Goal: Task Accomplishment & Management: Complete application form

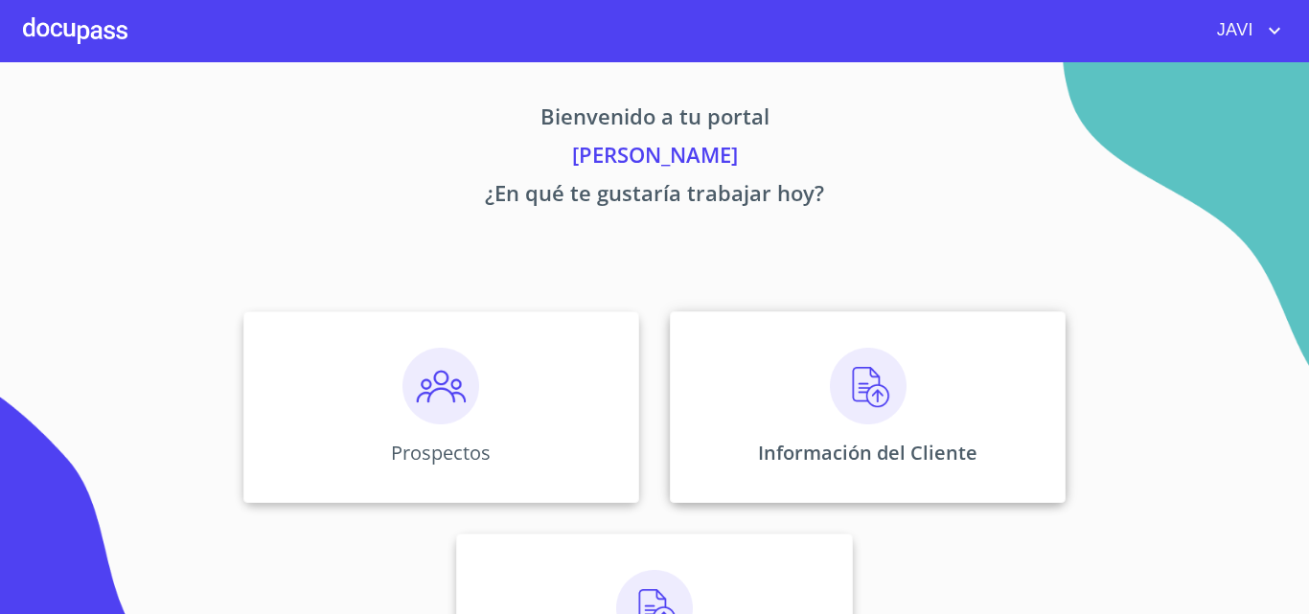
click at [868, 390] on img at bounding box center [868, 386] width 77 height 77
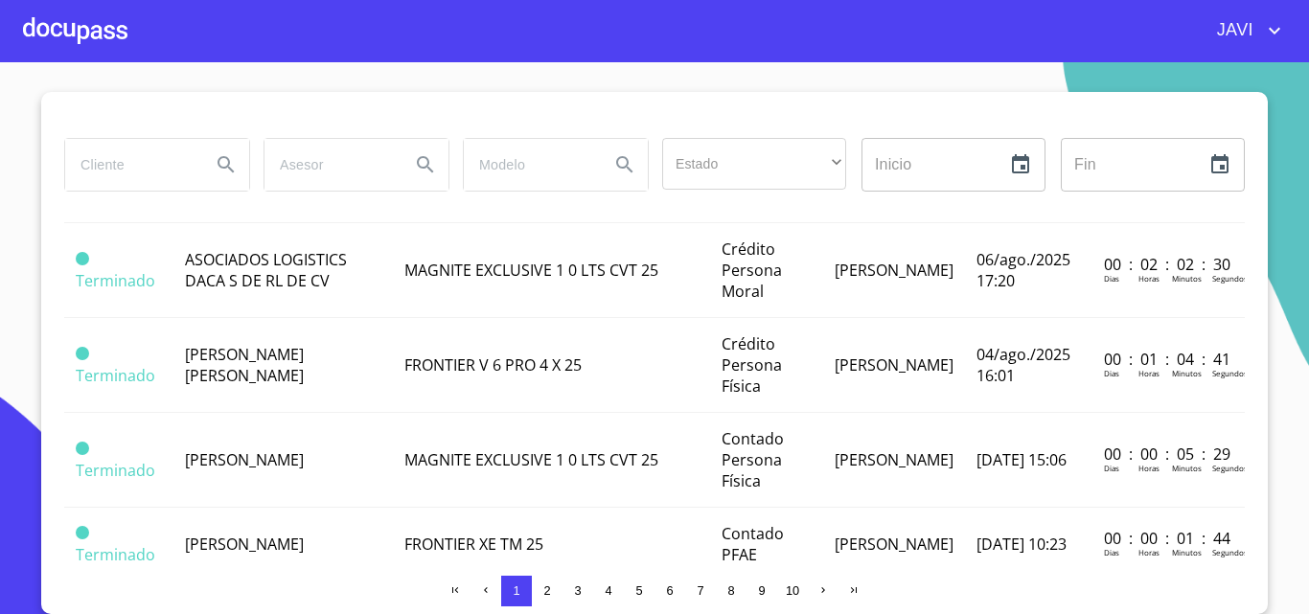
scroll to position [479, 0]
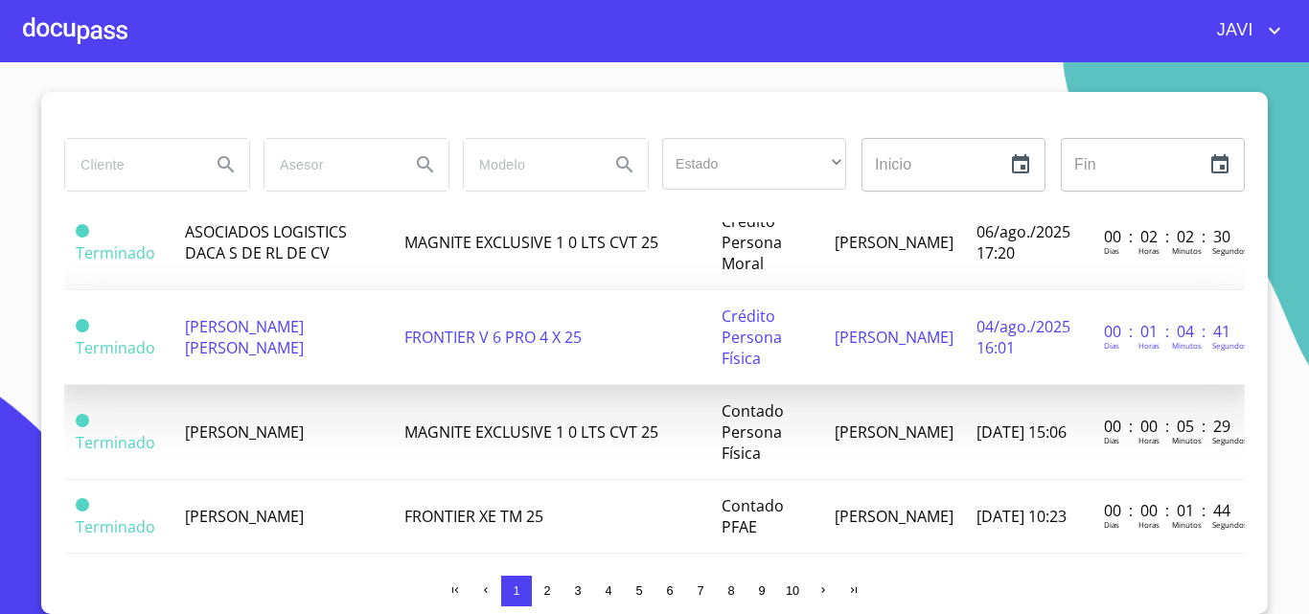
click at [491, 342] on span "FRONTIER V 6 PRO 4 X 25" at bounding box center [492, 337] width 177 height 21
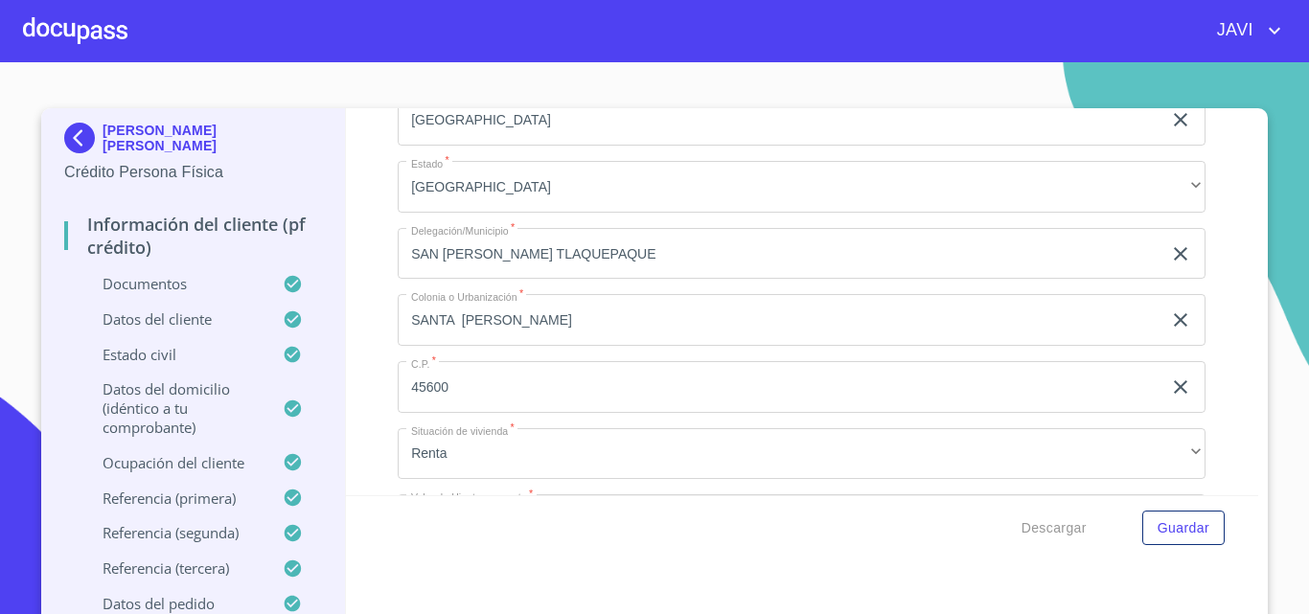
scroll to position [6612, 0]
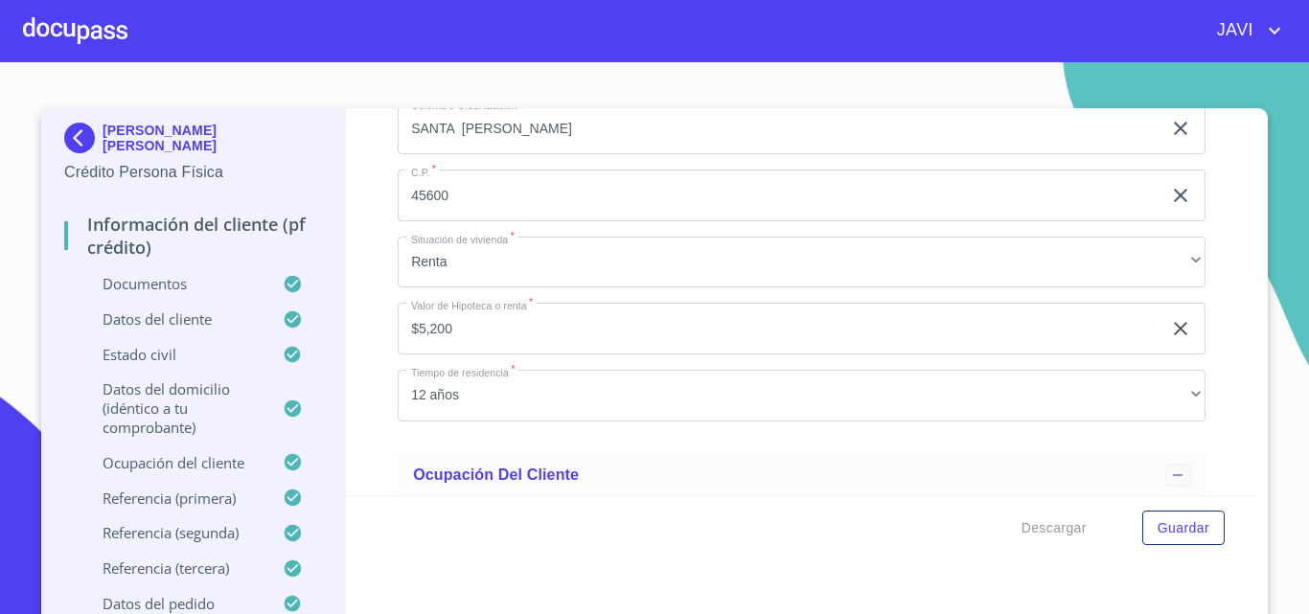
click at [74, 36] on div at bounding box center [75, 30] width 104 height 61
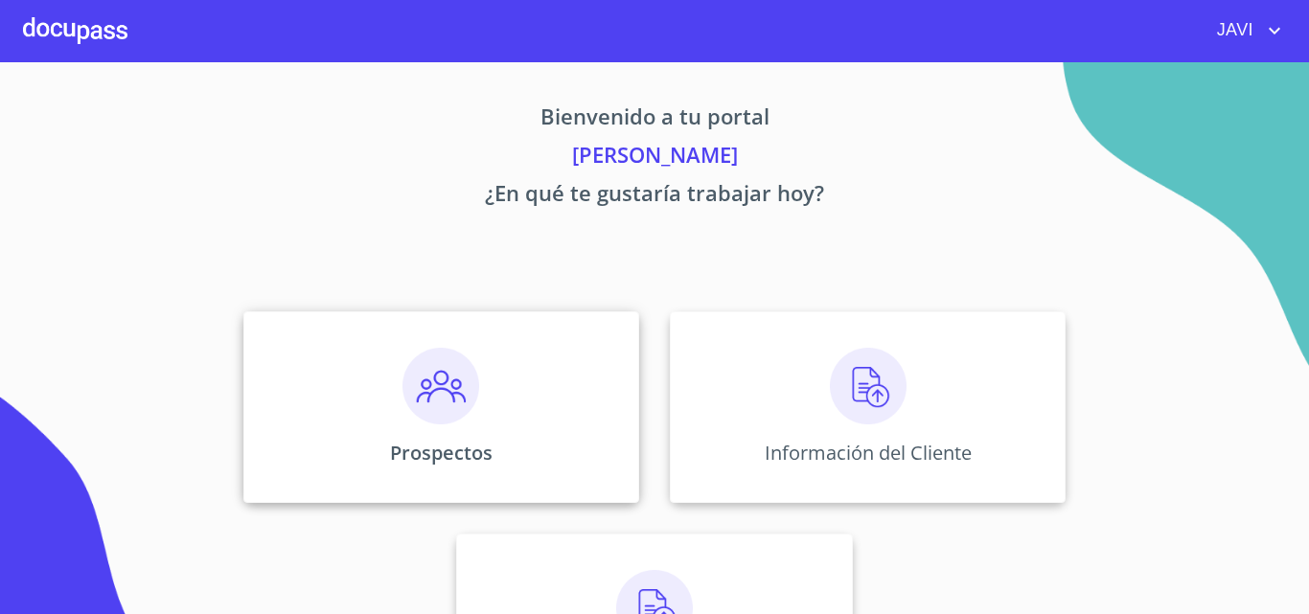
click at [423, 386] on img at bounding box center [440, 386] width 77 height 77
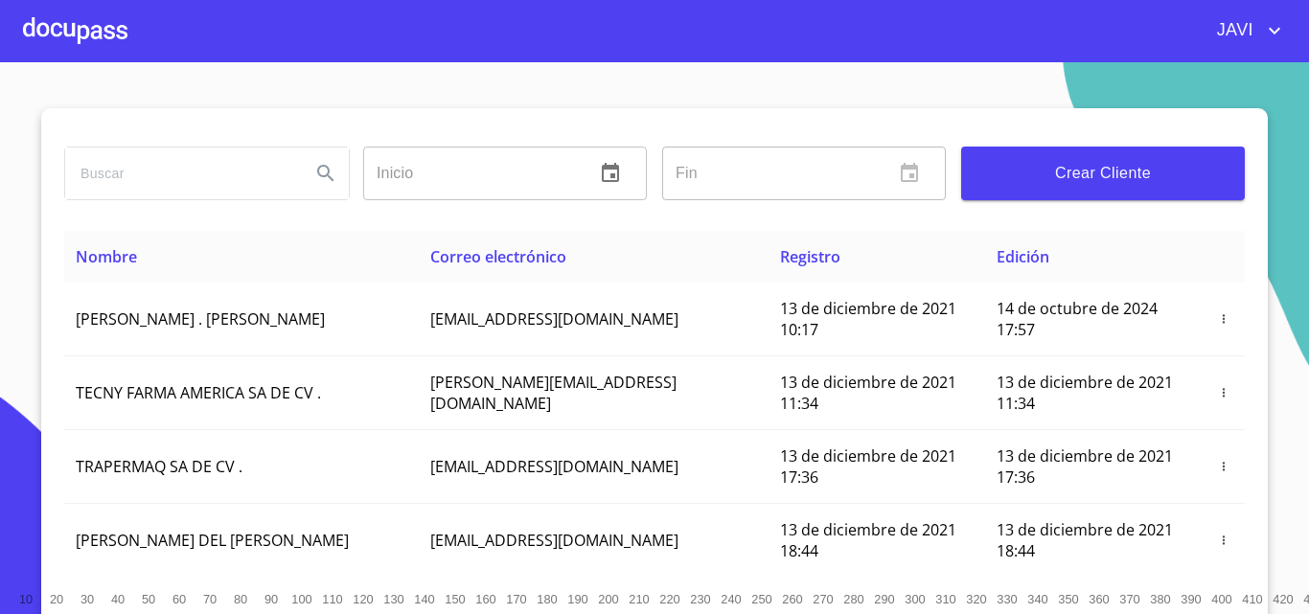
click at [127, 161] on input "search" at bounding box center [180, 174] width 230 height 52
type input "DANTE"
click at [316, 173] on icon "Search" at bounding box center [325, 173] width 23 height 23
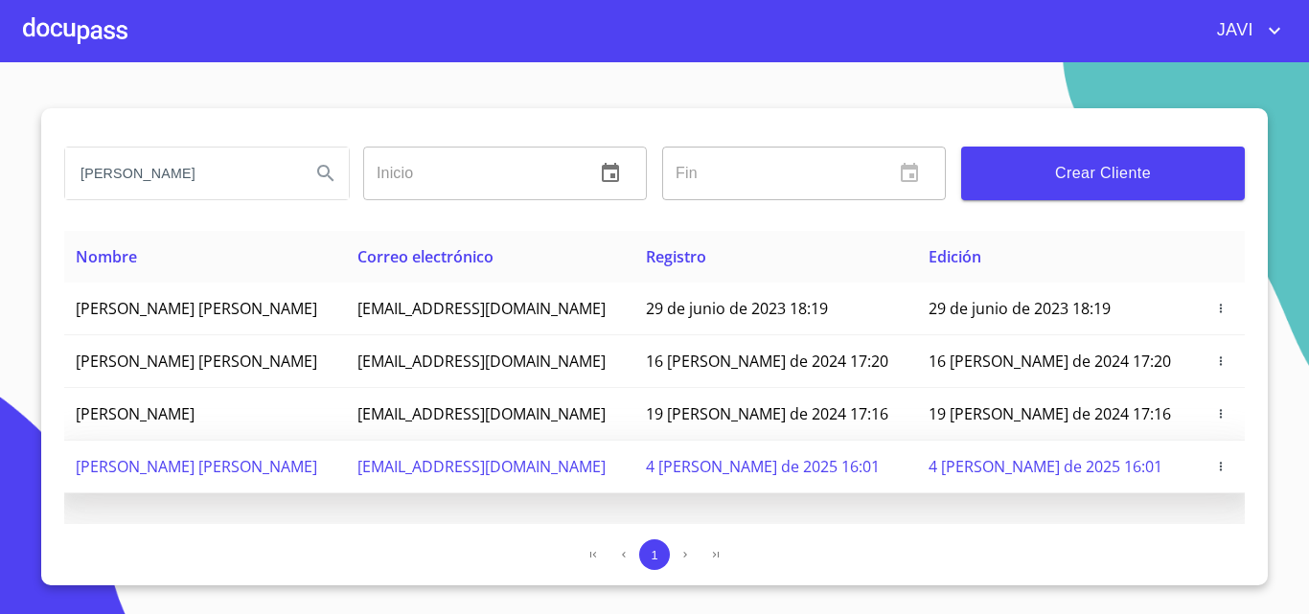
click at [212, 473] on span "[PERSON_NAME] [PERSON_NAME]" at bounding box center [196, 466] width 241 height 21
click at [1215, 463] on icon "button" at bounding box center [1220, 466] width 13 height 13
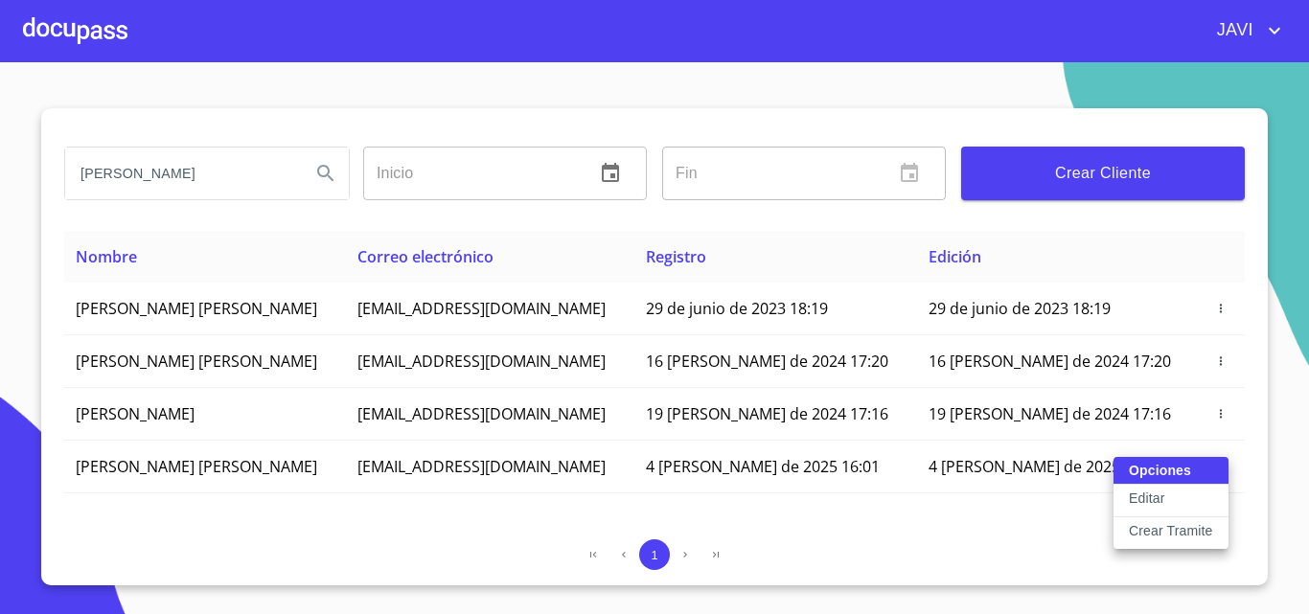
click at [34, 42] on div at bounding box center [654, 307] width 1309 height 614
click at [102, 26] on div at bounding box center [75, 30] width 104 height 61
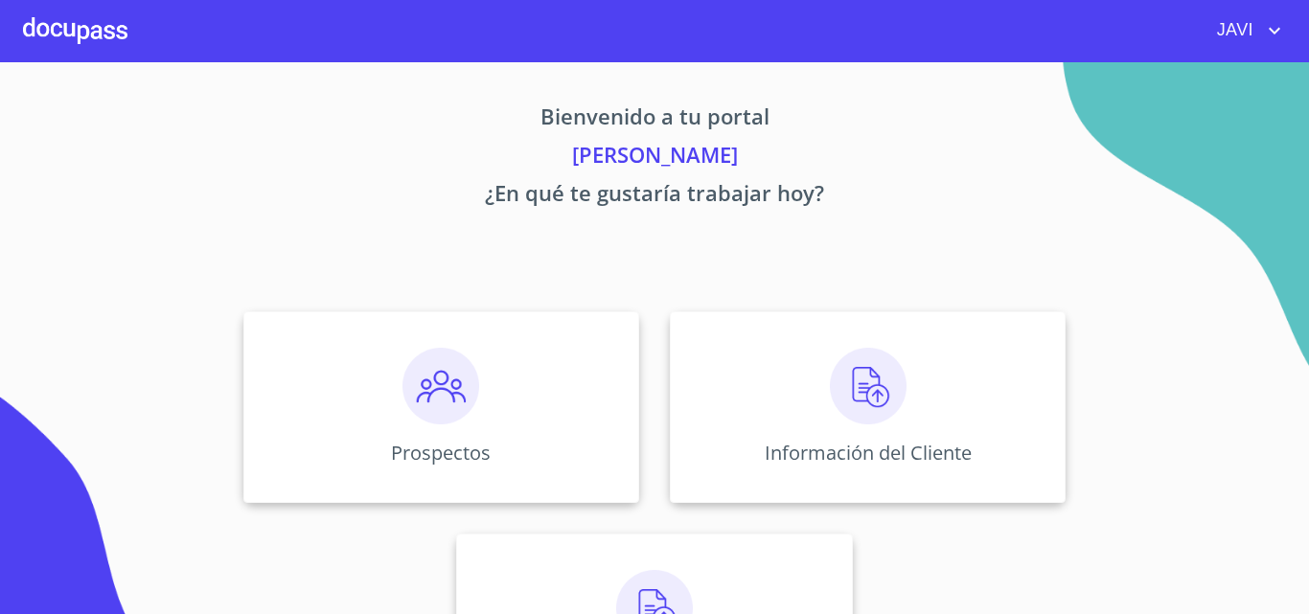
click at [859, 393] on img at bounding box center [868, 386] width 77 height 77
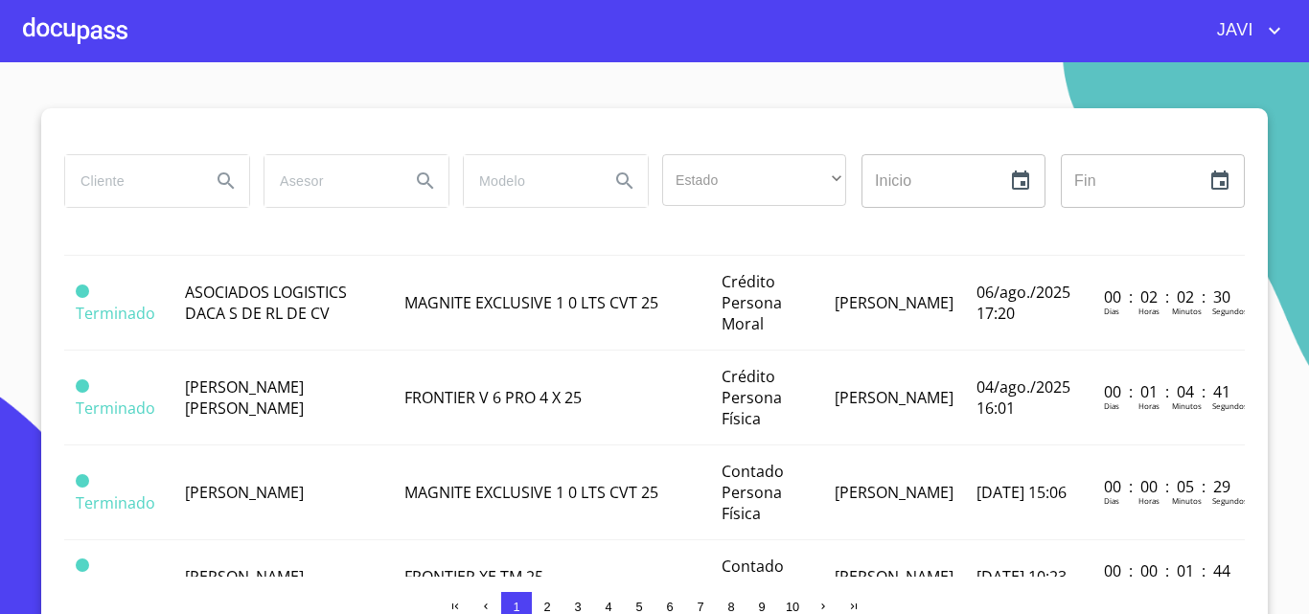
scroll to position [479, 0]
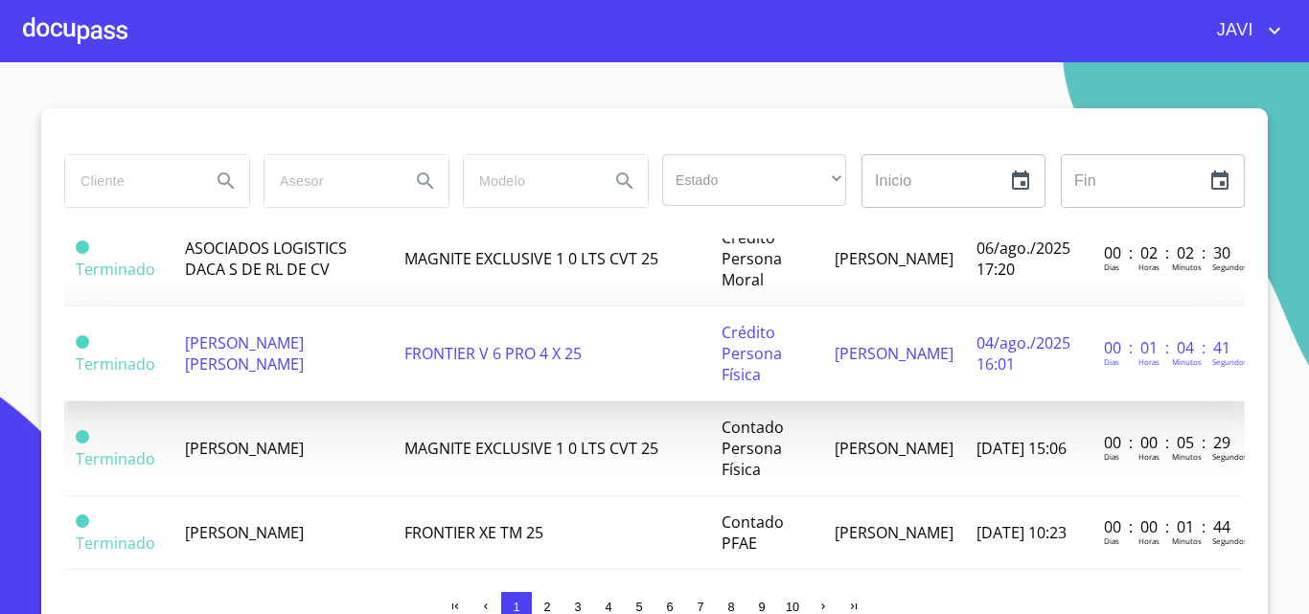
click at [293, 350] on span "[PERSON_NAME] [PERSON_NAME]" at bounding box center [244, 354] width 119 height 42
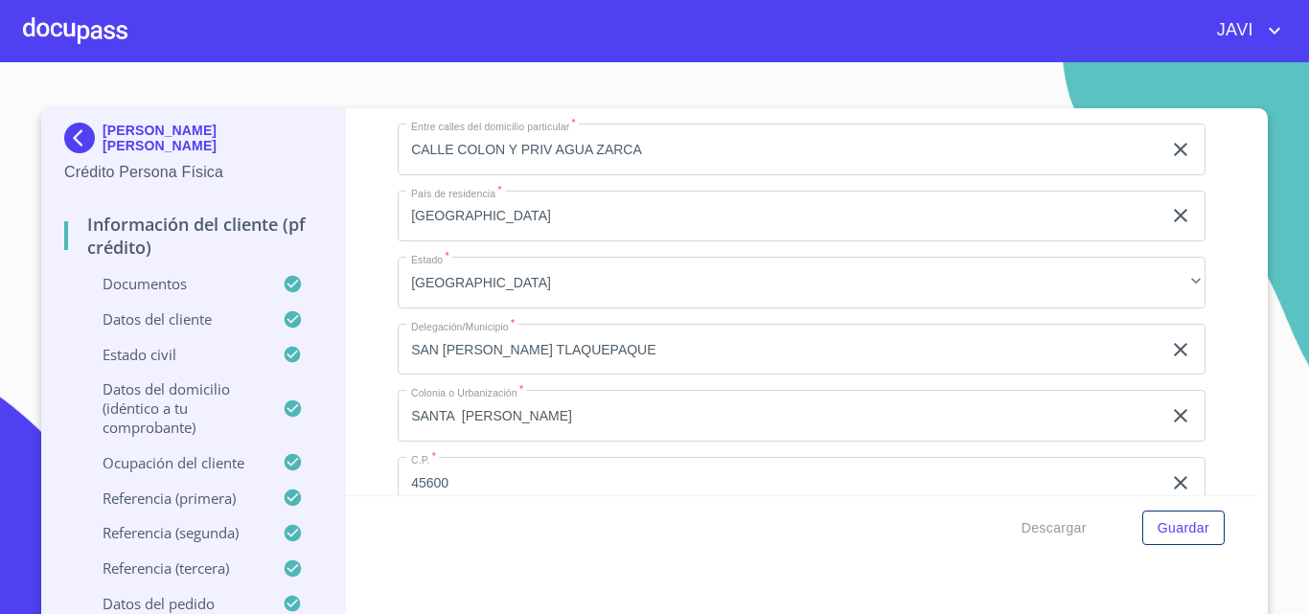
scroll to position [6516, 0]
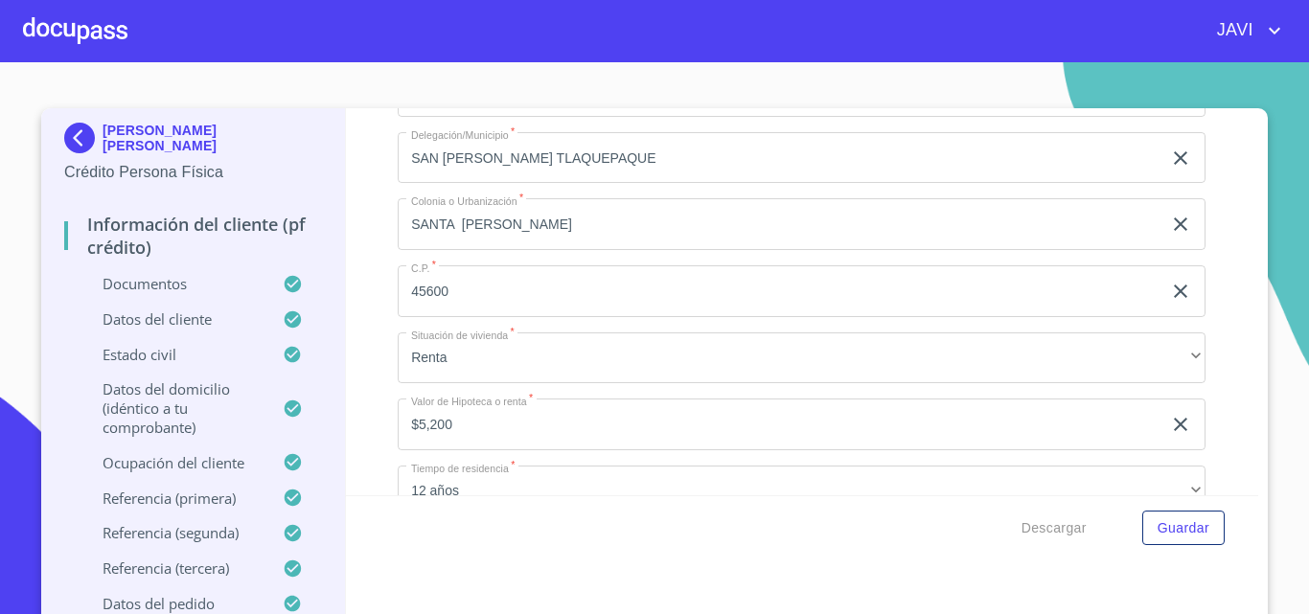
drag, startPoint x: 595, startPoint y: 232, endPoint x: 356, endPoint y: 241, distance: 238.8
click at [356, 241] on div "Información del cliente (PF crédito) Documentos Documento de identificación   *…" at bounding box center [802, 301] width 913 height 387
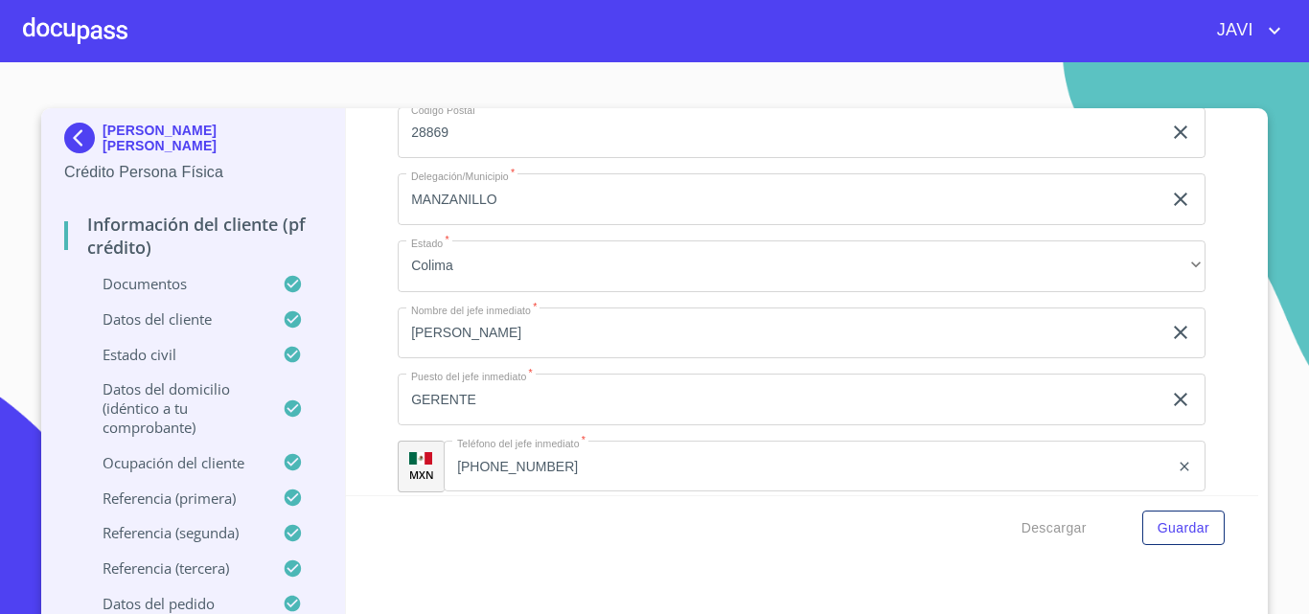
scroll to position [7953, 0]
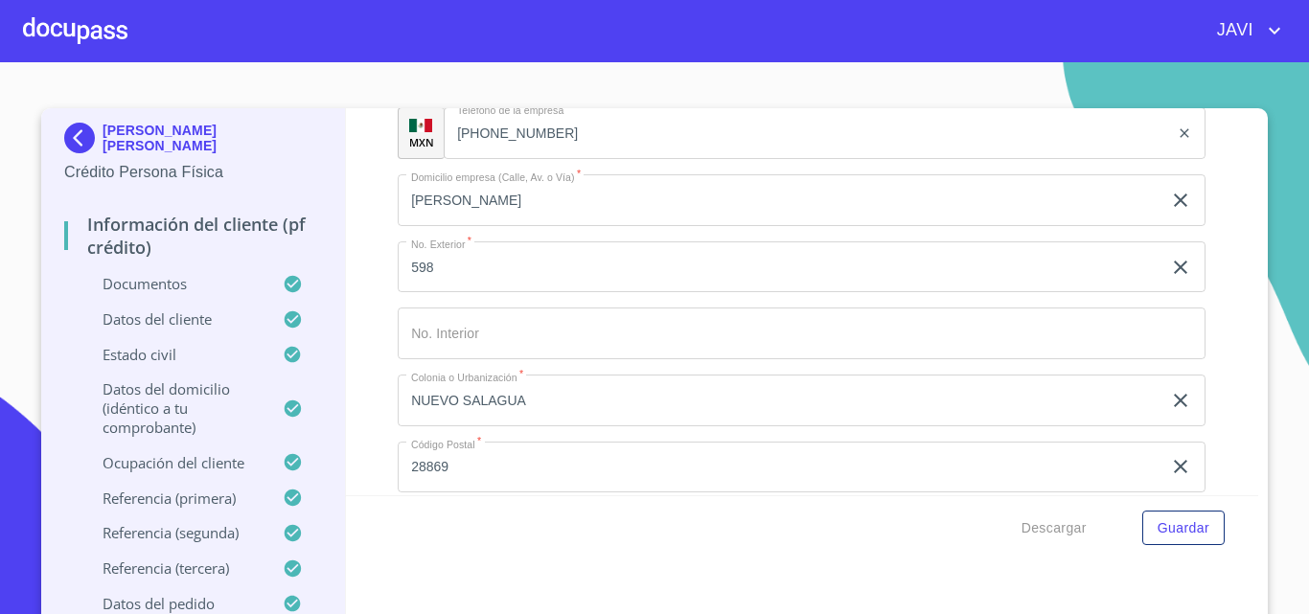
scroll to position [7570, 0]
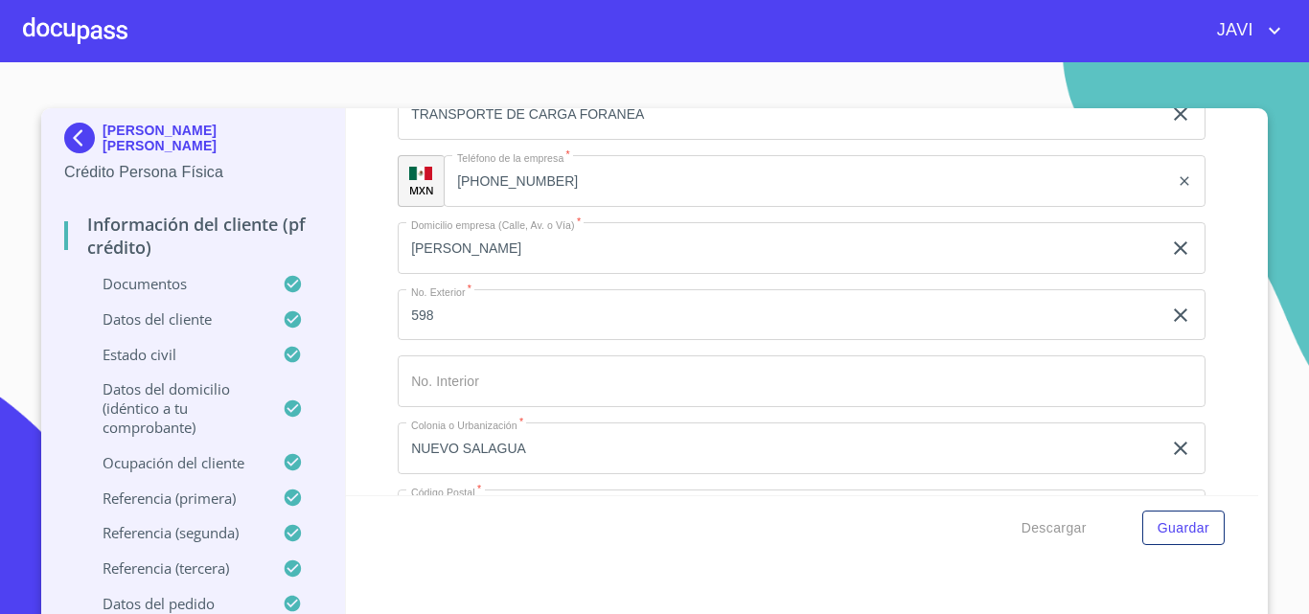
drag, startPoint x: 401, startPoint y: 195, endPoint x: 502, endPoint y: 198, distance: 101.6
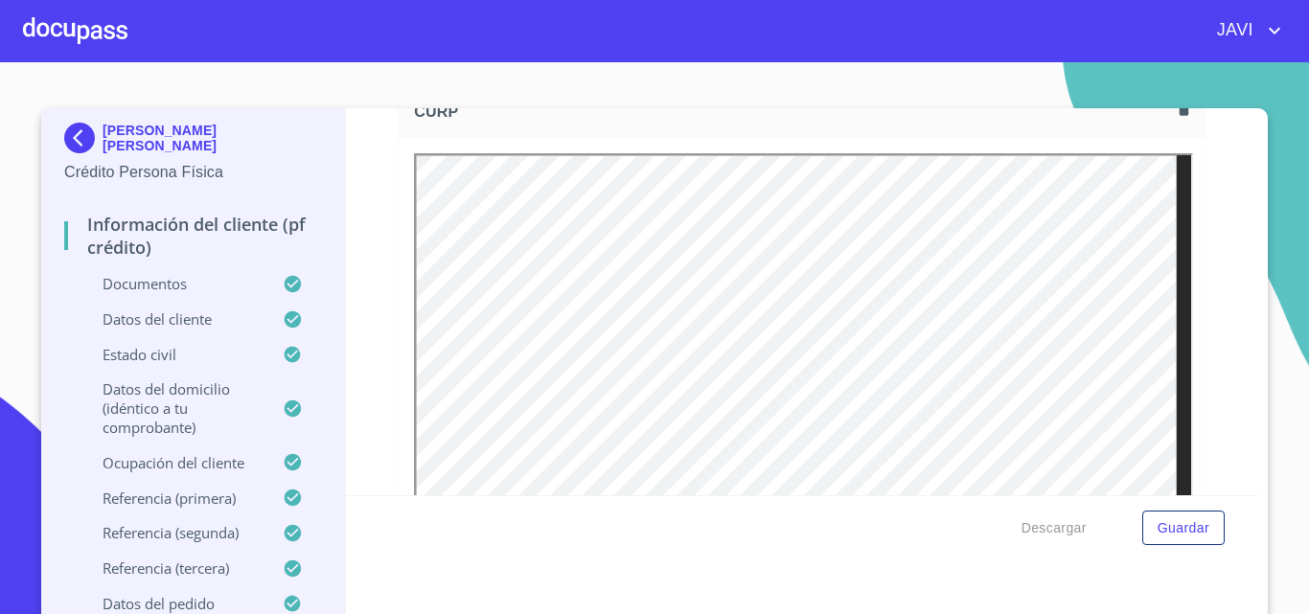
scroll to position [3258, 0]
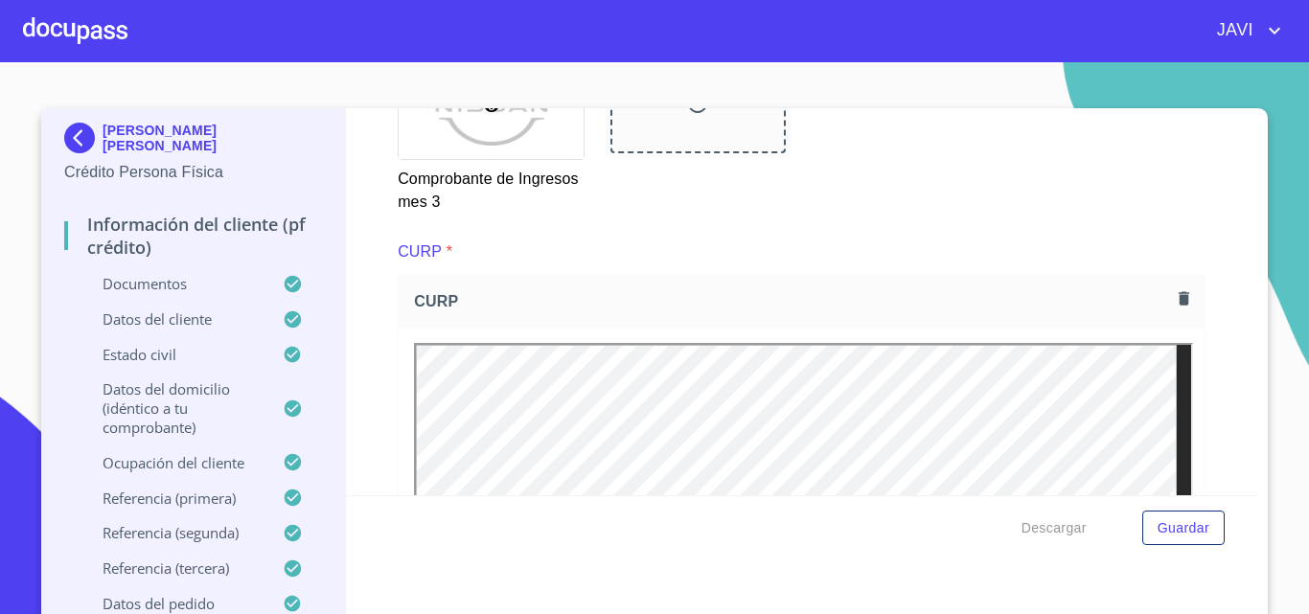
click at [75, 28] on div at bounding box center [75, 30] width 104 height 61
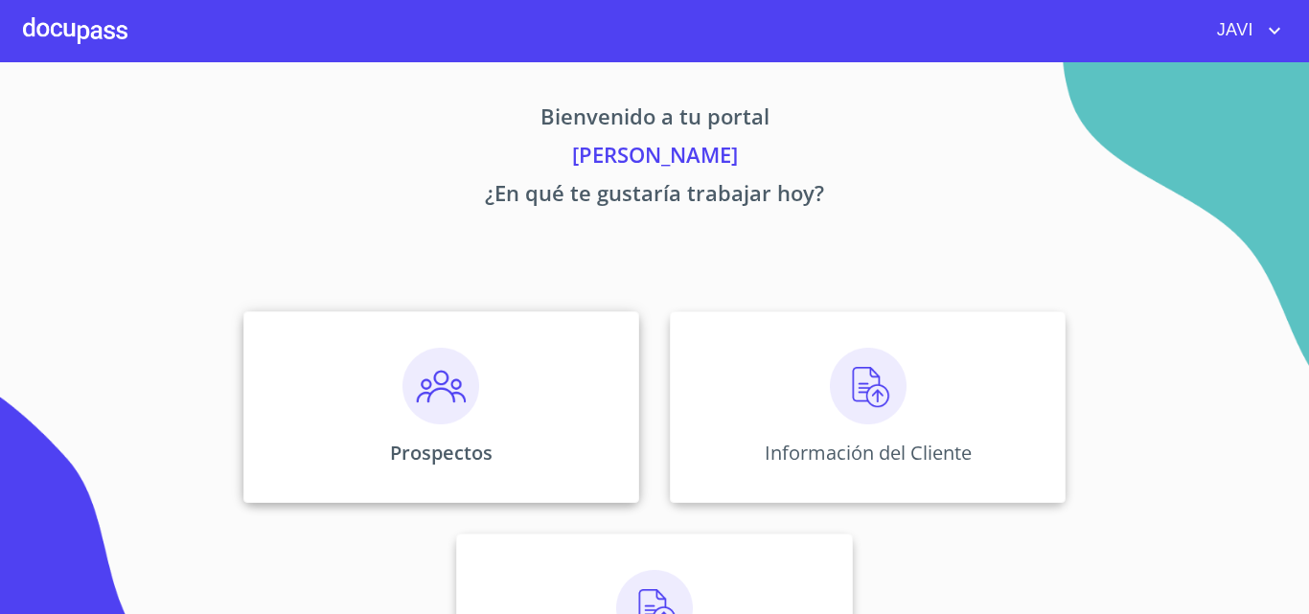
click at [429, 390] on img at bounding box center [440, 386] width 77 height 77
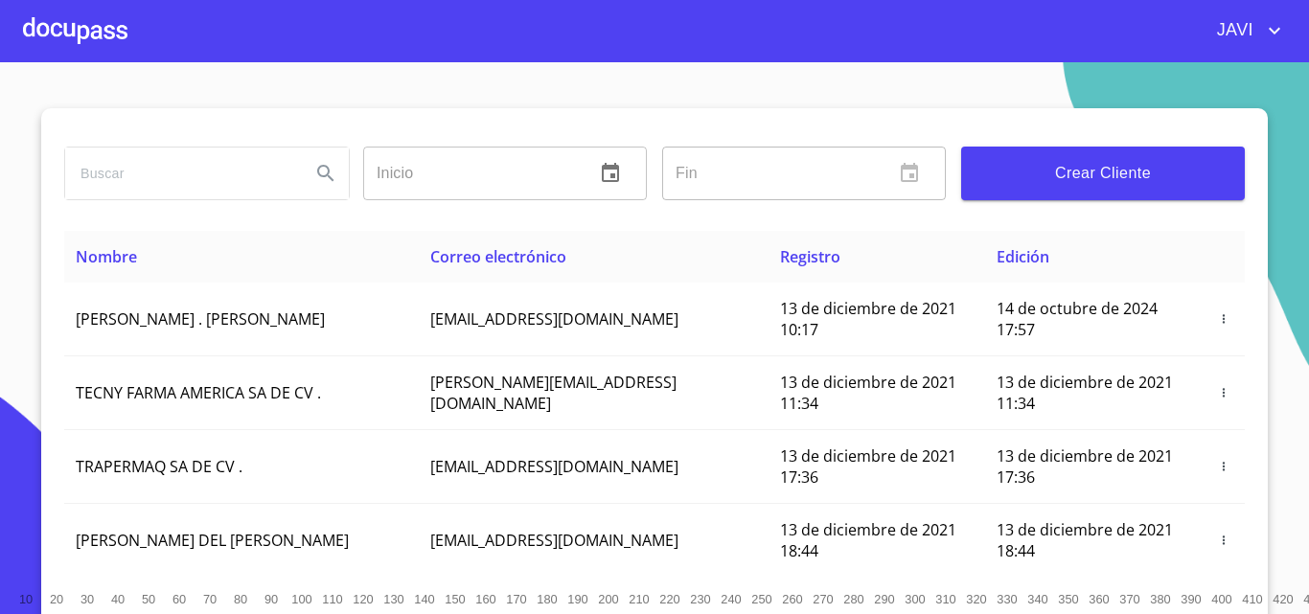
click at [207, 182] on input "search" at bounding box center [180, 174] width 230 height 52
type input "dante"
click at [315, 169] on icon "Search" at bounding box center [325, 173] width 23 height 23
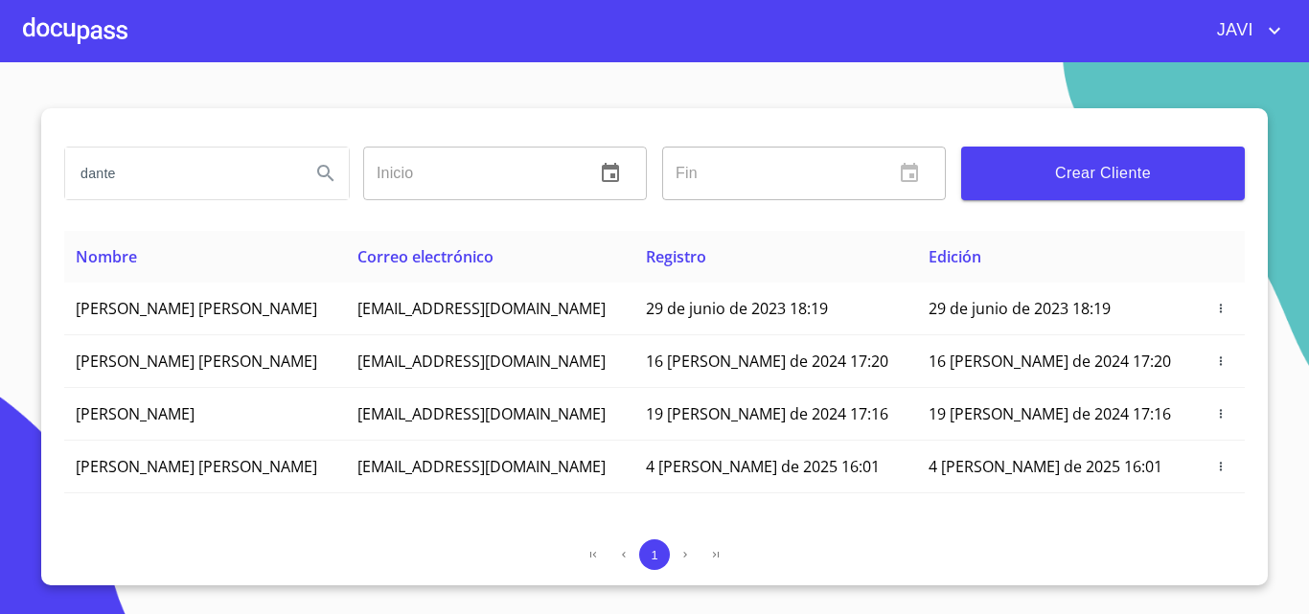
click at [30, 22] on div at bounding box center [75, 30] width 104 height 61
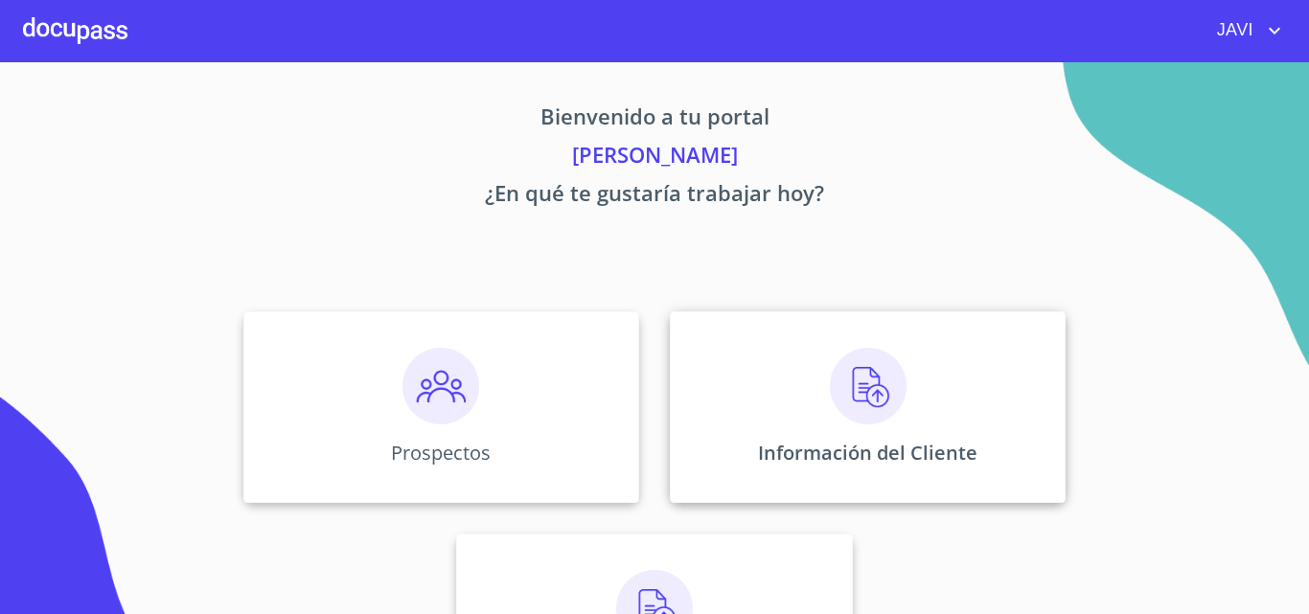
click at [853, 393] on img at bounding box center [868, 386] width 77 height 77
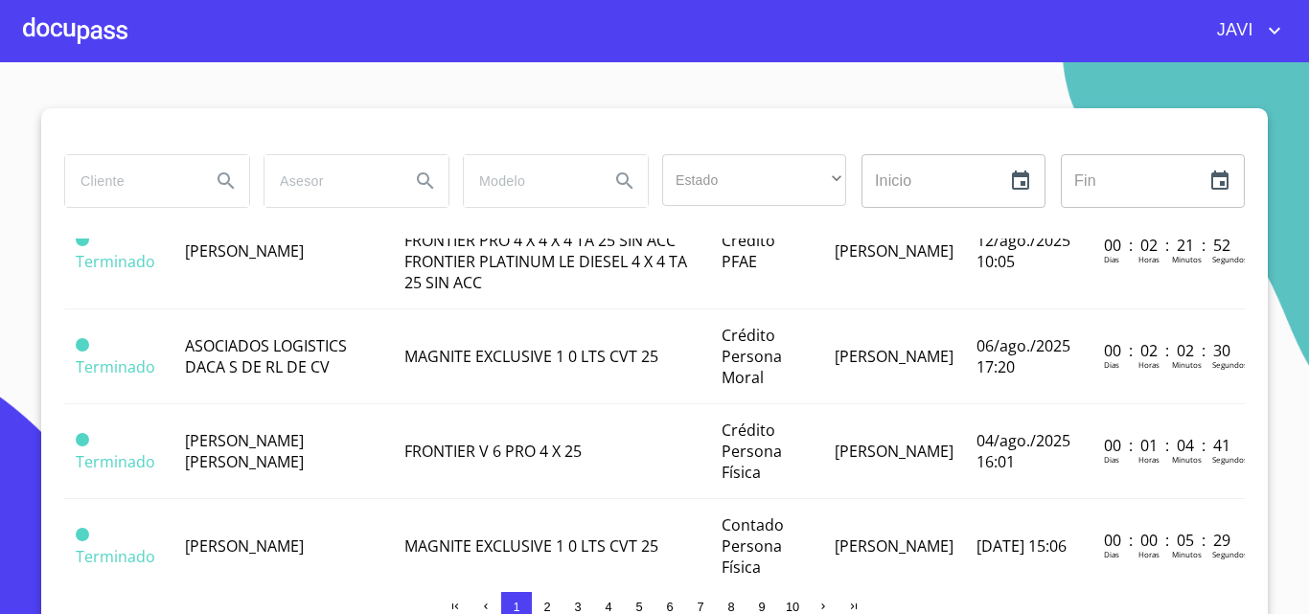
scroll to position [479, 0]
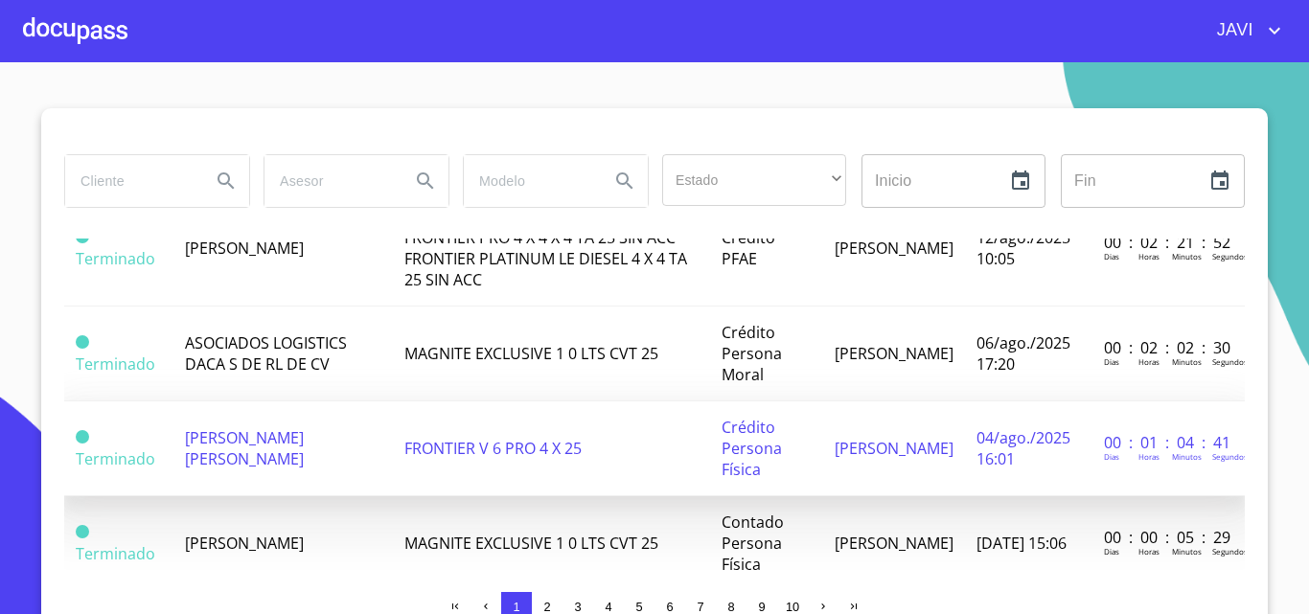
click at [304, 441] on span "[PERSON_NAME] [PERSON_NAME]" at bounding box center [244, 448] width 119 height 42
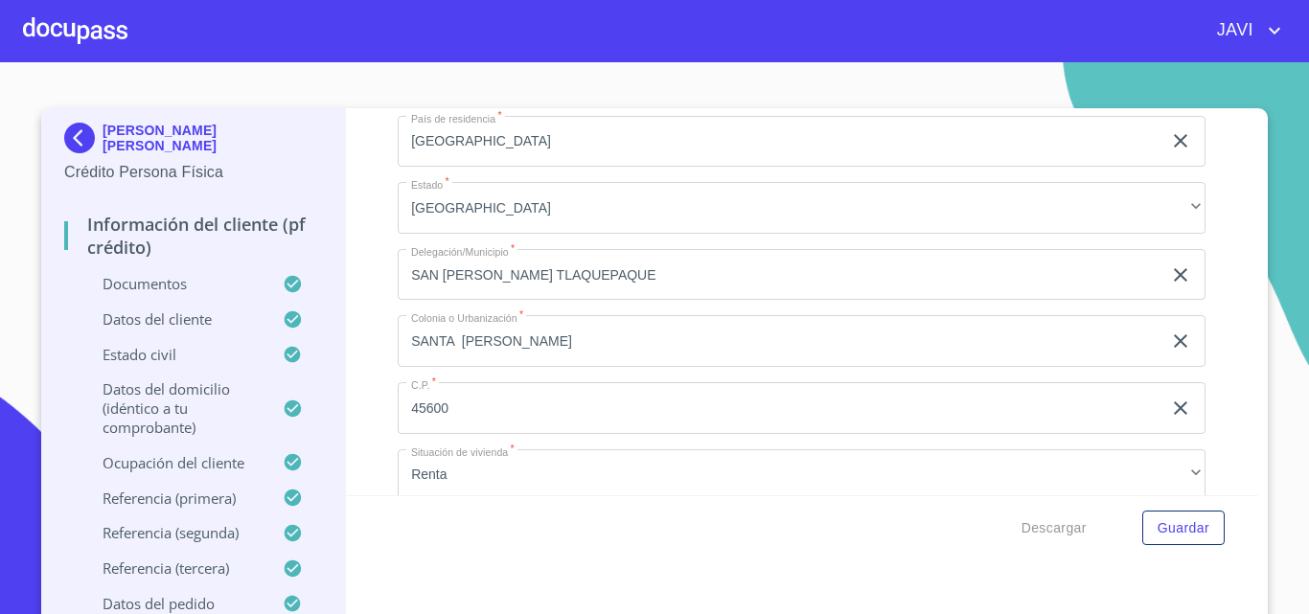
scroll to position [6420, 0]
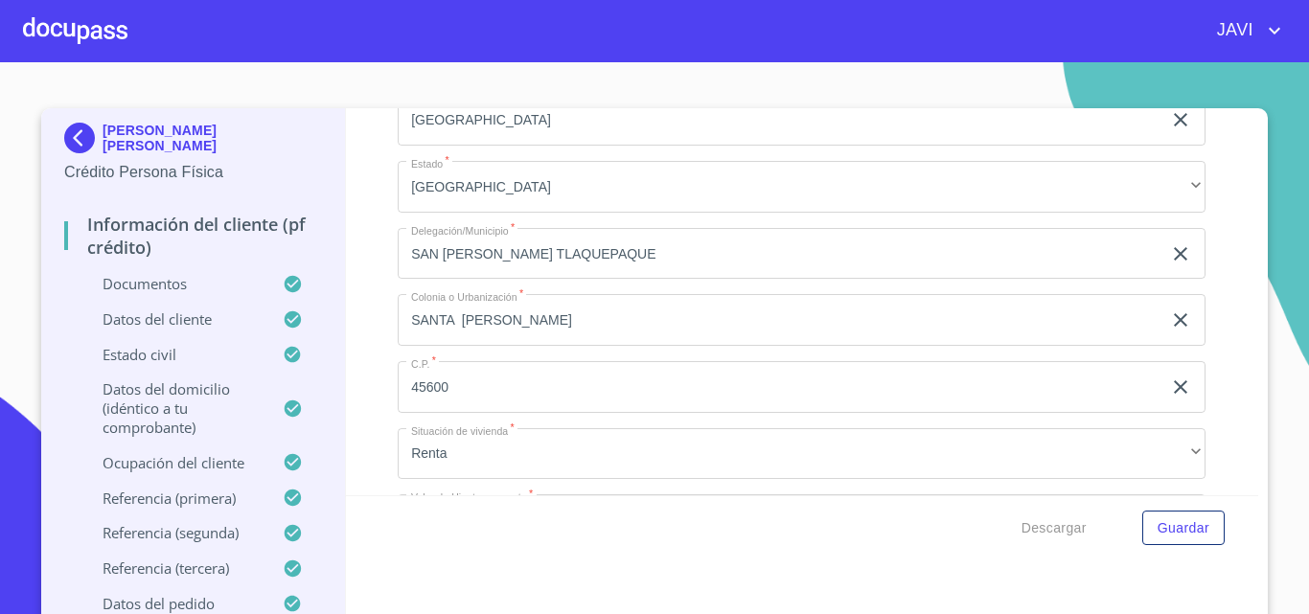
drag, startPoint x: 401, startPoint y: 328, endPoint x: 572, endPoint y: 328, distance: 171.5
drag, startPoint x: 403, startPoint y: 391, endPoint x: 514, endPoint y: 397, distance: 110.3
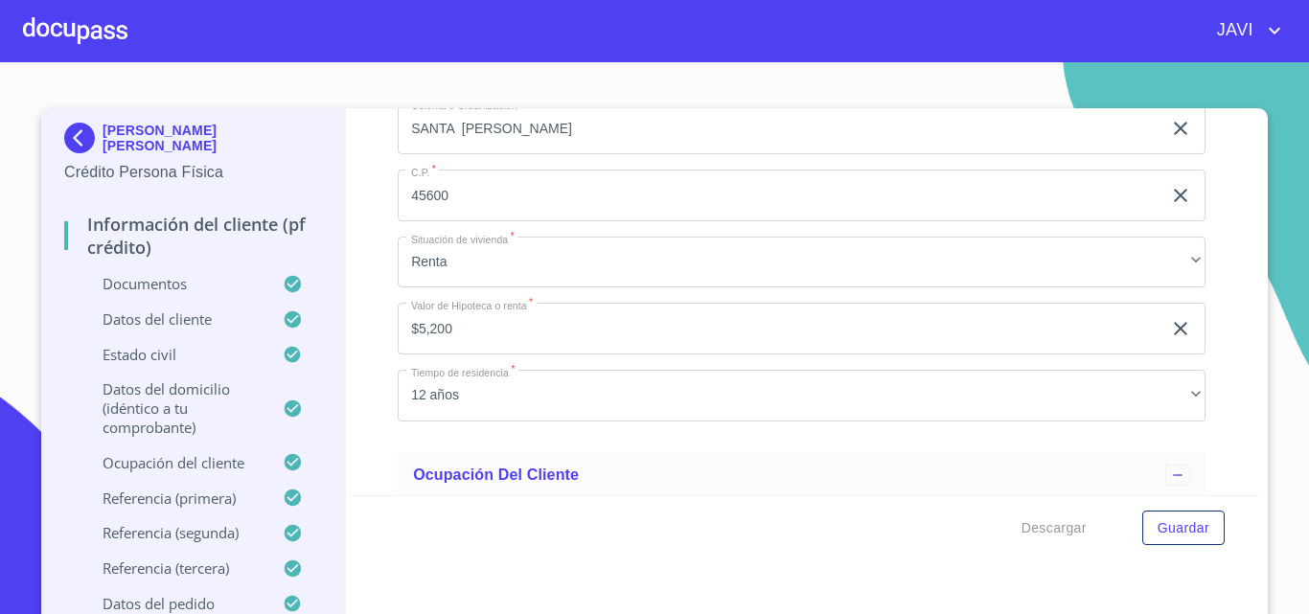
scroll to position [6708, 0]
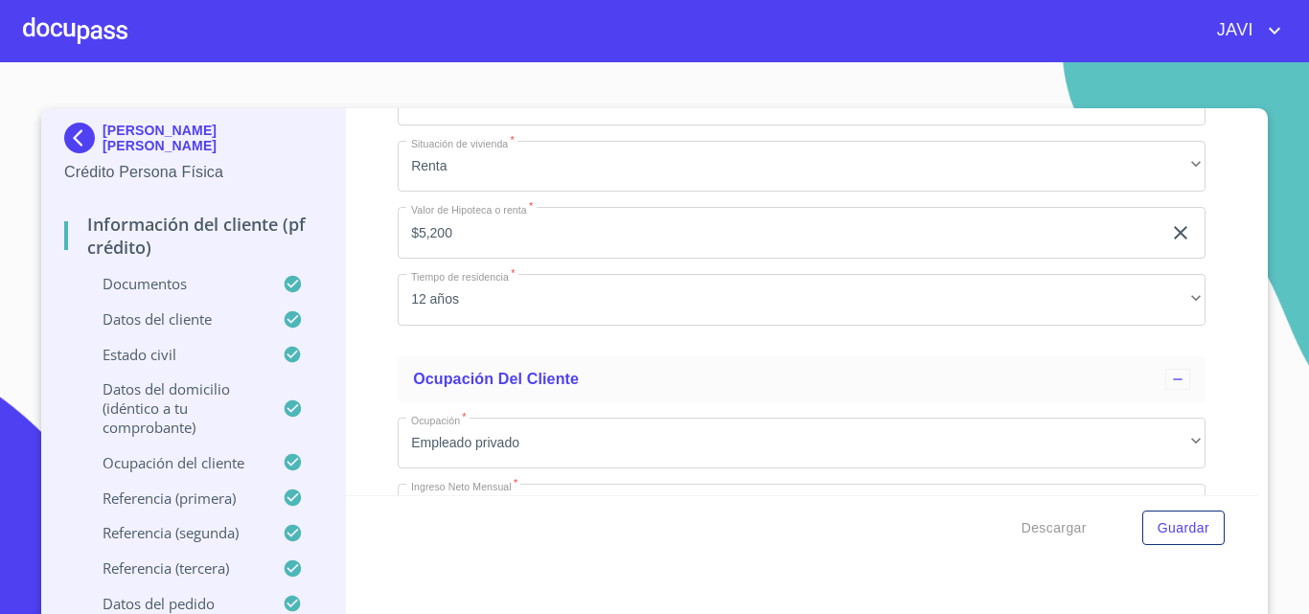
drag, startPoint x: 405, startPoint y: 310, endPoint x: 501, endPoint y: 310, distance: 95.8
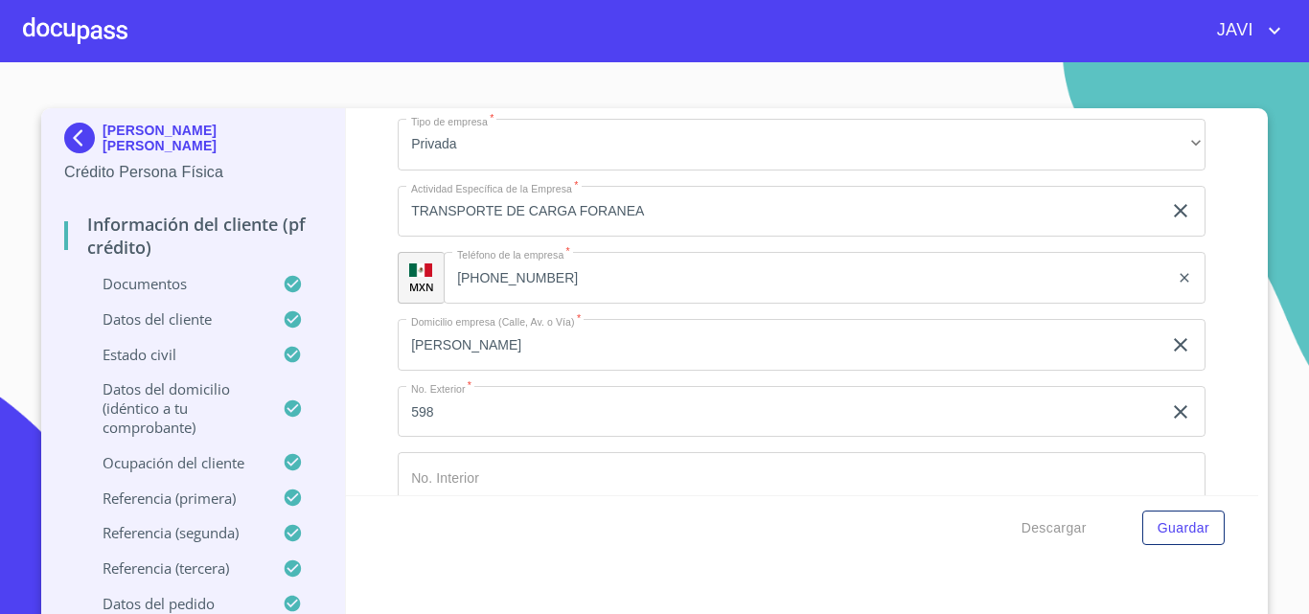
scroll to position [7474, 0]
drag, startPoint x: 403, startPoint y: 297, endPoint x: 508, endPoint y: 294, distance: 104.5
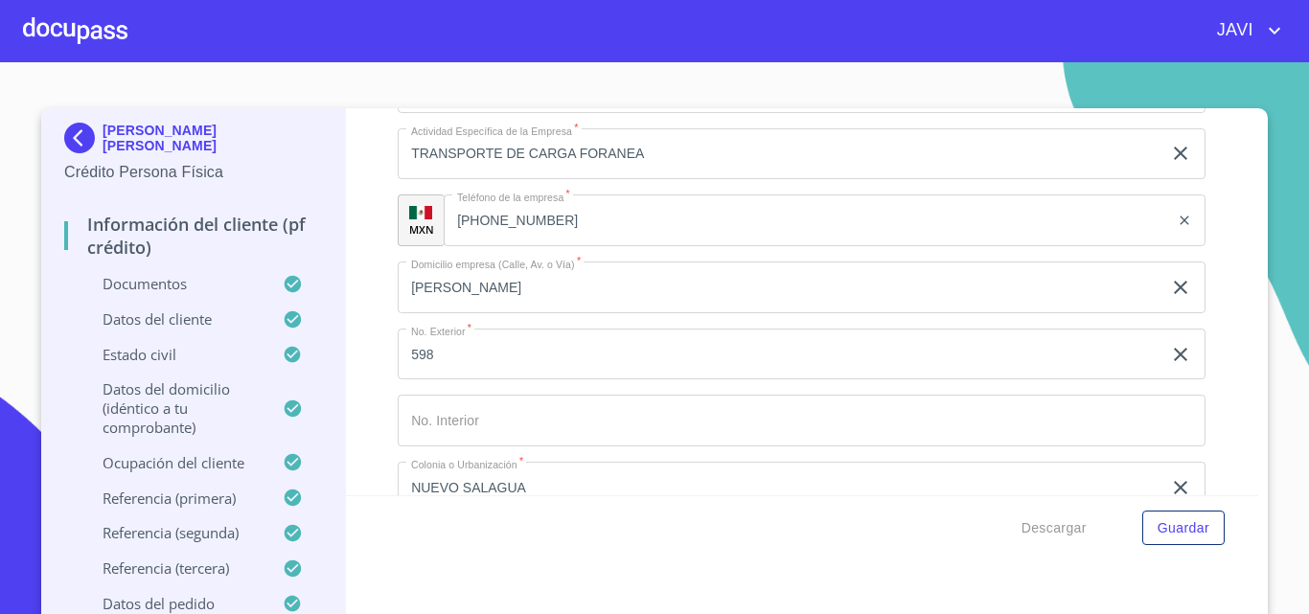
scroll to position [7666, 0]
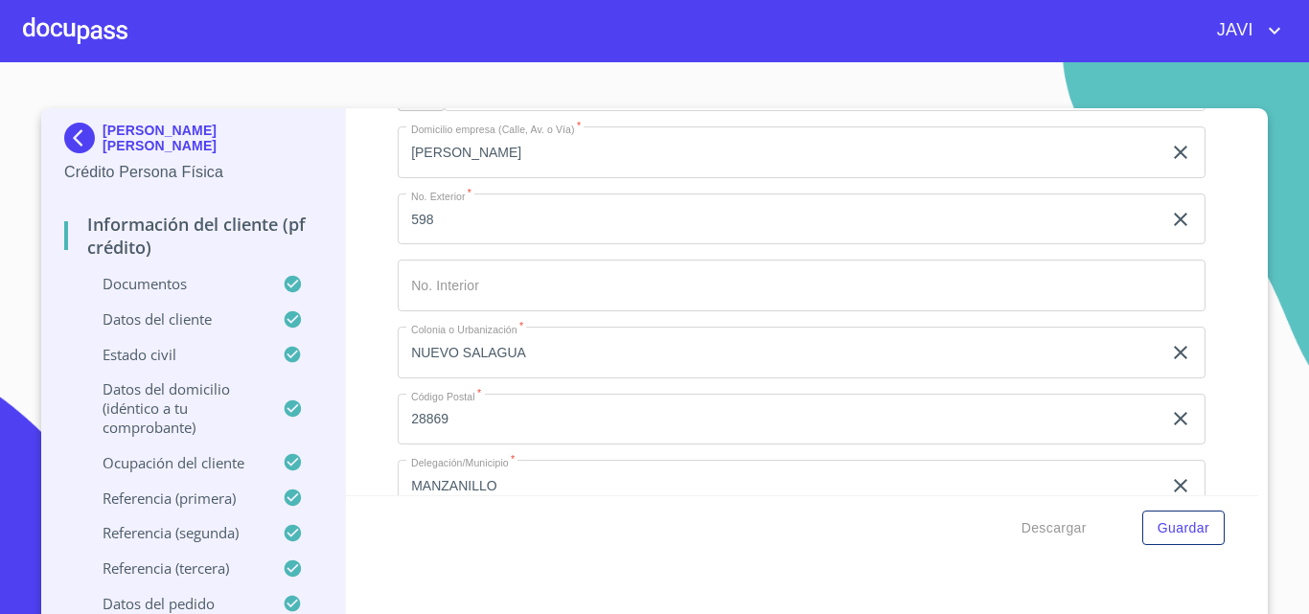
drag, startPoint x: 403, startPoint y: 304, endPoint x: 606, endPoint y: 307, distance: 202.2
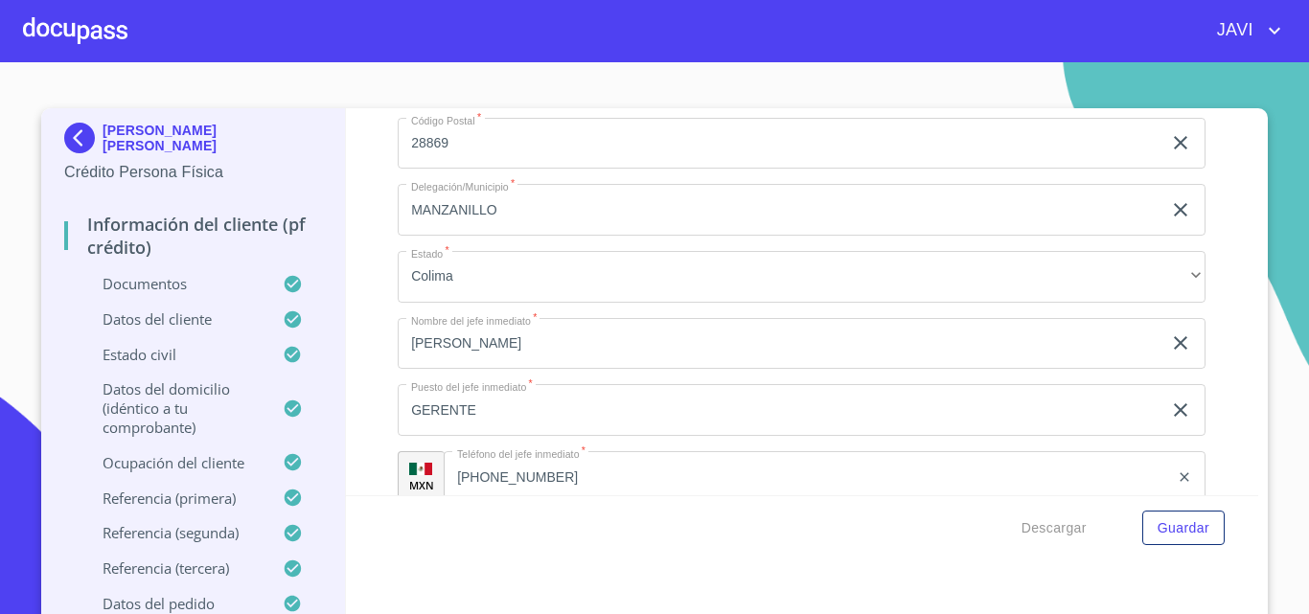
scroll to position [7953, 0]
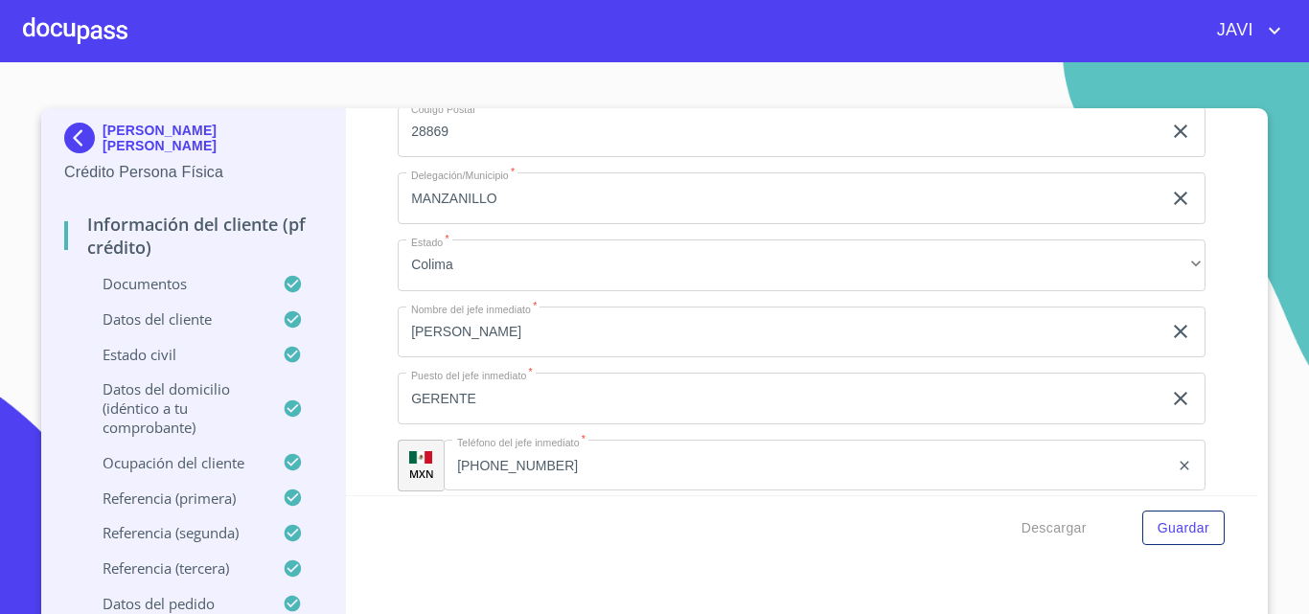
drag, startPoint x: 401, startPoint y: 216, endPoint x: 586, endPoint y: 221, distance: 185.0
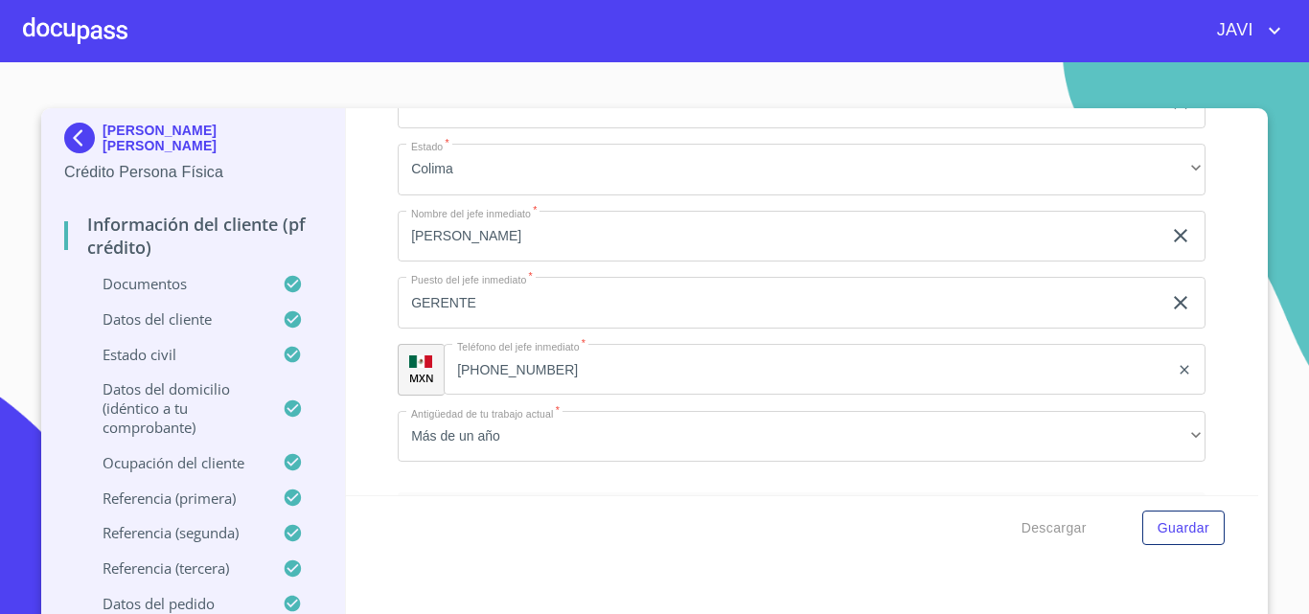
scroll to position [8145, 0]
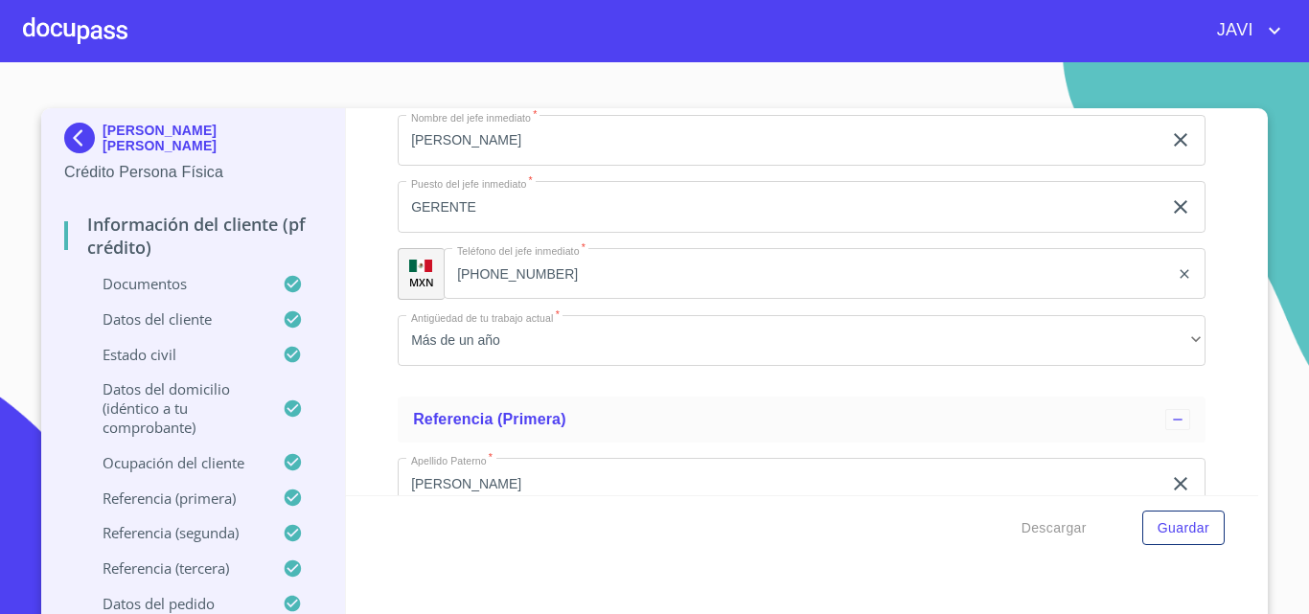
click at [109, 36] on div at bounding box center [75, 30] width 104 height 61
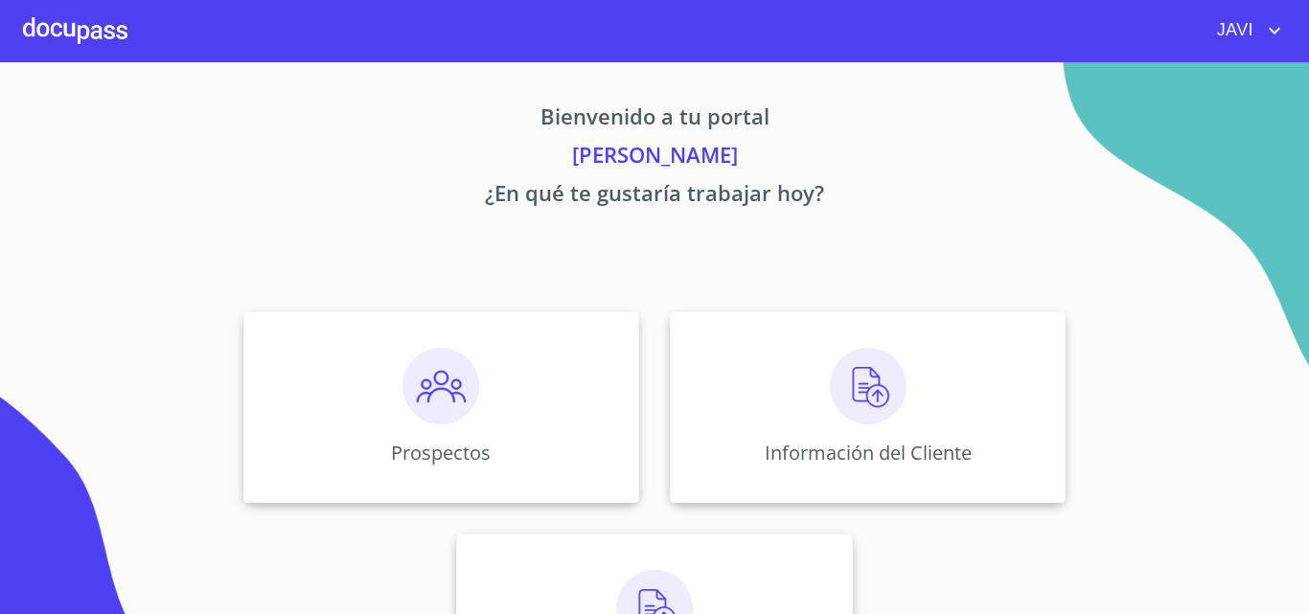
click at [1268, 27] on icon "account of current user" at bounding box center [1274, 30] width 23 height 23
drag, startPoint x: 1271, startPoint y: 41, endPoint x: 1229, endPoint y: 41, distance: 41.2
click at [1264, 41] on li "Salir" at bounding box center [1255, 40] width 62 height 34
click at [855, 393] on img at bounding box center [868, 386] width 77 height 77
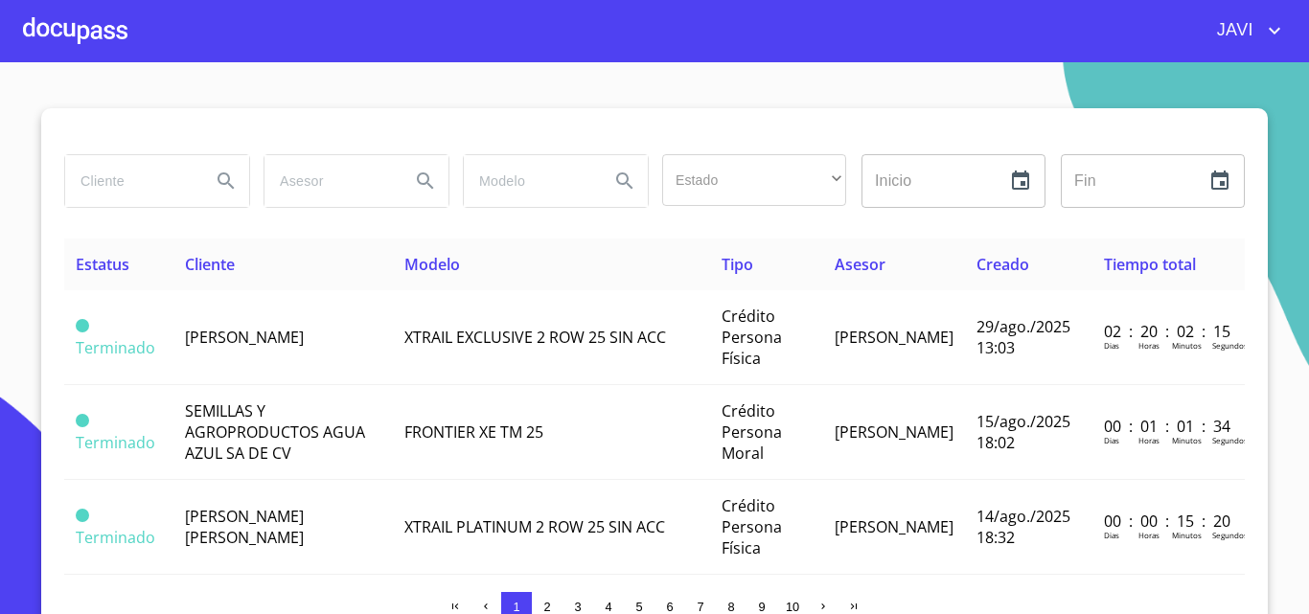
click at [76, 27] on div at bounding box center [75, 30] width 104 height 61
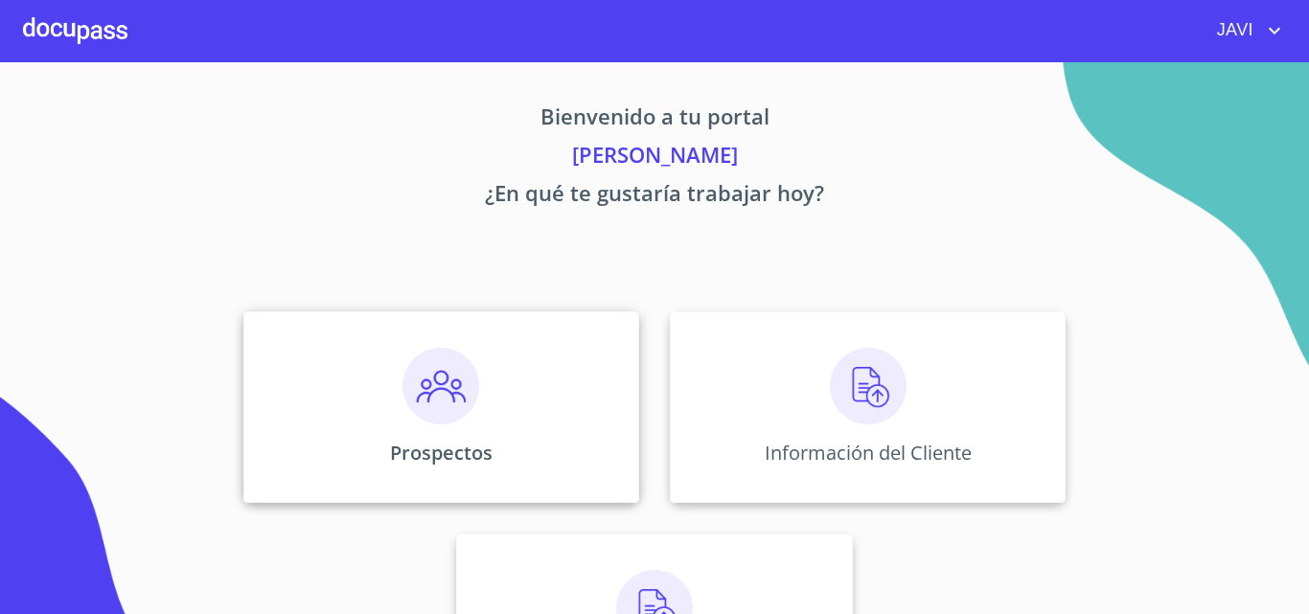
click at [424, 398] on img at bounding box center [440, 386] width 77 height 77
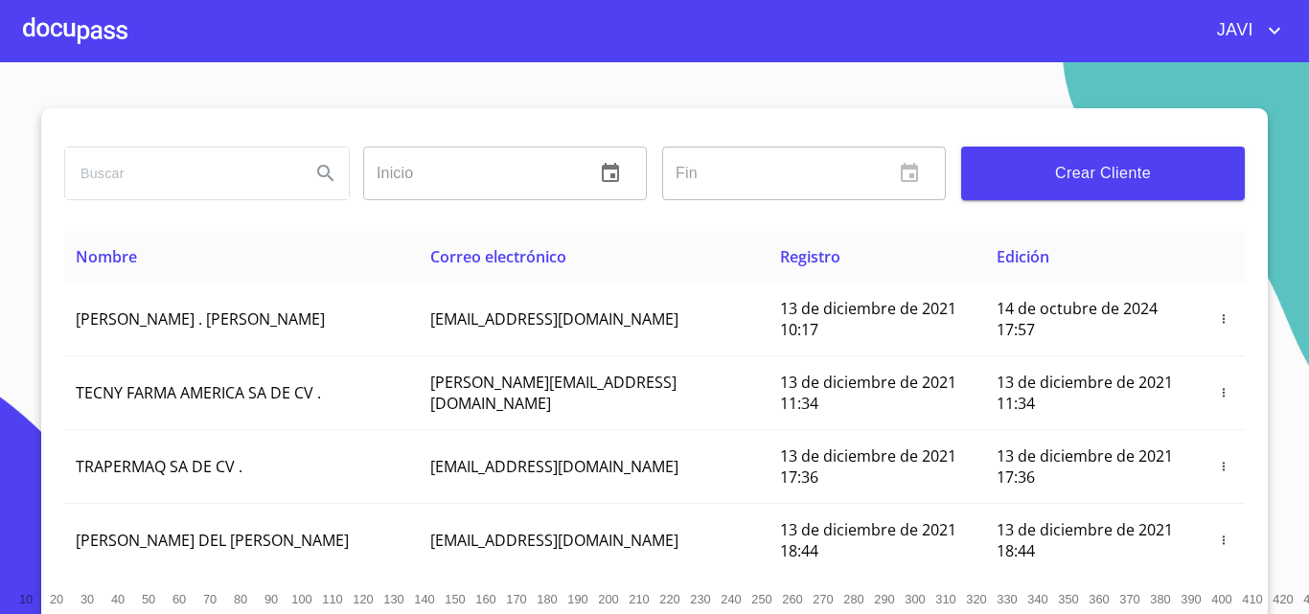
click at [1099, 173] on span "Crear Cliente" at bounding box center [1102, 173] width 253 height 27
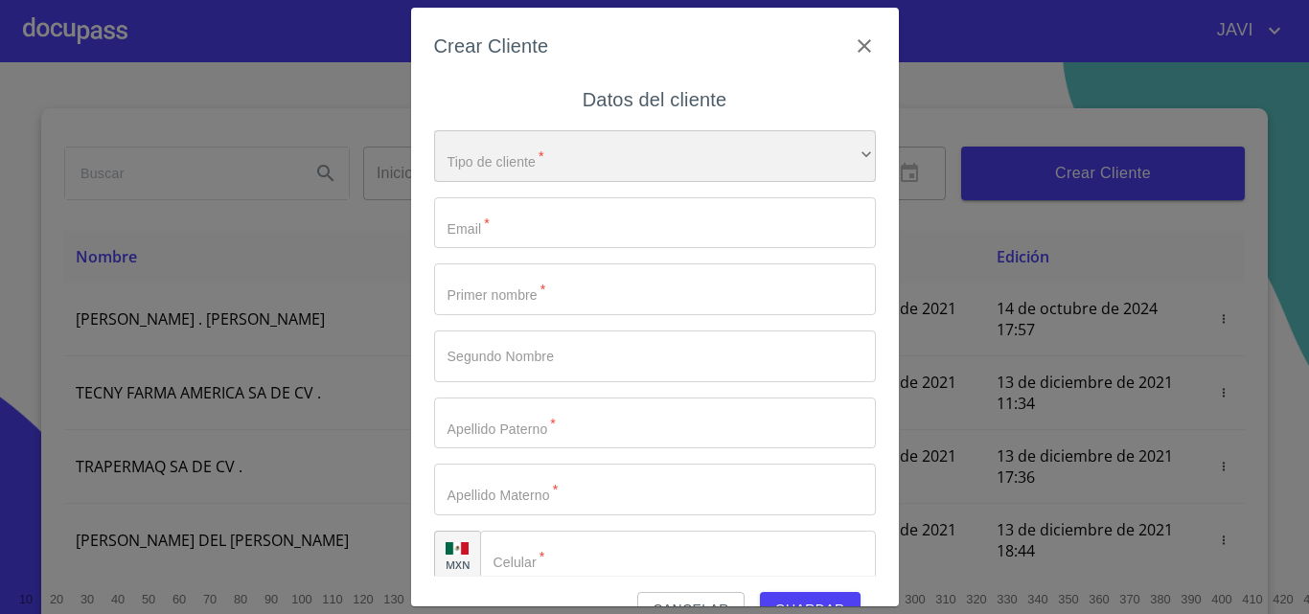
click at [516, 166] on div "​" at bounding box center [655, 156] width 442 height 52
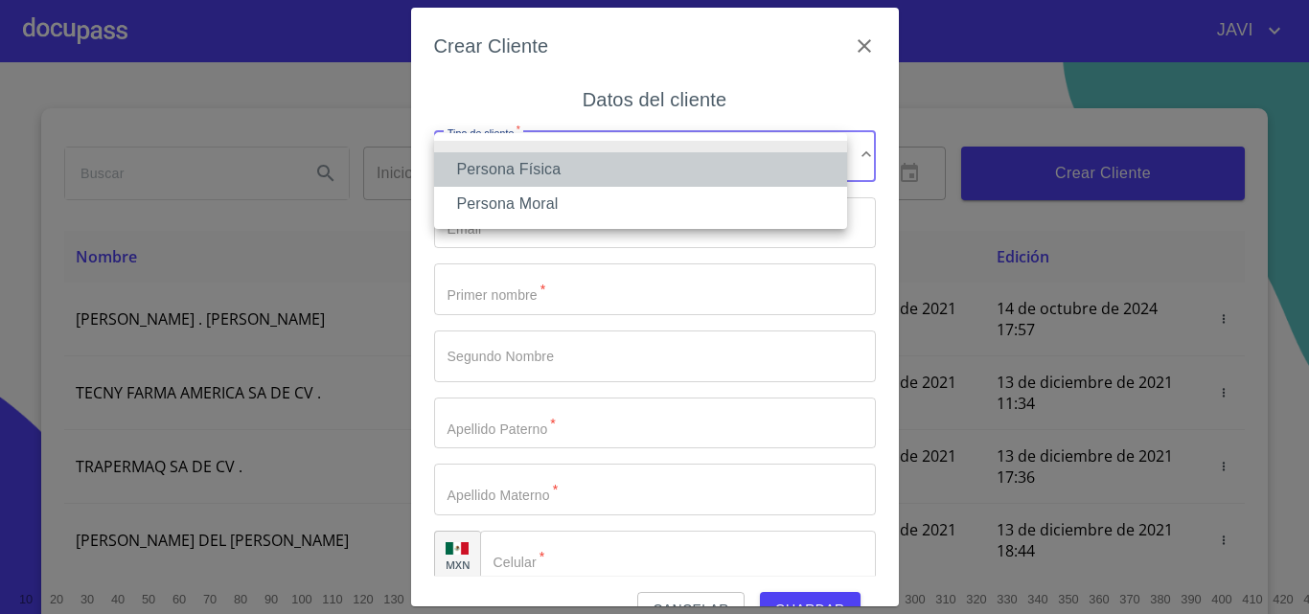
click at [511, 166] on li "Persona Física" at bounding box center [640, 169] width 413 height 34
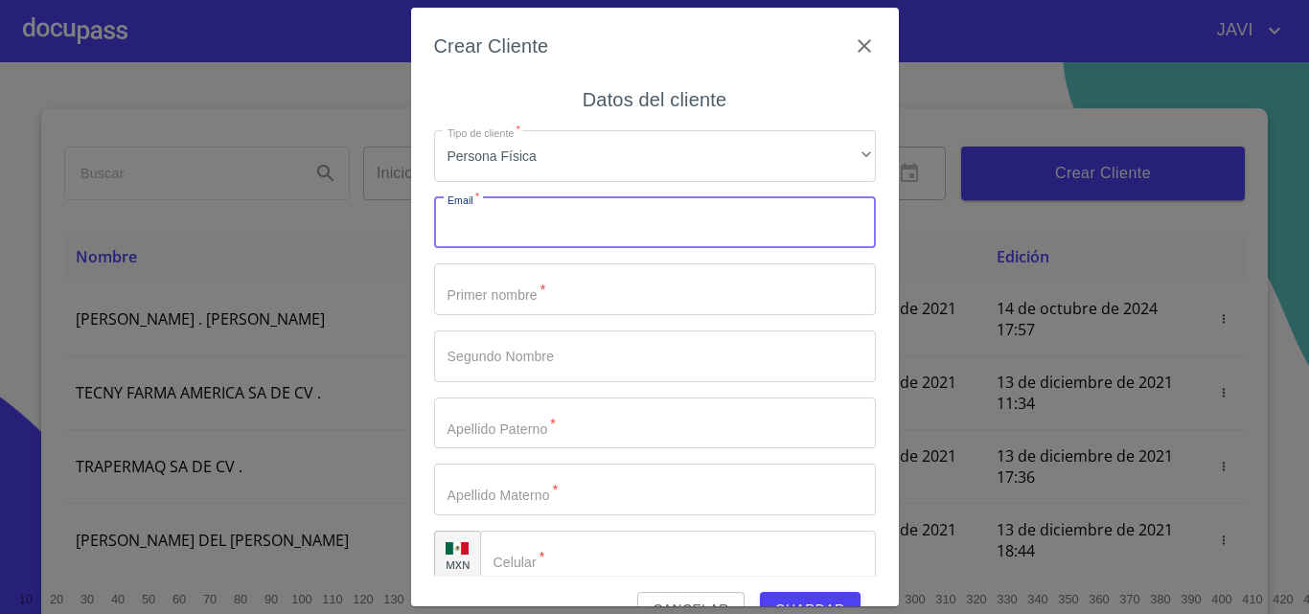
click at [485, 226] on input "Tipo de cliente   *" at bounding box center [655, 223] width 442 height 52
type input "j"
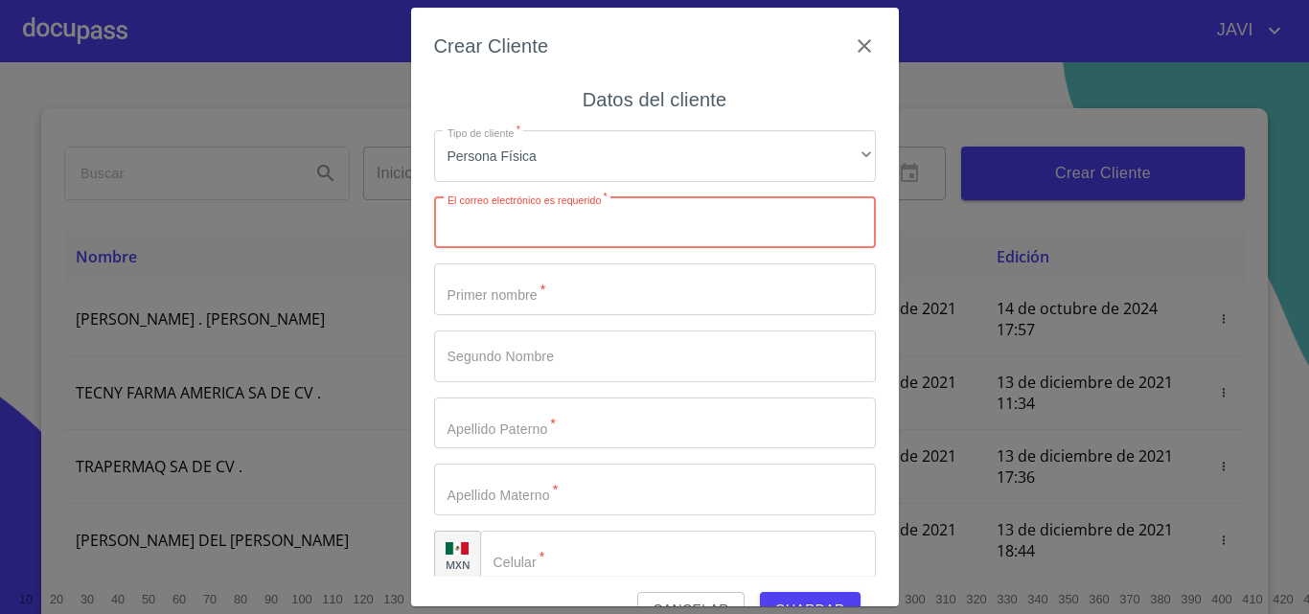
click at [551, 232] on input "Tipo de cliente   *" at bounding box center [655, 223] width 442 height 52
type input "melanycosa22@gmail.com"
click at [519, 299] on input "Tipo de cliente   *" at bounding box center [655, 290] width 442 height 52
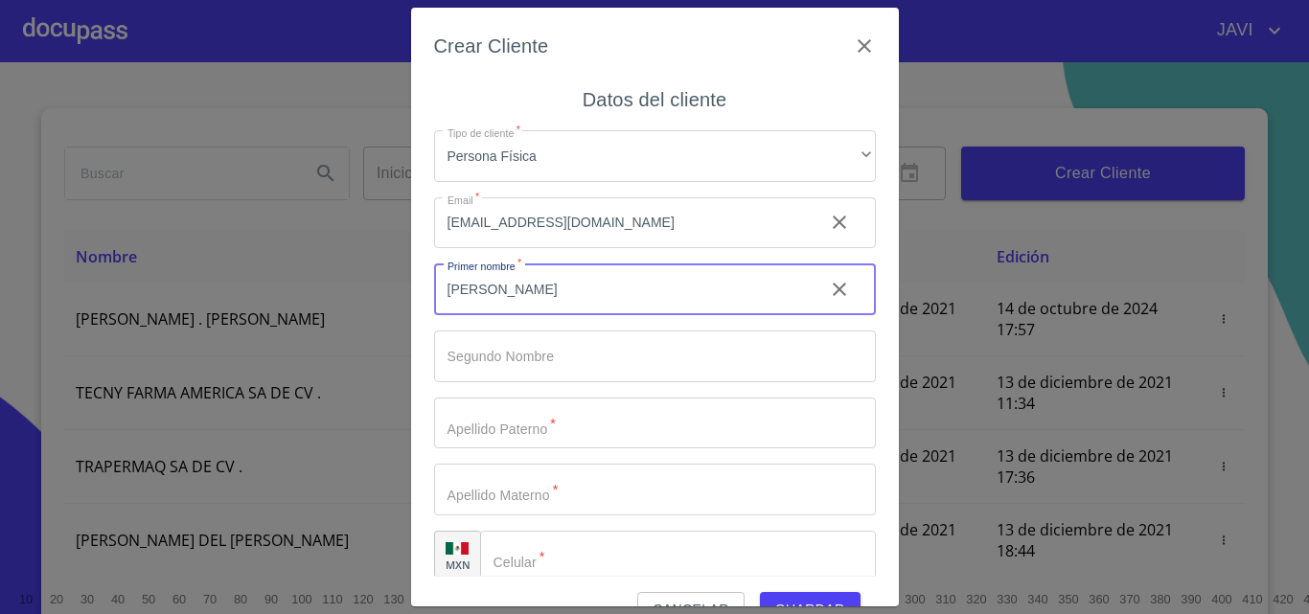
type input "DANTE"
click at [500, 315] on input "Tipo de cliente   *" at bounding box center [621, 290] width 375 height 52
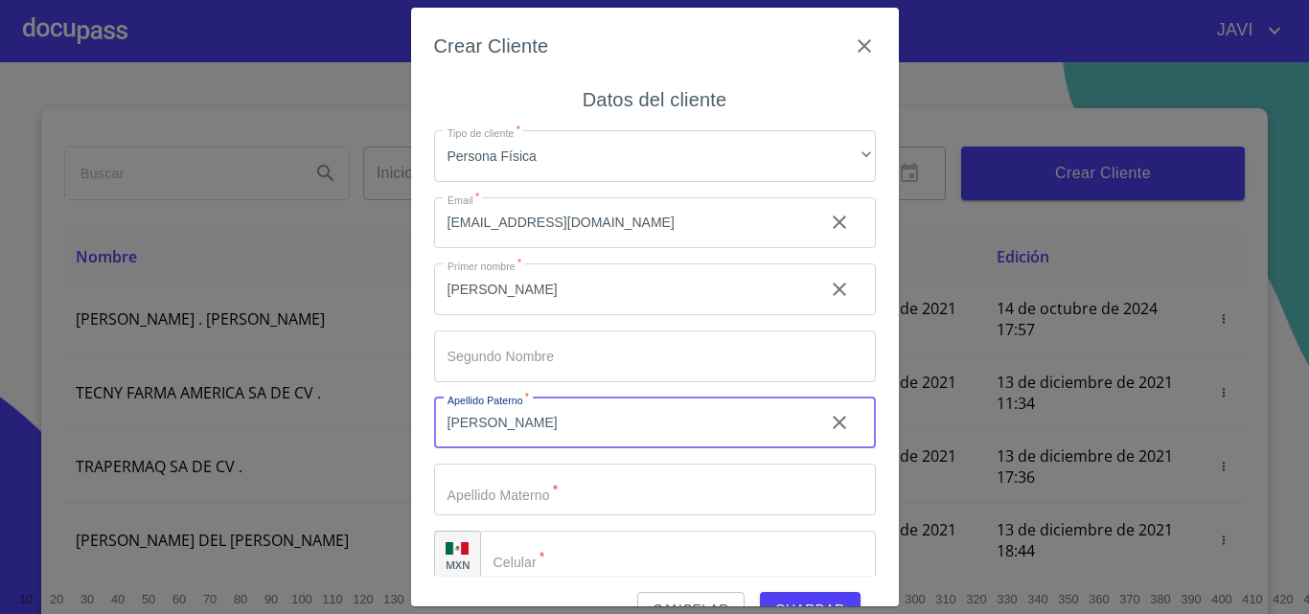
type input "SANTOS"
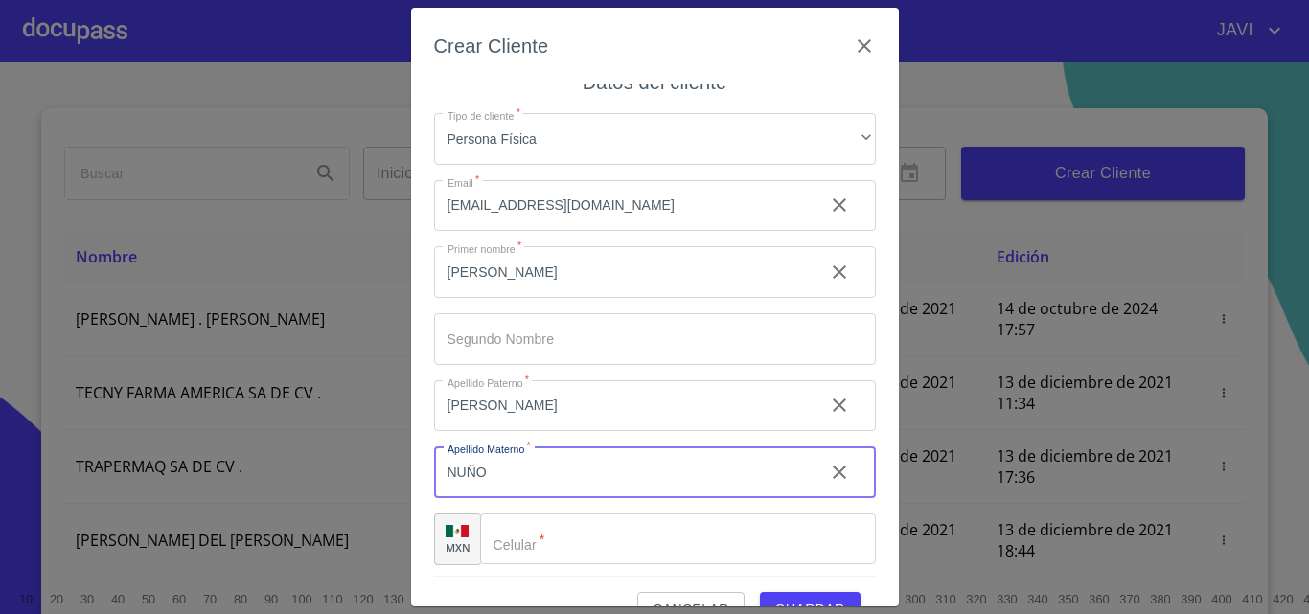
scroll to position [22, 0]
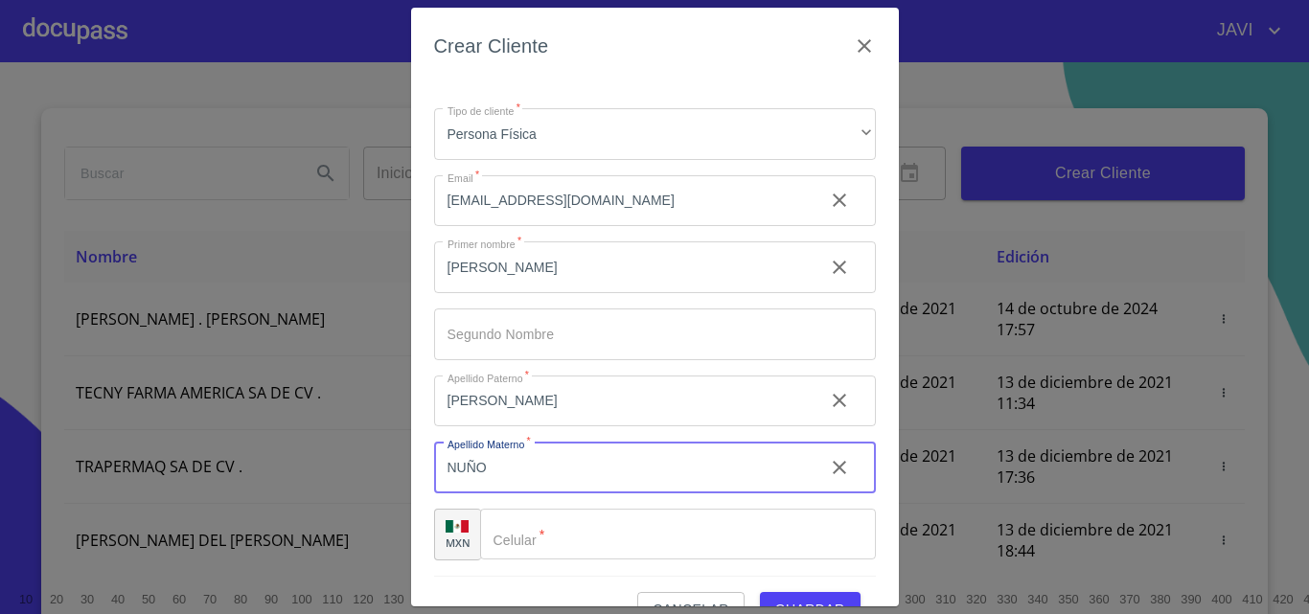
type input "NUÑO"
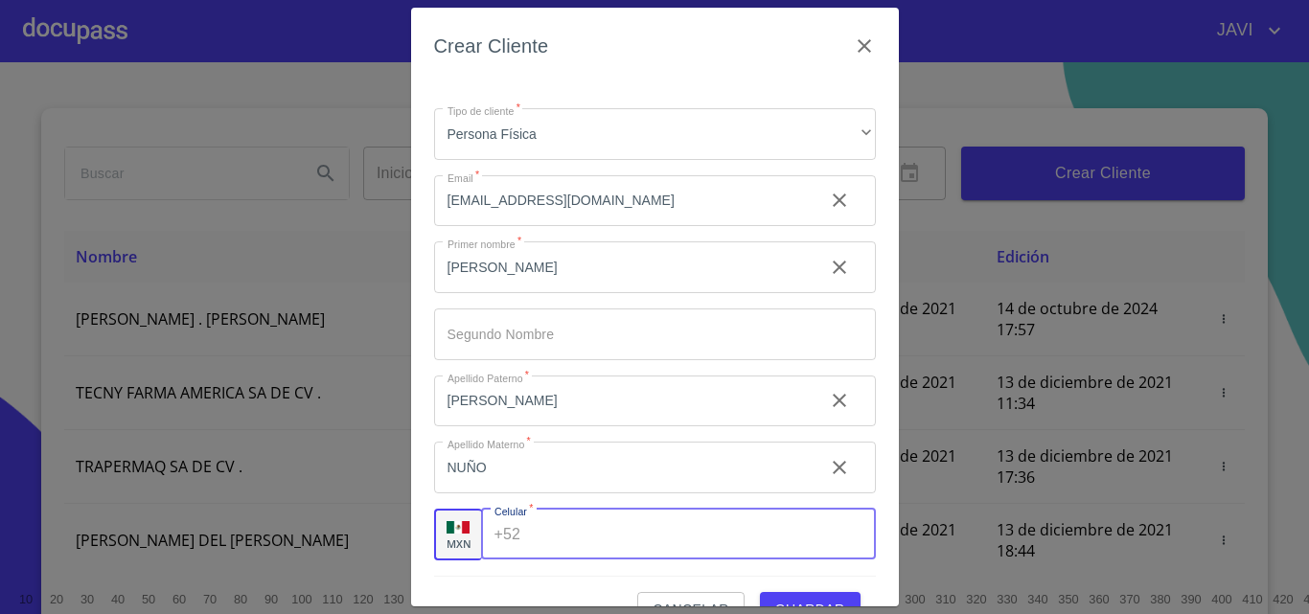
click at [558, 530] on input "Tipo de cliente   *" at bounding box center [701, 535] width 347 height 52
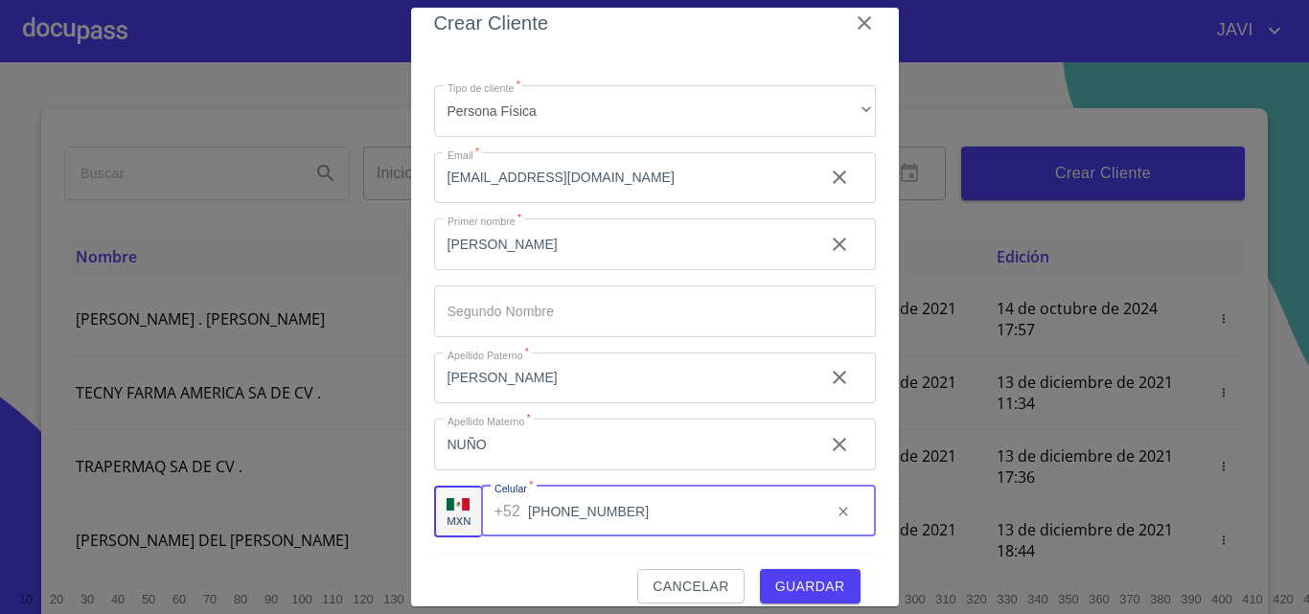
scroll to position [43, 0]
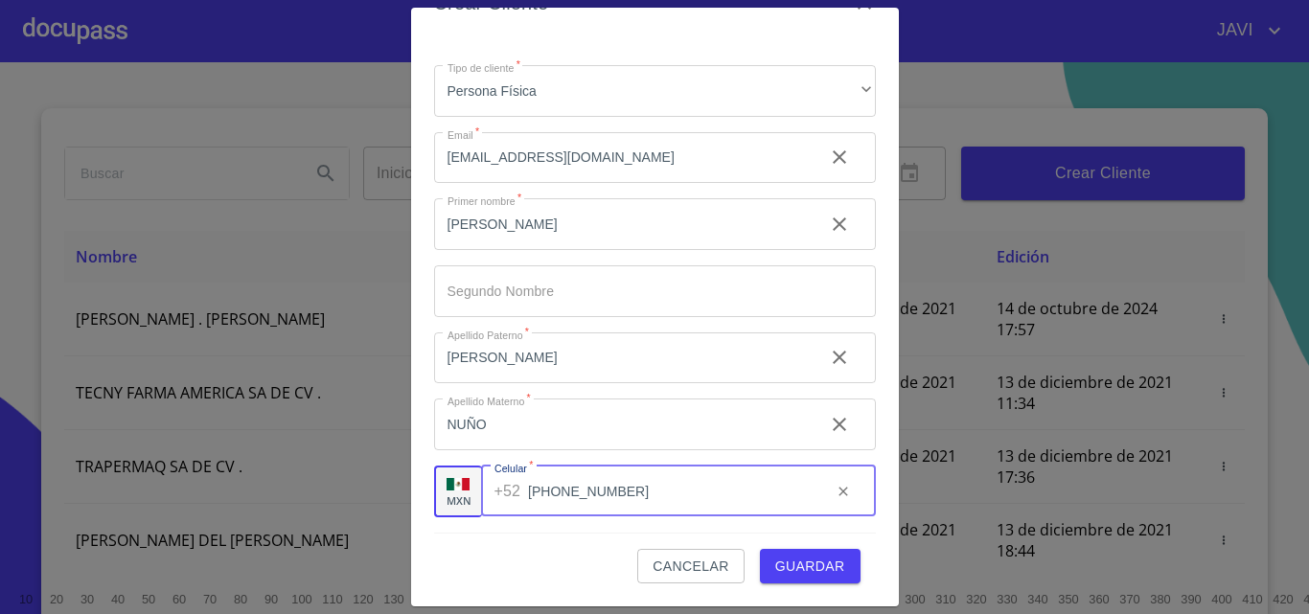
type input "[PHONE_NUMBER]"
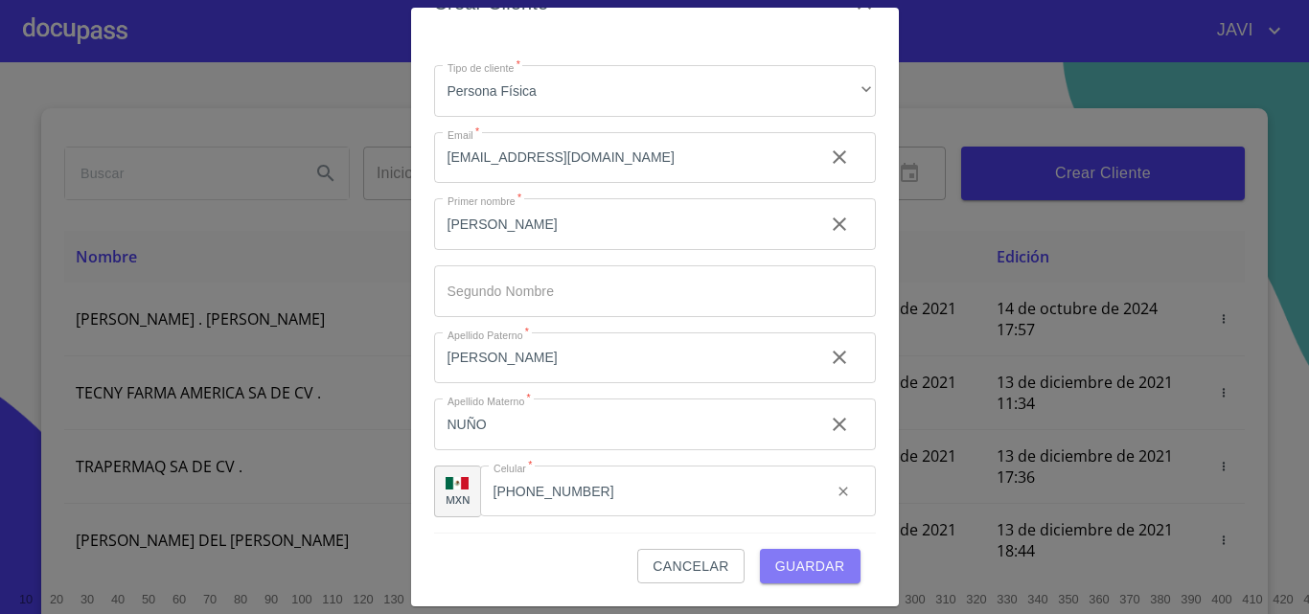
click at [779, 566] on span "Guardar" at bounding box center [810, 567] width 70 height 24
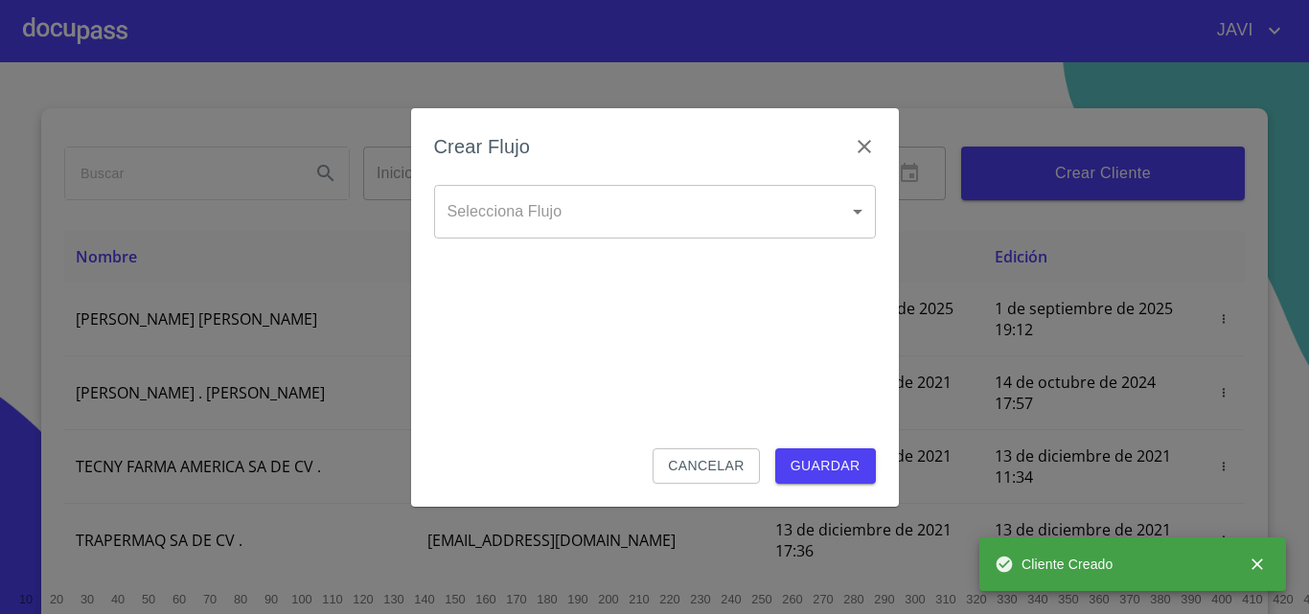
click at [846, 218] on body "JAVI Inicio ​ Fin ​ Crear Cliente Nombre Correo electrónico Registro Edición DA…" at bounding box center [654, 307] width 1309 height 614
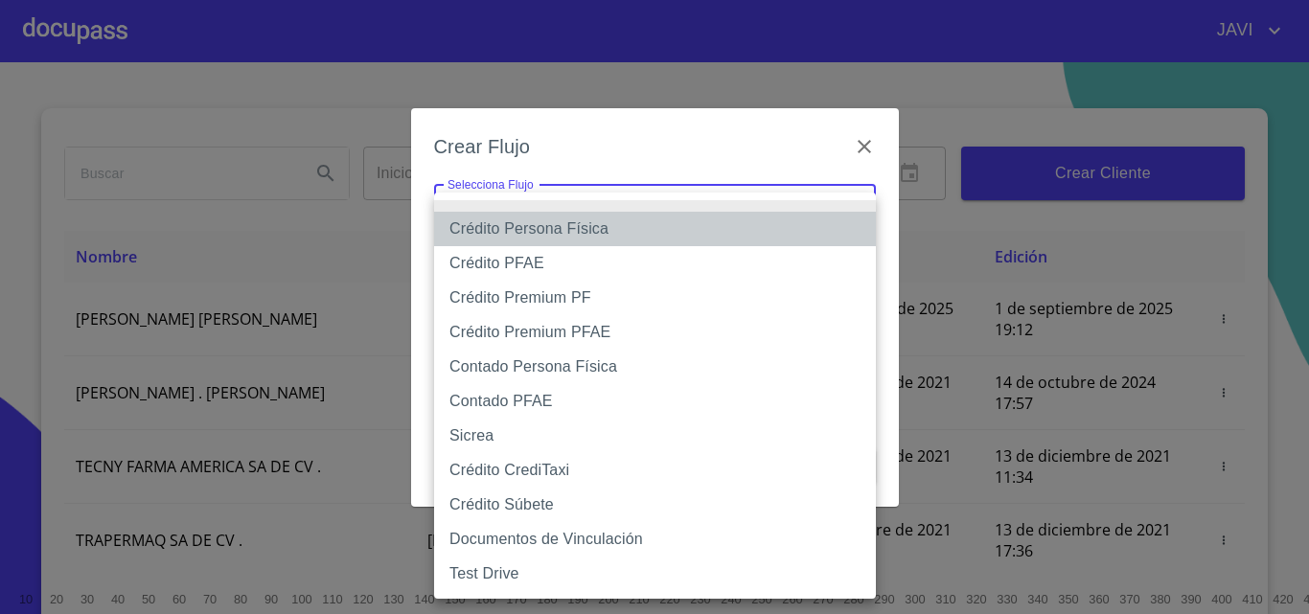
click at [578, 229] on li "Crédito Persona Física" at bounding box center [655, 229] width 442 height 34
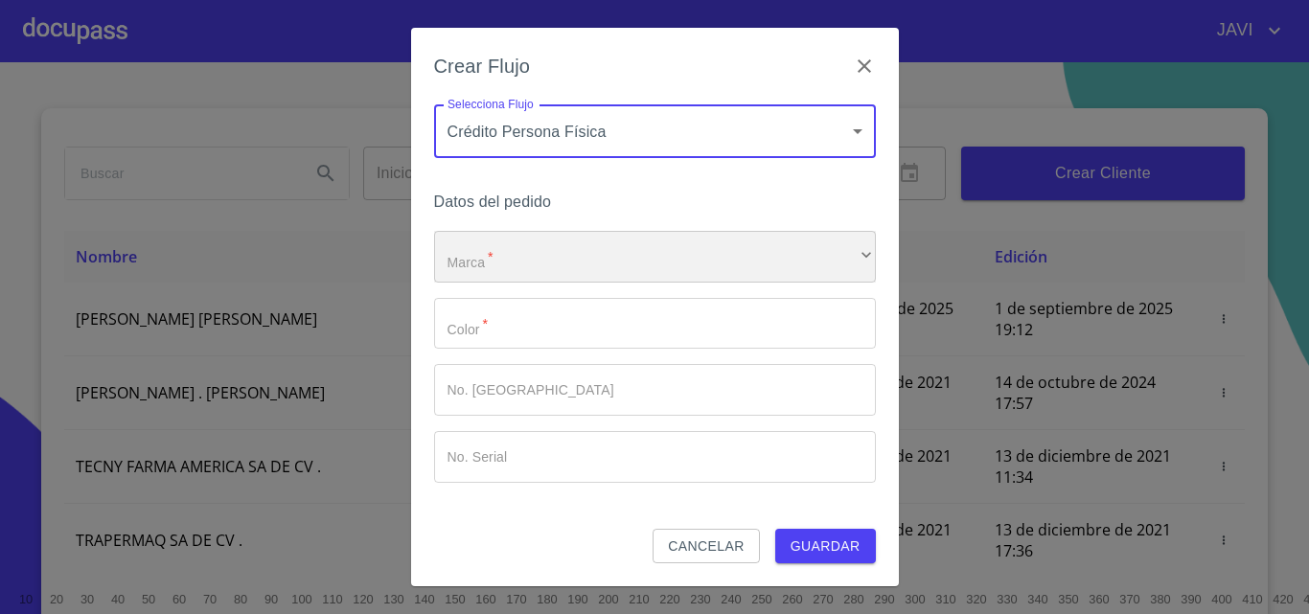
click at [502, 251] on div "​" at bounding box center [655, 257] width 442 height 52
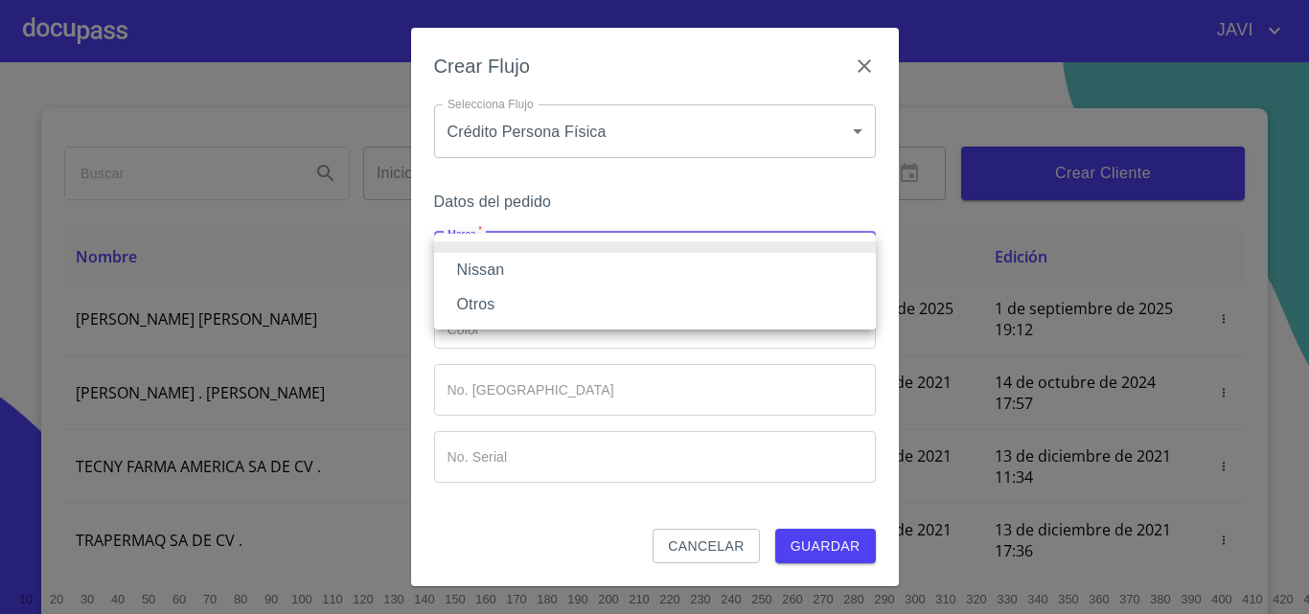
click at [671, 131] on div at bounding box center [654, 307] width 1309 height 614
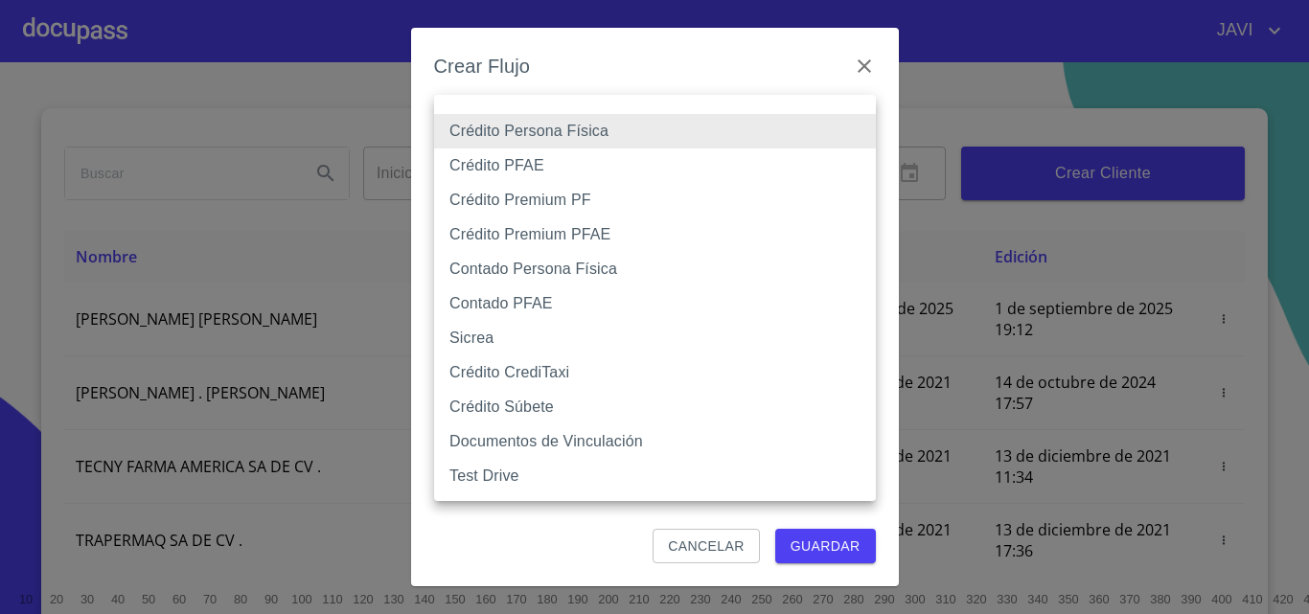
click at [671, 131] on body "JAVI Inicio ​ Fin ​ Crear Cliente Nombre Correo electrónico Registro Edición DA…" at bounding box center [654, 307] width 1309 height 614
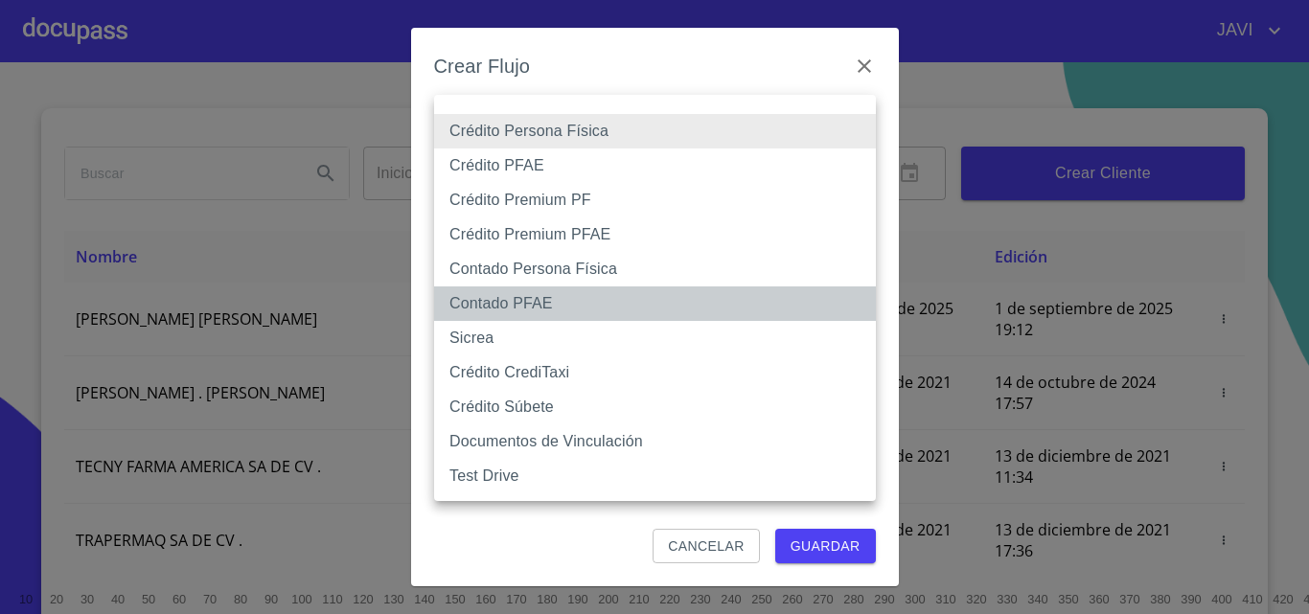
click at [528, 299] on li "Contado PFAE" at bounding box center [655, 304] width 442 height 34
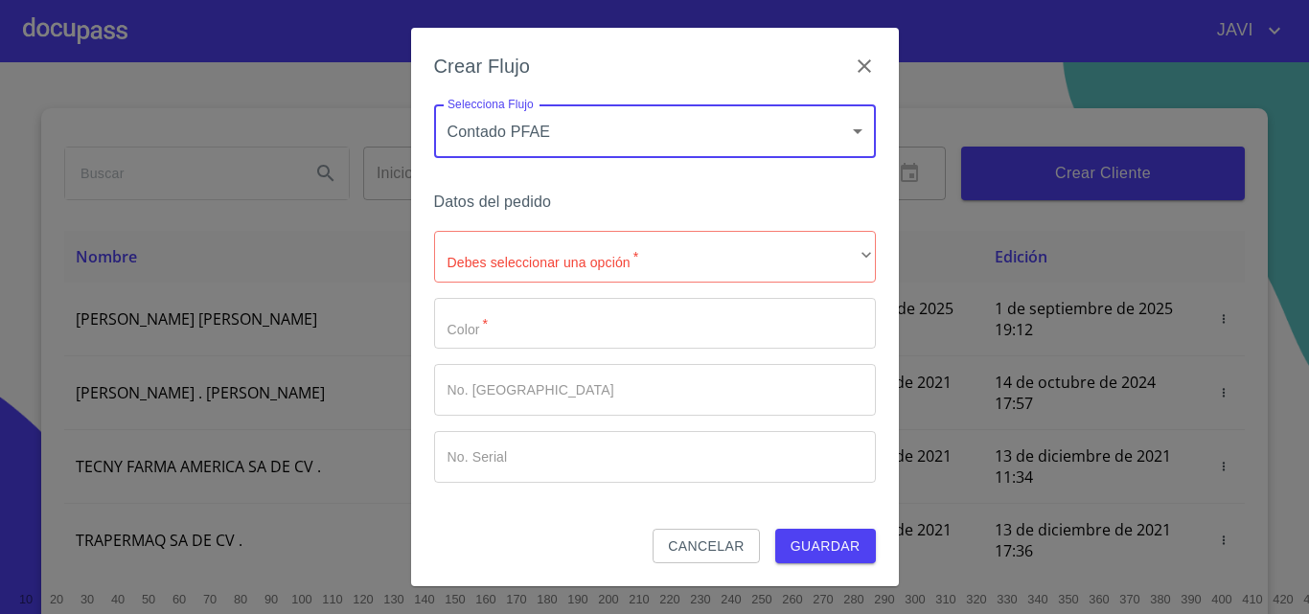
click at [575, 141] on body "JAVI Inicio ​ Fin ​ Crear Cliente Nombre Correo electrónico Registro Edición DA…" at bounding box center [654, 307] width 1309 height 614
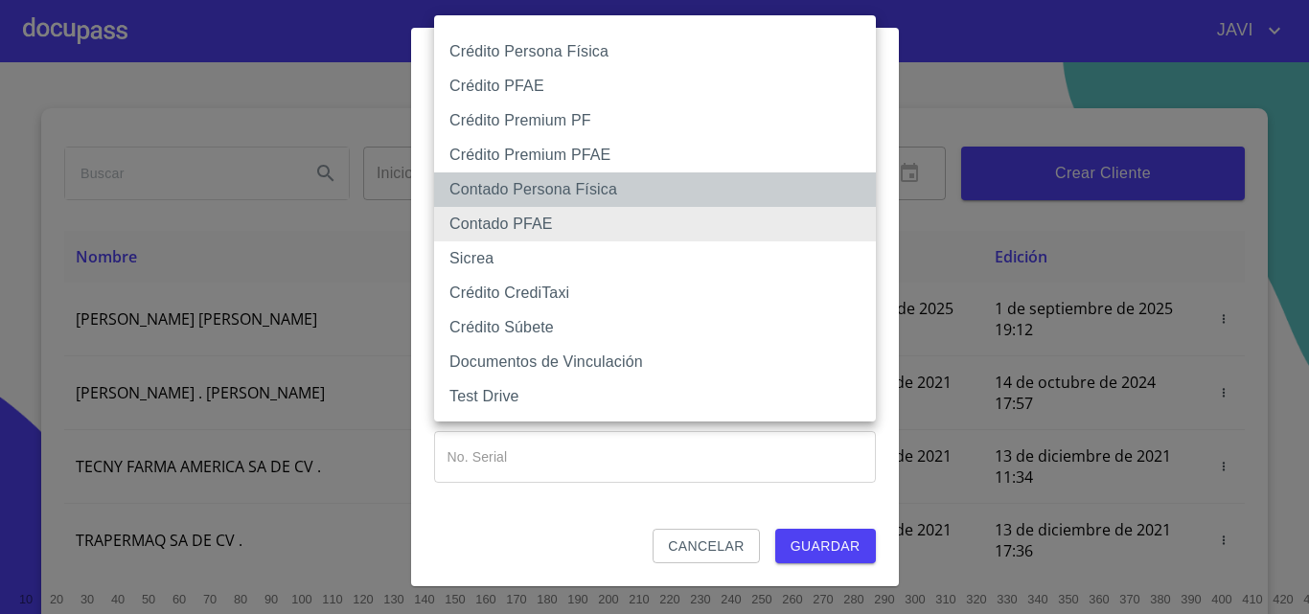
click at [515, 193] on li "Contado Persona Física" at bounding box center [655, 189] width 442 height 34
type input "61b10eea9b8c202ad57ac5da"
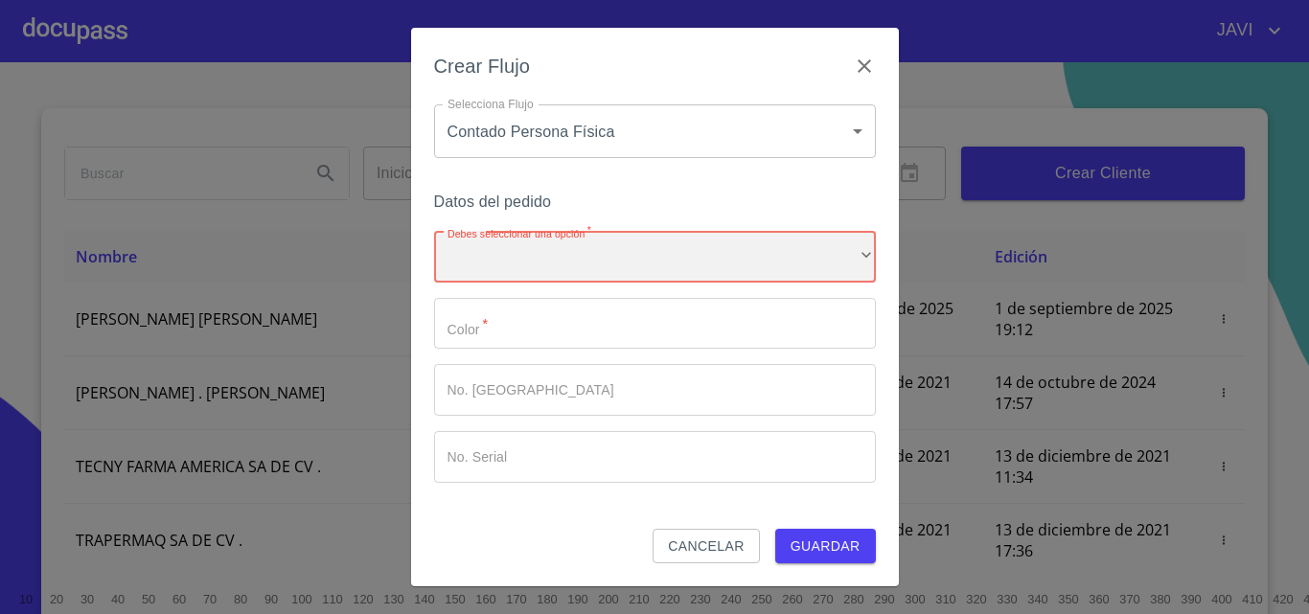
click at [643, 260] on div "​" at bounding box center [655, 257] width 442 height 52
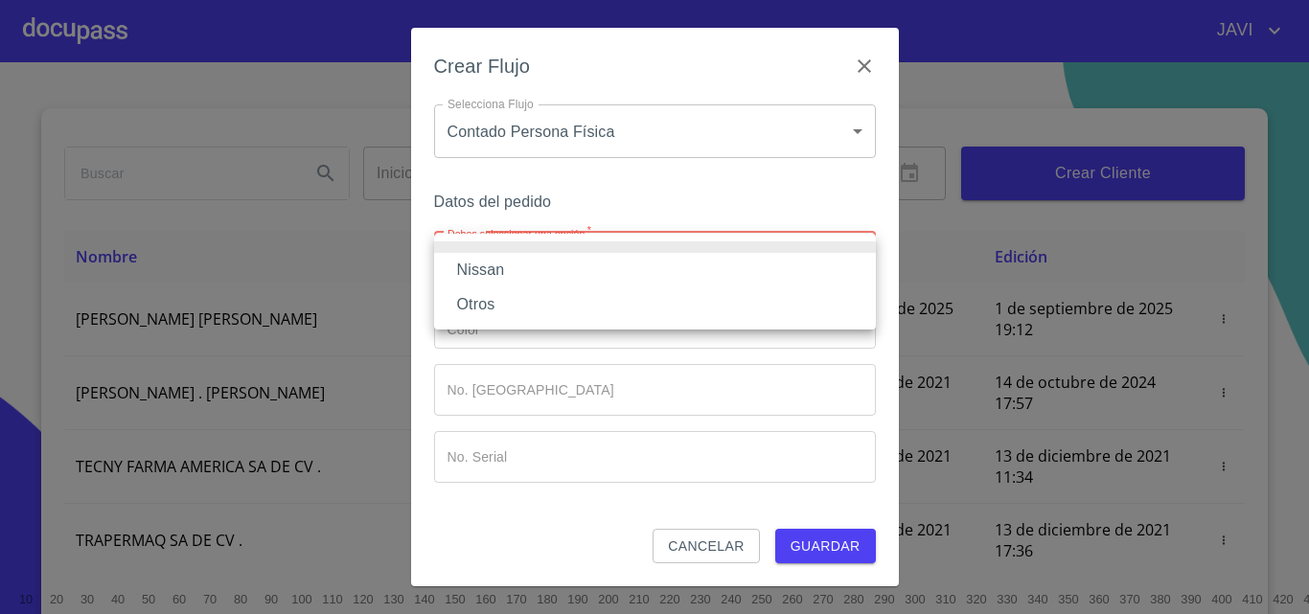
click at [461, 266] on li "Nissan" at bounding box center [655, 270] width 442 height 34
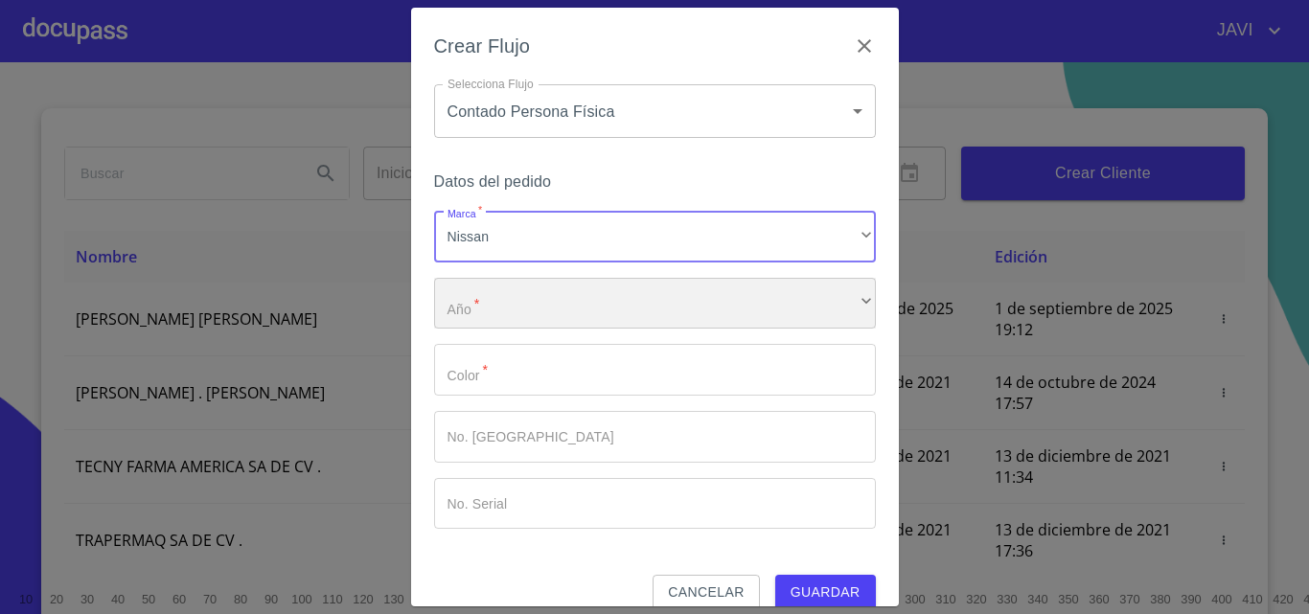
click at [522, 308] on div "​" at bounding box center [655, 304] width 442 height 52
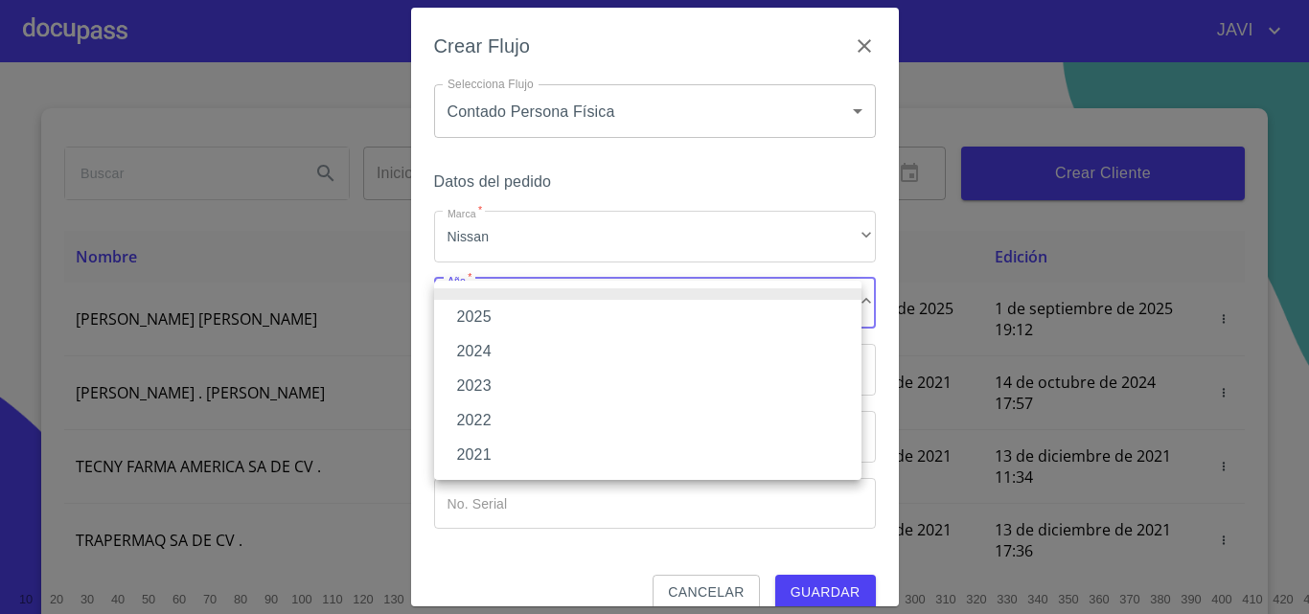
click at [473, 318] on li "2025" at bounding box center [647, 317] width 427 height 34
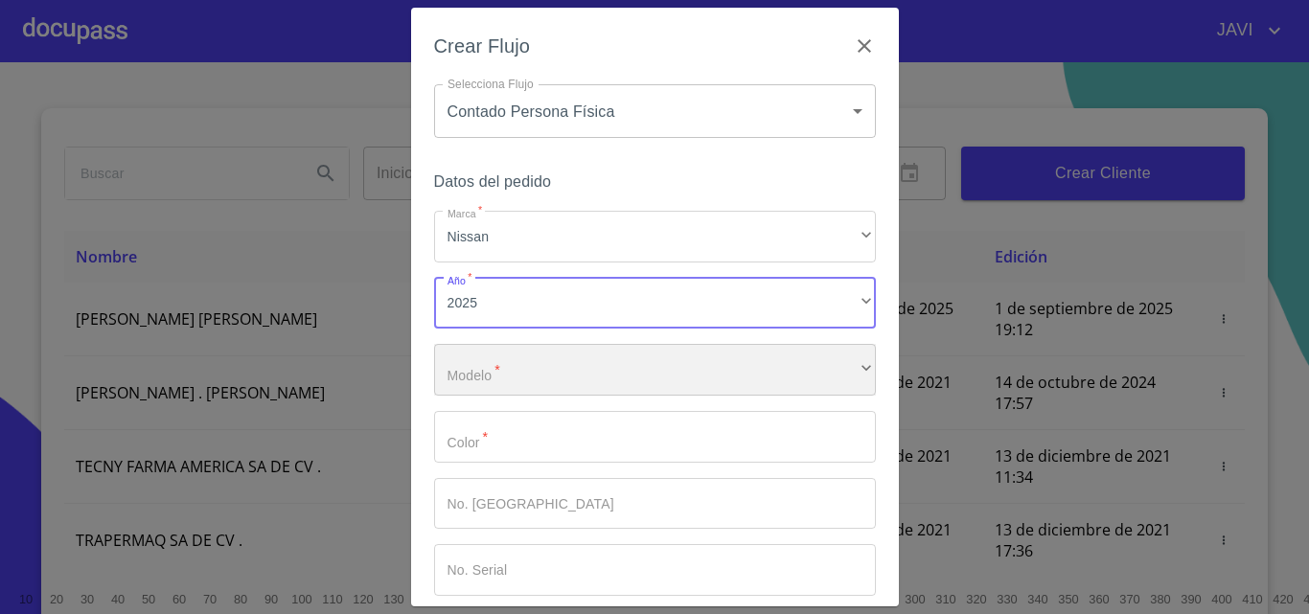
click at [532, 375] on div "​" at bounding box center [655, 370] width 442 height 52
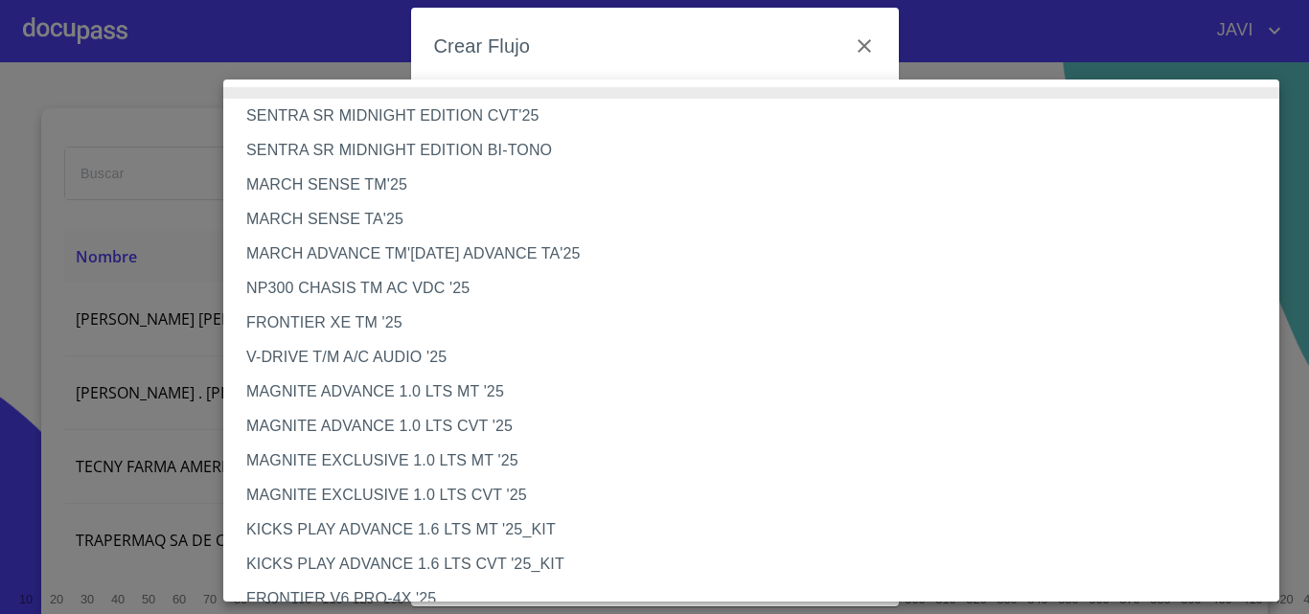
click at [394, 326] on li "FRONTIER XE TM '25" at bounding box center [758, 323] width 1070 height 34
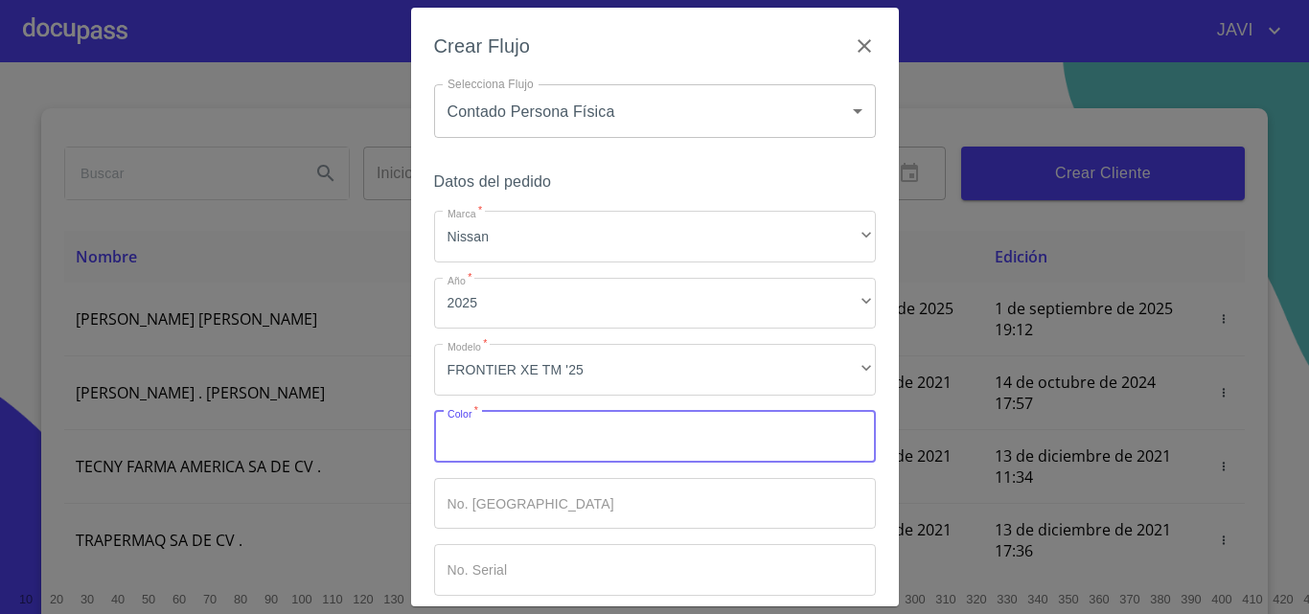
click at [513, 442] on input "Marca   *" at bounding box center [655, 437] width 442 height 52
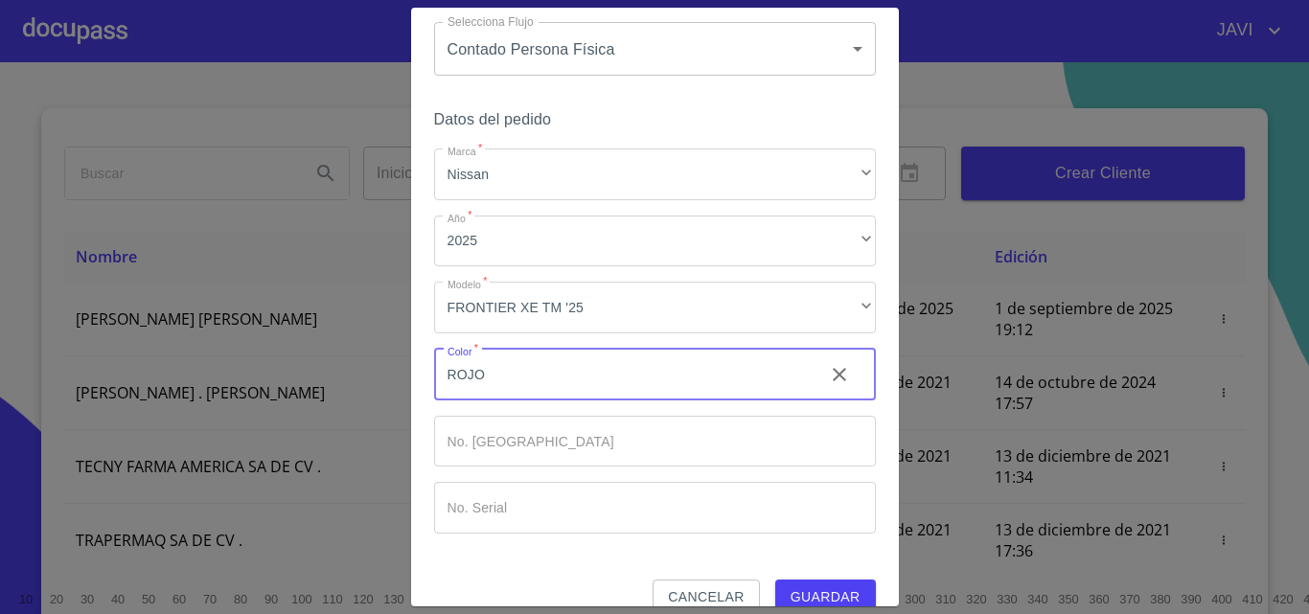
scroll to position [93, 0]
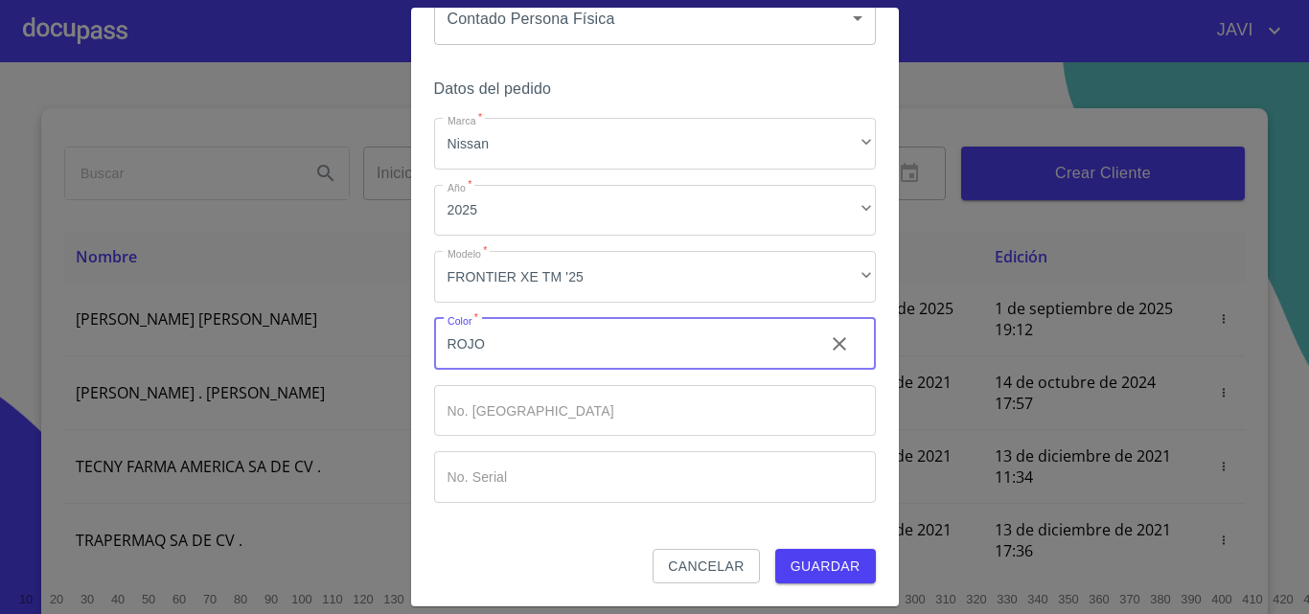
type input "ROJO"
click at [819, 563] on span "Guardar" at bounding box center [826, 567] width 70 height 24
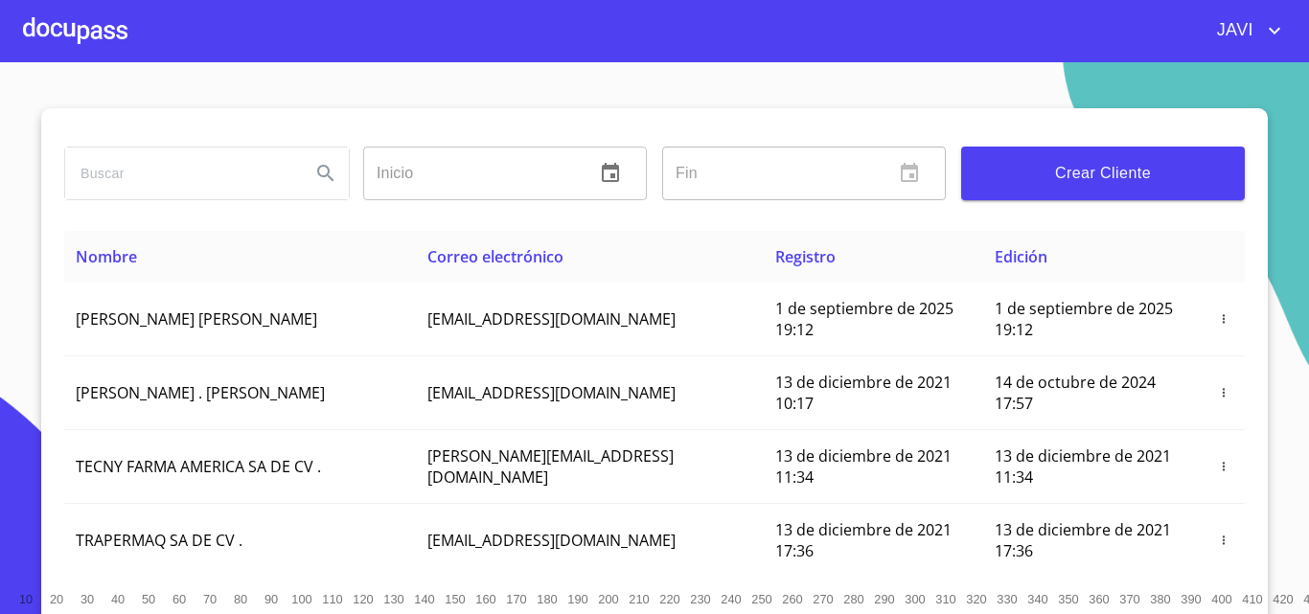
click at [49, 33] on div at bounding box center [75, 30] width 104 height 61
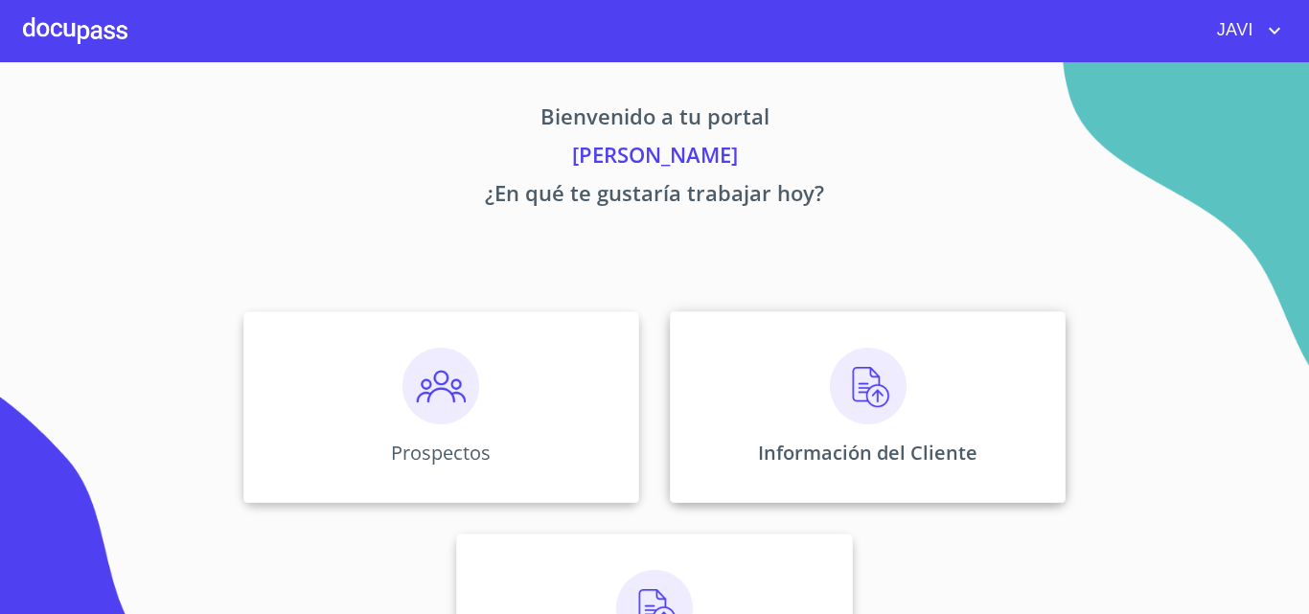
click at [868, 383] on img at bounding box center [868, 386] width 77 height 77
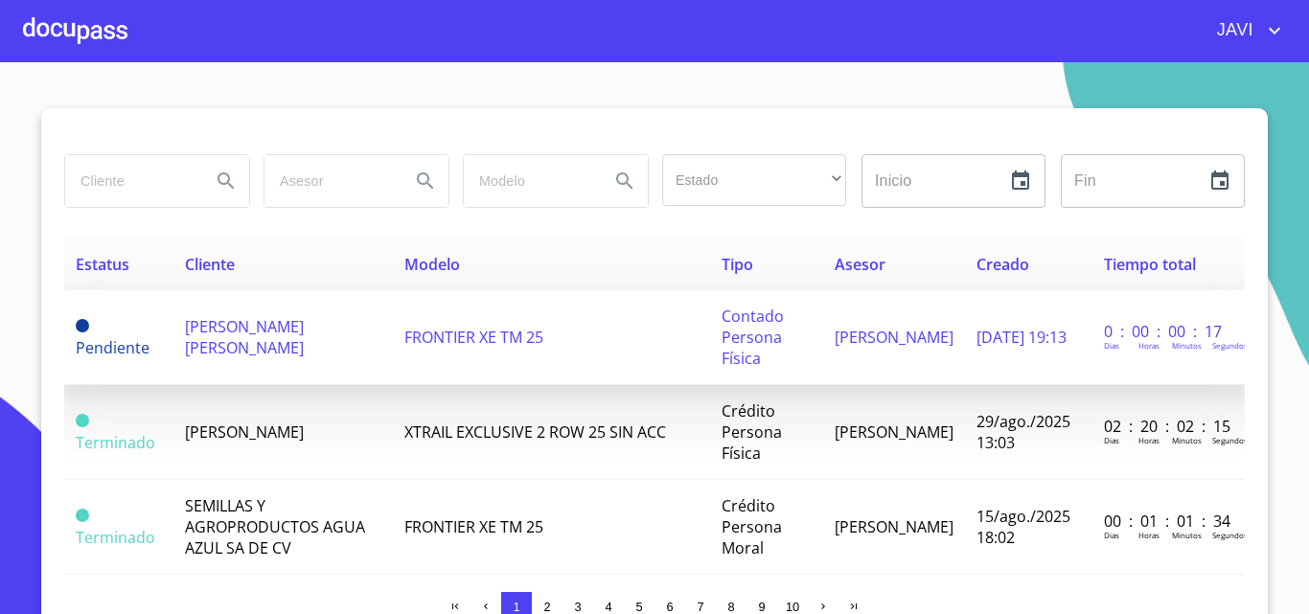
click at [291, 335] on span "[PERSON_NAME] [PERSON_NAME]" at bounding box center [244, 337] width 119 height 42
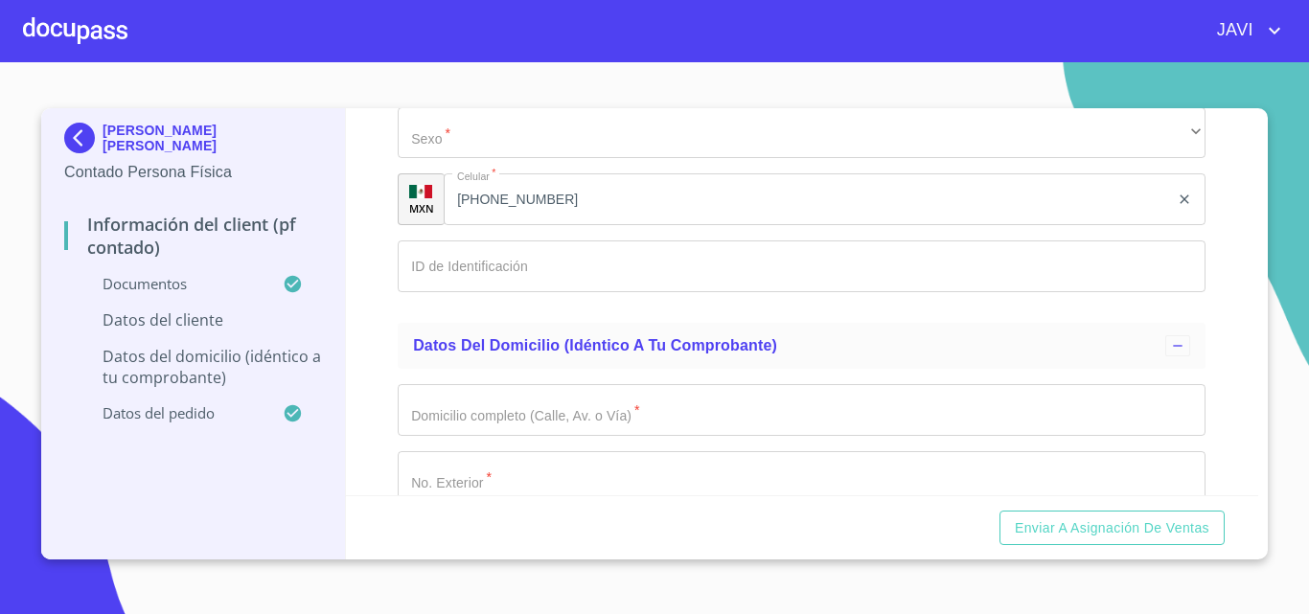
scroll to position [3737, 0]
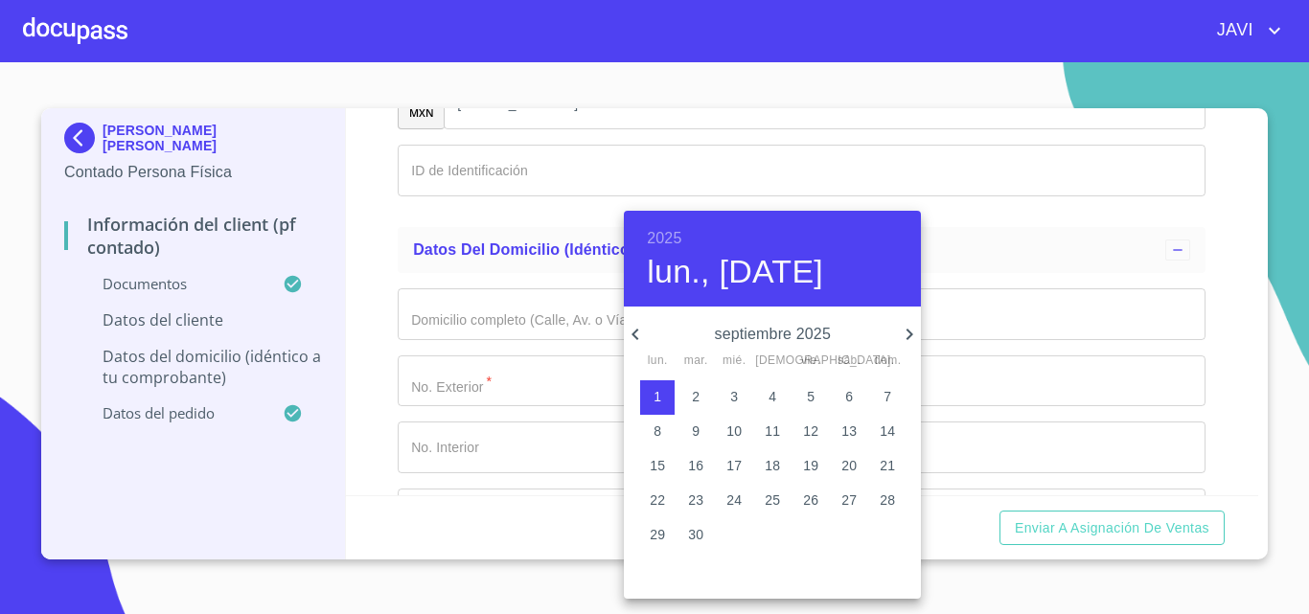
click at [903, 332] on icon "button" at bounding box center [909, 334] width 23 height 23
click at [663, 233] on h6 "2025" at bounding box center [664, 238] width 34 height 27
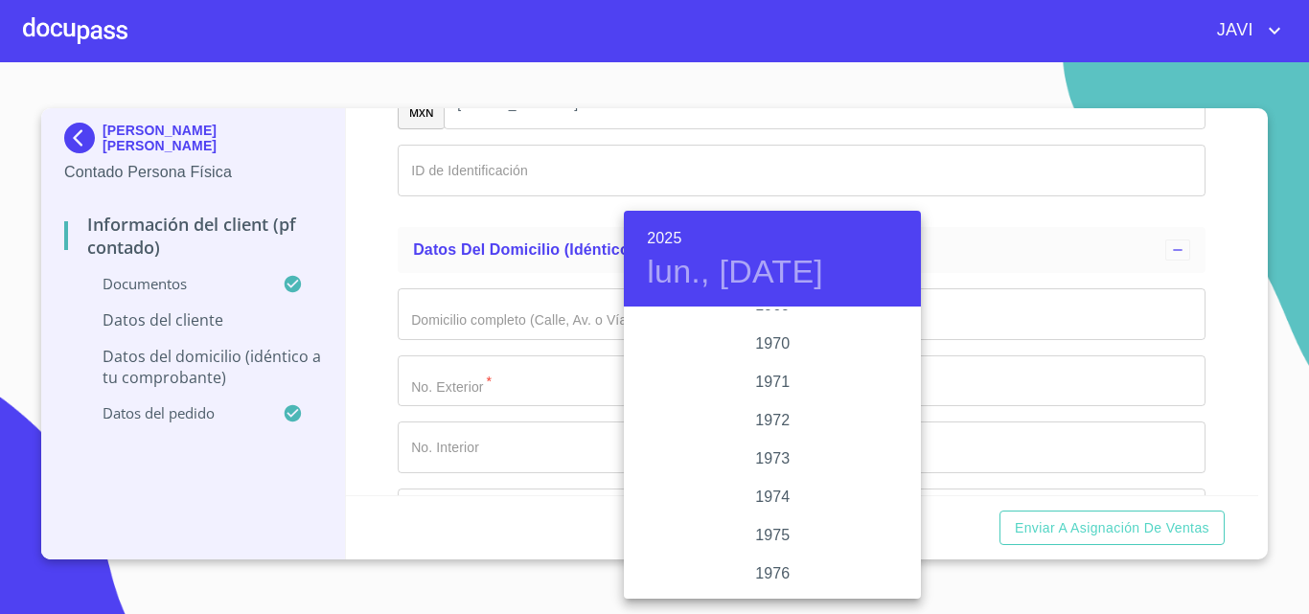
scroll to position [1458, 0]
click at [768, 517] on div "1968" at bounding box center [772, 518] width 297 height 38
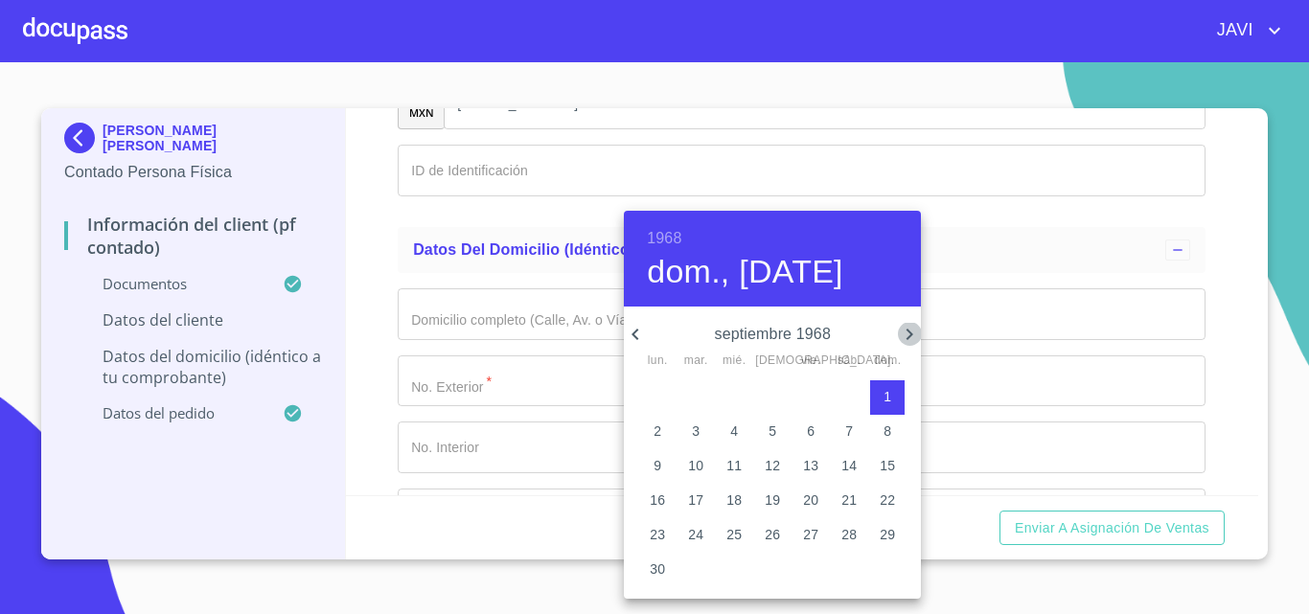
drag, startPoint x: 912, startPoint y: 332, endPoint x: 876, endPoint y: 371, distance: 53.6
click at [910, 332] on icon "button" at bounding box center [909, 334] width 23 height 23
click at [888, 503] on p "27" at bounding box center [887, 500] width 15 height 19
type input "27 de oct. de 1968"
click at [388, 237] on div at bounding box center [654, 307] width 1309 height 614
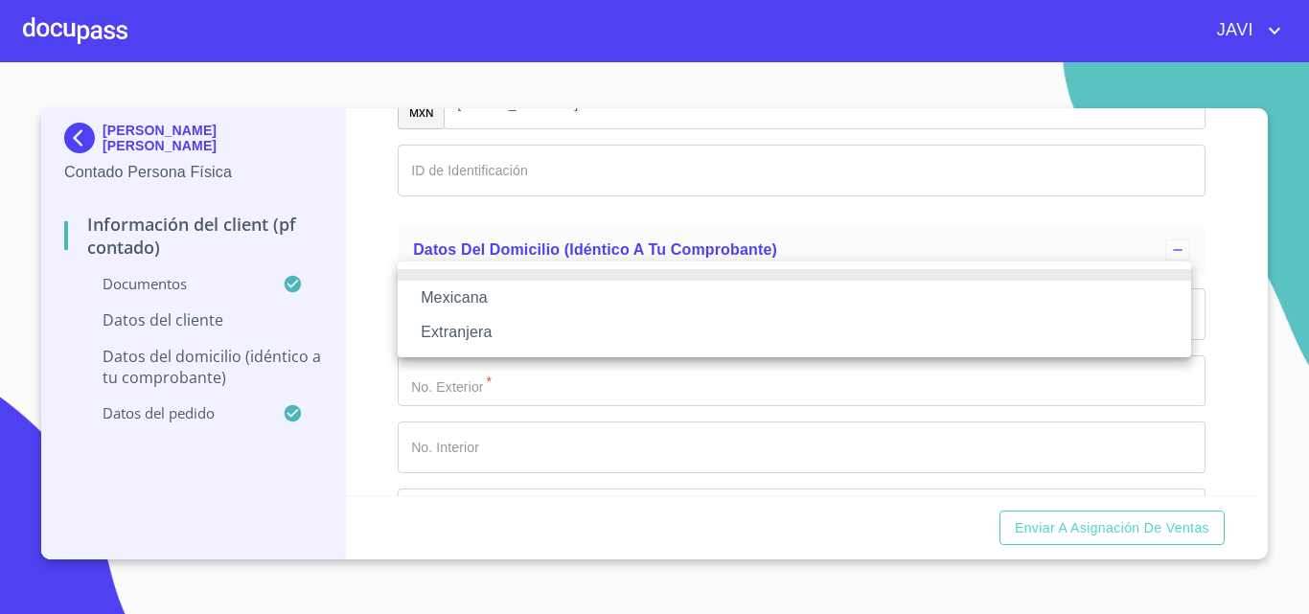
click at [470, 300] on li "Mexicana" at bounding box center [794, 298] width 793 height 34
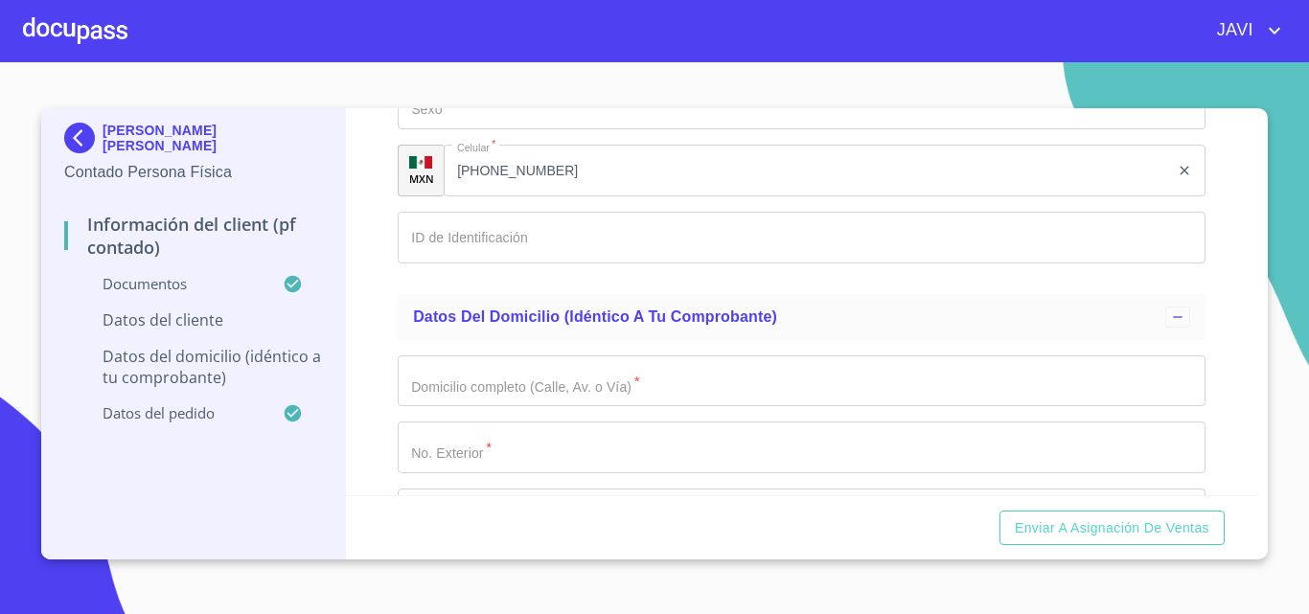
type input "[GEOGRAPHIC_DATA]"
click at [369, 356] on div "Información del Client (PF contado) Documentos Documento de identificación   * …" at bounding box center [802, 301] width 913 height 387
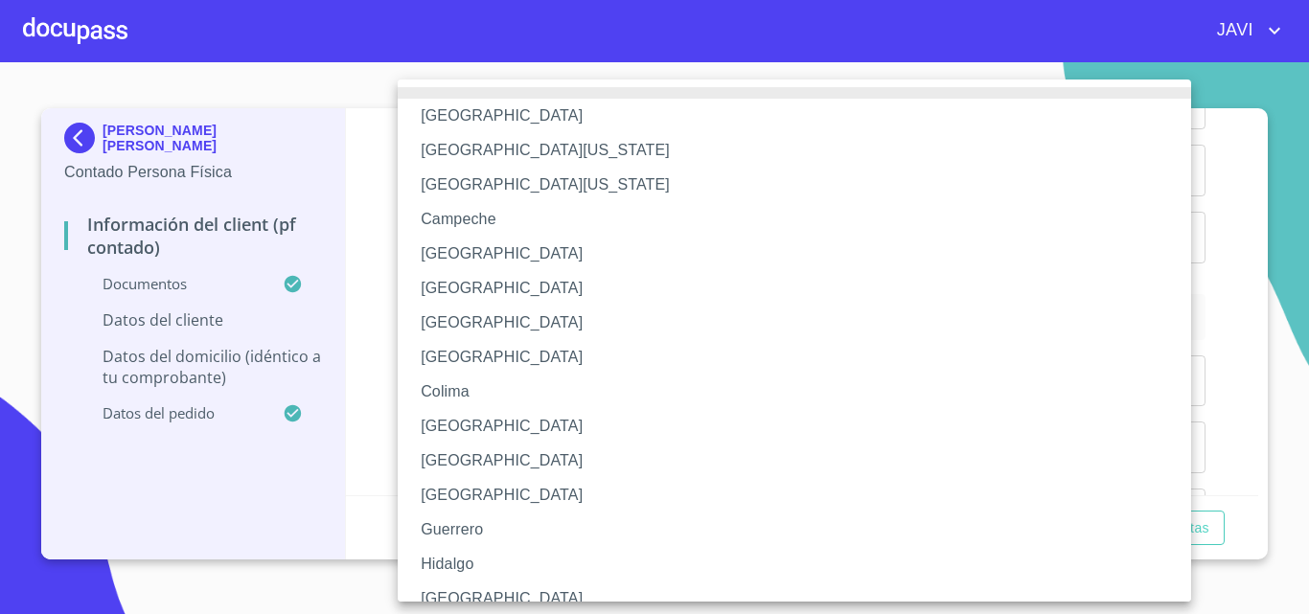
click at [459, 181] on li "[GEOGRAPHIC_DATA][US_STATE]" at bounding box center [802, 185] width 808 height 34
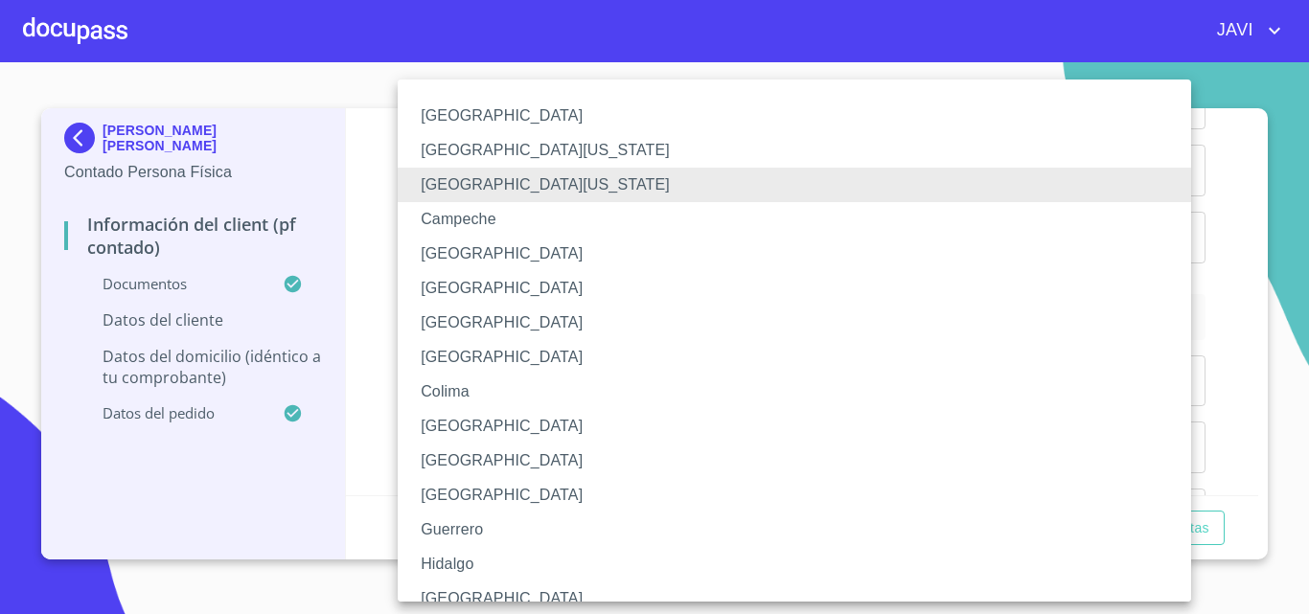
click at [503, 147] on li "[GEOGRAPHIC_DATA][US_STATE]" at bounding box center [802, 150] width 808 height 34
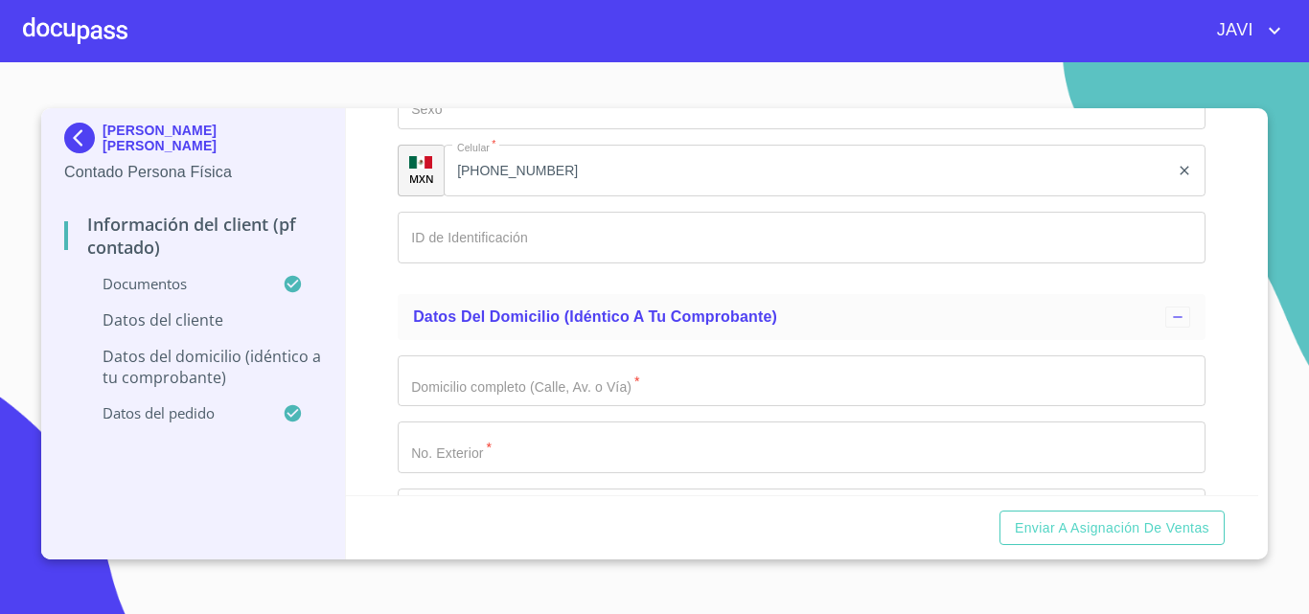
click at [374, 316] on div "Información del Client (PF contado) Documentos Documento de identificación   * …" at bounding box center [802, 301] width 913 height 387
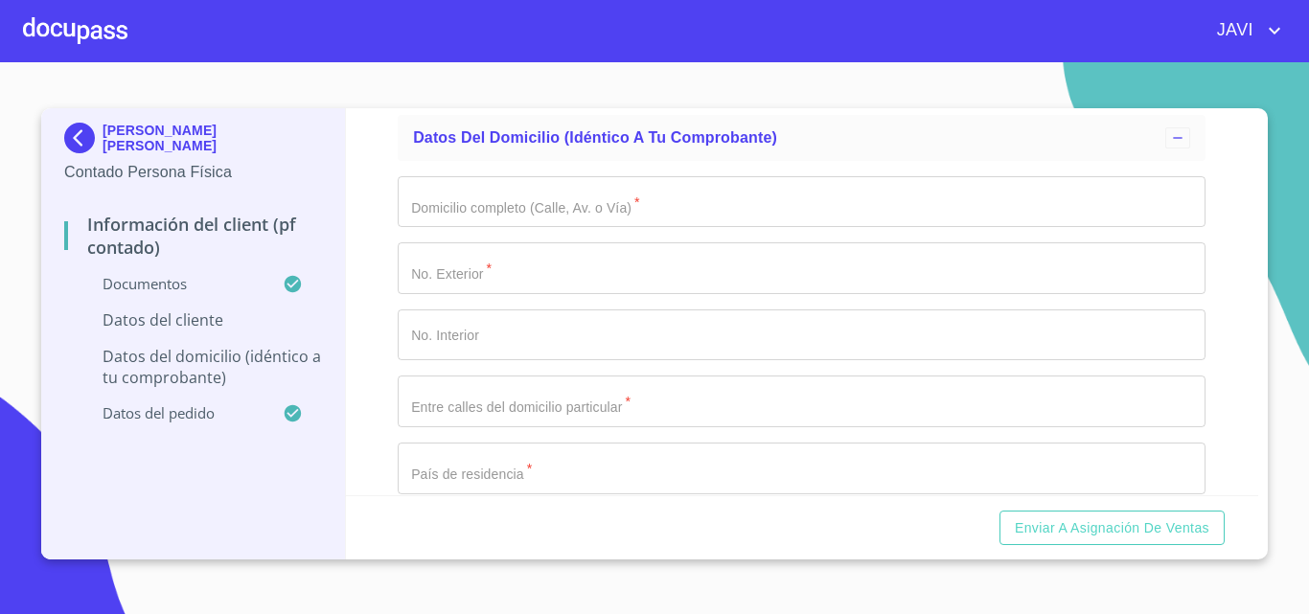
scroll to position [3929, 0]
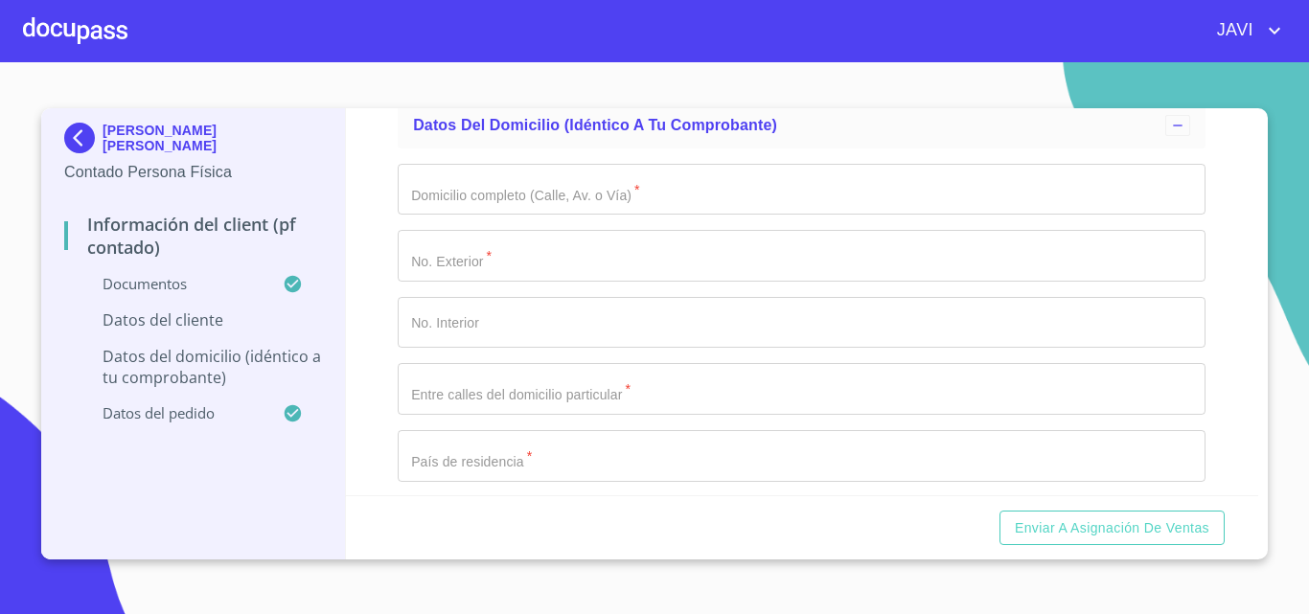
paste input "SAND681027HBCNXN07"
type input "SAND681027HBCNXN07"
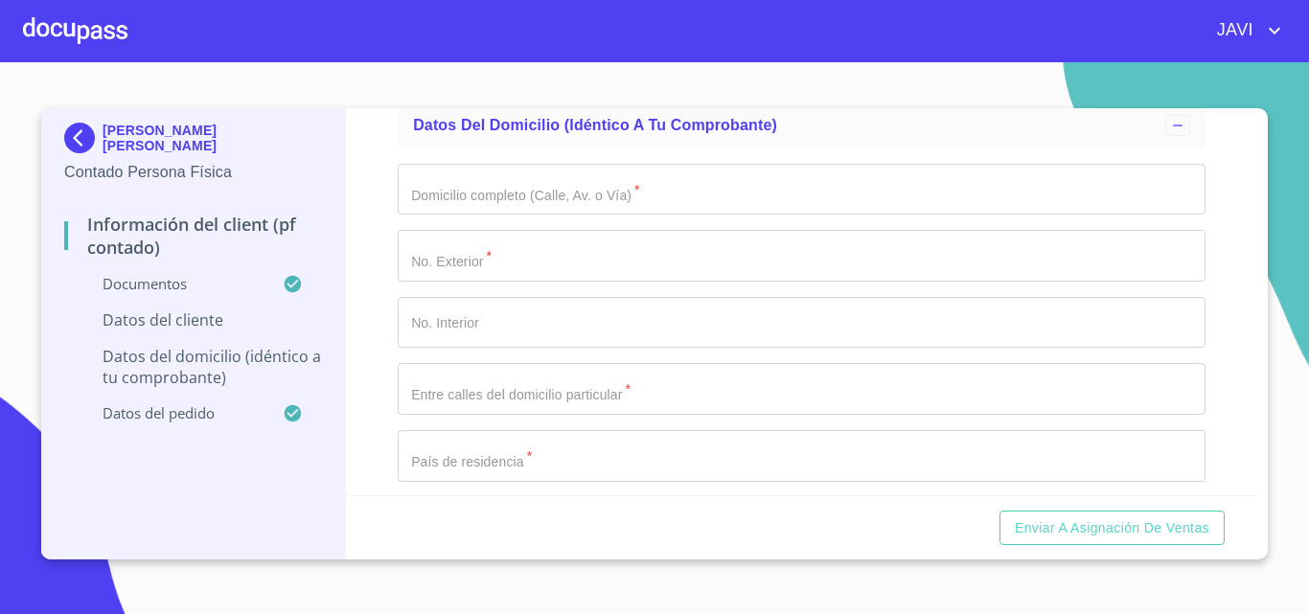
paste input "SAND6810277U7"
type input "SAND6810277U7"
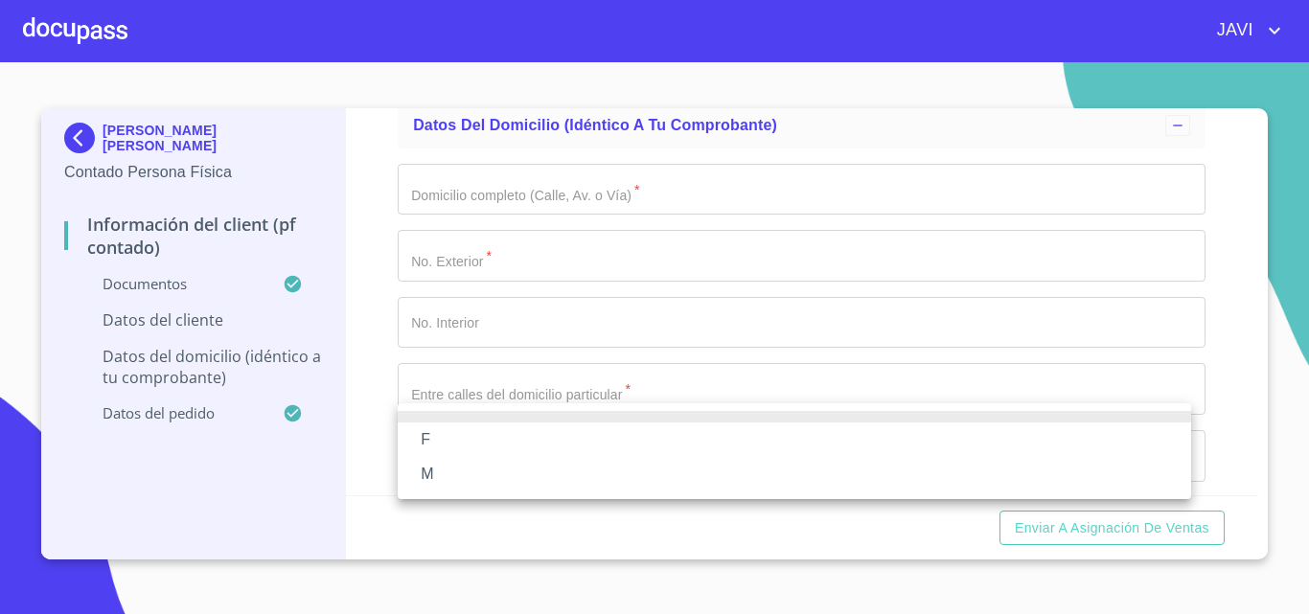
click at [437, 473] on li "M" at bounding box center [794, 474] width 793 height 34
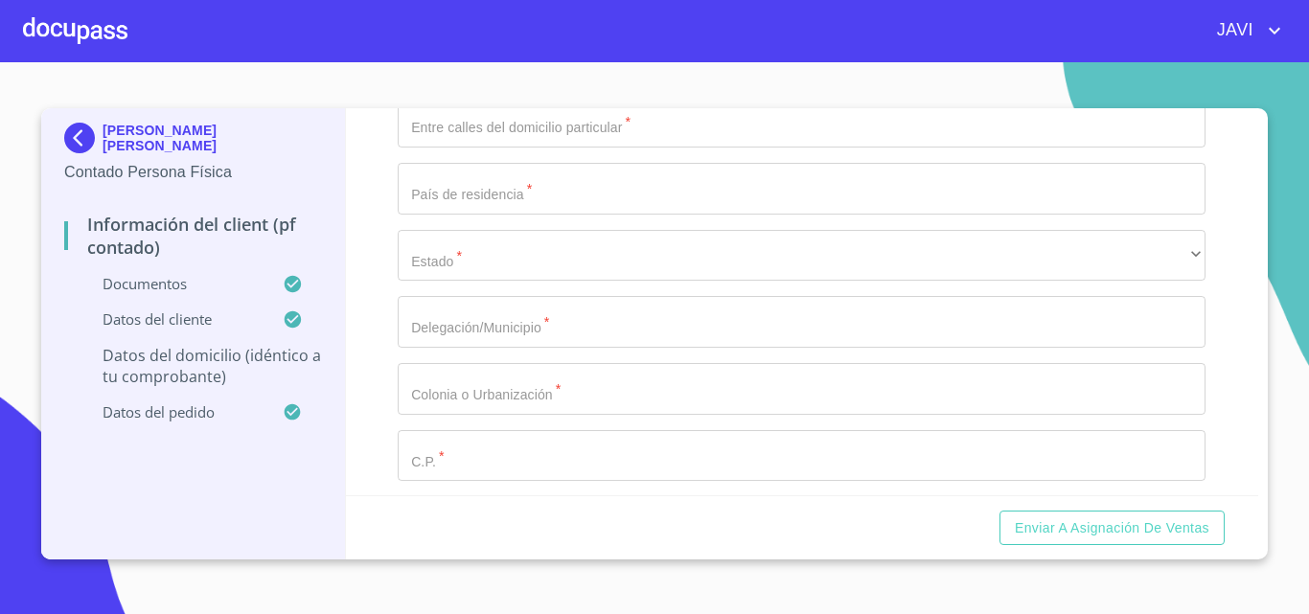
scroll to position [4216, 0]
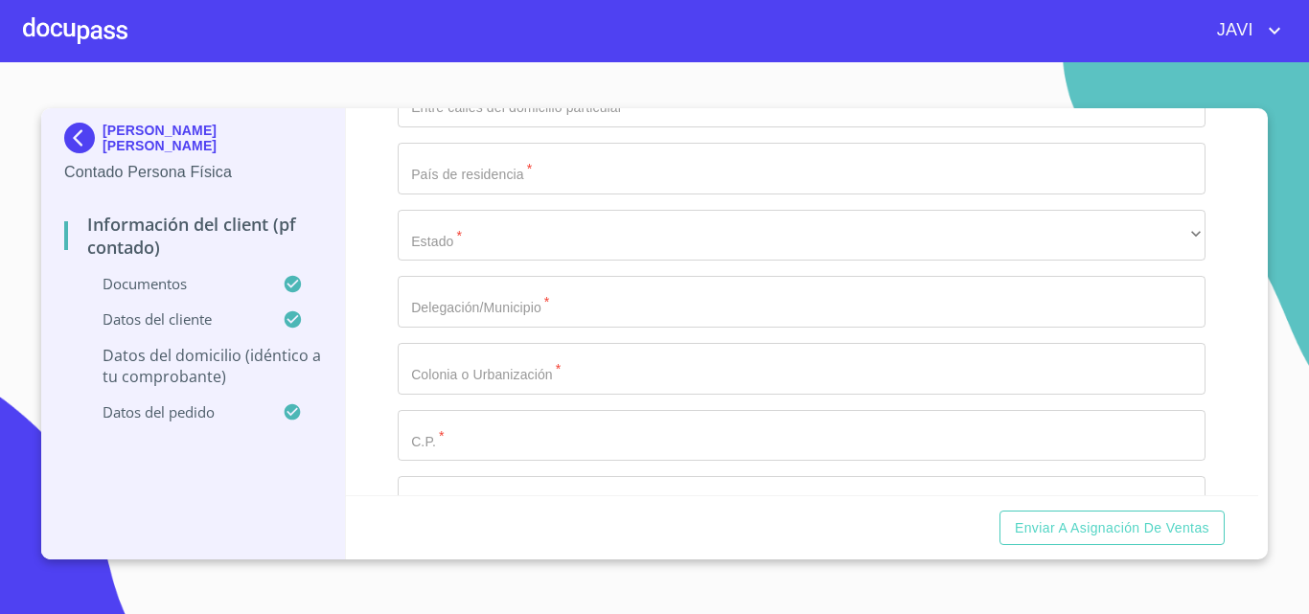
paste input "2703721202"
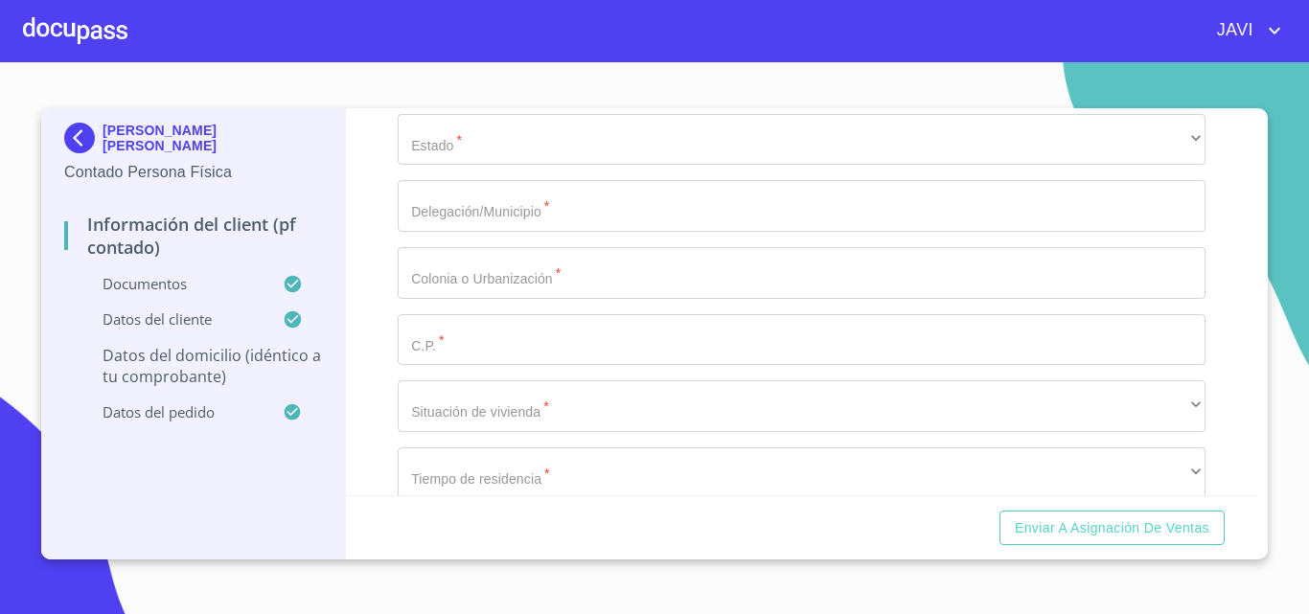
type input "2703721202"
paste input "AGUA VERDE"
type input "AGUA VERDE"
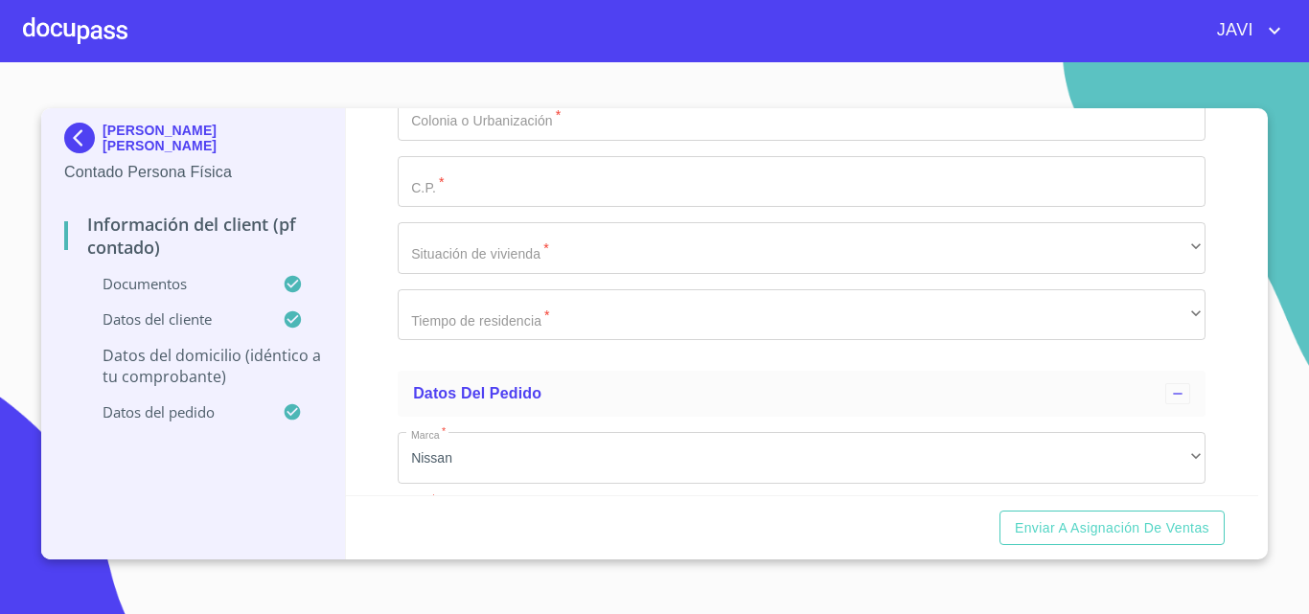
scroll to position [4504, 0]
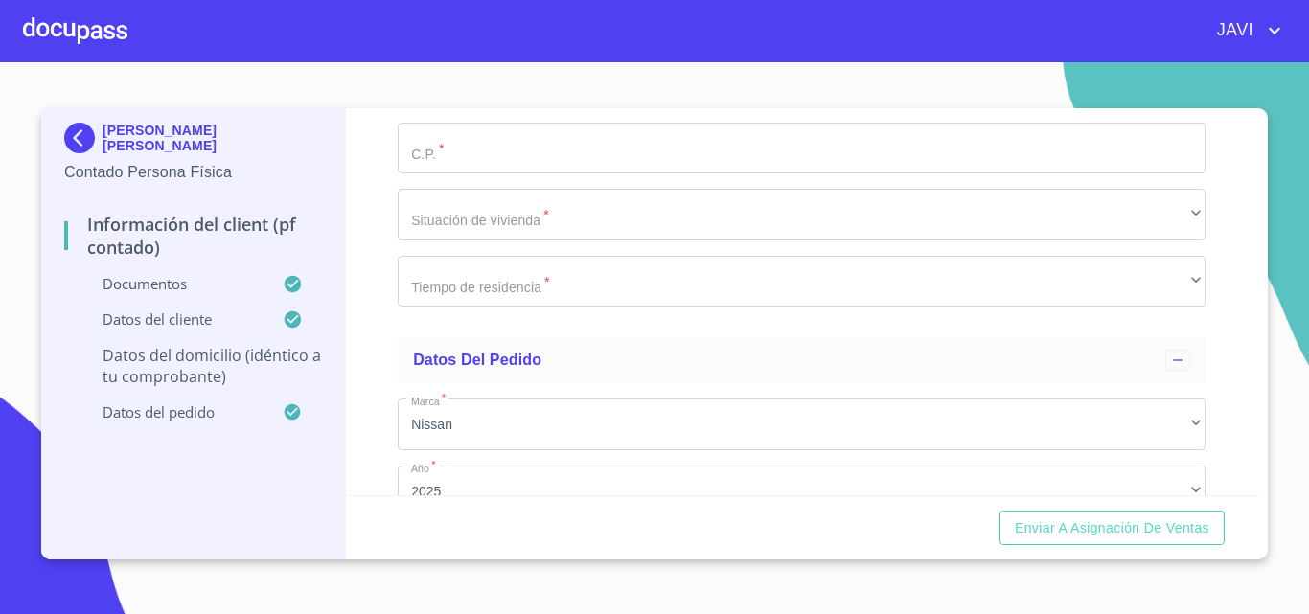
type input "322"
paste input "CALLE COLON Y PRIV AGUA ZARCA"
type input "CALLE COLON Y PRIV AGUA ZARCA"
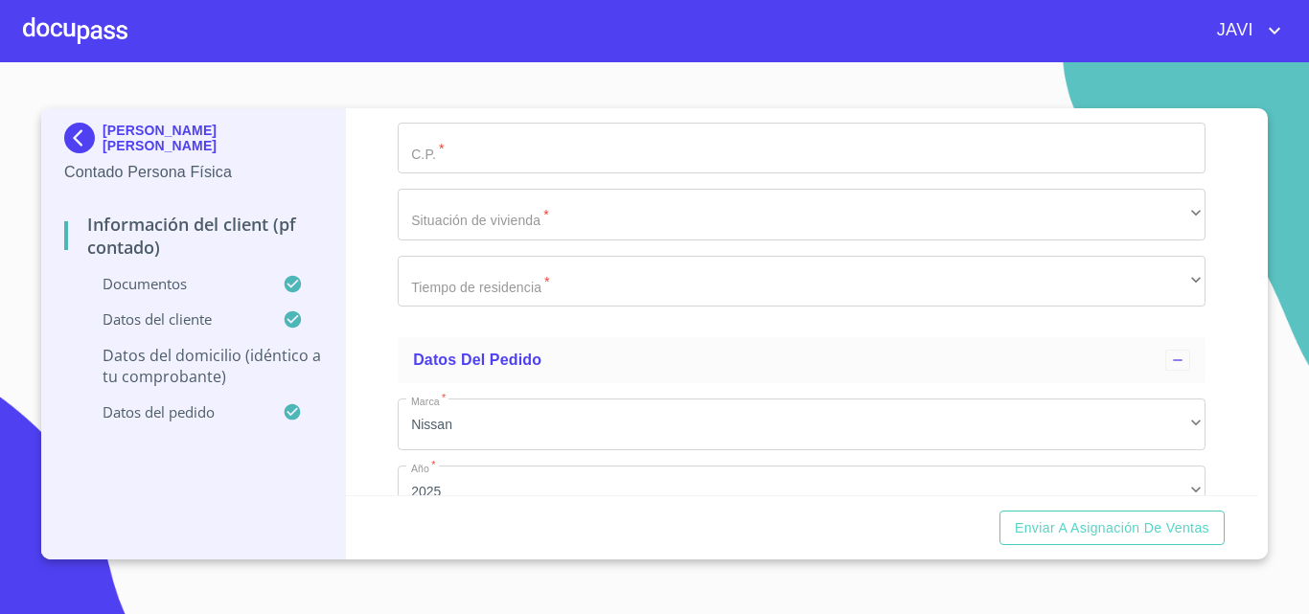
type input "[GEOGRAPHIC_DATA]"
click at [341, 396] on div "DANTE SANTOS NUÑO Contado Persona Física Información del Client (PF contado) Do…" at bounding box center [193, 333] width 305 height 451
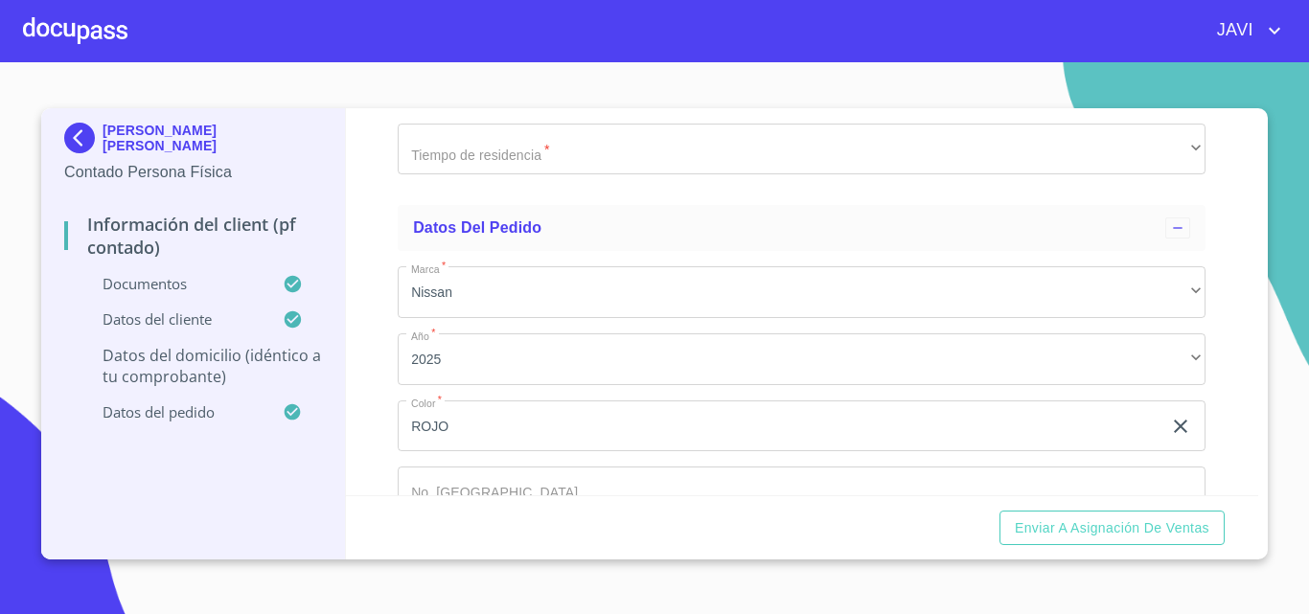
scroll to position [4791, 0]
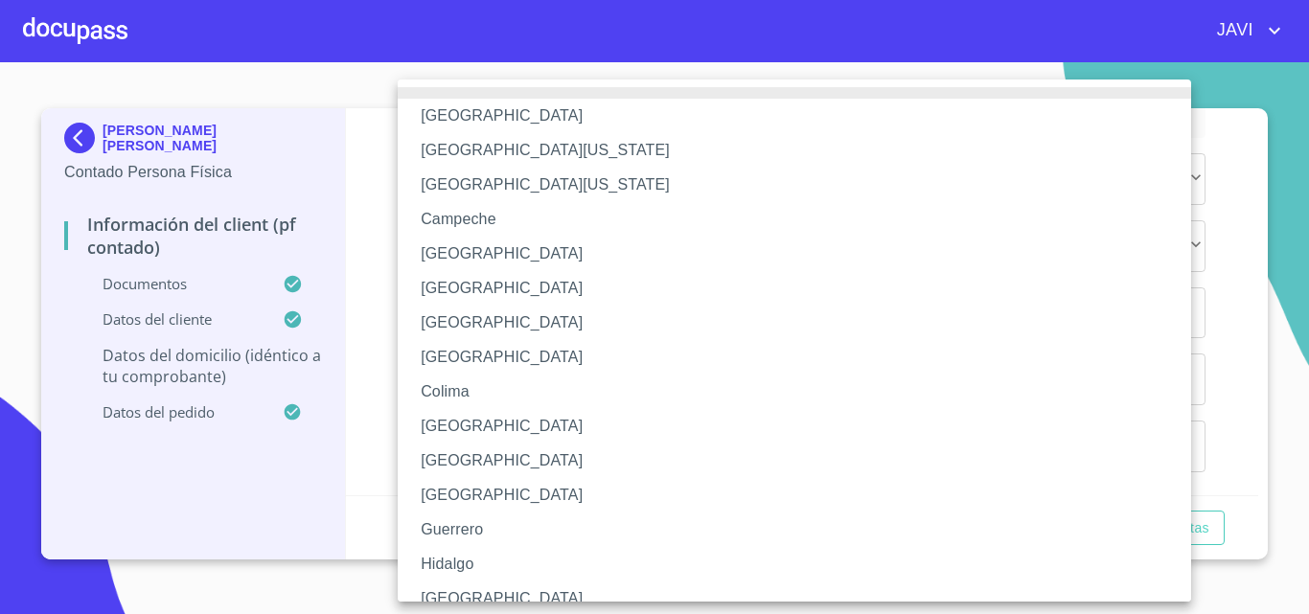
click at [449, 592] on li "[GEOGRAPHIC_DATA]" at bounding box center [802, 599] width 808 height 34
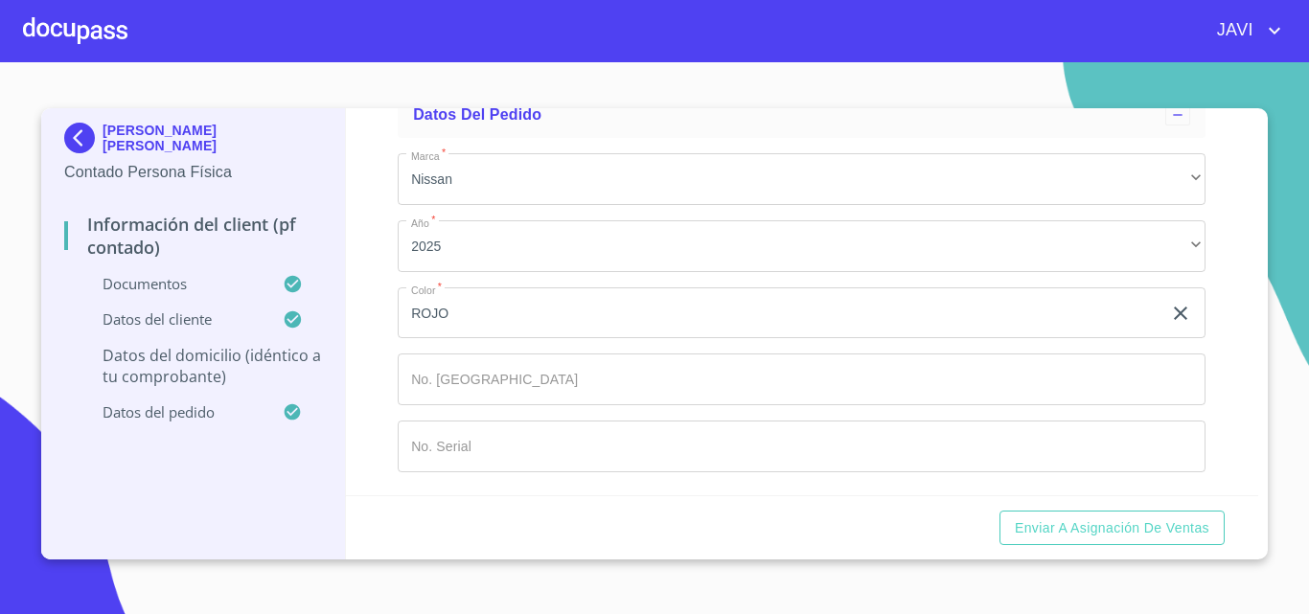
paste input "SAN [PERSON_NAME] TLAQUEPAQUE"
type input "SAN [PERSON_NAME] TLAQUEPAQUE"
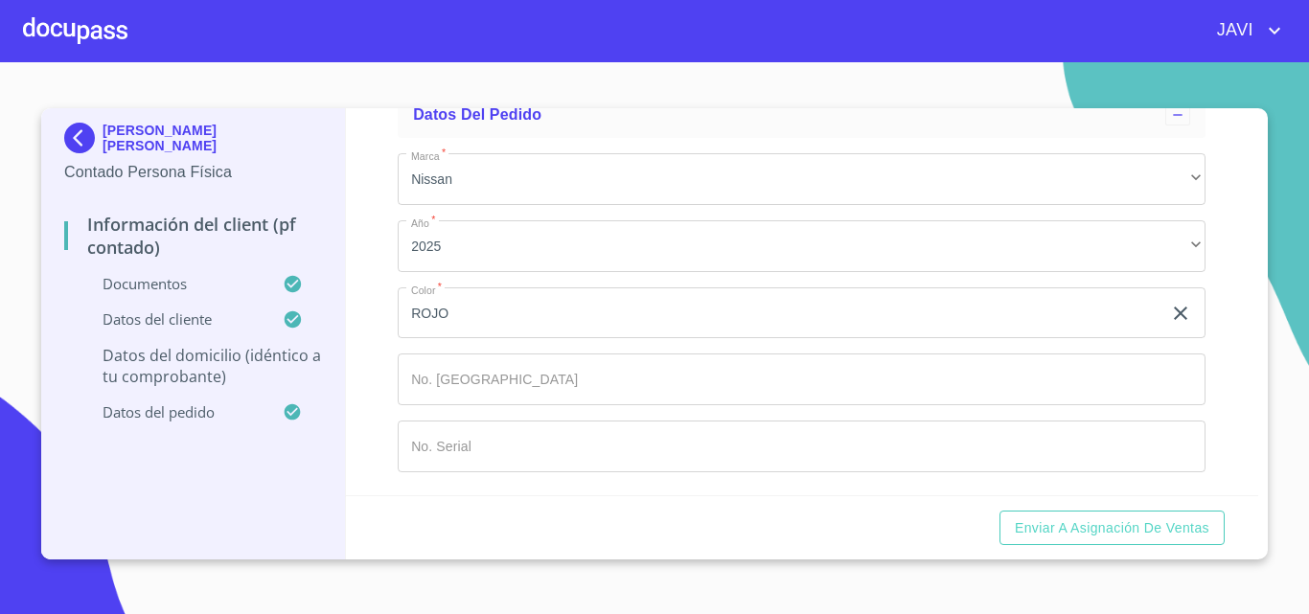
type input "SANTA [PERSON_NAME]"
type input "45600"
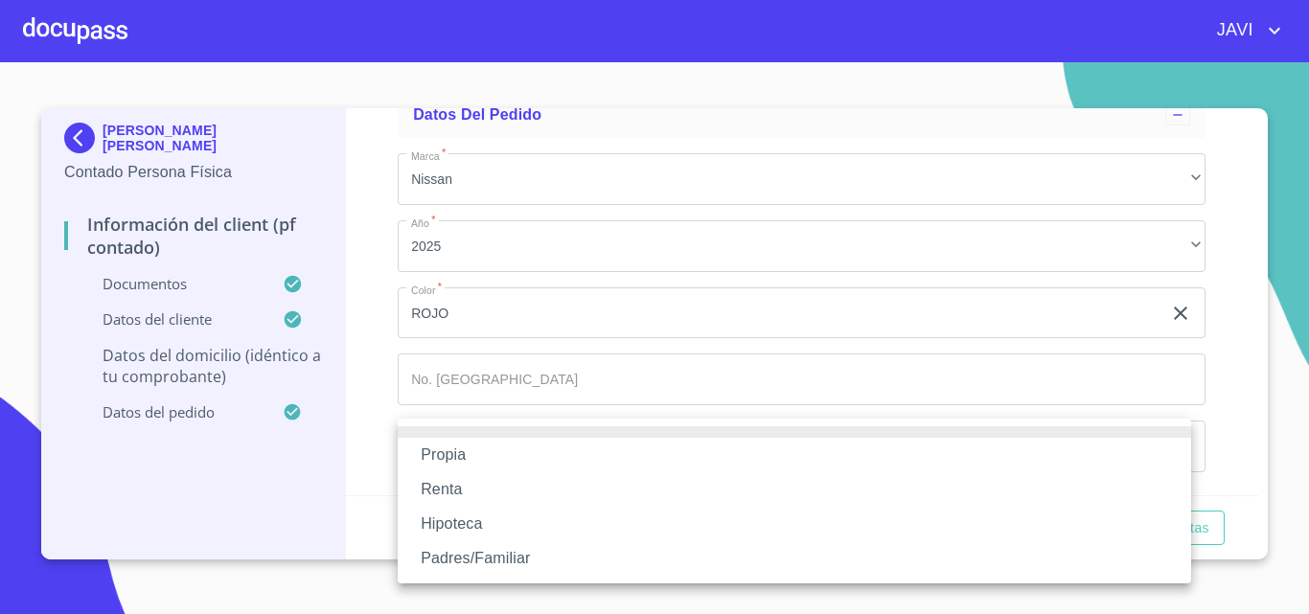
drag, startPoint x: 457, startPoint y: 451, endPoint x: 441, endPoint y: 449, distance: 16.4
click at [455, 453] on li "Propia" at bounding box center [794, 455] width 793 height 34
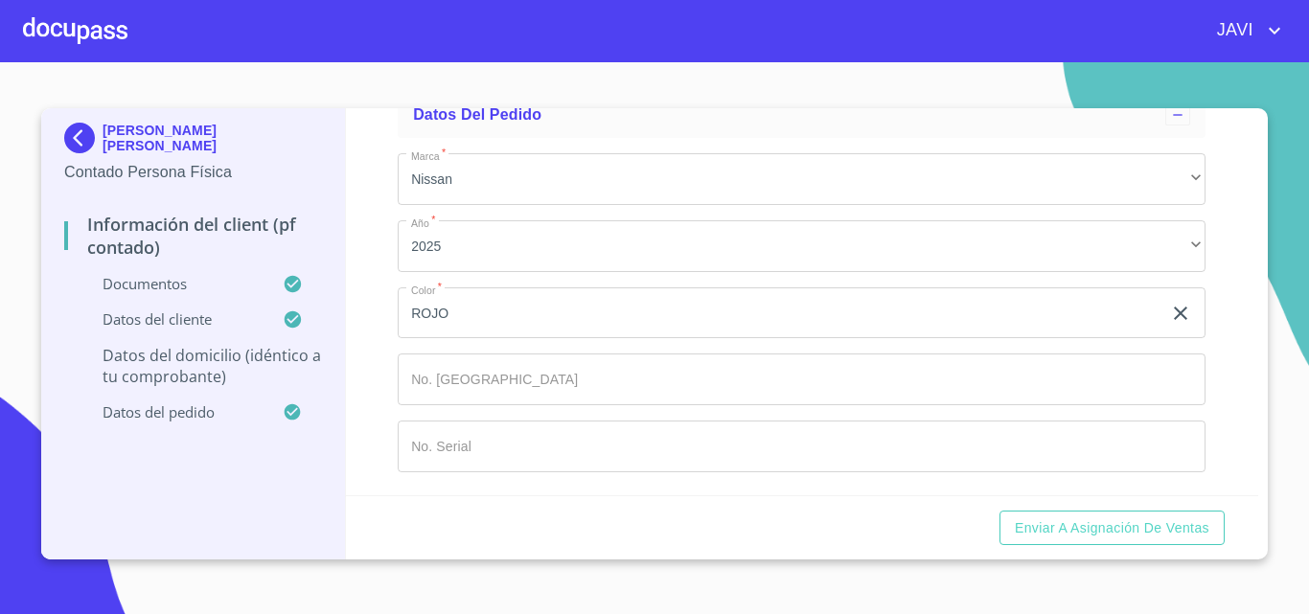
scroll to position [4983, 0]
type input "$3,500,000.00"
click at [475, 62] on div "​" at bounding box center [802, 37] width 808 height 52
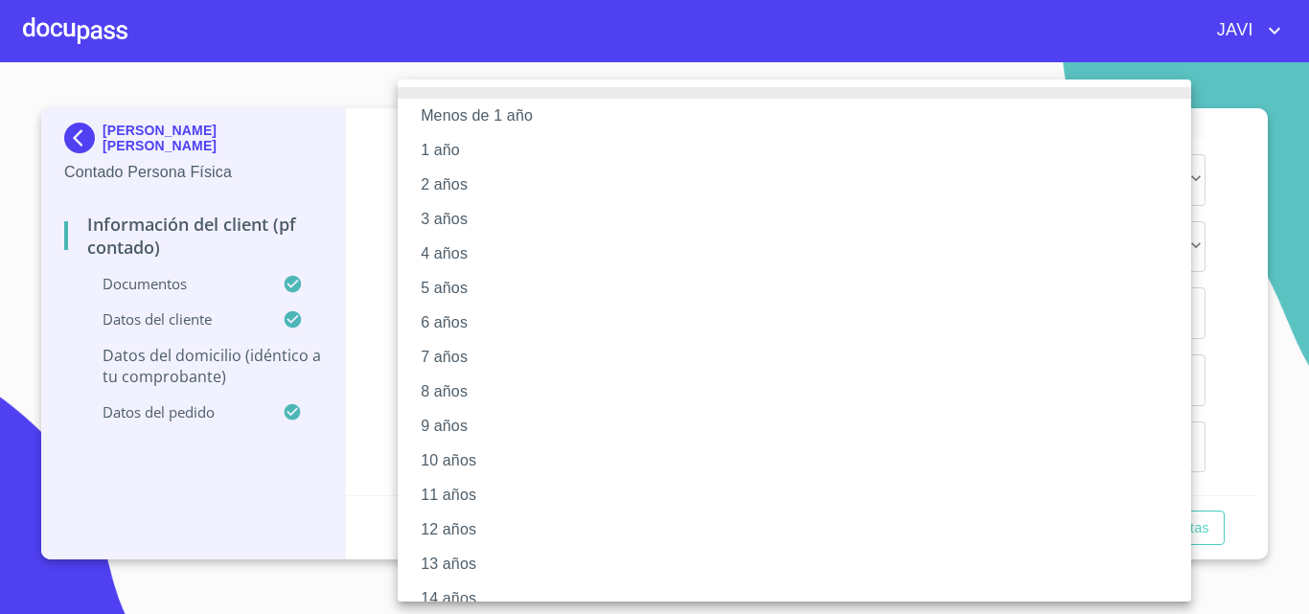
click at [471, 535] on li "12 años" at bounding box center [802, 530] width 808 height 34
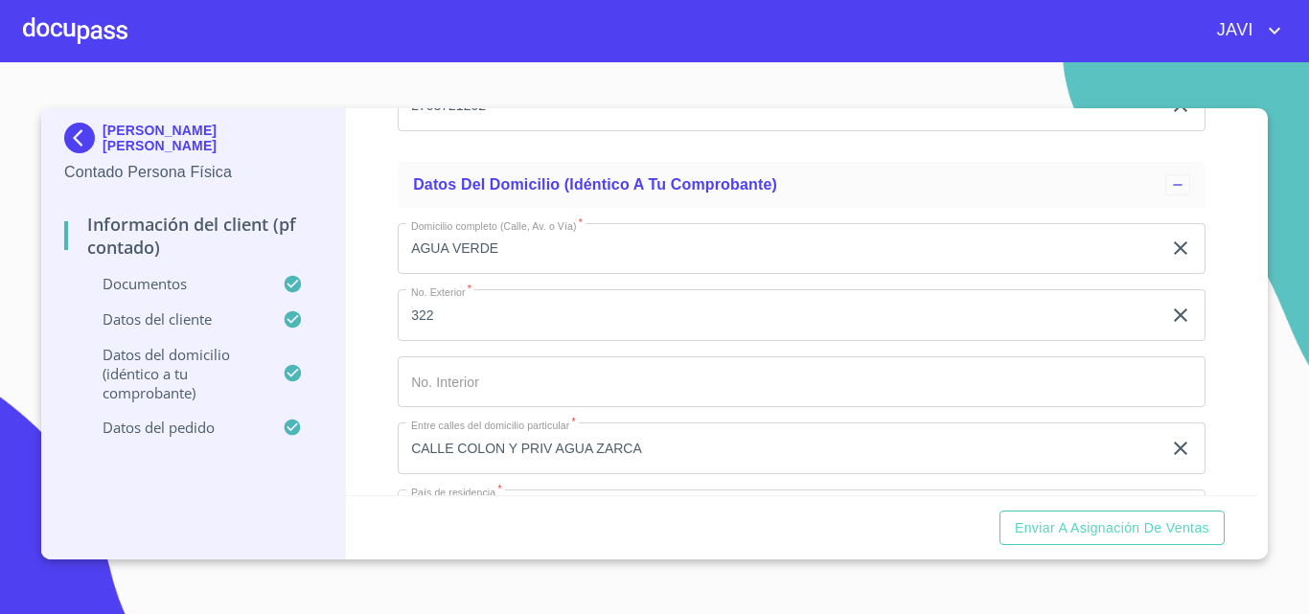
scroll to position [3605, 0]
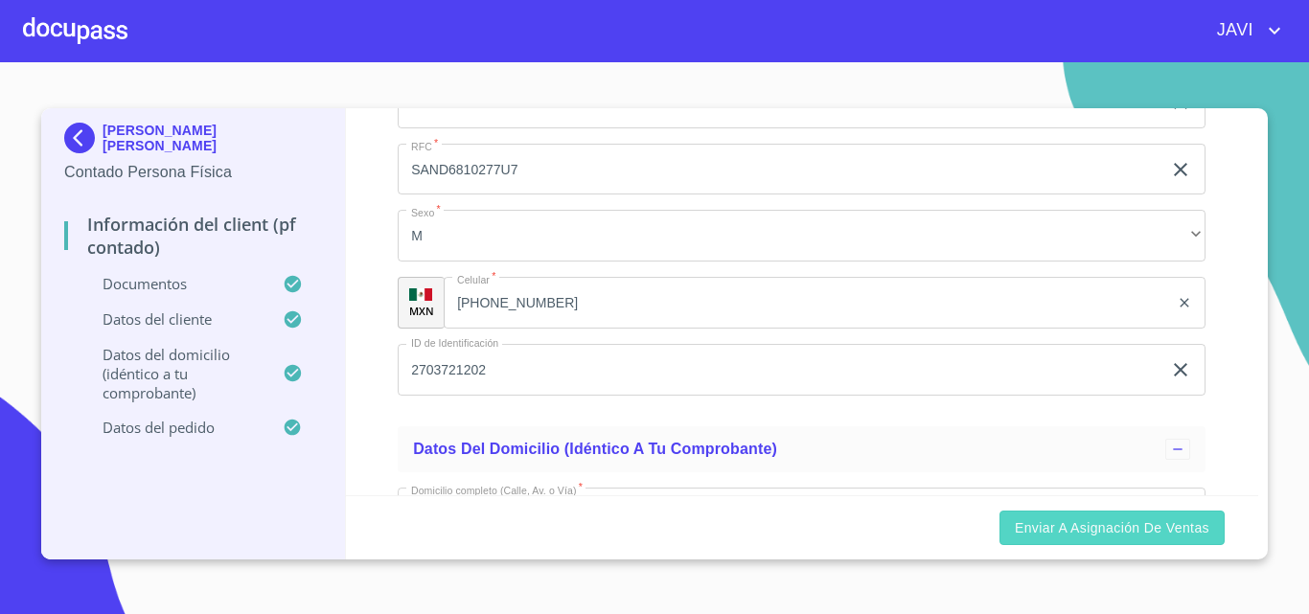
click at [1146, 528] on span "Enviar a Asignación de Ventas" at bounding box center [1112, 528] width 195 height 24
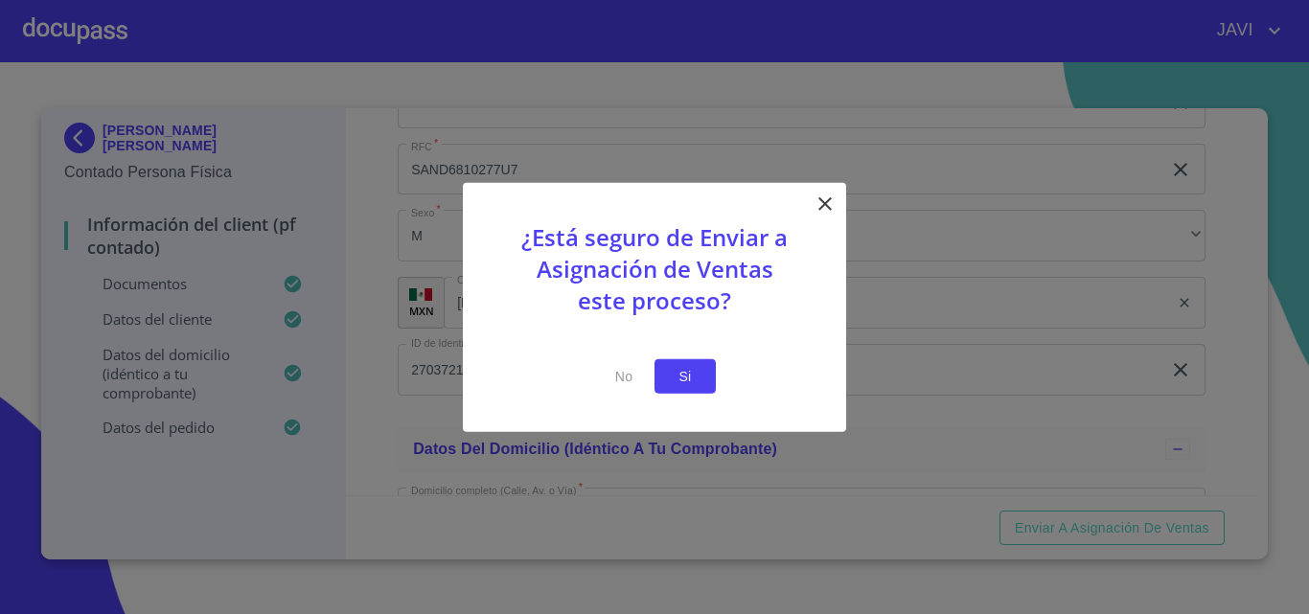
click at [691, 381] on span "Si" at bounding box center [685, 376] width 31 height 24
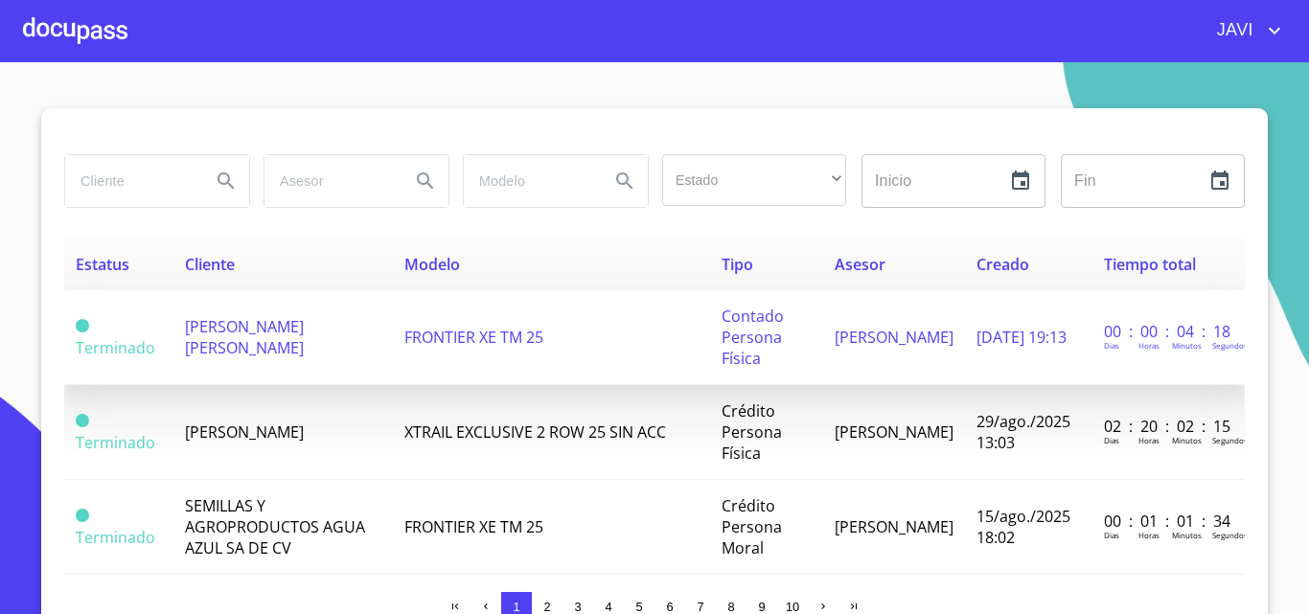
click at [304, 339] on span "[PERSON_NAME] [PERSON_NAME]" at bounding box center [244, 337] width 119 height 42
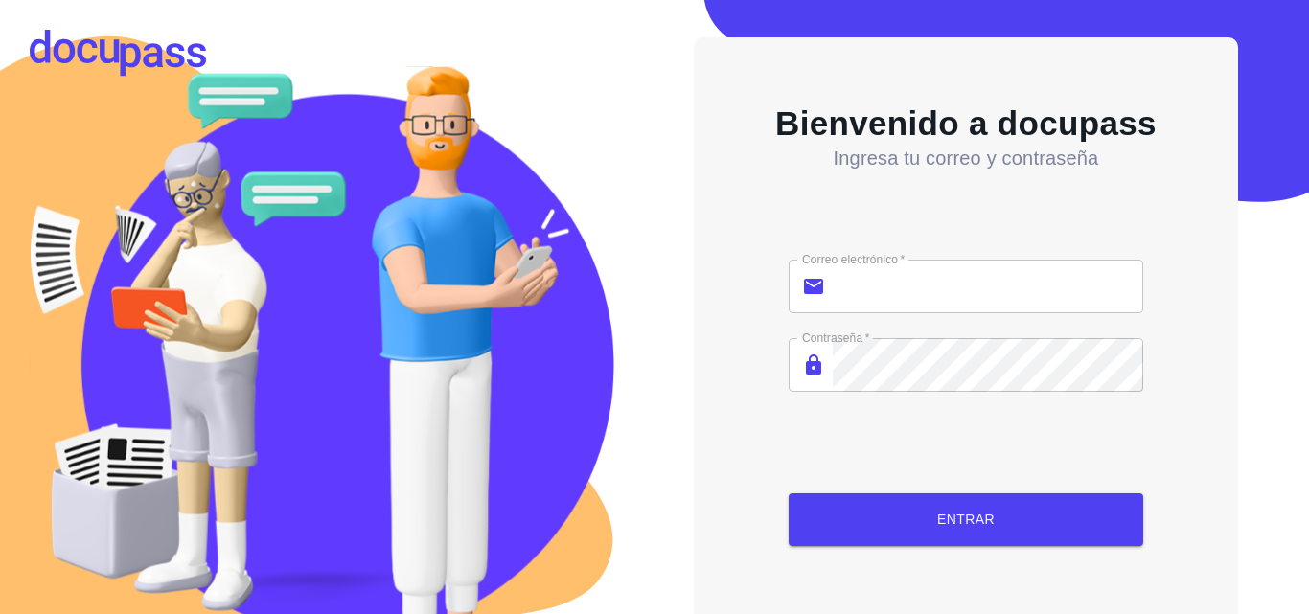
type input "javi.lozano@nissanlasfuentes.mx"
click at [980, 516] on span "Entrar" at bounding box center [965, 520] width 323 height 24
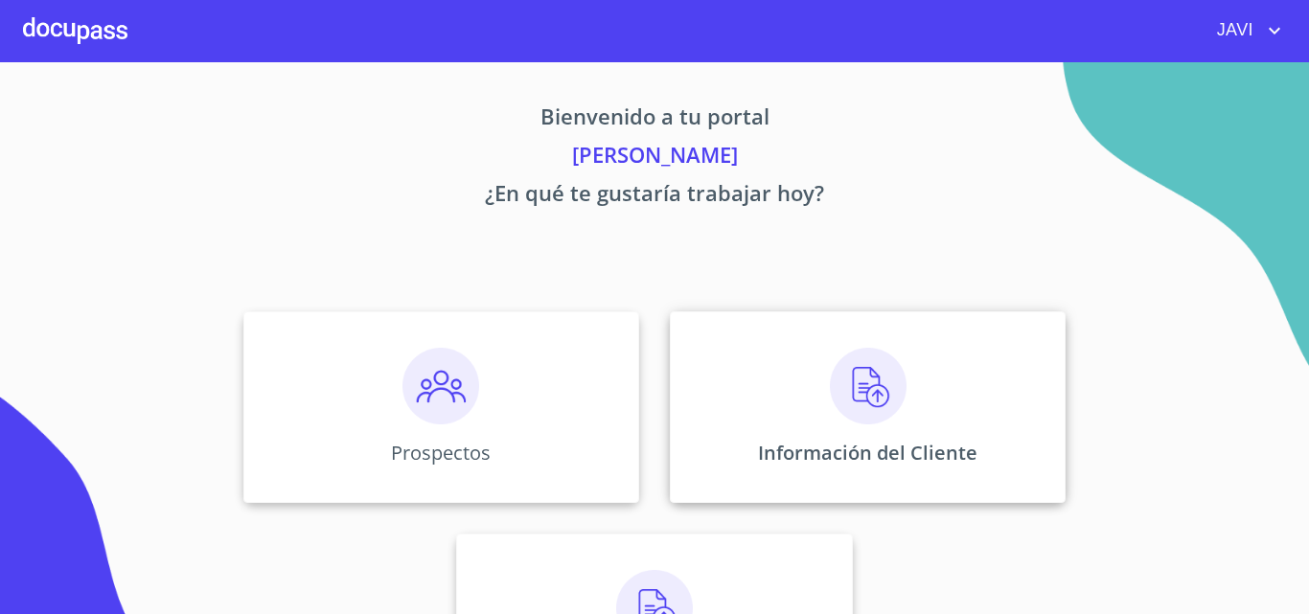
click at [860, 381] on img at bounding box center [868, 386] width 77 height 77
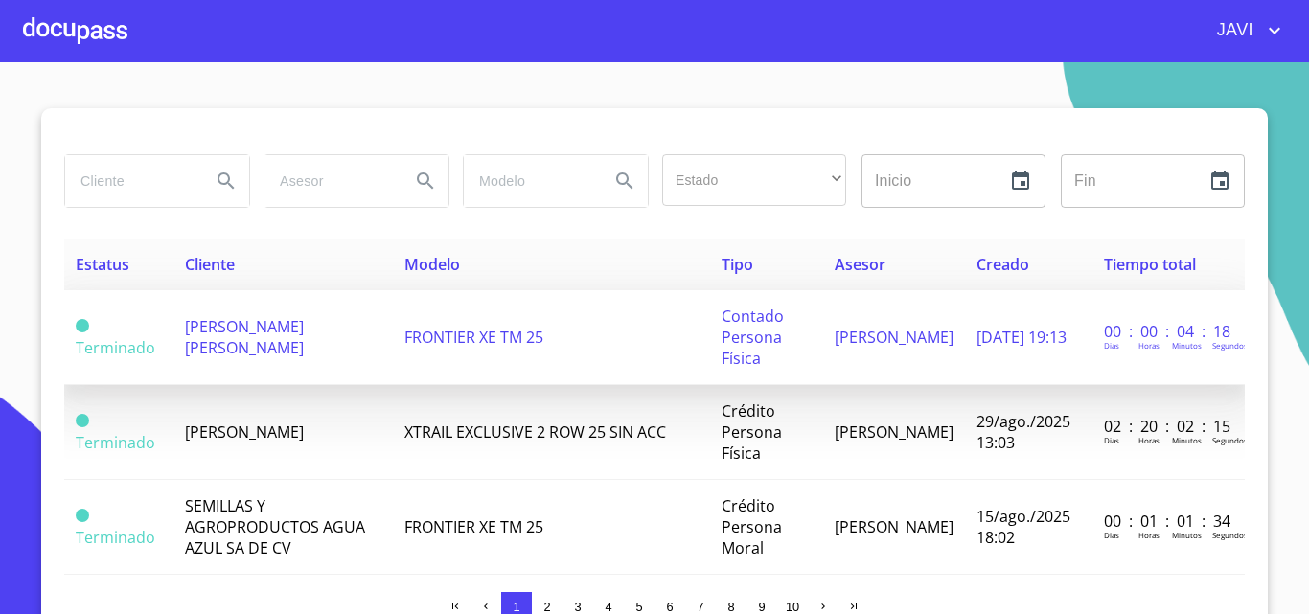
click at [304, 337] on span "[PERSON_NAME] [PERSON_NAME]" at bounding box center [244, 337] width 119 height 42
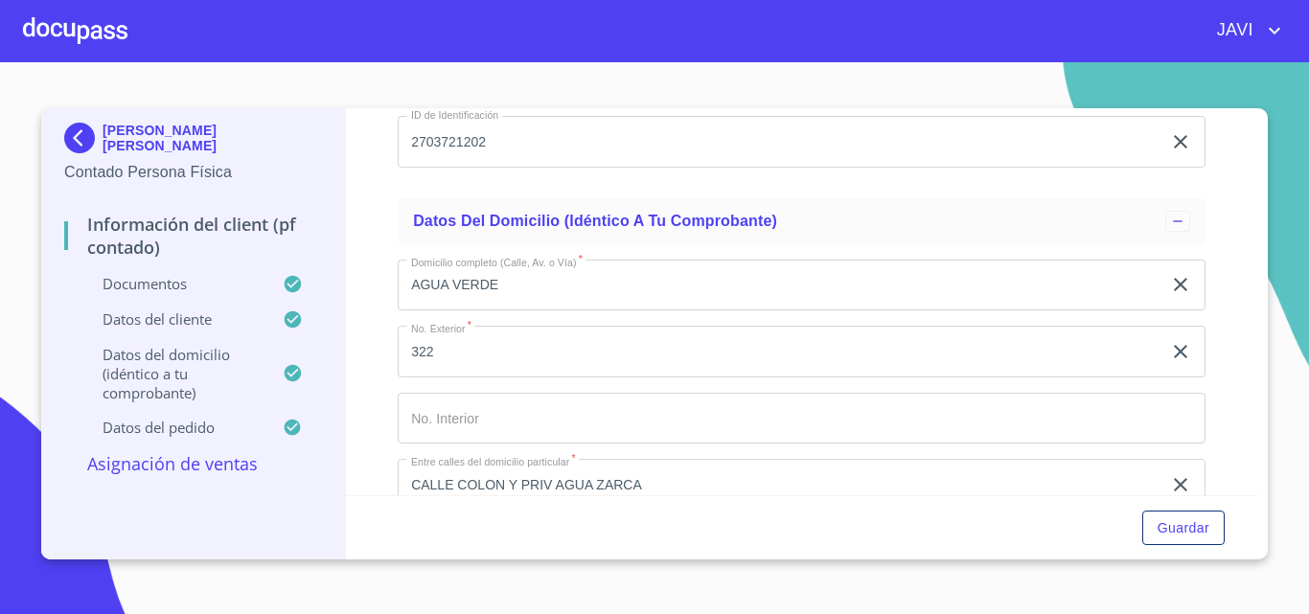
scroll to position [3929, 0]
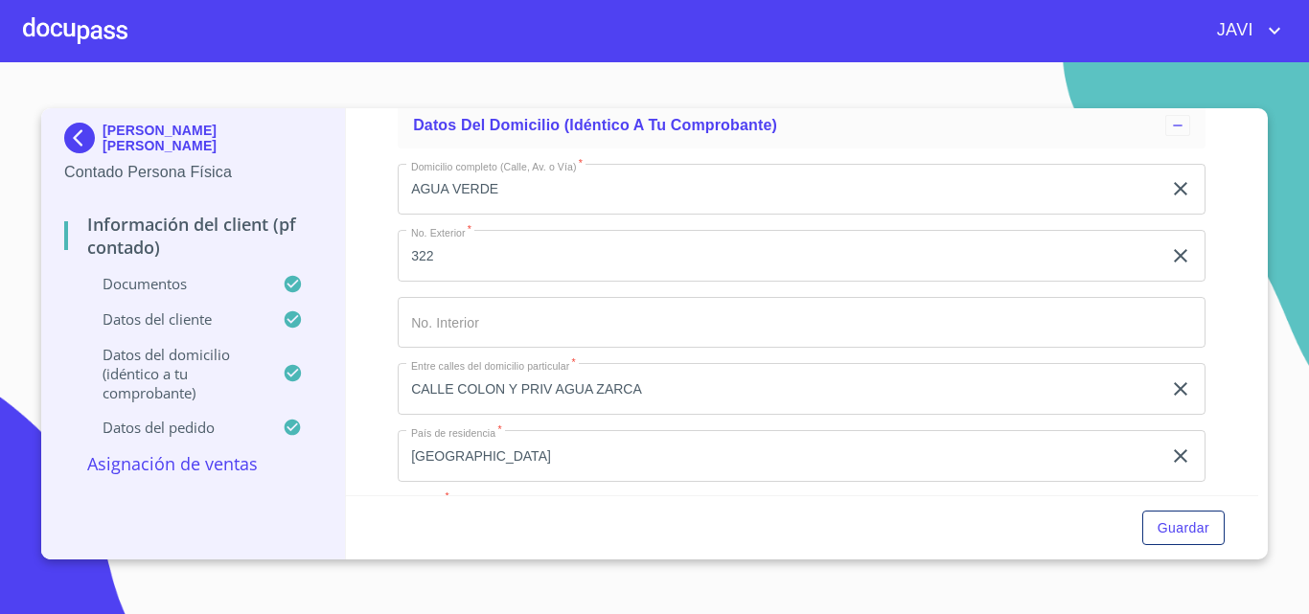
drag, startPoint x: 574, startPoint y: 291, endPoint x: 413, endPoint y: 304, distance: 161.5
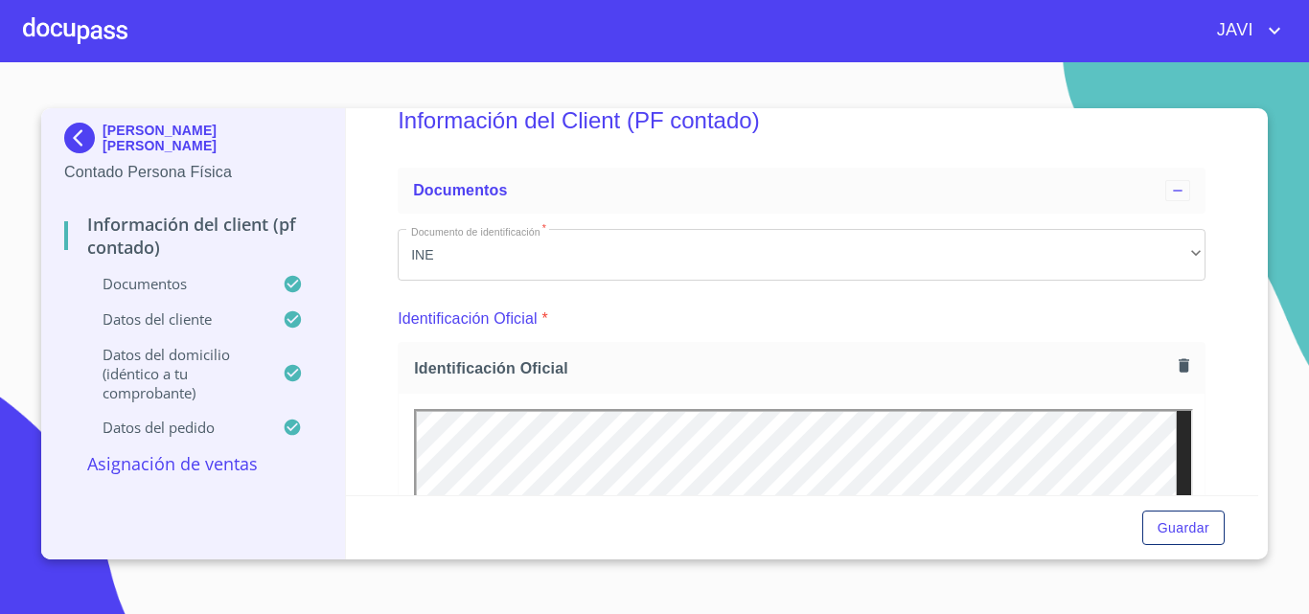
scroll to position [0, 0]
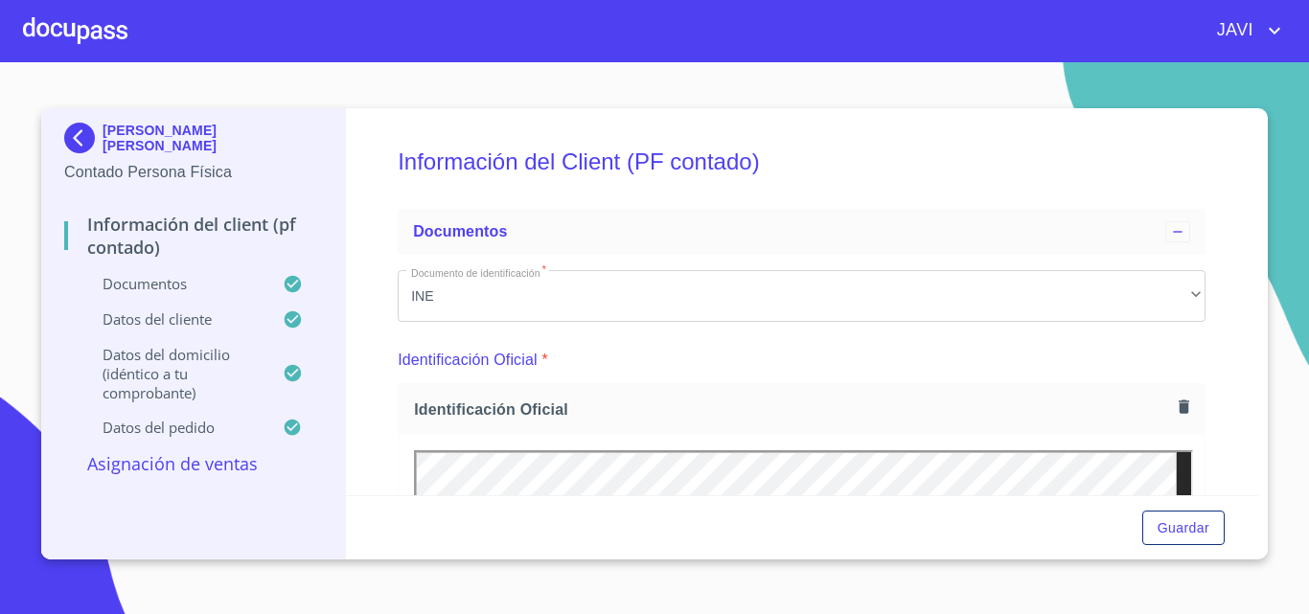
click at [69, 34] on div at bounding box center [75, 30] width 104 height 61
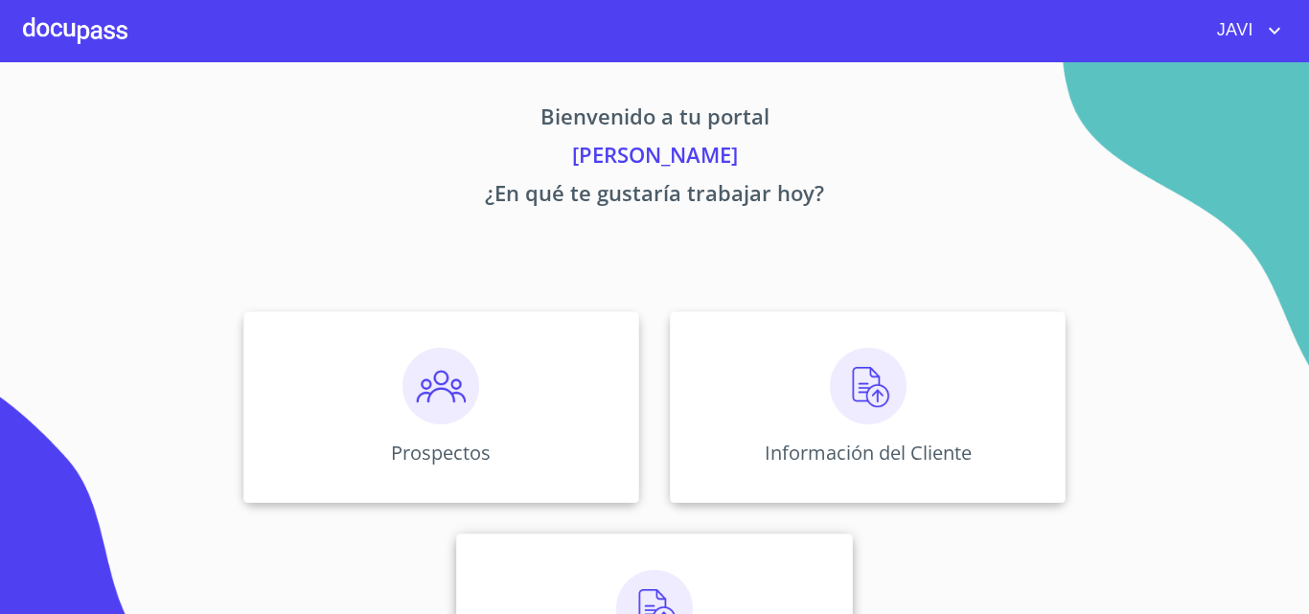
click at [638, 591] on img at bounding box center [654, 608] width 77 height 77
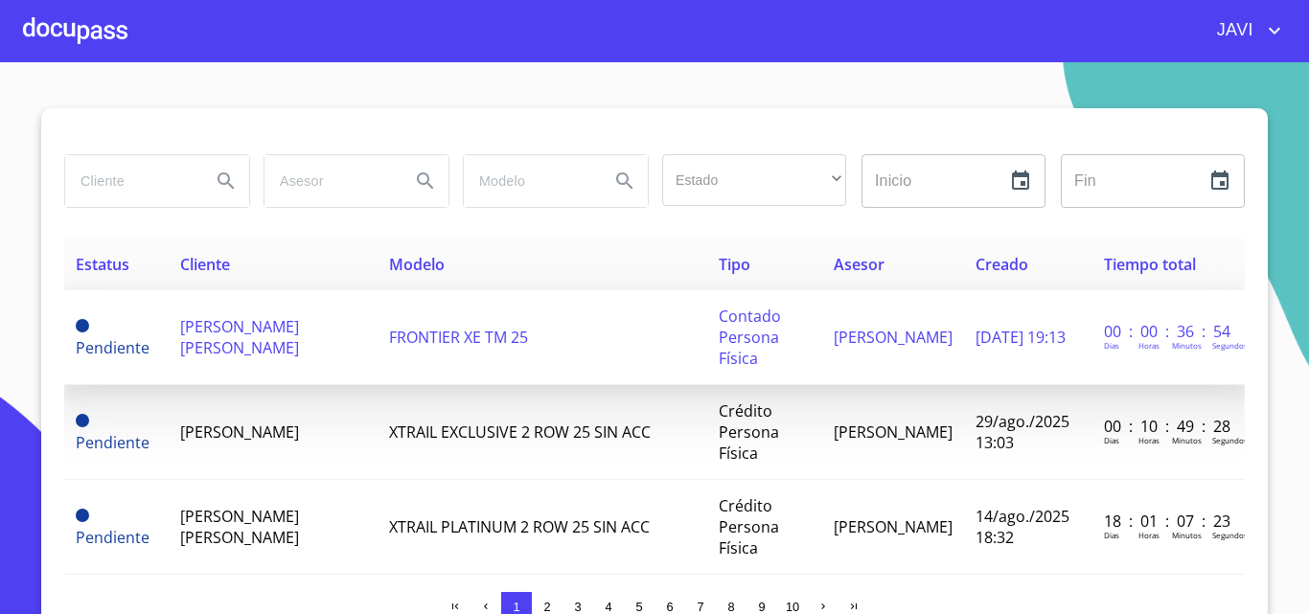
click at [437, 338] on span "FRONTIER XE TM 25" at bounding box center [458, 337] width 139 height 21
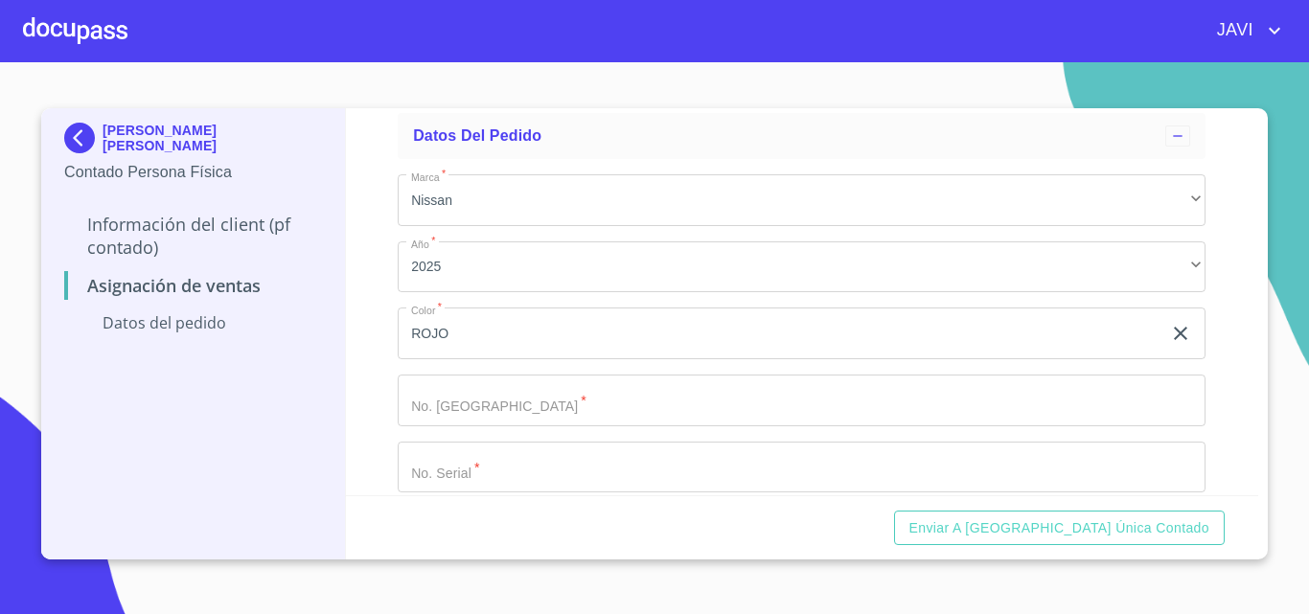
scroll to position [130, 0]
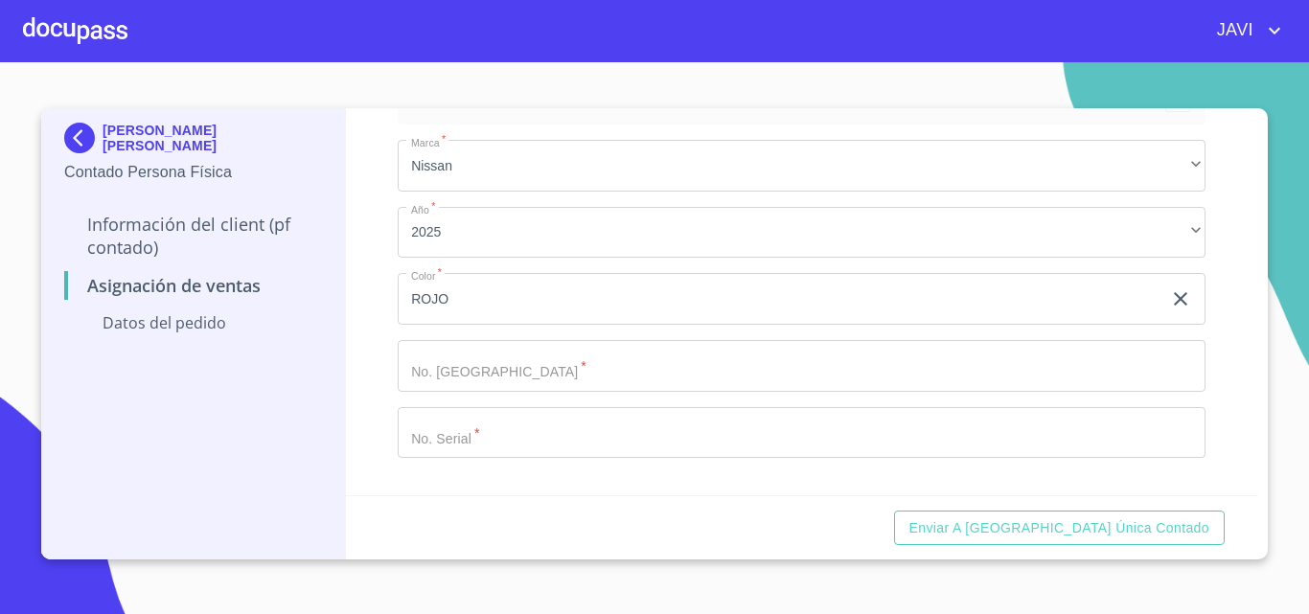
click at [498, 325] on input "Marca   *" at bounding box center [780, 299] width 764 height 52
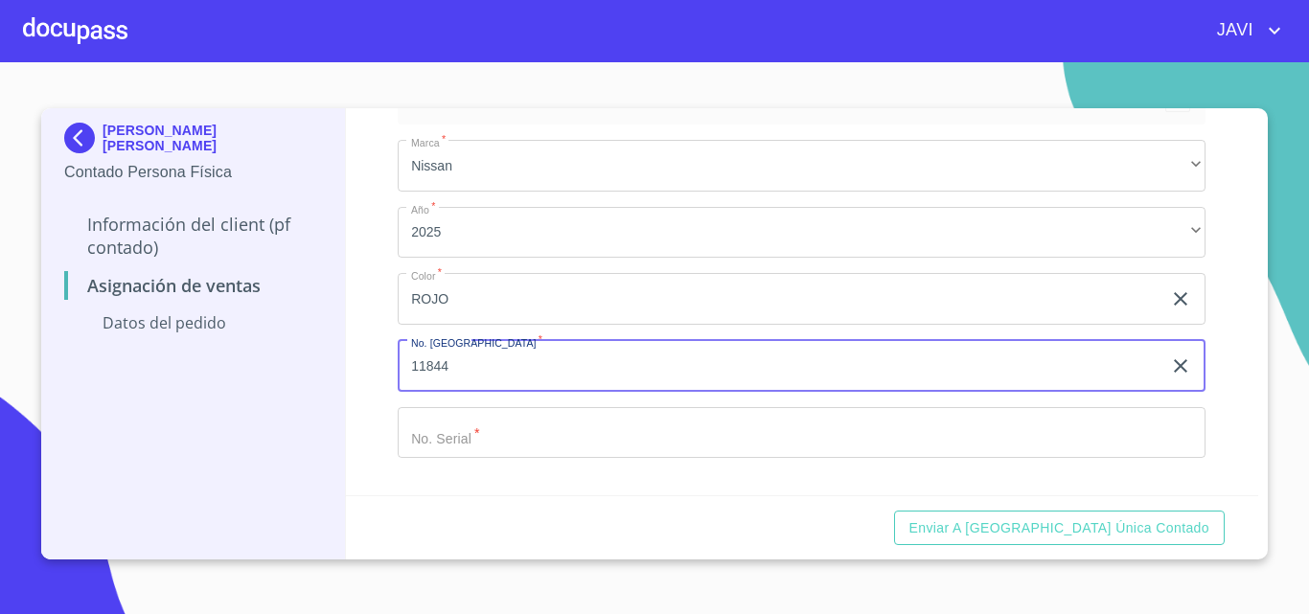
type input "11844"
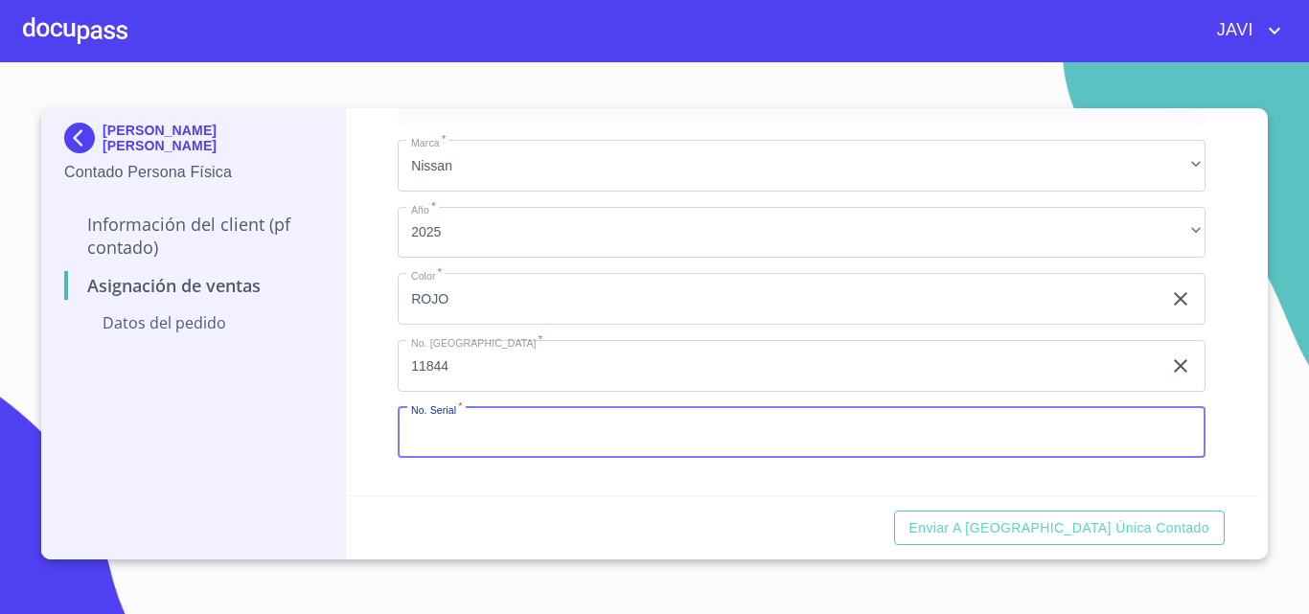
click at [448, 437] on input "Marca   *" at bounding box center [802, 433] width 808 height 52
type input "3"
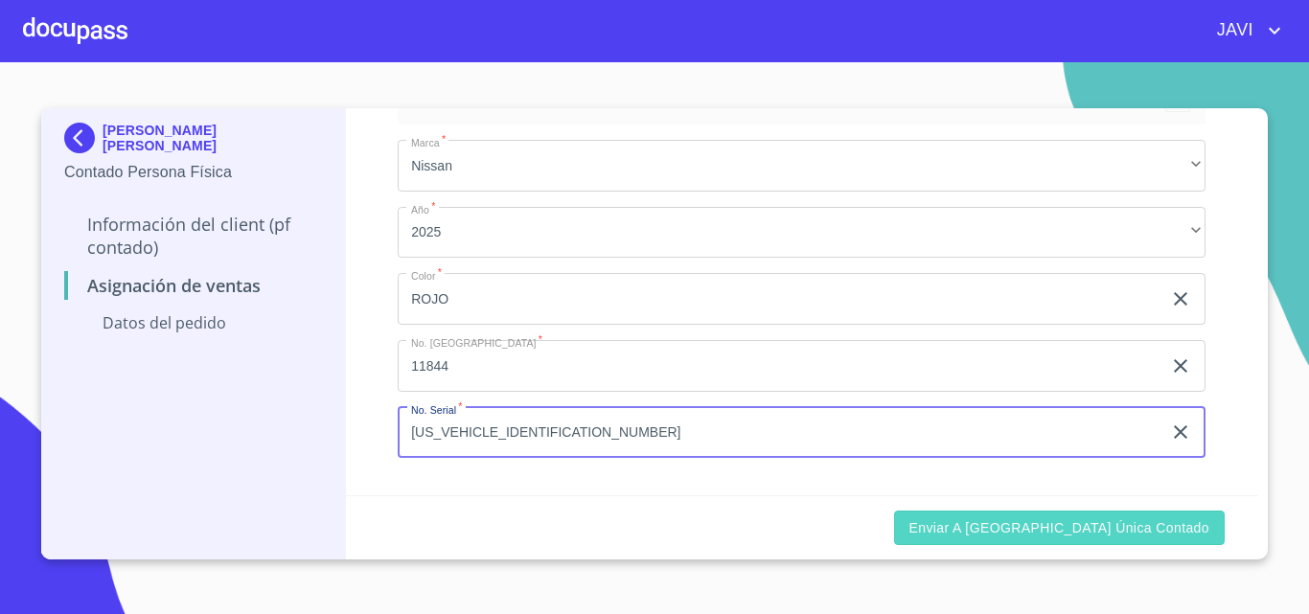
type input "3N6AD33A4SK836224"
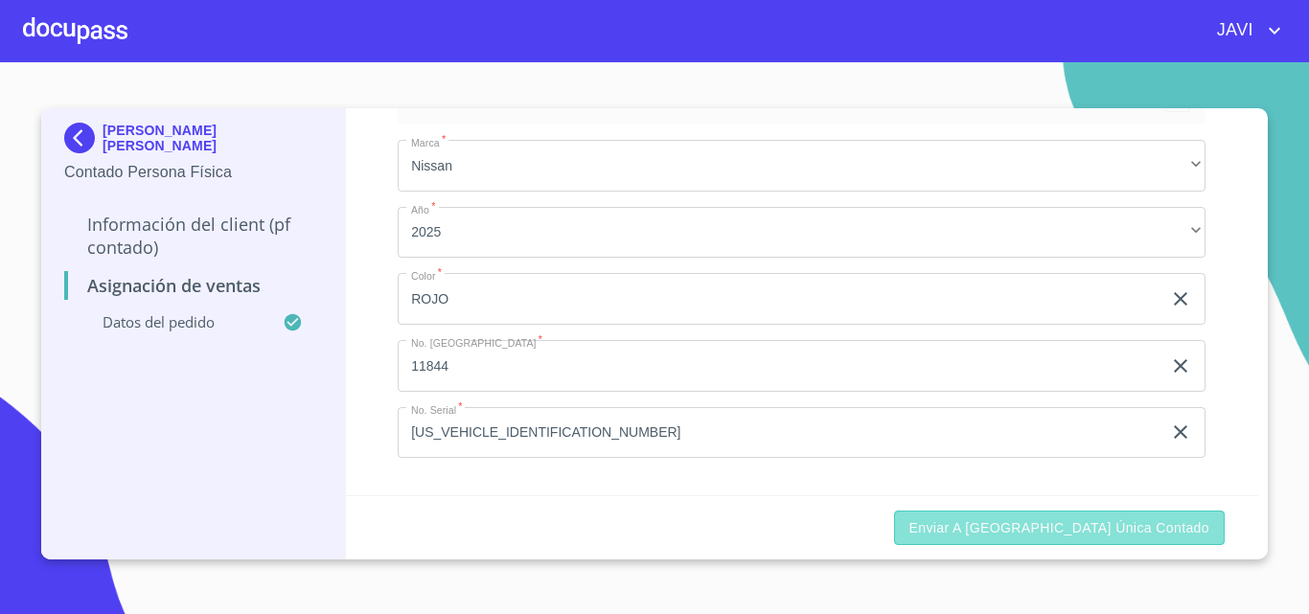
click at [1143, 538] on span "Enviar a Ventanilla única contado" at bounding box center [1059, 528] width 301 height 24
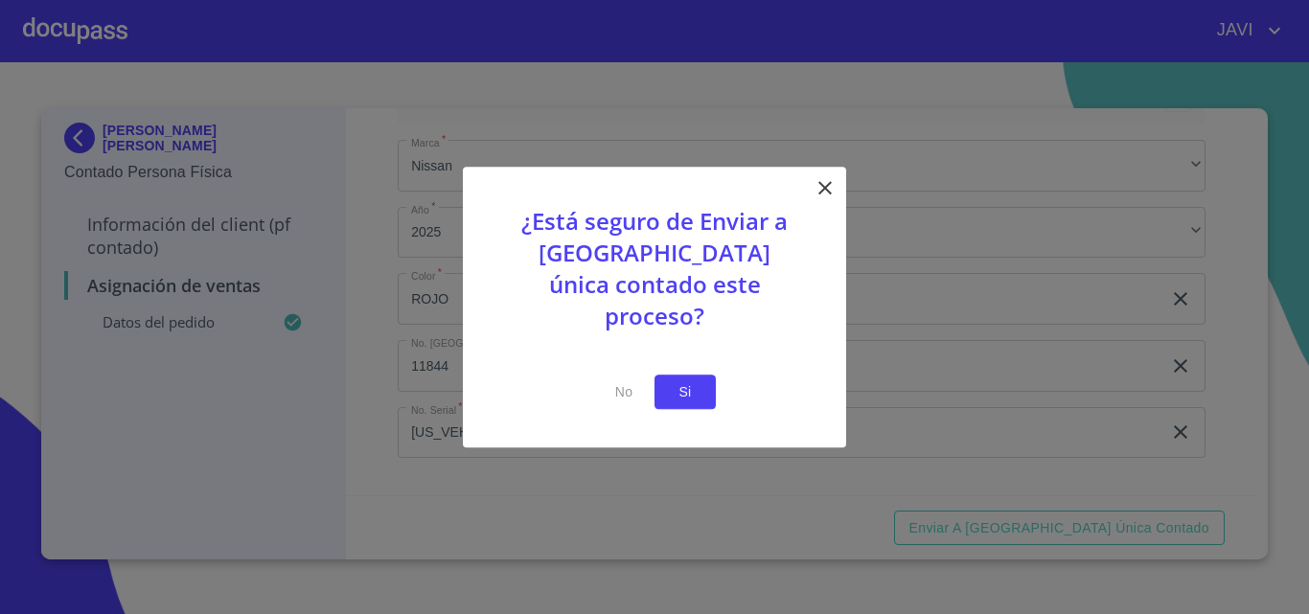
click at [684, 381] on span "Si" at bounding box center [685, 392] width 31 height 24
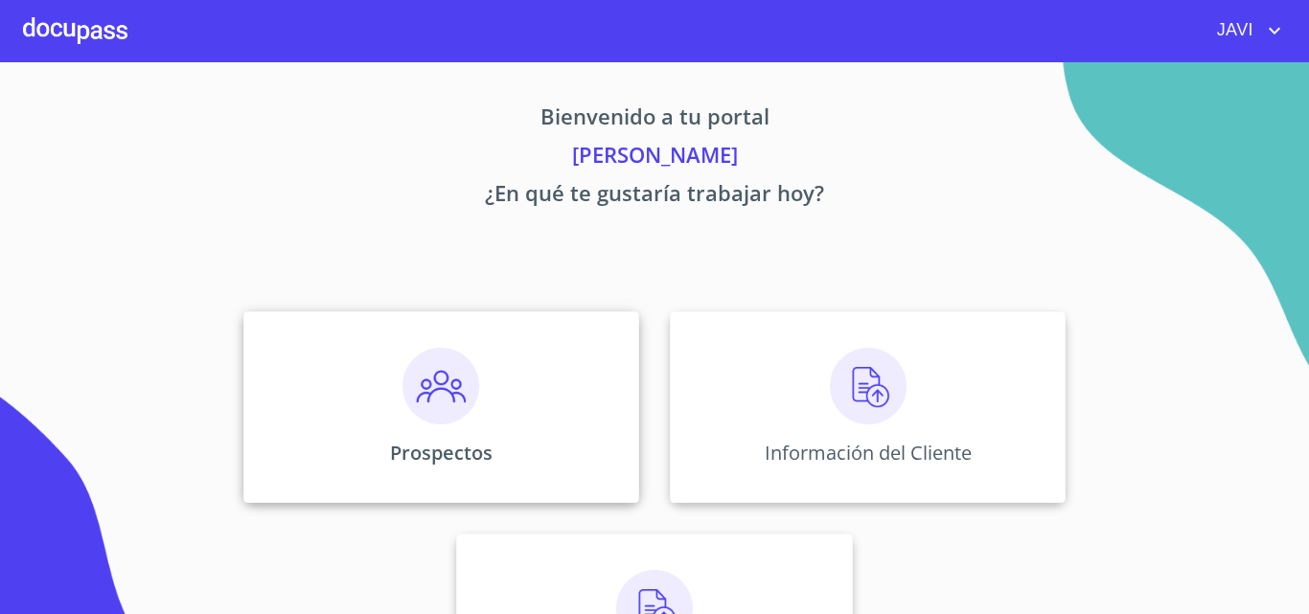
click at [439, 382] on img at bounding box center [440, 386] width 77 height 77
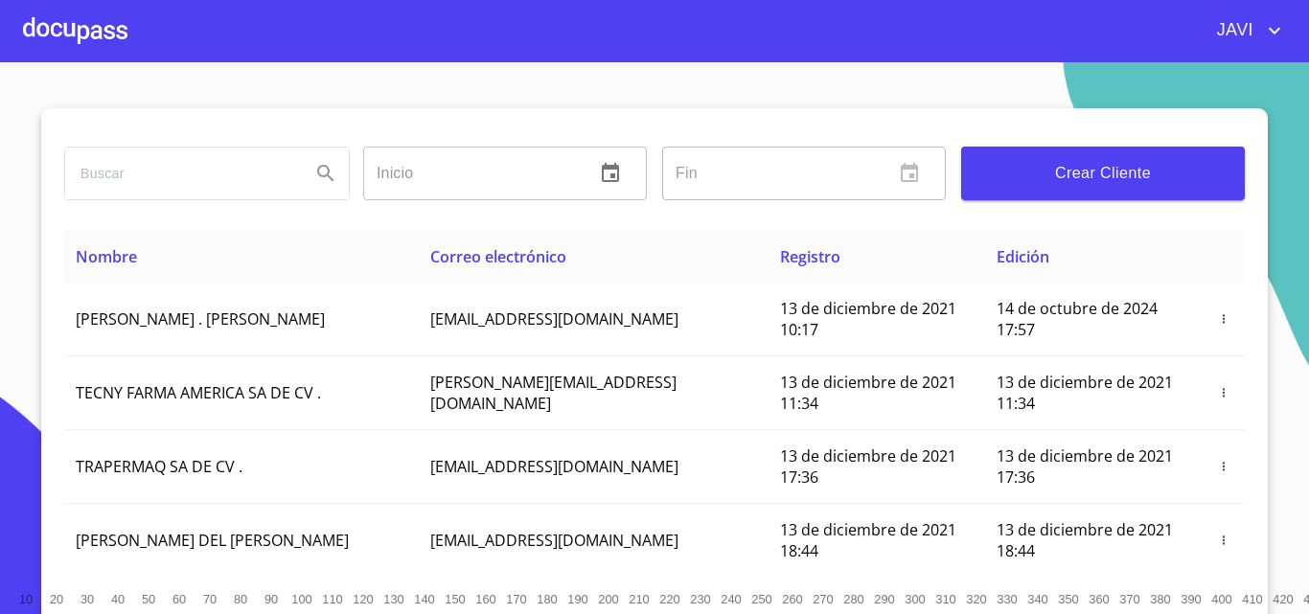
click at [190, 173] on input "search" at bounding box center [180, 174] width 230 height 52
type input "DANTE SANTOS"
click at [317, 172] on icon "Search" at bounding box center [325, 173] width 16 height 16
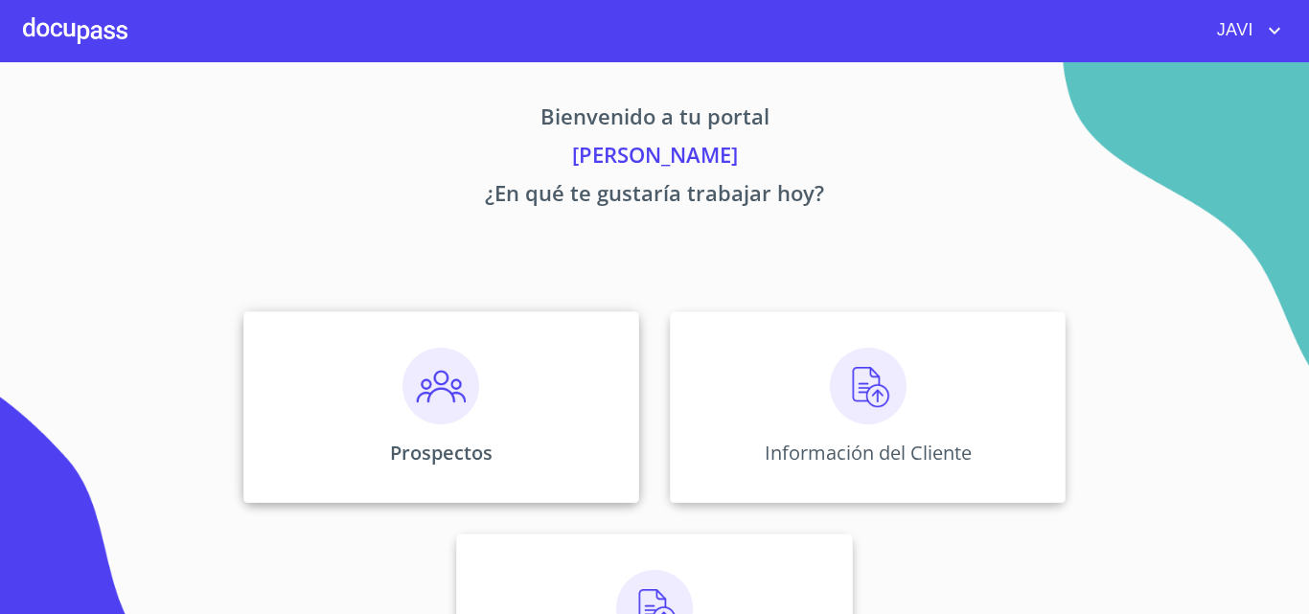
click at [425, 381] on img at bounding box center [440, 386] width 77 height 77
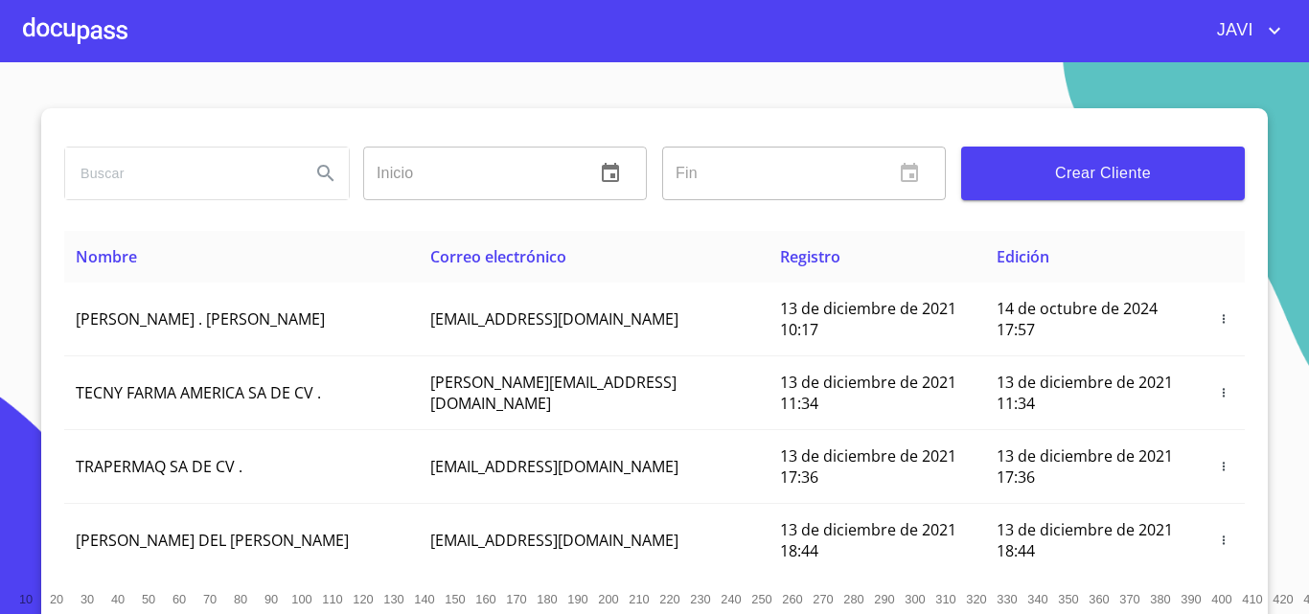
click at [176, 165] on input "search" at bounding box center [180, 174] width 230 height 52
type input "[PERSON_NAME]"
click at [314, 172] on icon "Search" at bounding box center [325, 173] width 23 height 23
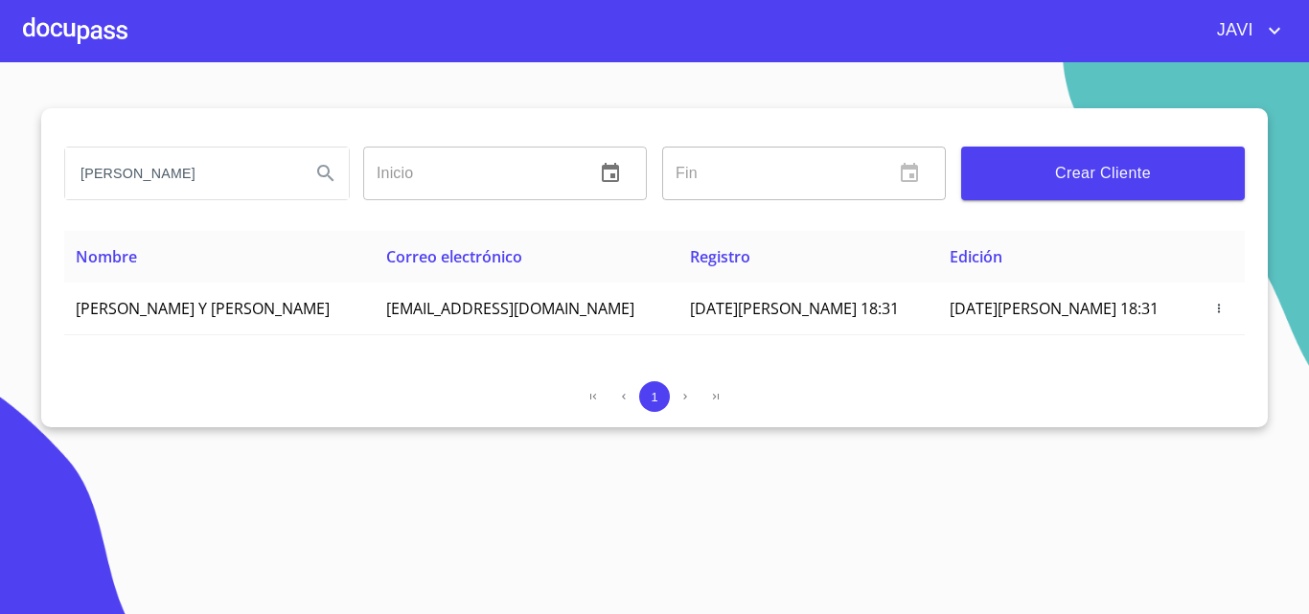
click at [96, 33] on div at bounding box center [75, 30] width 104 height 61
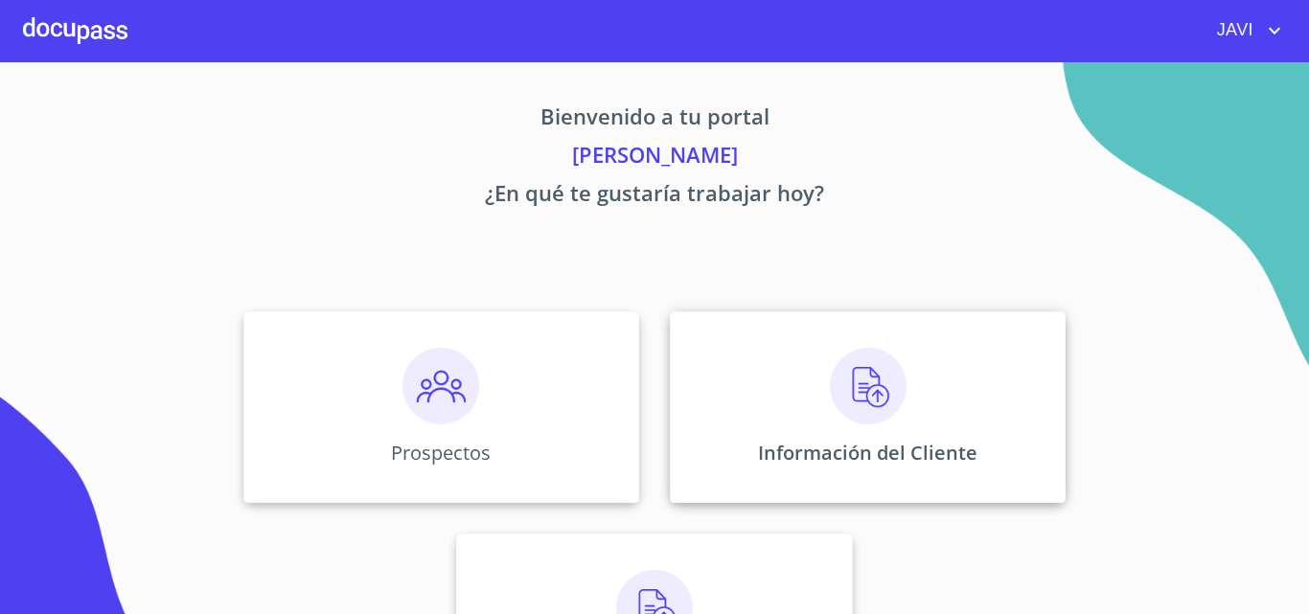
click at [865, 383] on img at bounding box center [868, 386] width 77 height 77
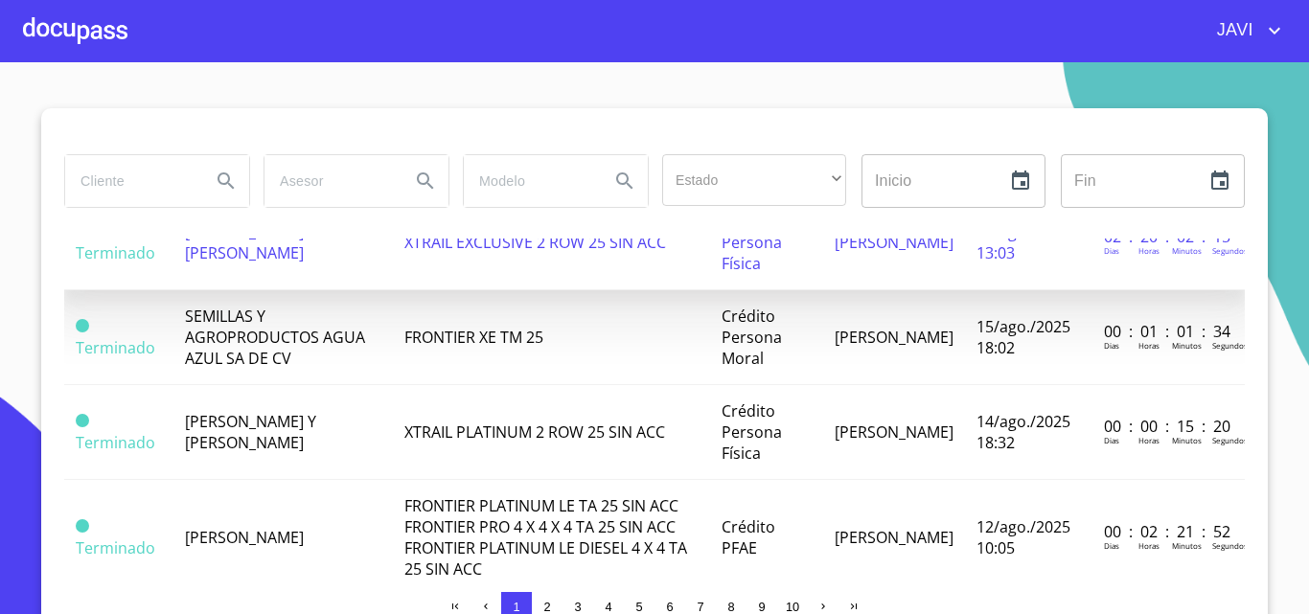
scroll to position [192, 0]
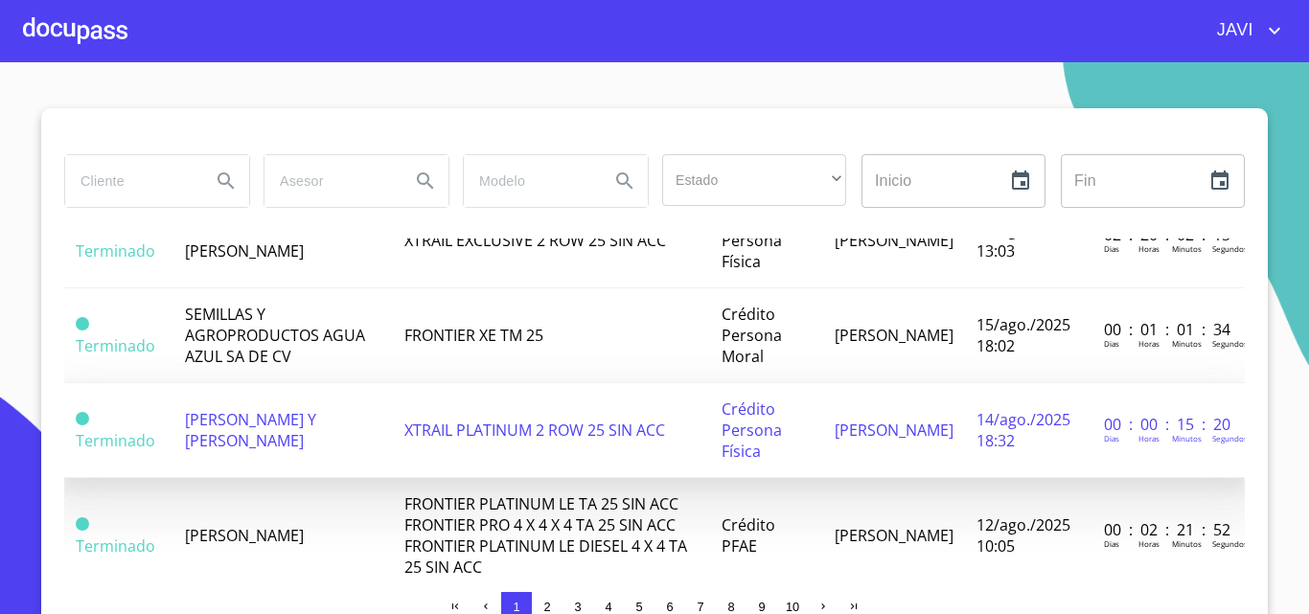
click at [476, 428] on span "XTRAIL PLATINUM 2 ROW 25 SIN ACC" at bounding box center [534, 430] width 261 height 21
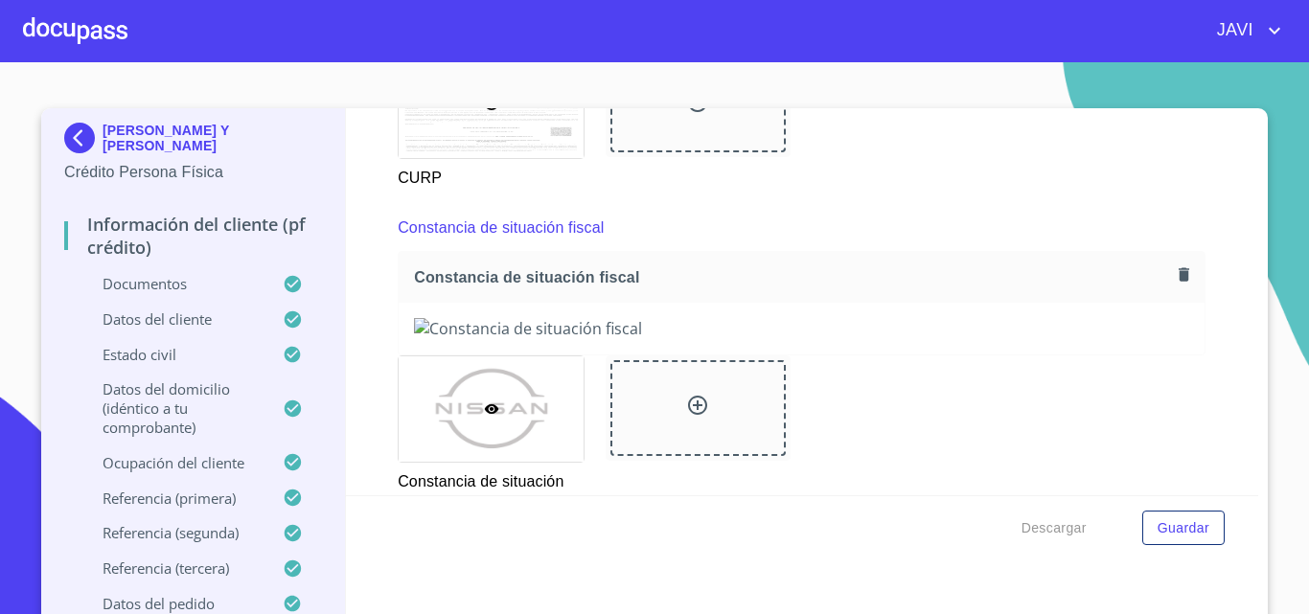
scroll to position [5079, 0]
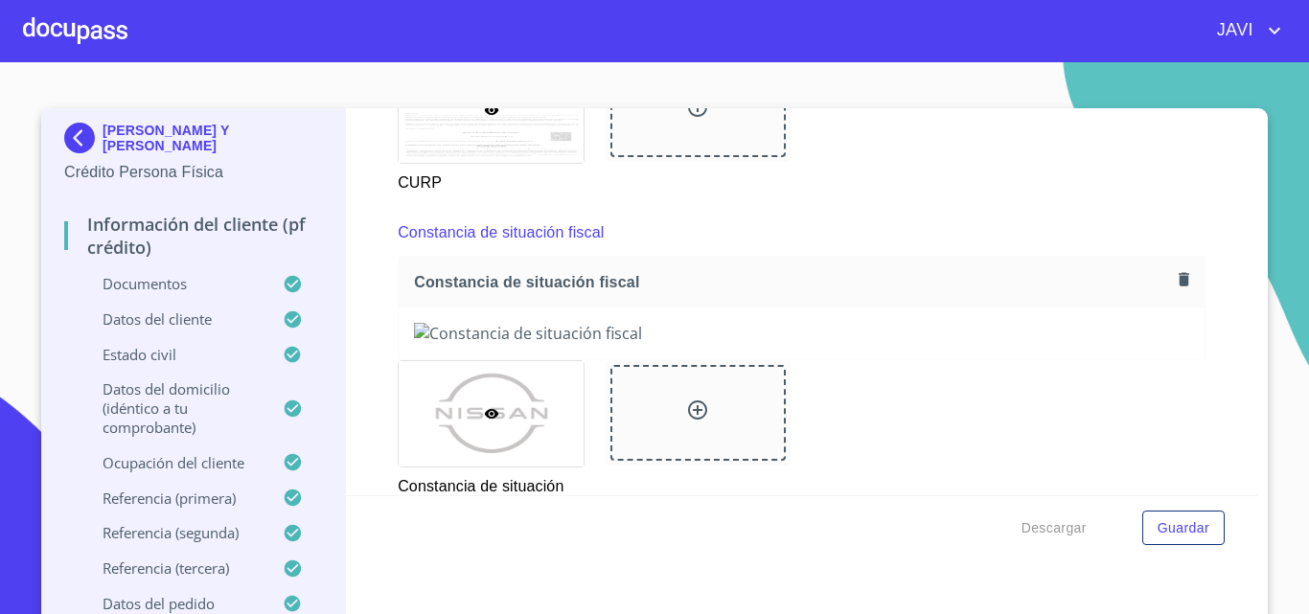
click at [64, 34] on div at bounding box center [75, 30] width 104 height 61
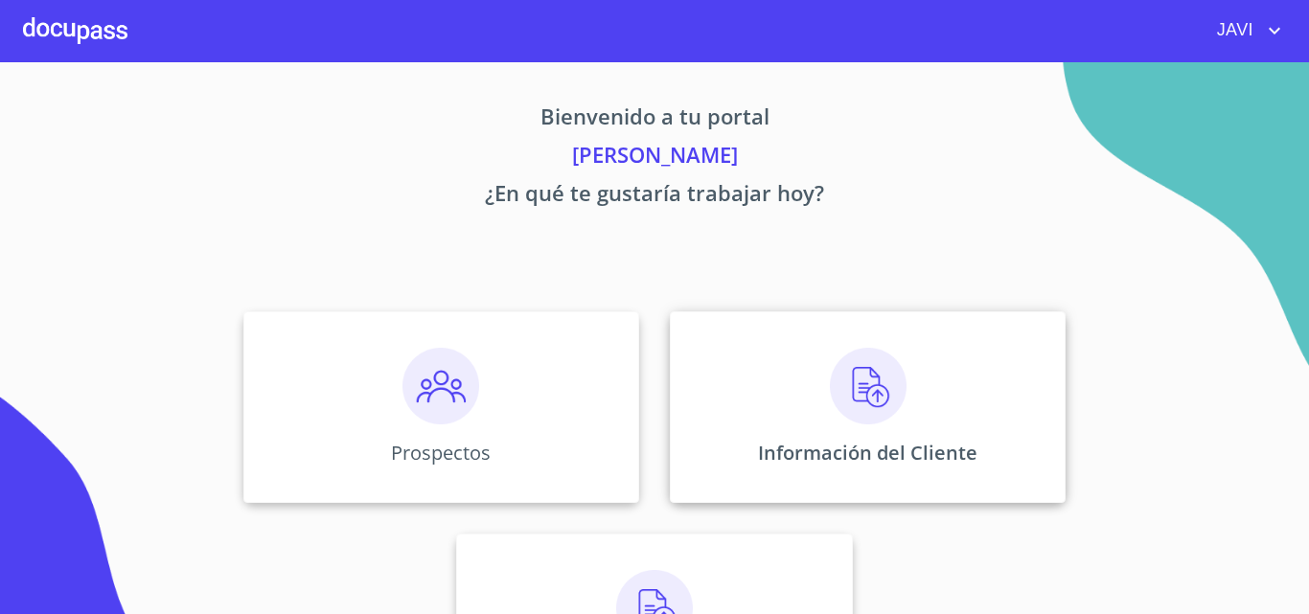
click at [875, 391] on img at bounding box center [868, 386] width 77 height 77
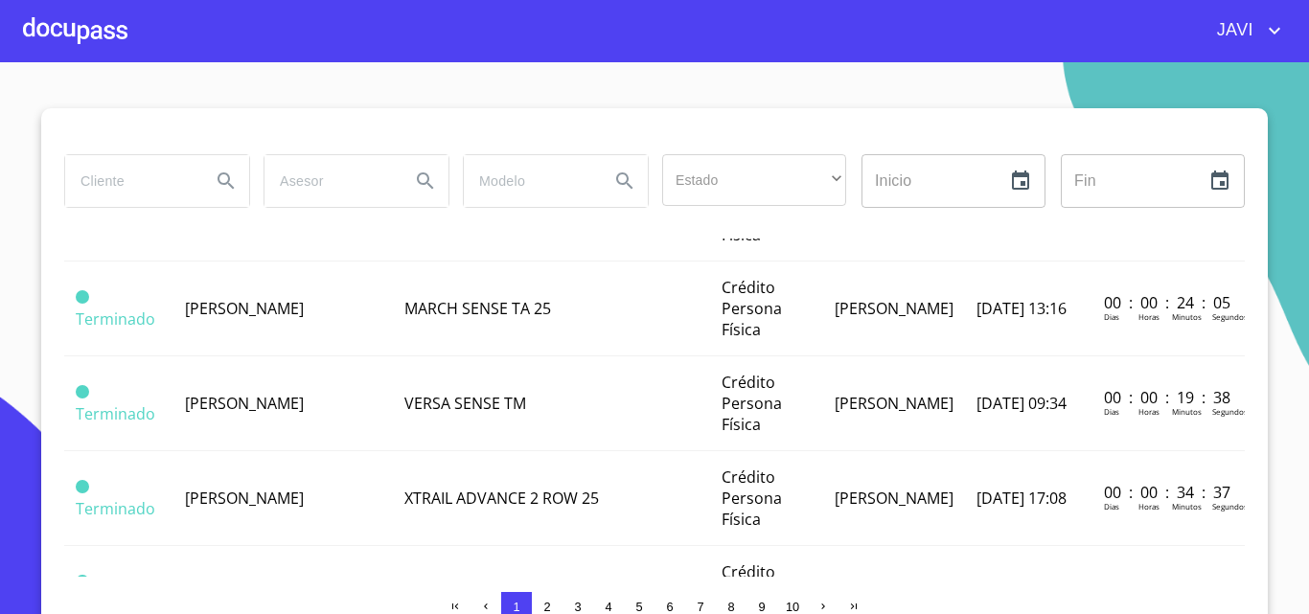
scroll to position [1916, 0]
click at [149, 181] on input "search" at bounding box center [130, 181] width 130 height 52
type input "DONOVAN"
click at [215, 179] on icon "Search" at bounding box center [226, 181] width 23 height 23
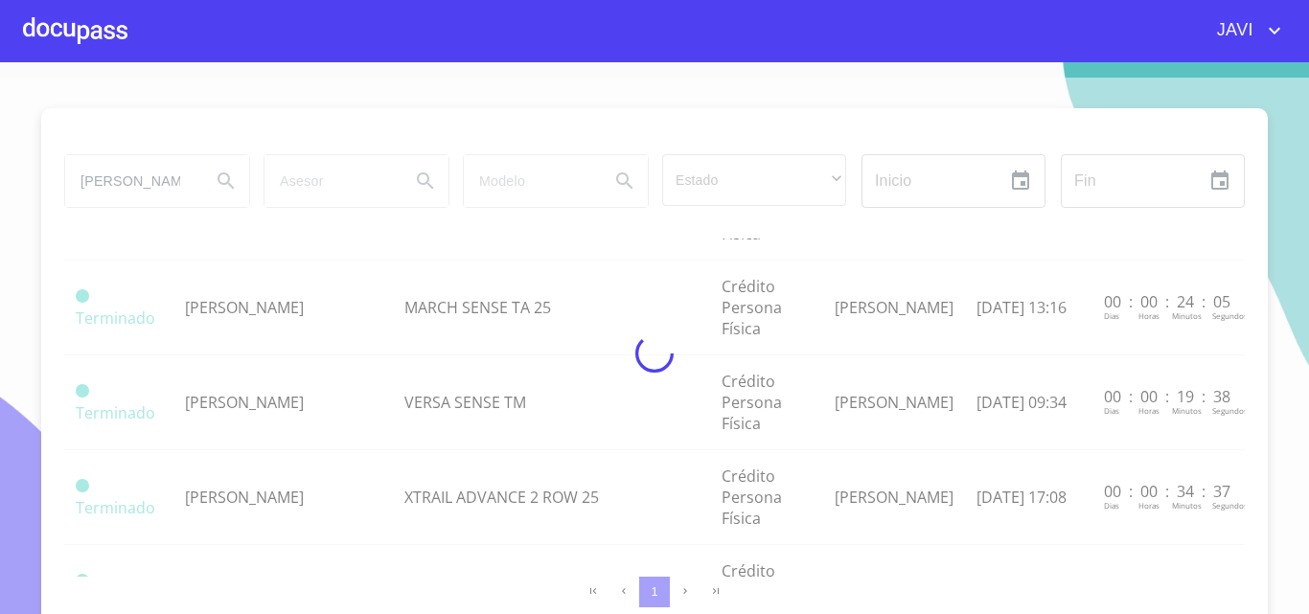
scroll to position [0, 0]
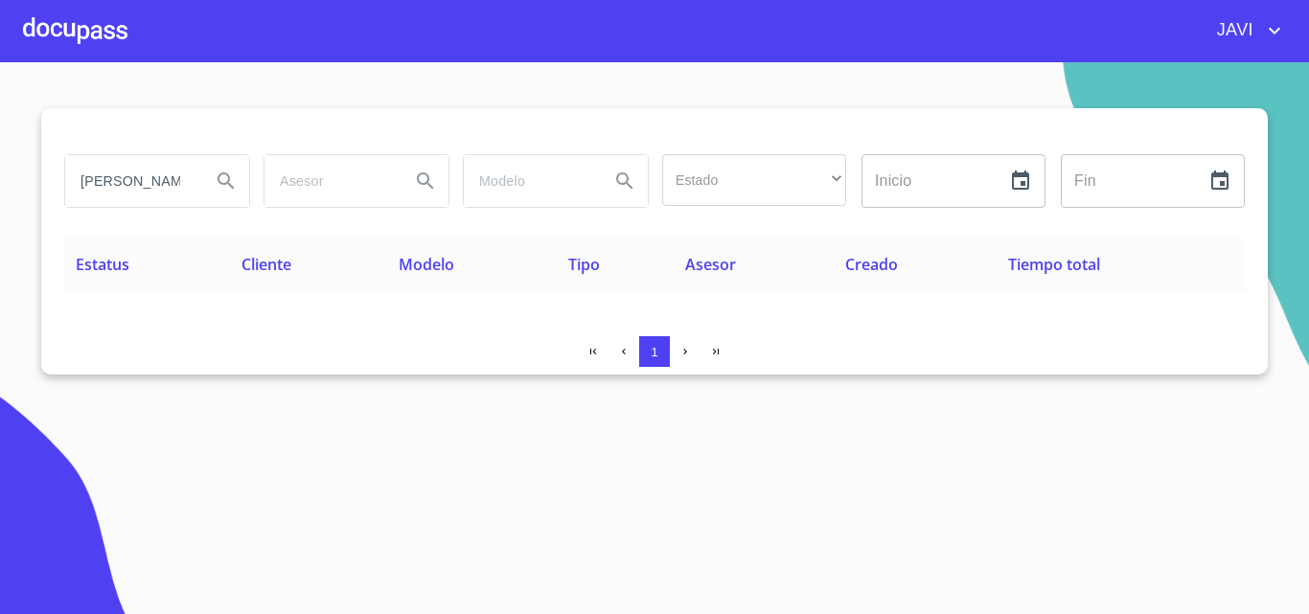
click at [175, 173] on input "DONOVAN" at bounding box center [130, 181] width 130 height 52
type input "IVANNA CAMILA"
click at [220, 174] on icon "Search" at bounding box center [226, 180] width 16 height 16
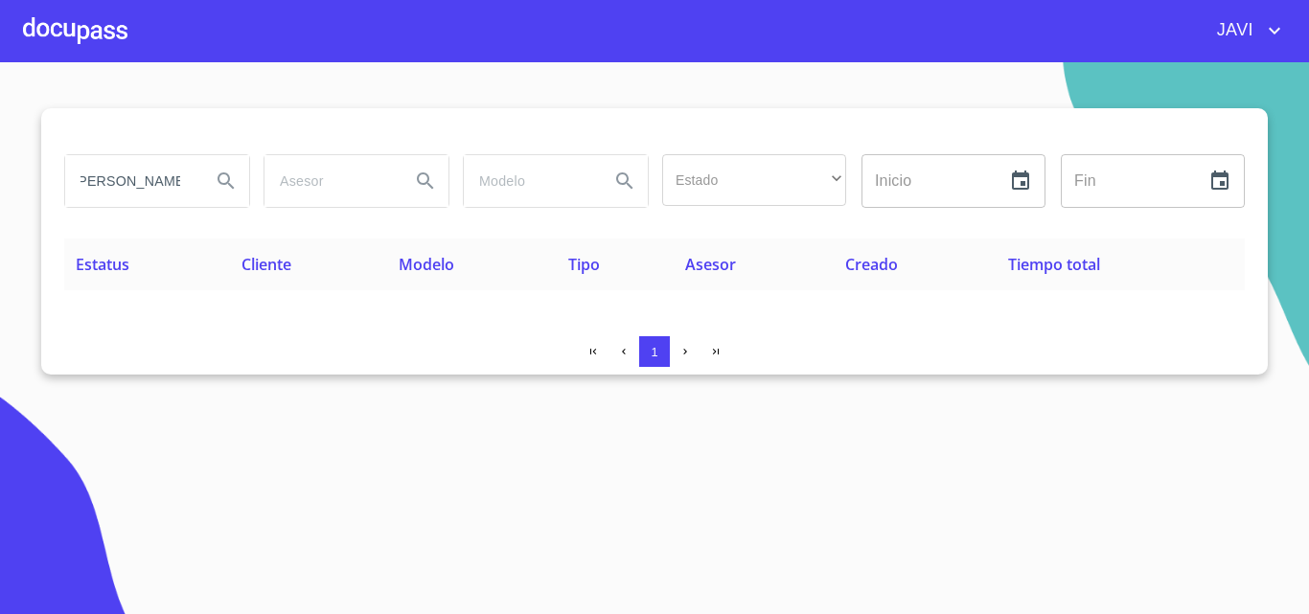
scroll to position [0, 0]
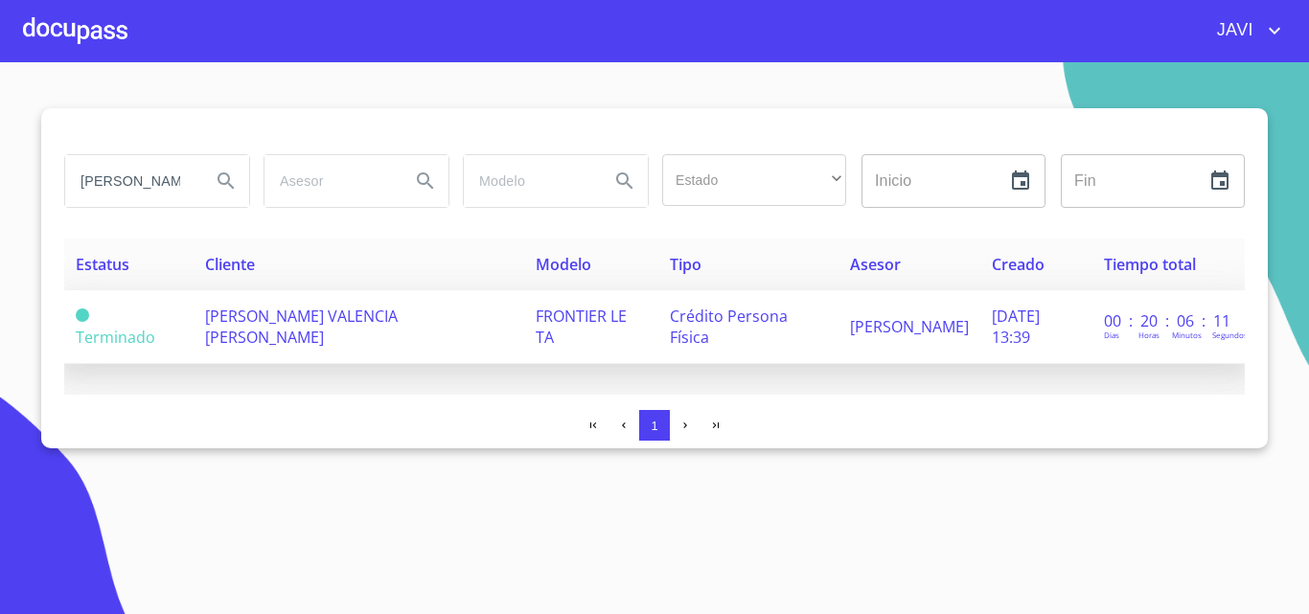
click at [393, 317] on span "[PERSON_NAME] [PERSON_NAME]" at bounding box center [301, 327] width 193 height 42
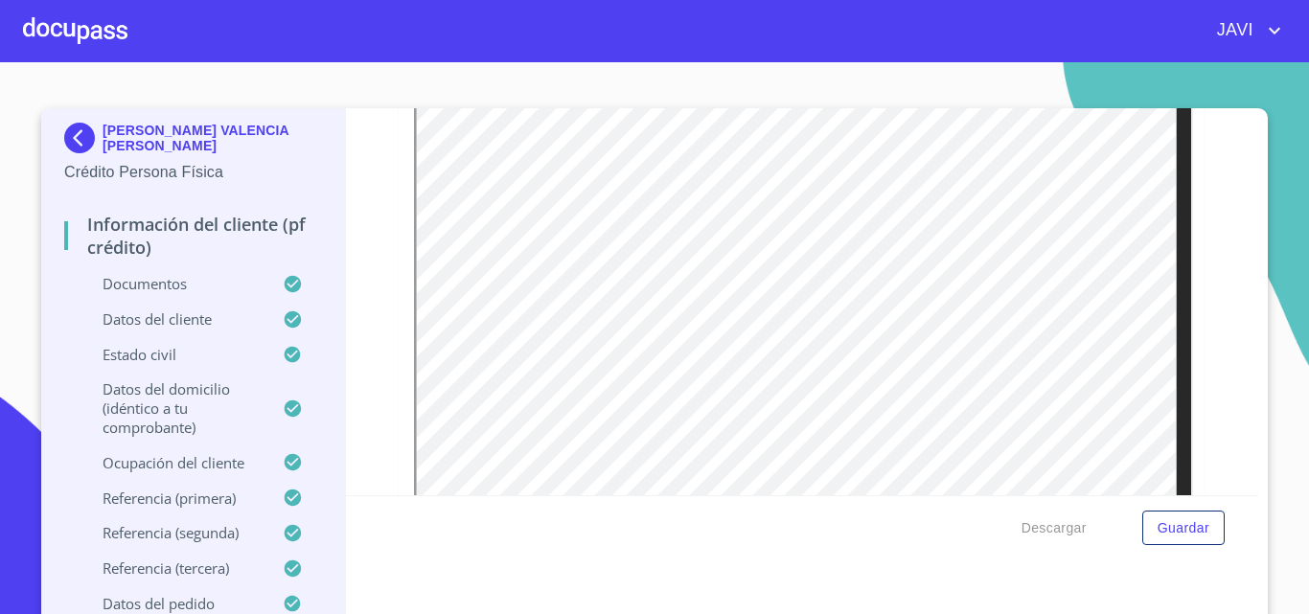
scroll to position [1020, 0]
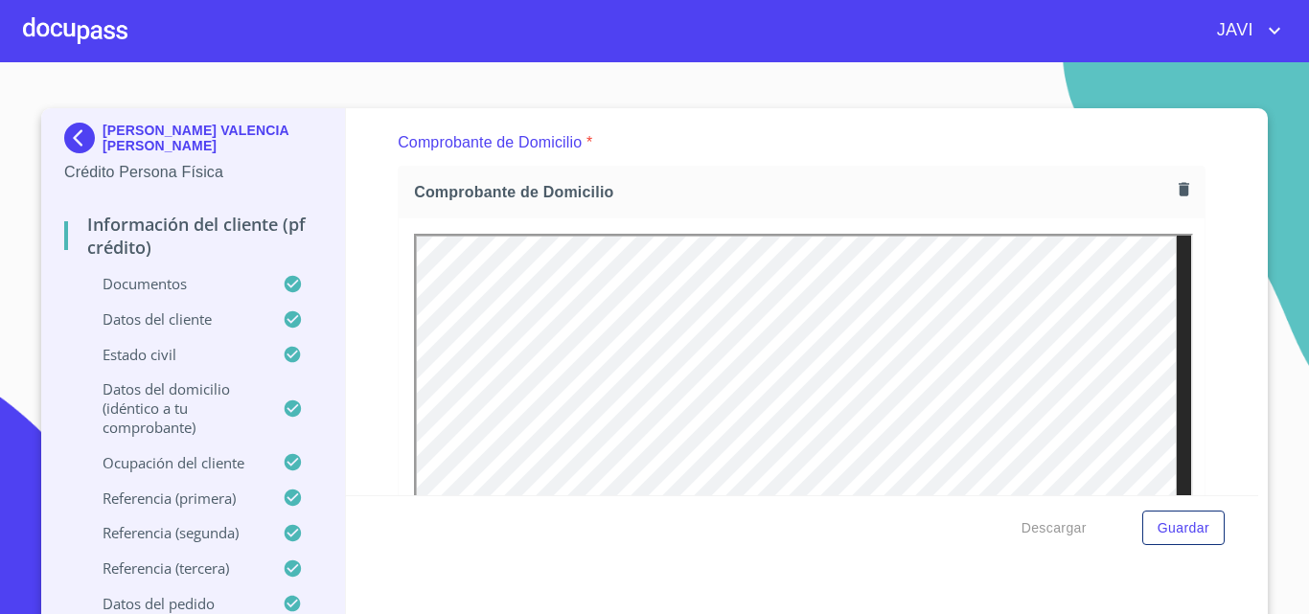
click at [93, 37] on div at bounding box center [75, 30] width 104 height 61
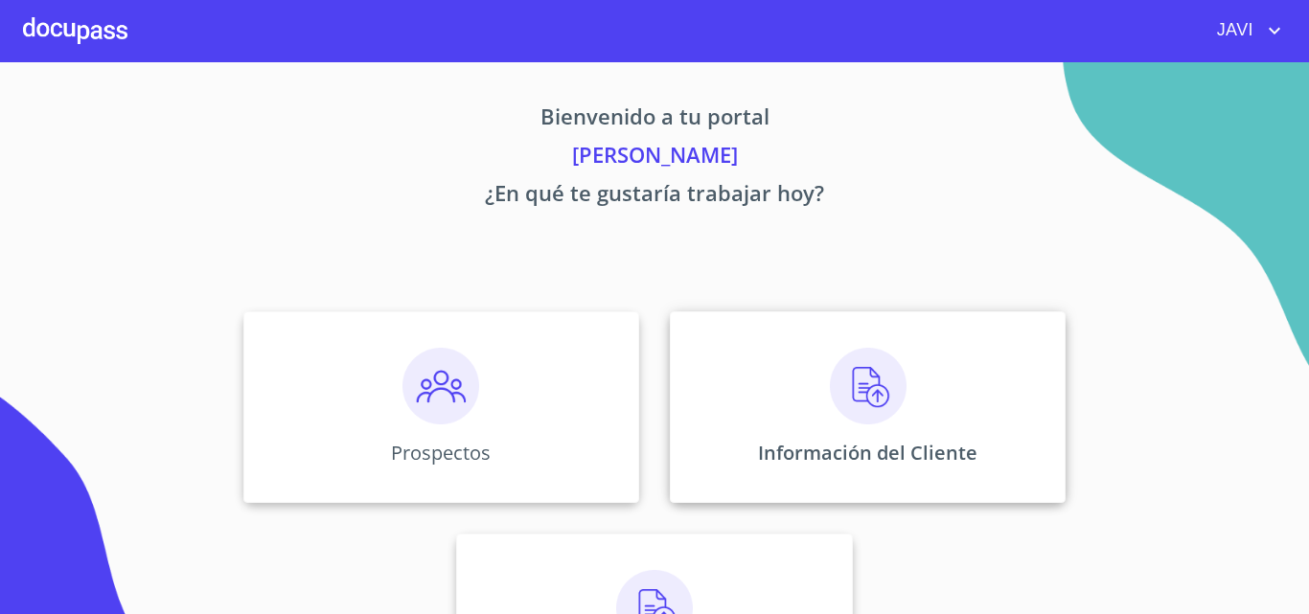
click at [855, 376] on img at bounding box center [868, 386] width 77 height 77
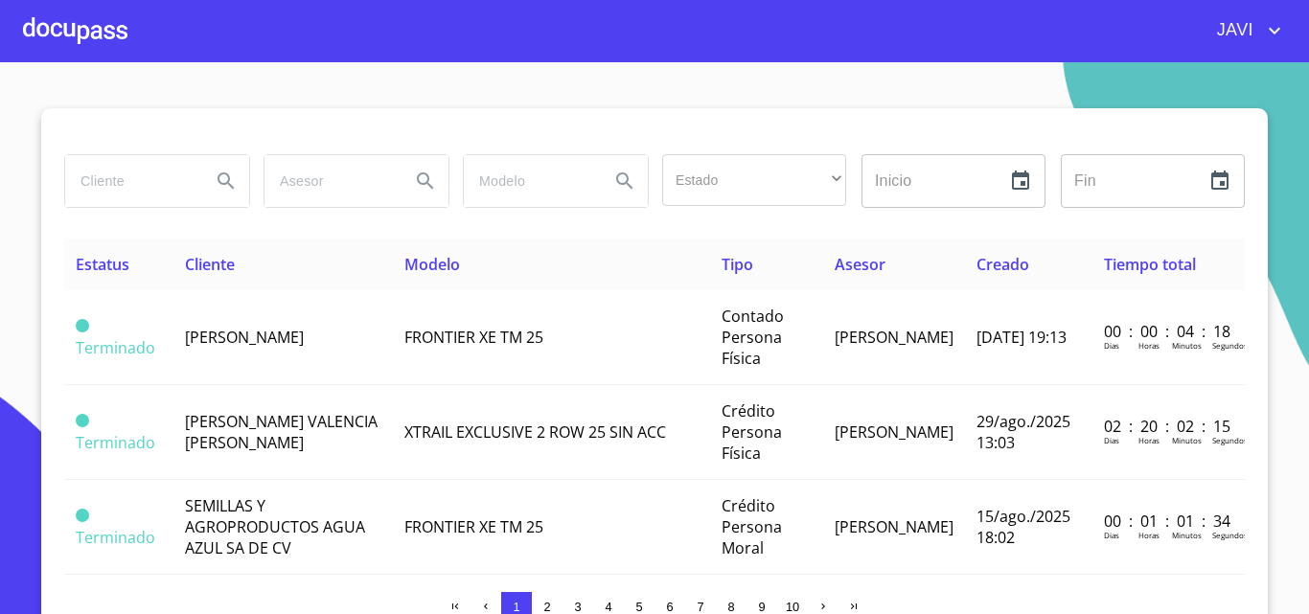
click at [119, 180] on input "search" at bounding box center [130, 181] width 130 height 52
type input "HECTOR RAUL FREGOSO"
click at [222, 176] on icon "Search" at bounding box center [226, 180] width 16 height 16
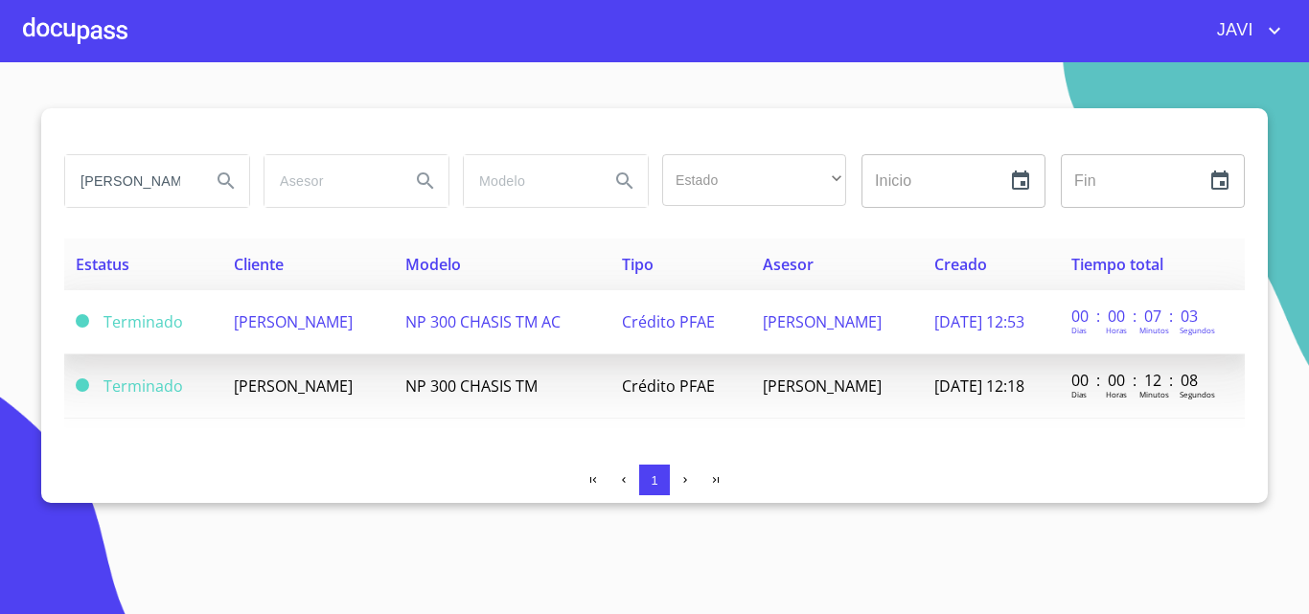
click at [353, 324] on span "HECTOR RAUL FREGOSO GALVEZ" at bounding box center [293, 321] width 119 height 21
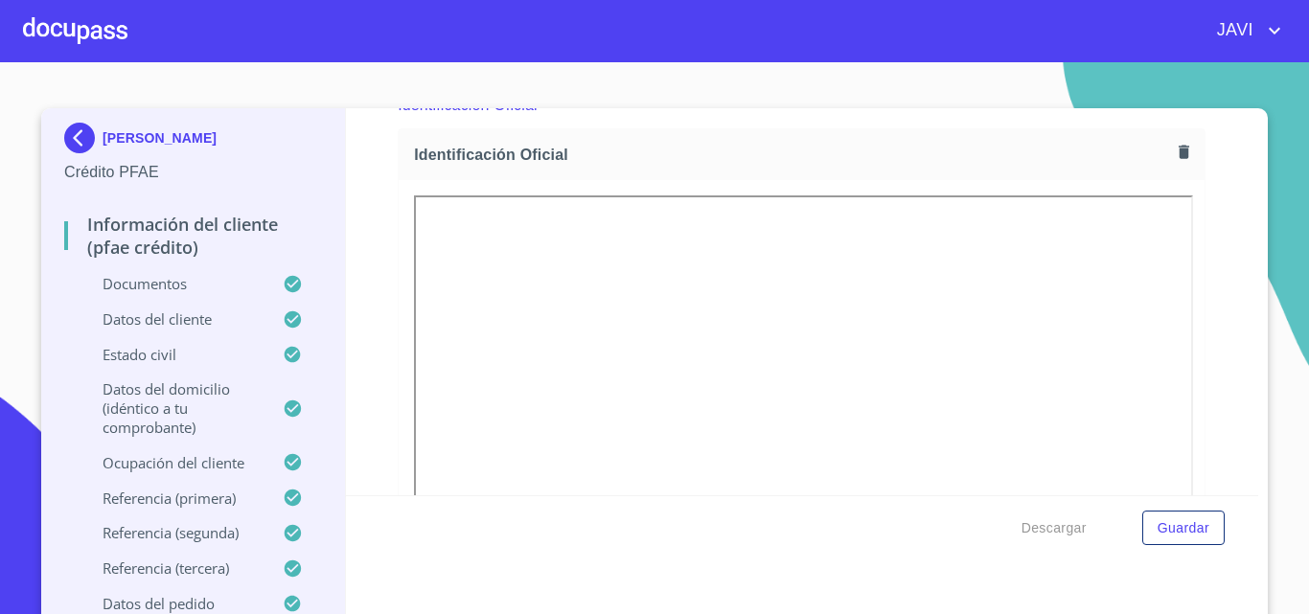
scroll to position [287, 0]
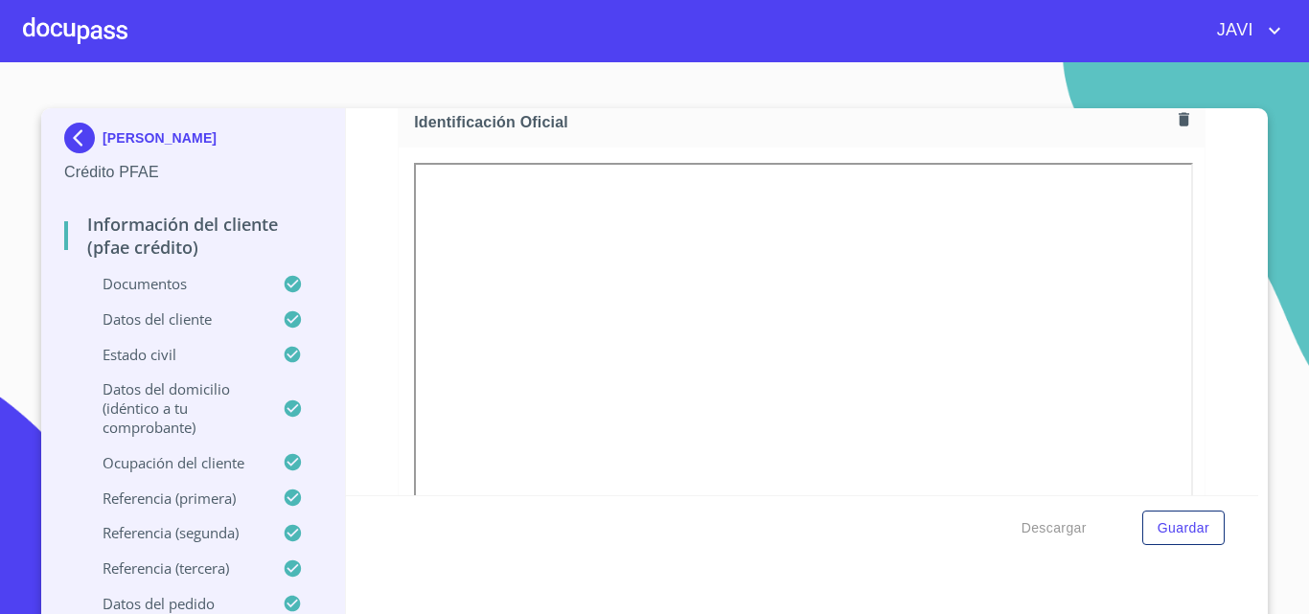
click at [61, 19] on div at bounding box center [75, 30] width 104 height 61
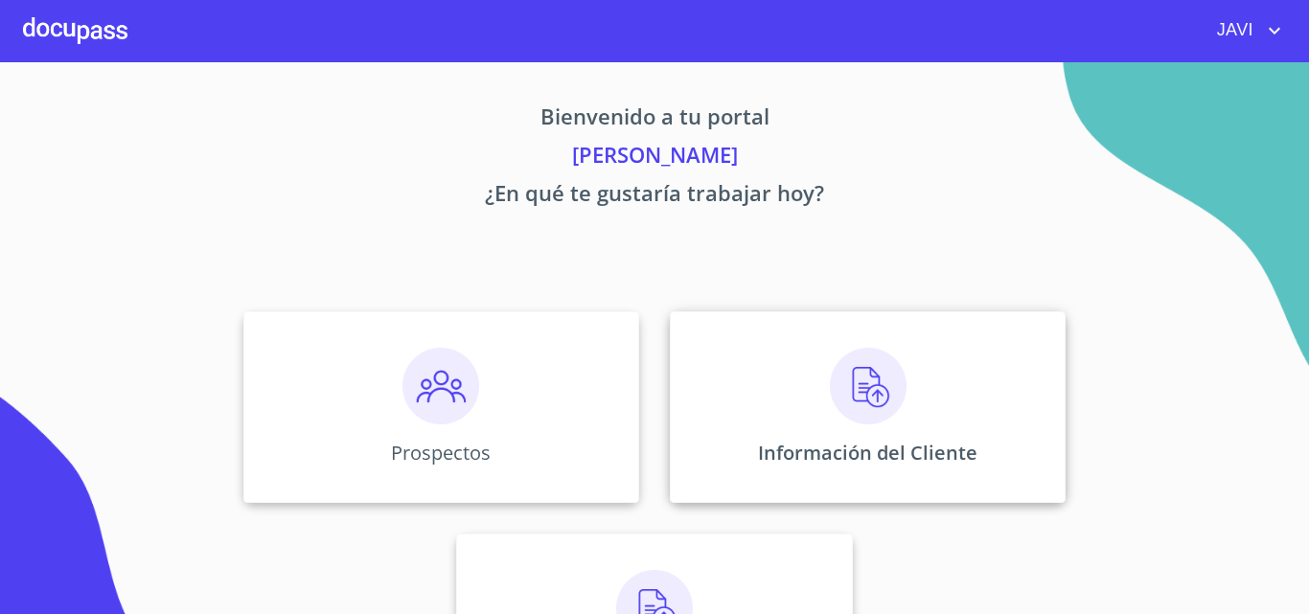
click at [847, 371] on img at bounding box center [868, 386] width 77 height 77
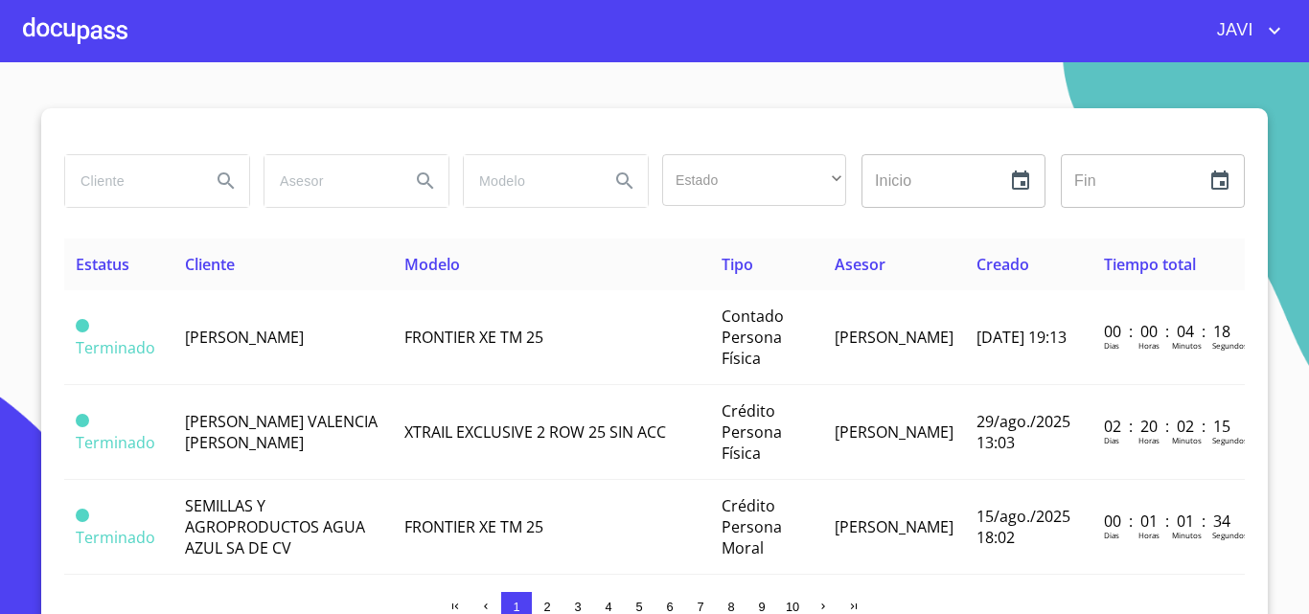
click at [109, 178] on input "search" at bounding box center [130, 181] width 130 height 52
type input "PEDRO TRINIDAD URIBE"
click at [218, 175] on icon "Search" at bounding box center [226, 181] width 23 height 23
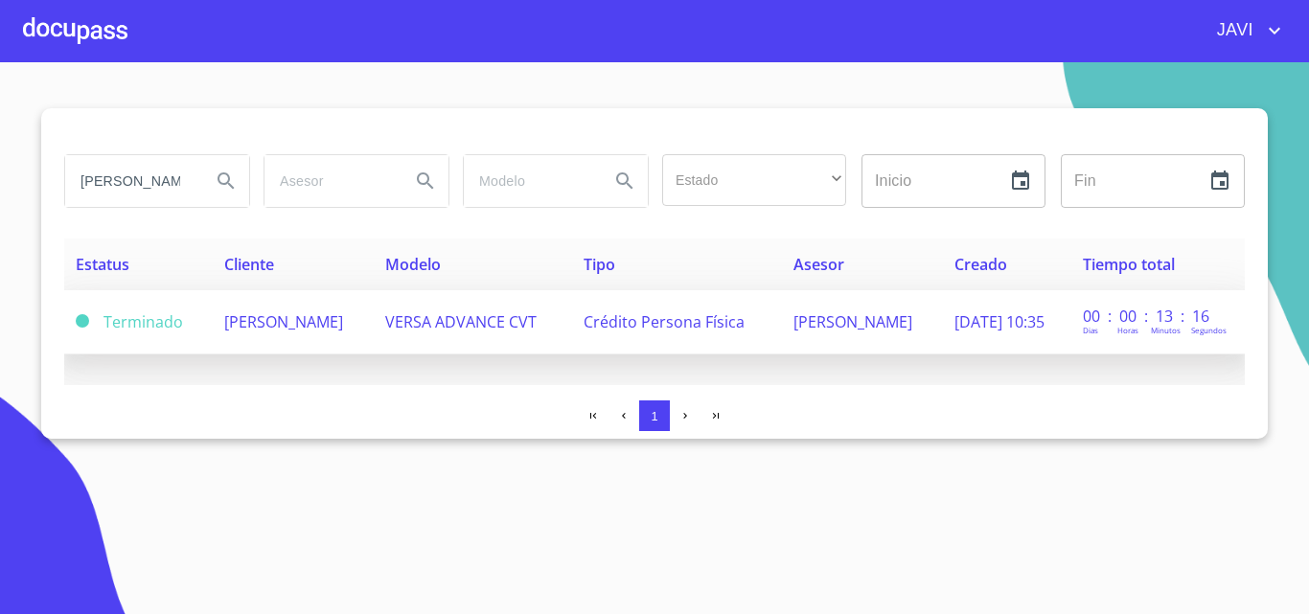
click at [338, 321] on span "PEDRO TRINIDAD URIBE" at bounding box center [283, 321] width 119 height 21
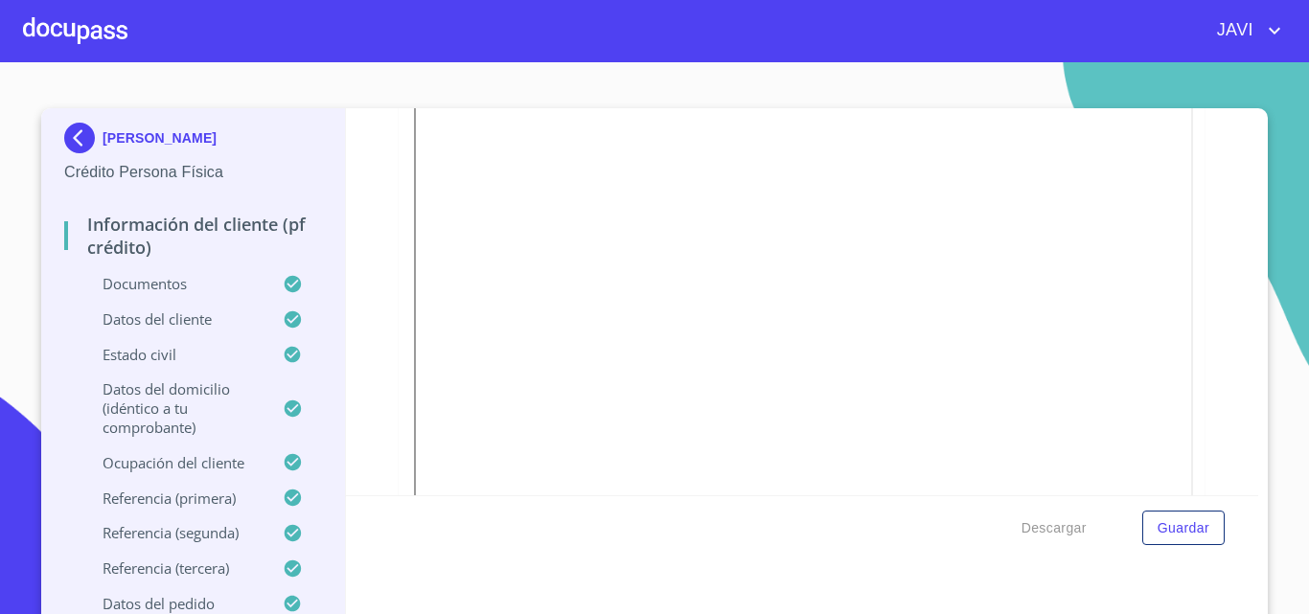
scroll to position [3066, 0]
click at [77, 27] on div at bounding box center [75, 30] width 104 height 61
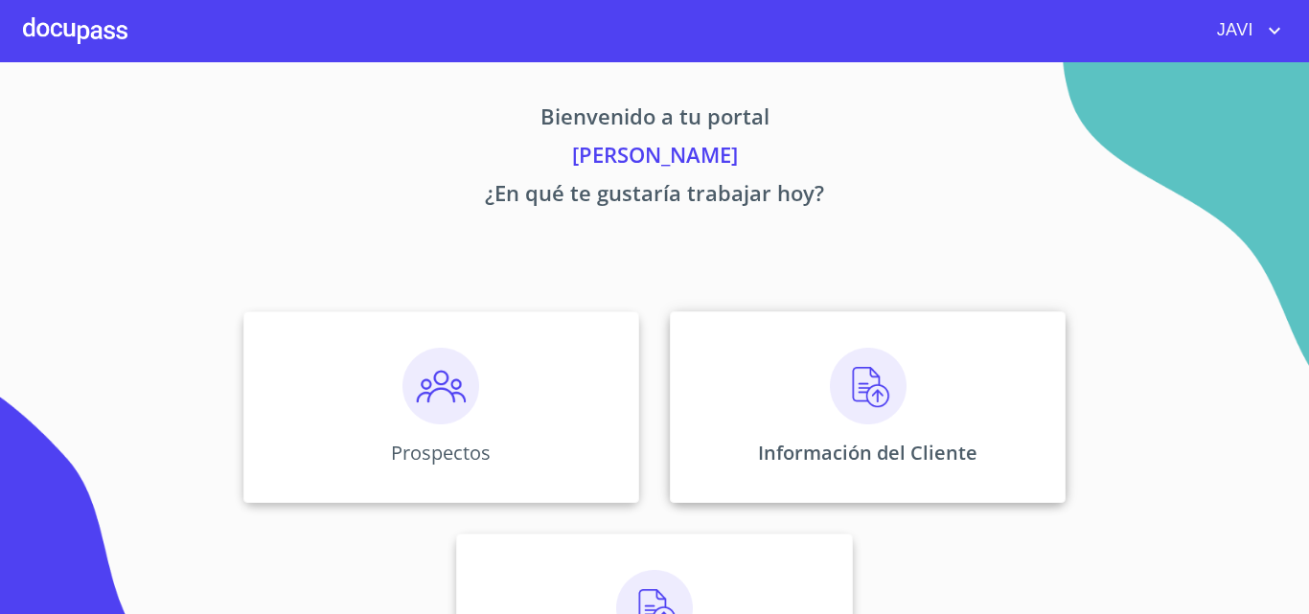
click at [846, 396] on img at bounding box center [868, 386] width 77 height 77
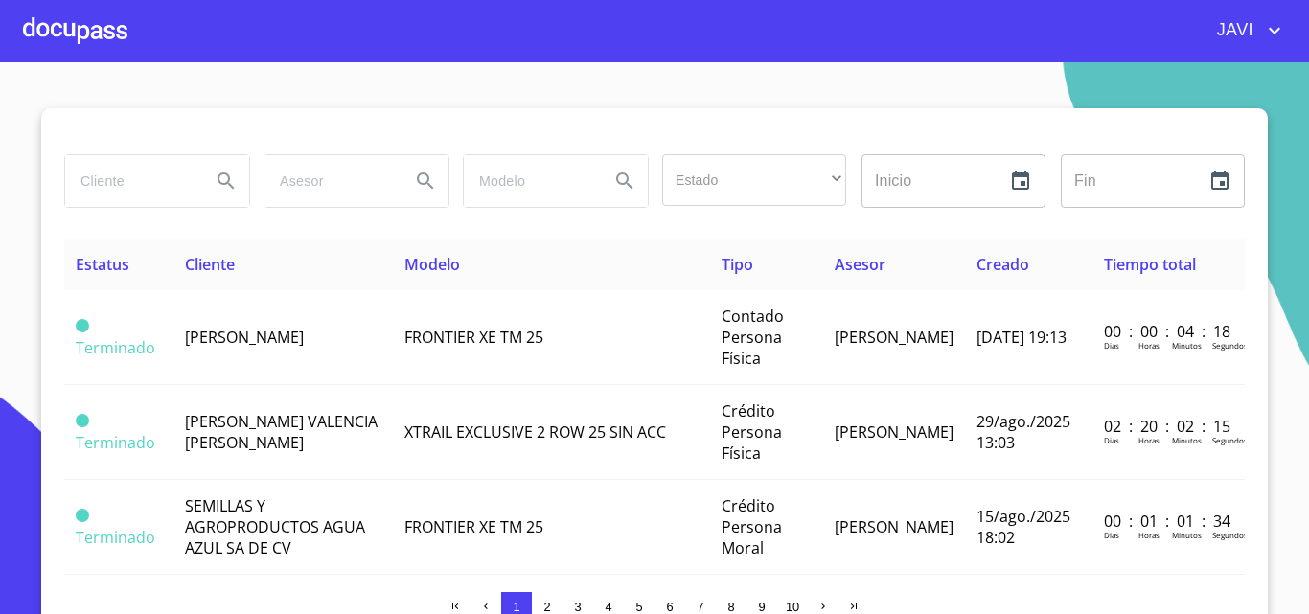
click at [103, 174] on input "search" at bounding box center [130, 181] width 130 height 52
click at [222, 180] on icon "Search" at bounding box center [226, 180] width 16 height 16
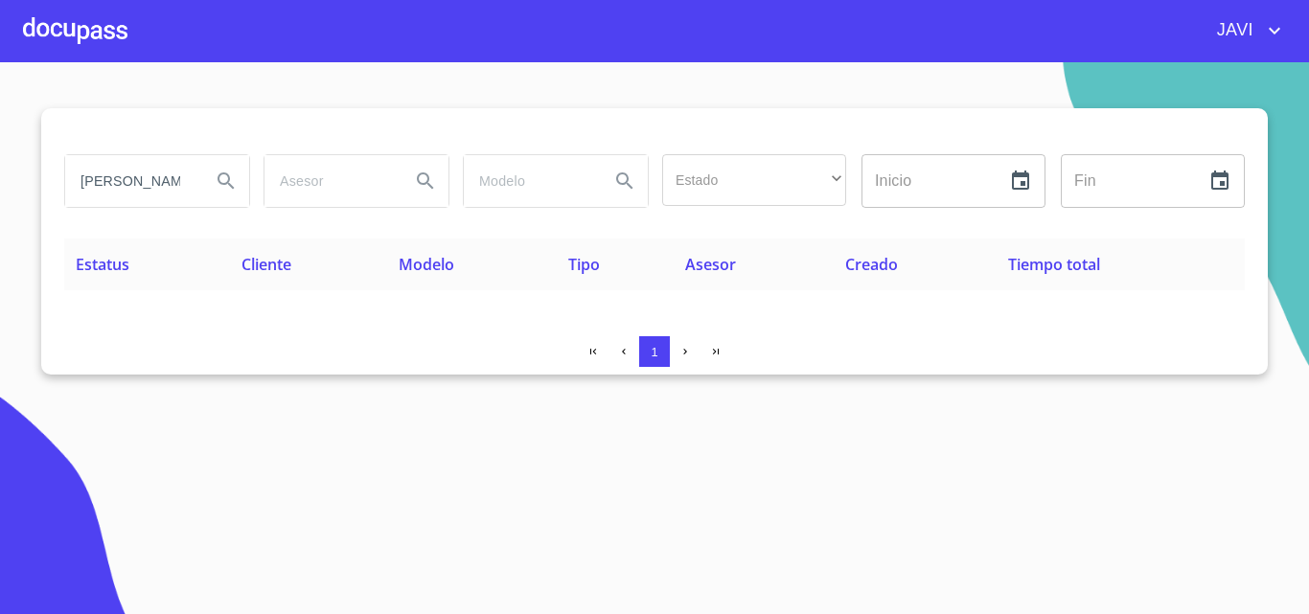
click at [189, 176] on input "OMAR JARQUIN" at bounding box center [130, 181] width 130 height 52
type input "OMAR JARQUIN"
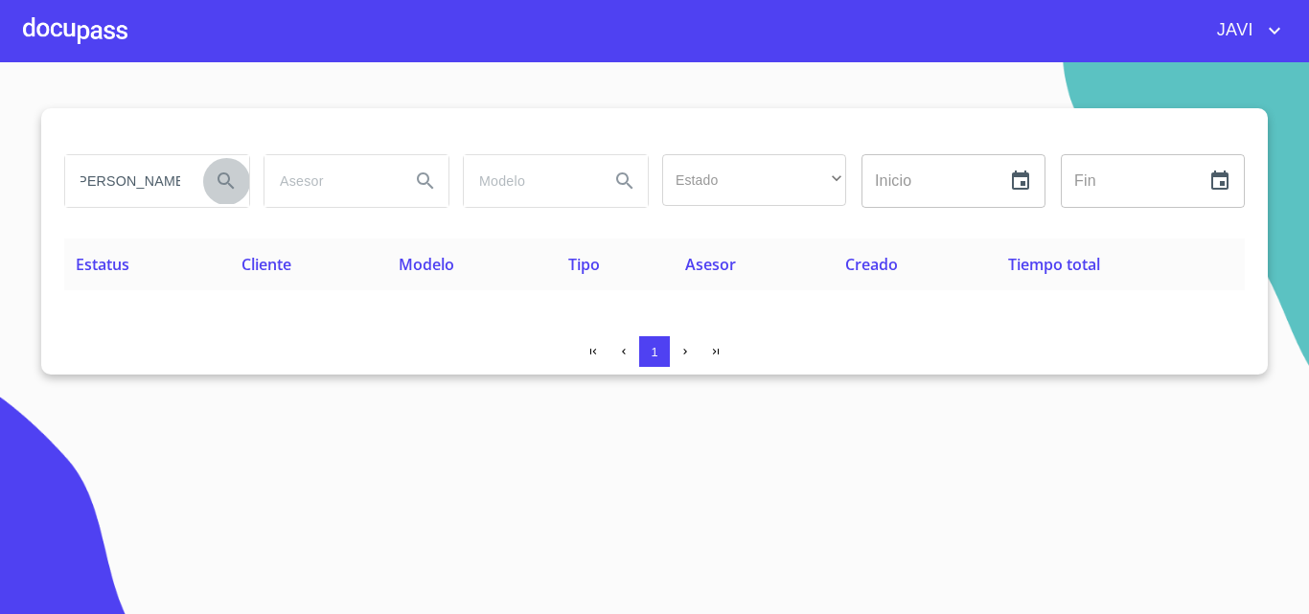
click at [223, 183] on icon "Search" at bounding box center [226, 180] width 16 height 16
click at [194, 175] on input "OMAR JARQUIN" at bounding box center [130, 181] width 130 height 52
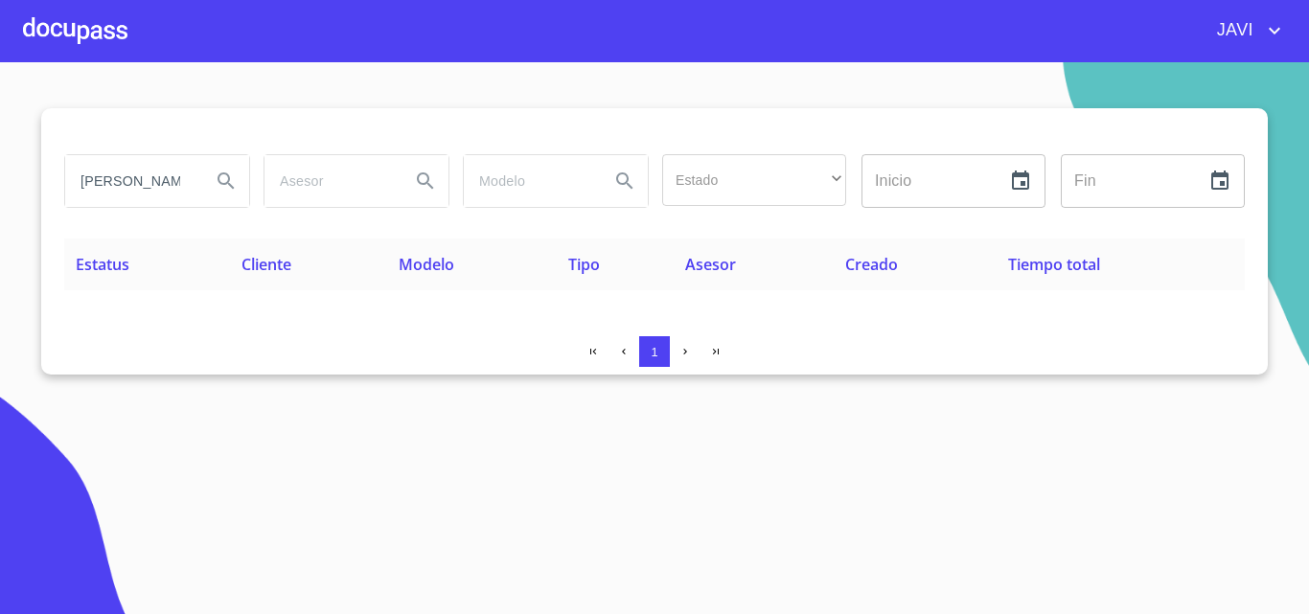
click at [194, 175] on input "OMAR JARQUIN" at bounding box center [130, 181] width 130 height 52
type input "velia berenice"
click at [224, 178] on icon "Search" at bounding box center [226, 181] width 23 height 23
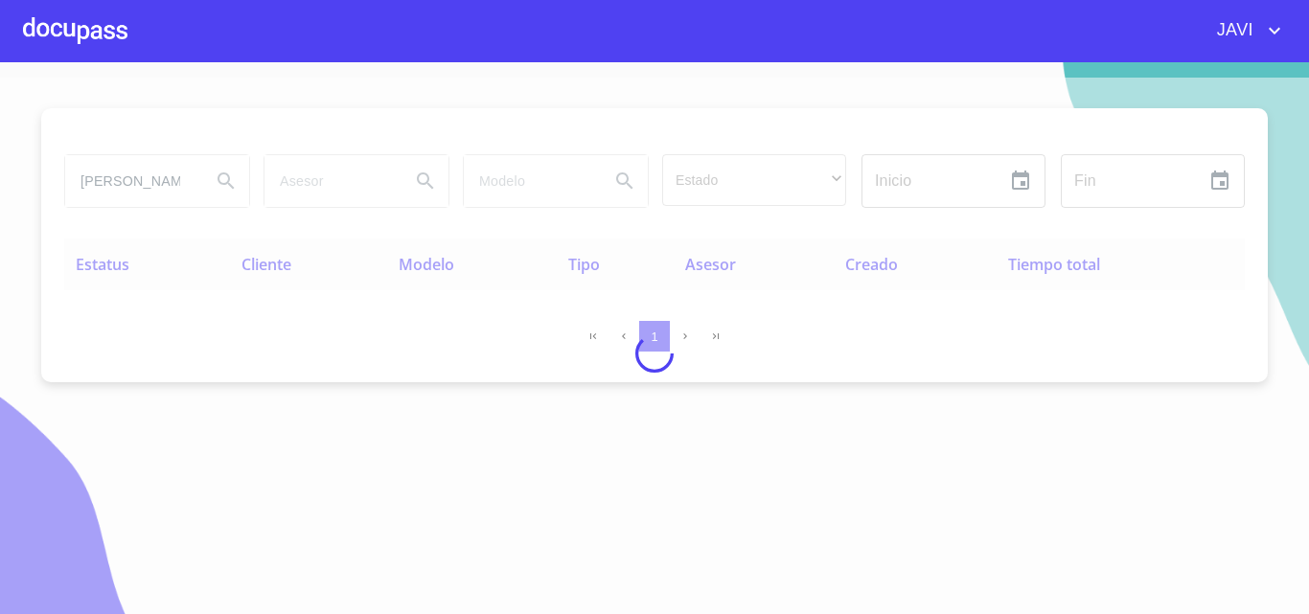
type button "velia berenice"
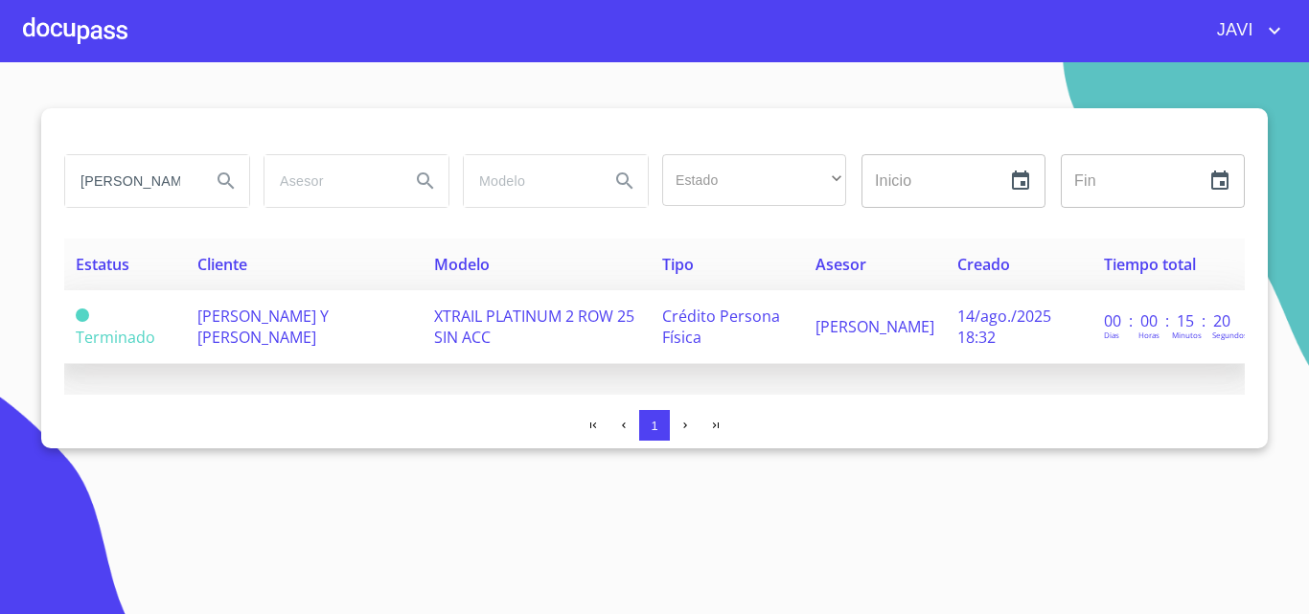
click at [455, 329] on span "XTRAIL PLATINUM 2 ROW 25 SIN ACC" at bounding box center [534, 327] width 200 height 42
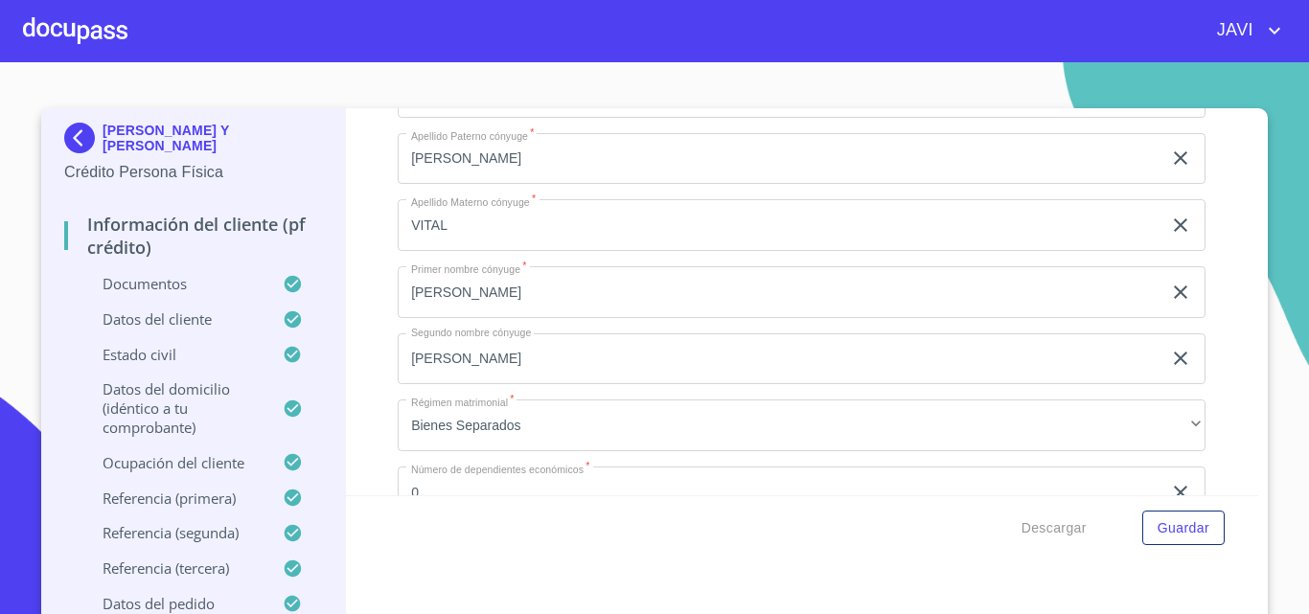
scroll to position [6612, 0]
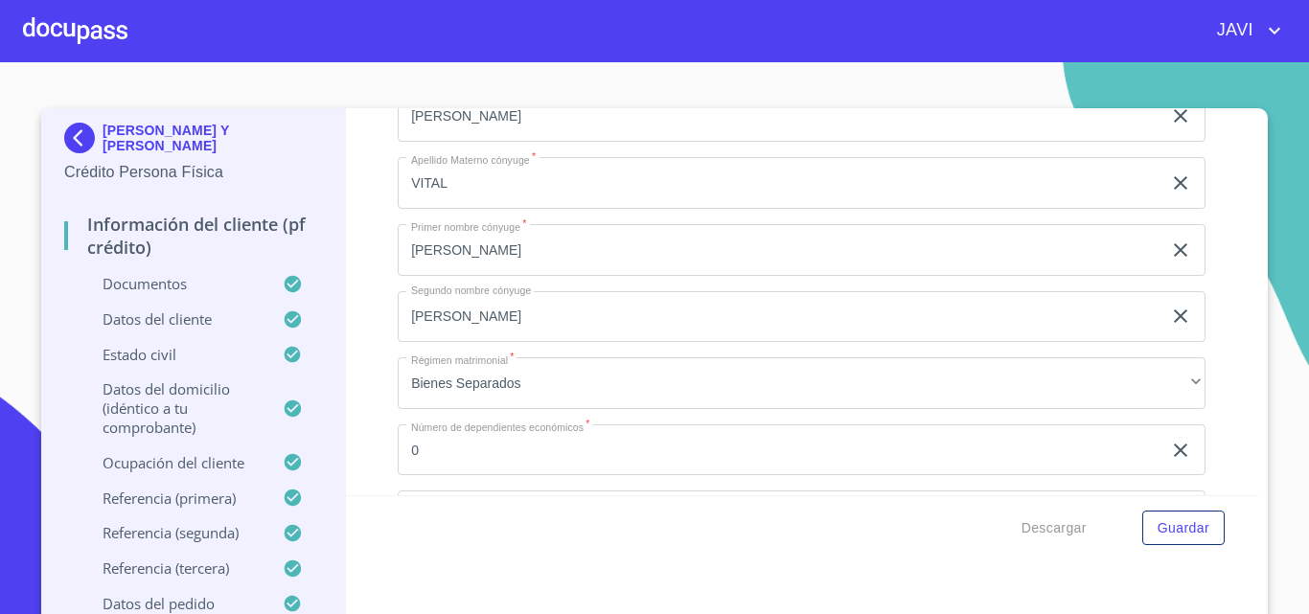
drag, startPoint x: 562, startPoint y: 152, endPoint x: 401, endPoint y: 151, distance: 160.0
click at [373, 133] on div "Información del cliente (PF crédito) Documentos Documento de identificación   *…" at bounding box center [802, 301] width 913 height 387
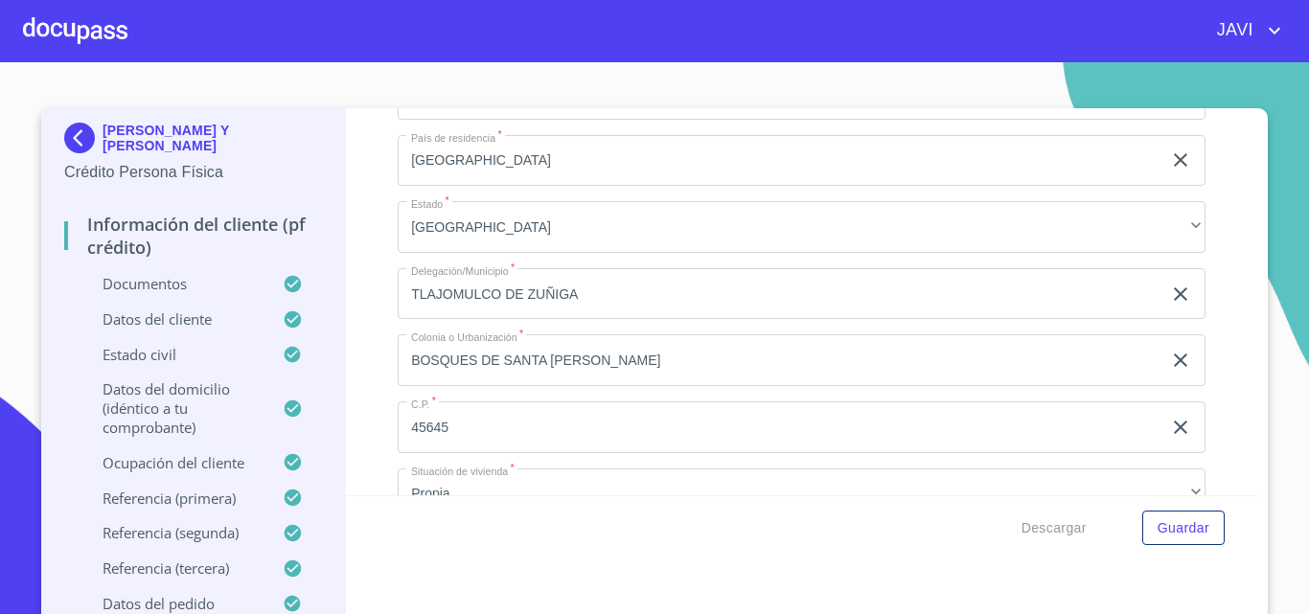
scroll to position [7570, 0]
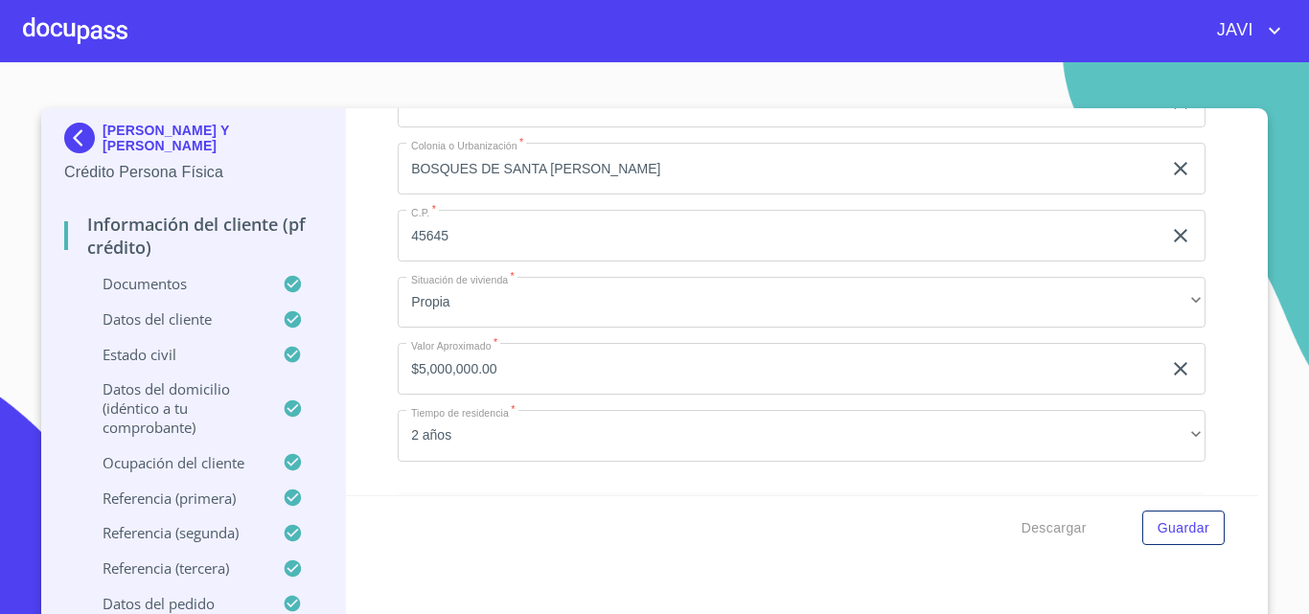
drag, startPoint x: 404, startPoint y: 212, endPoint x: 608, endPoint y: 221, distance: 203.4
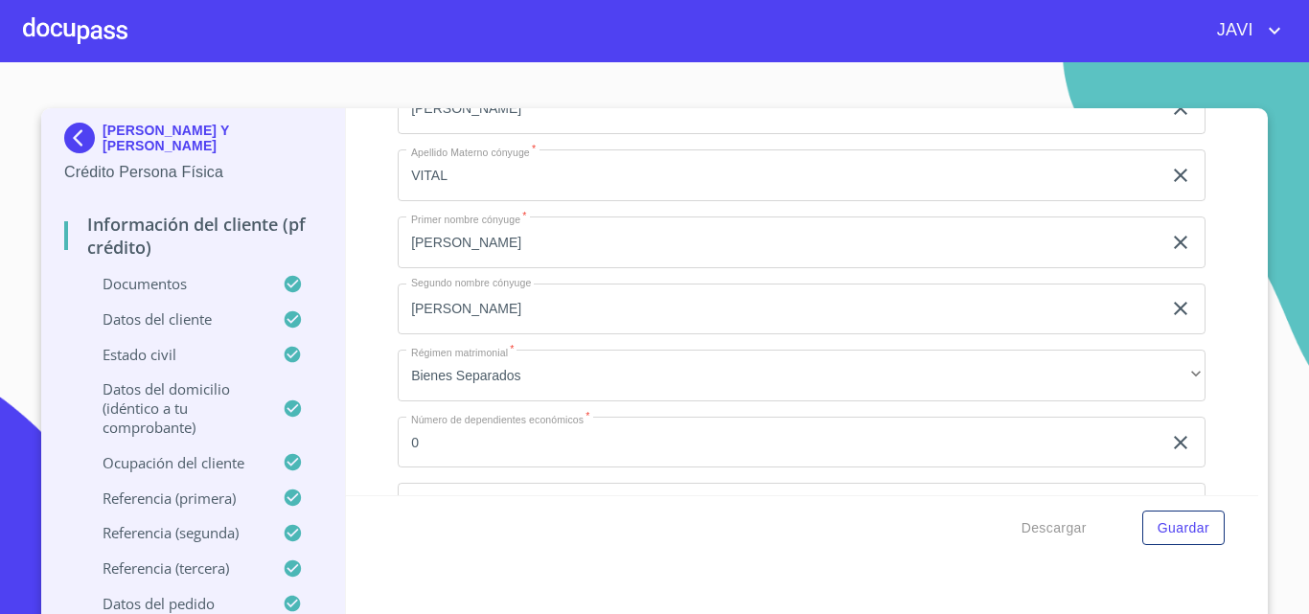
scroll to position [6612, 0]
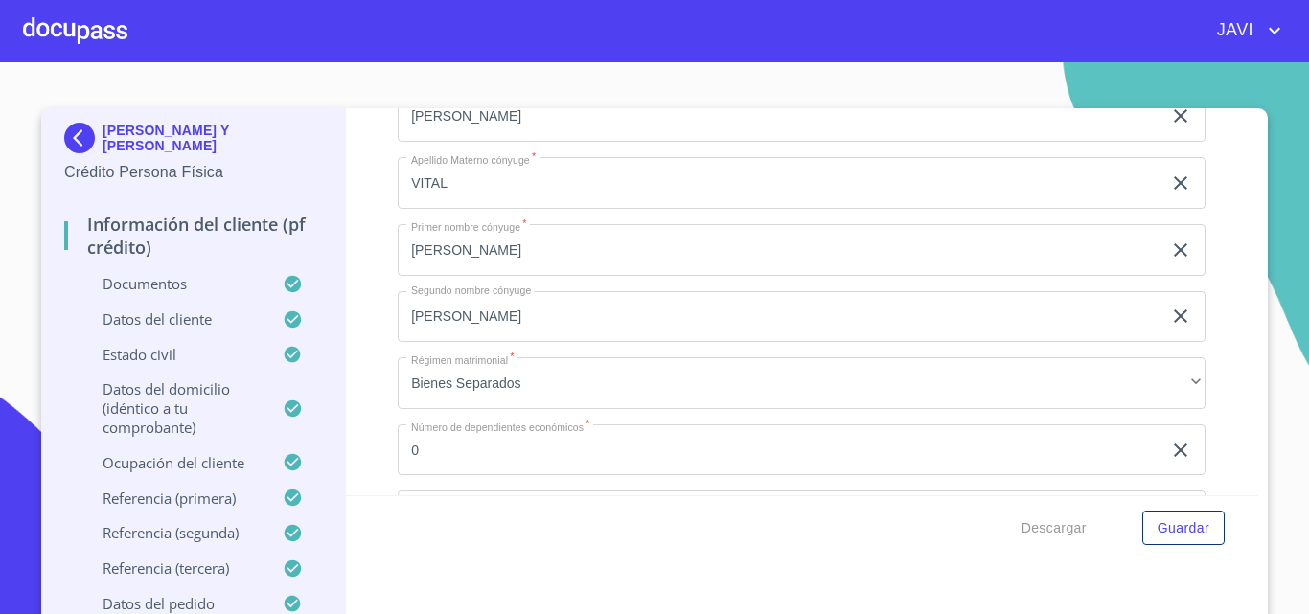
drag, startPoint x: 494, startPoint y: 150, endPoint x: 404, endPoint y: 151, distance: 90.1
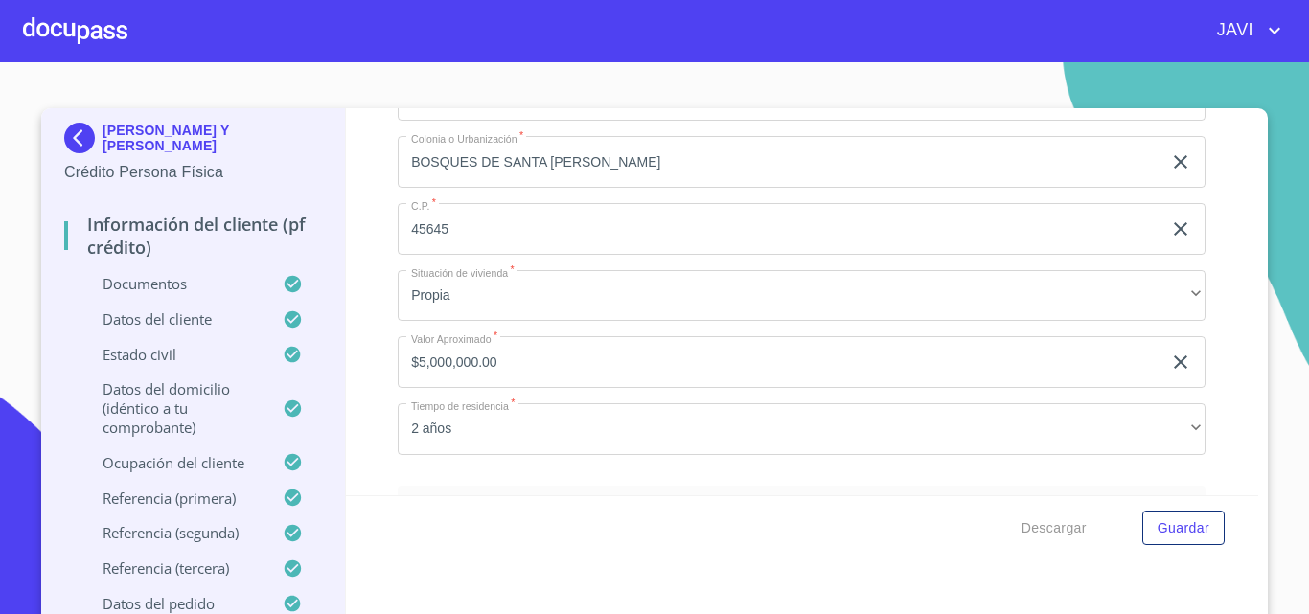
scroll to position [7570, 0]
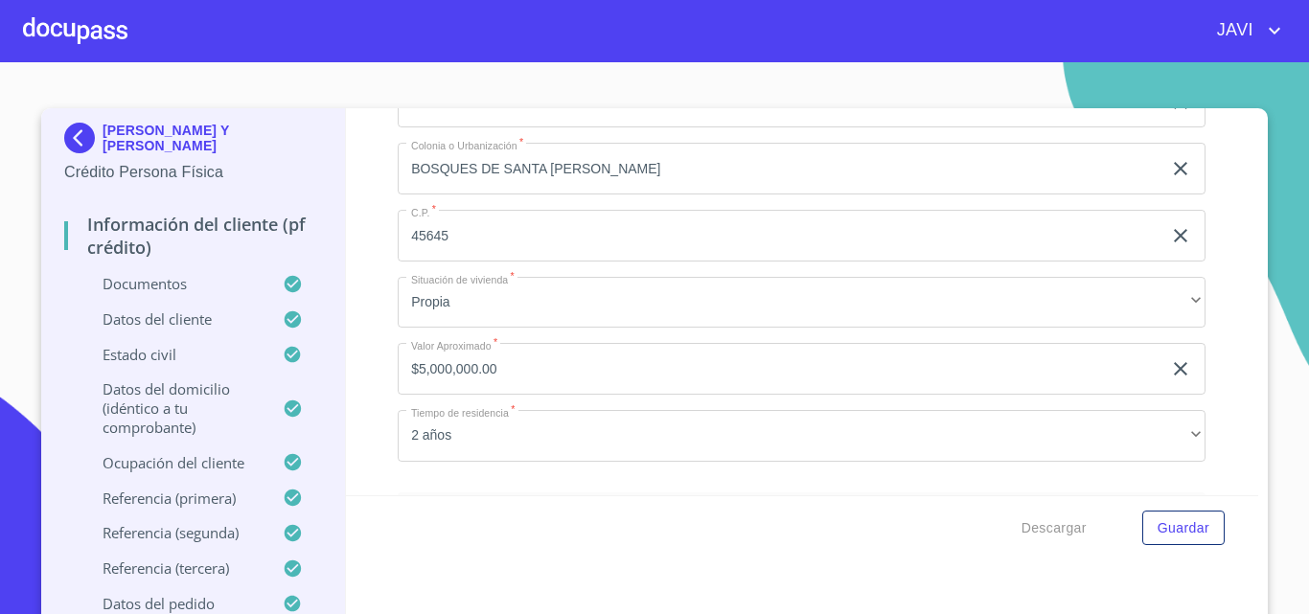
drag, startPoint x: 579, startPoint y: 221, endPoint x: 590, endPoint y: 222, distance: 11.5
click at [350, 209] on div "Información del cliente (PF crédito) Documentos Documento de identificación   *…" at bounding box center [802, 301] width 913 height 387
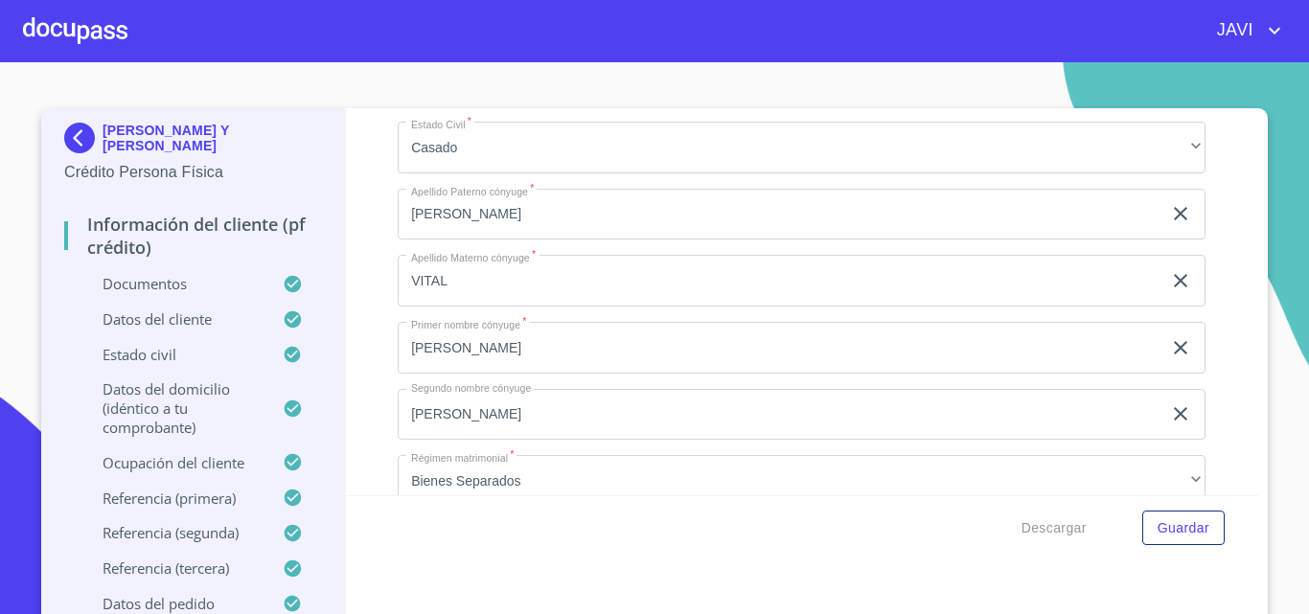
scroll to position [6516, 0]
drag, startPoint x: 562, startPoint y: 243, endPoint x: 404, endPoint y: 251, distance: 158.3
drag, startPoint x: 510, startPoint y: 314, endPoint x: 405, endPoint y: 318, distance: 104.5
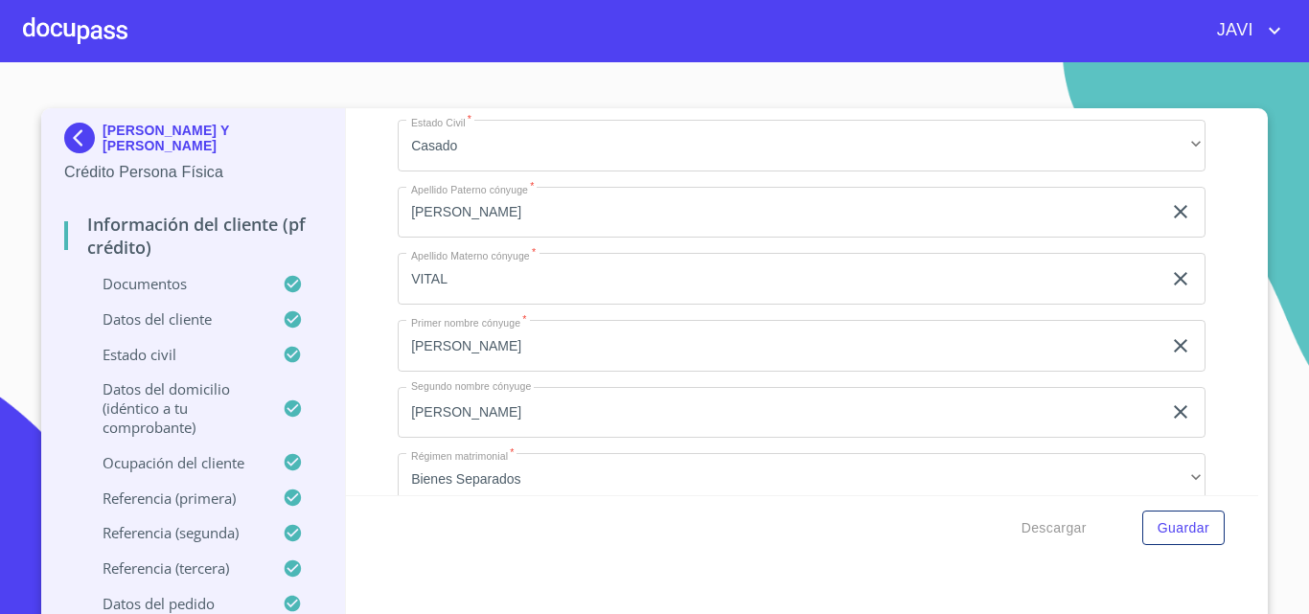
scroll to position [6708, 0]
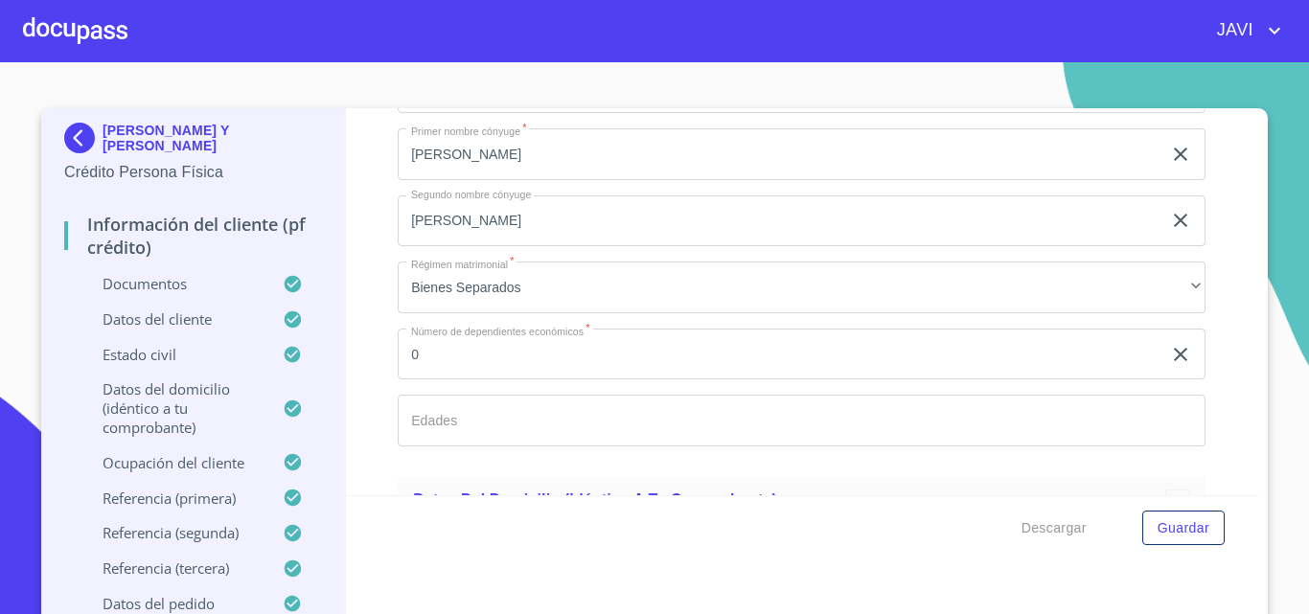
drag, startPoint x: 400, startPoint y: 326, endPoint x: 477, endPoint y: 323, distance: 77.7
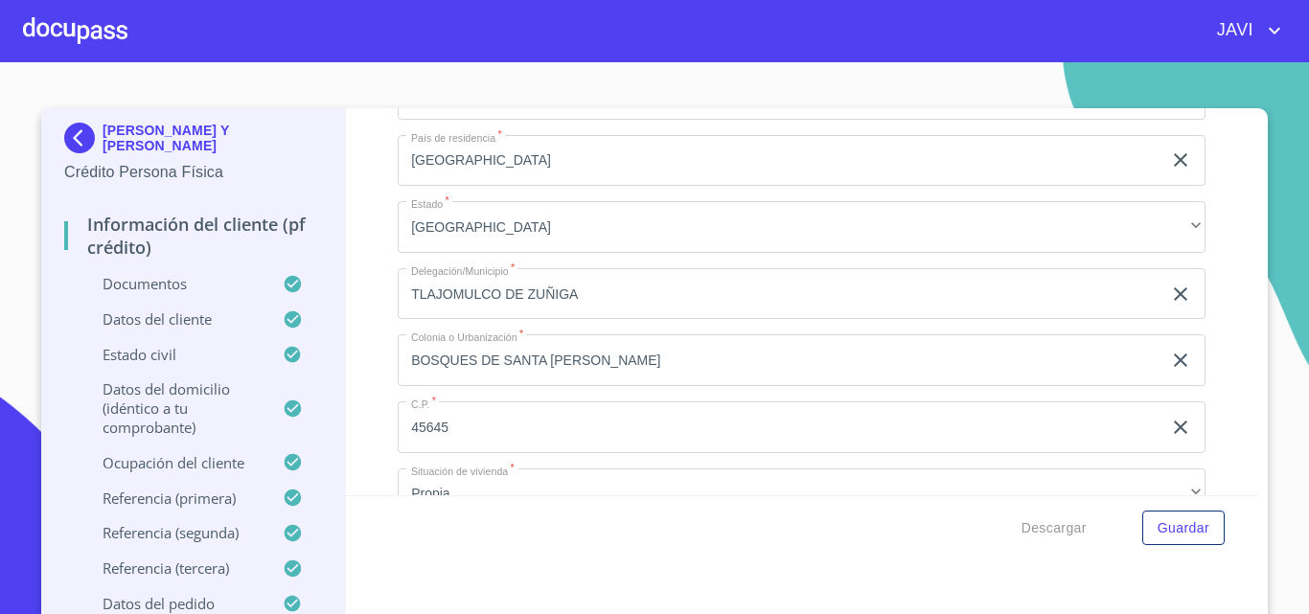
scroll to position [7474, 0]
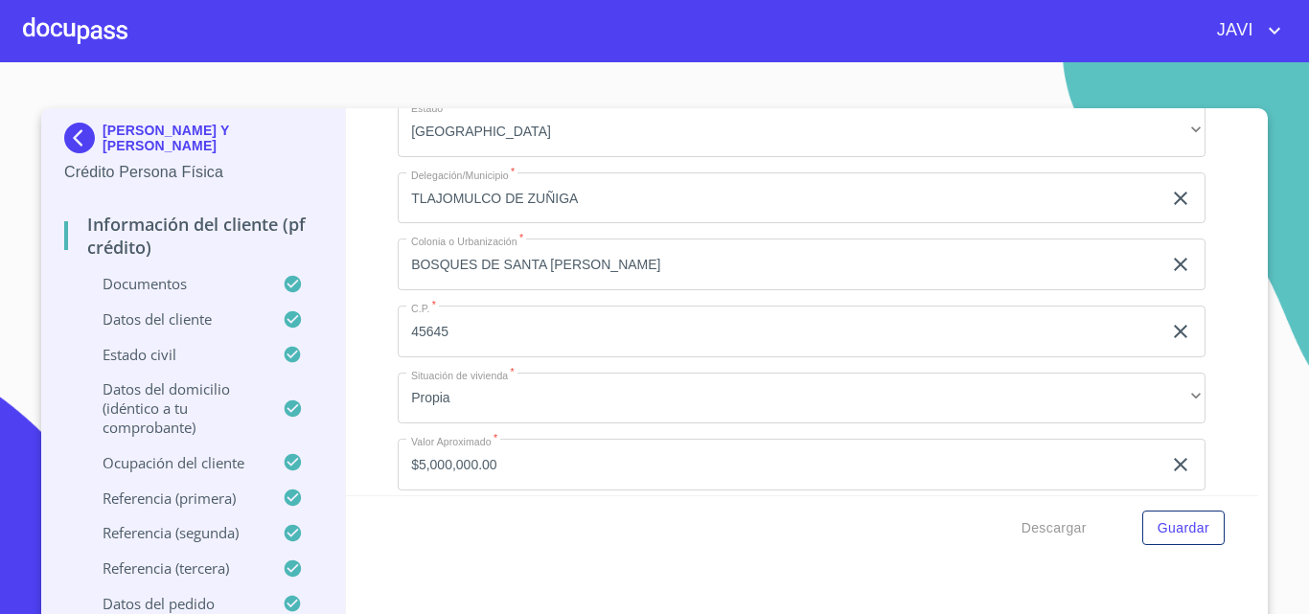
drag, startPoint x: 522, startPoint y: 313, endPoint x: 586, endPoint y: 312, distance: 64.2
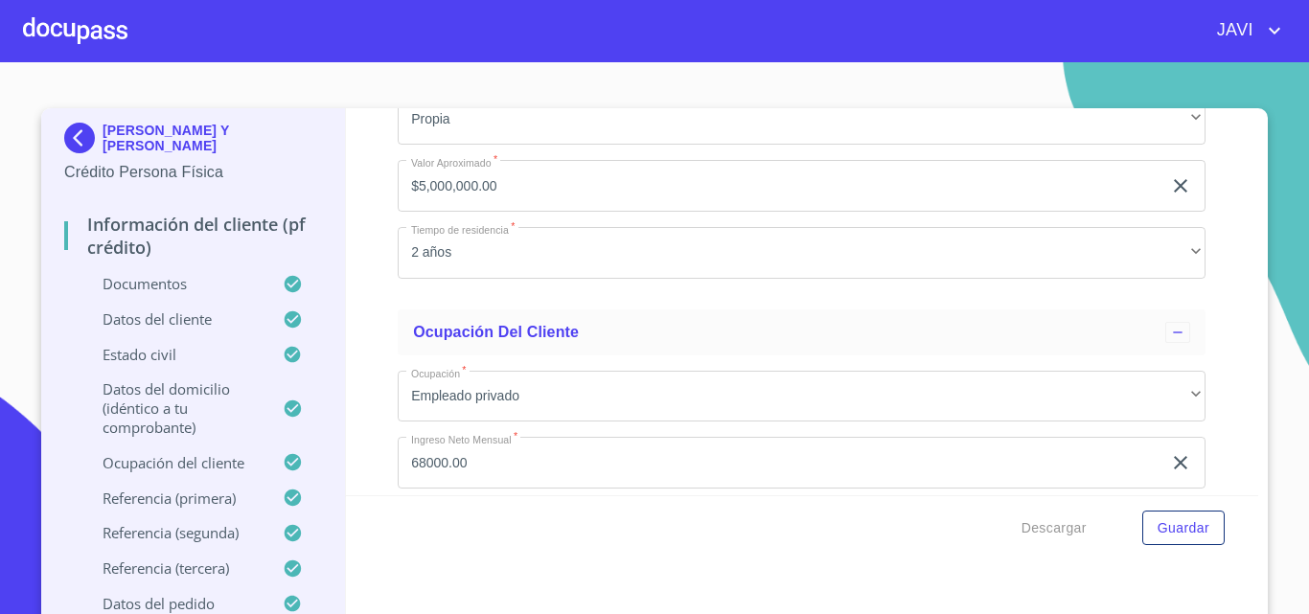
scroll to position [7762, 0]
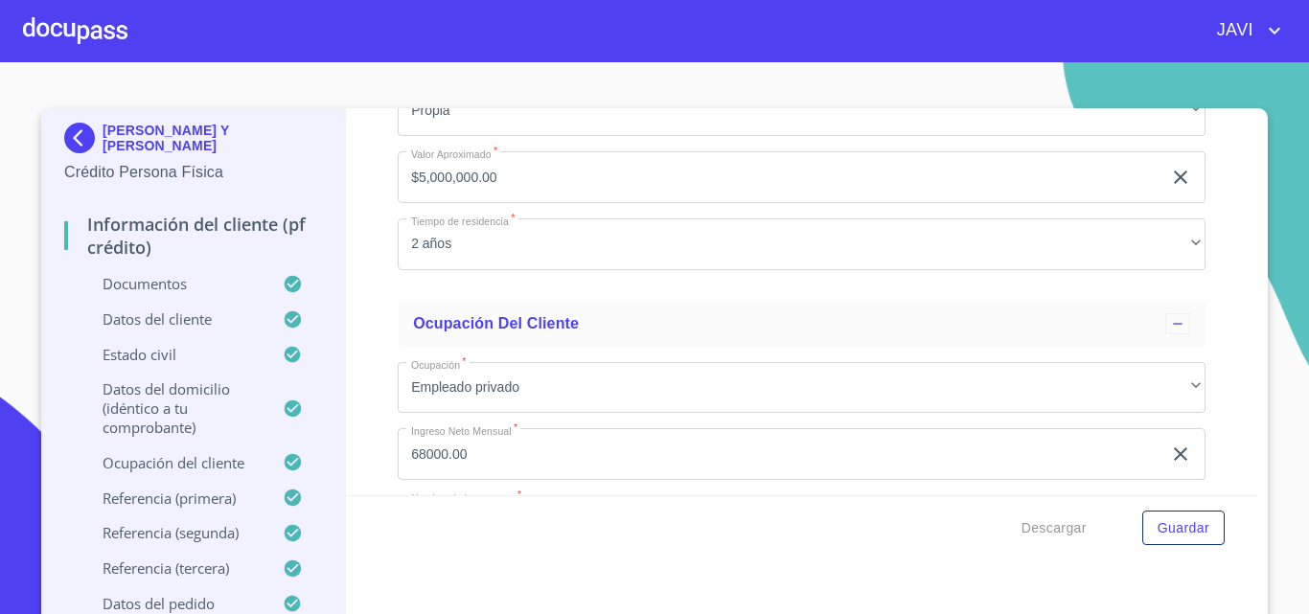
drag, startPoint x: 402, startPoint y: 220, endPoint x: 680, endPoint y: 218, distance: 277.9
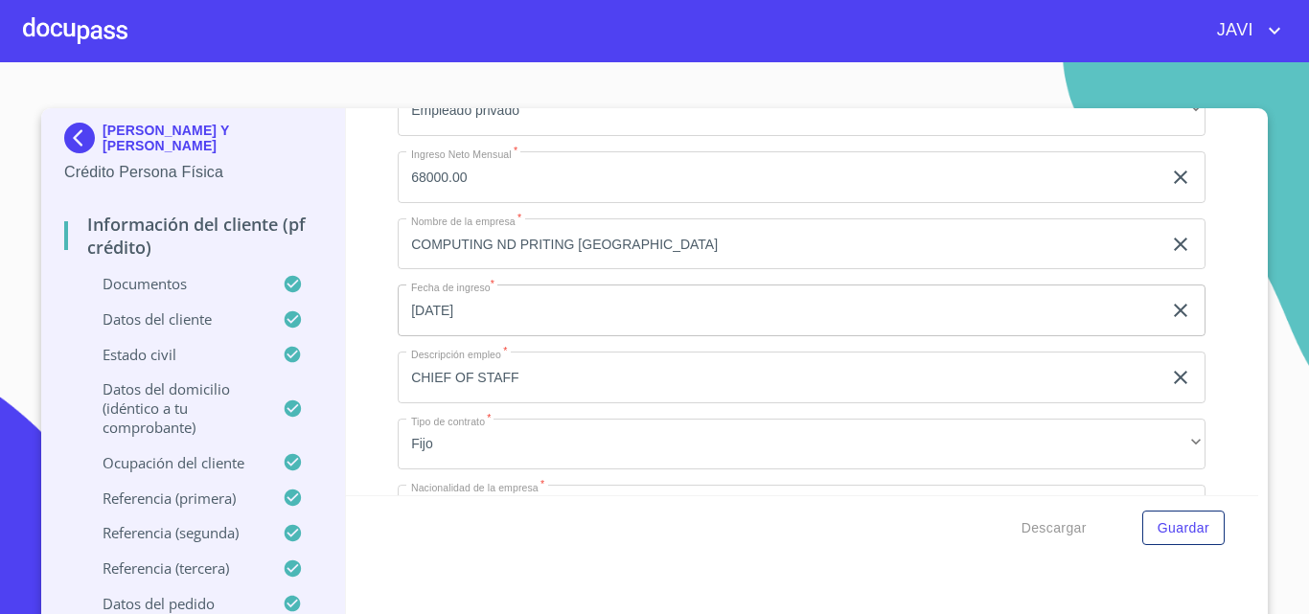
scroll to position [8049, 0]
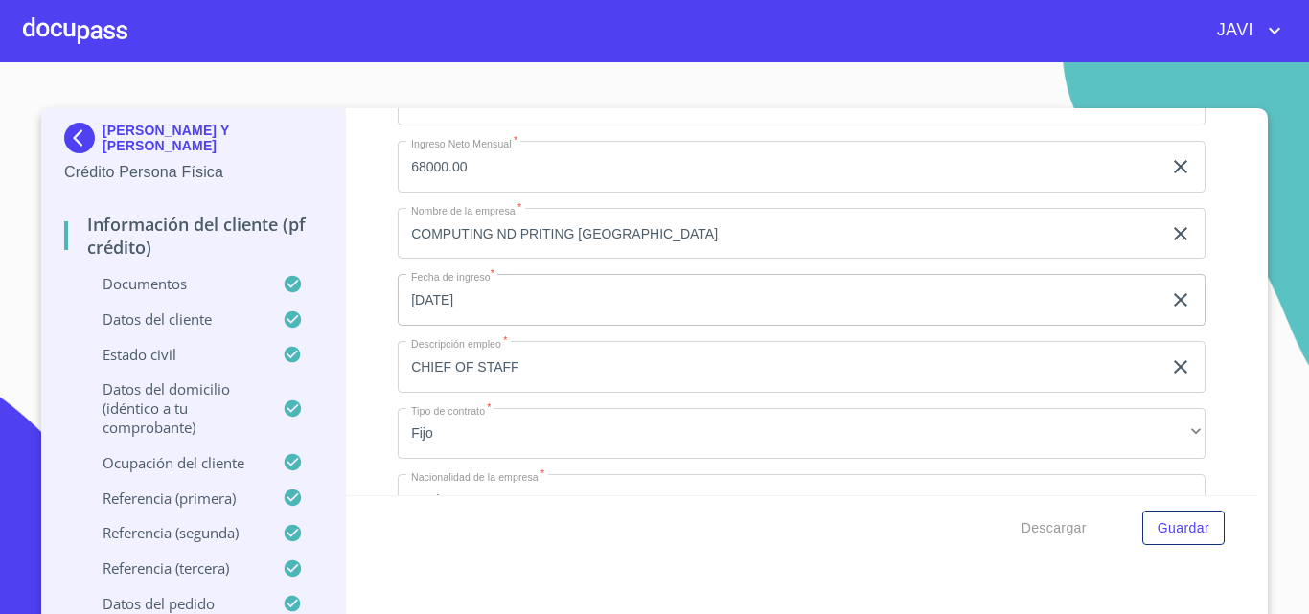
drag, startPoint x: 405, startPoint y: 134, endPoint x: 571, endPoint y: 132, distance: 165.8
drag, startPoint x: 401, startPoint y: 200, endPoint x: 586, endPoint y: 202, distance: 184.9
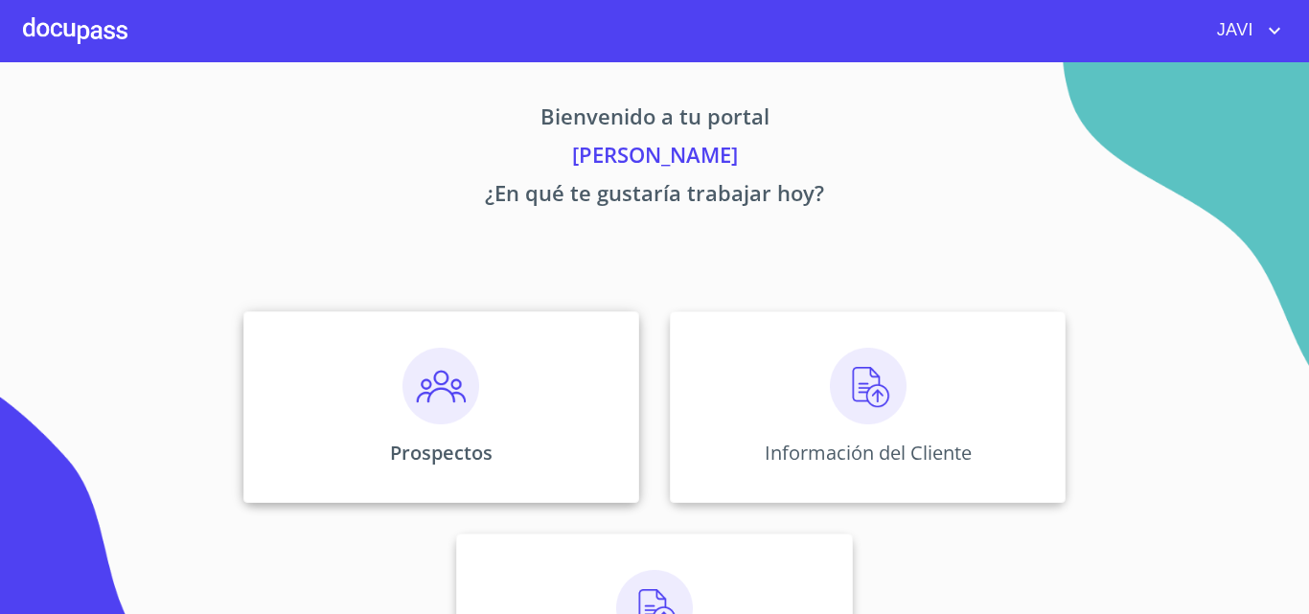
click at [431, 382] on img at bounding box center [440, 386] width 77 height 77
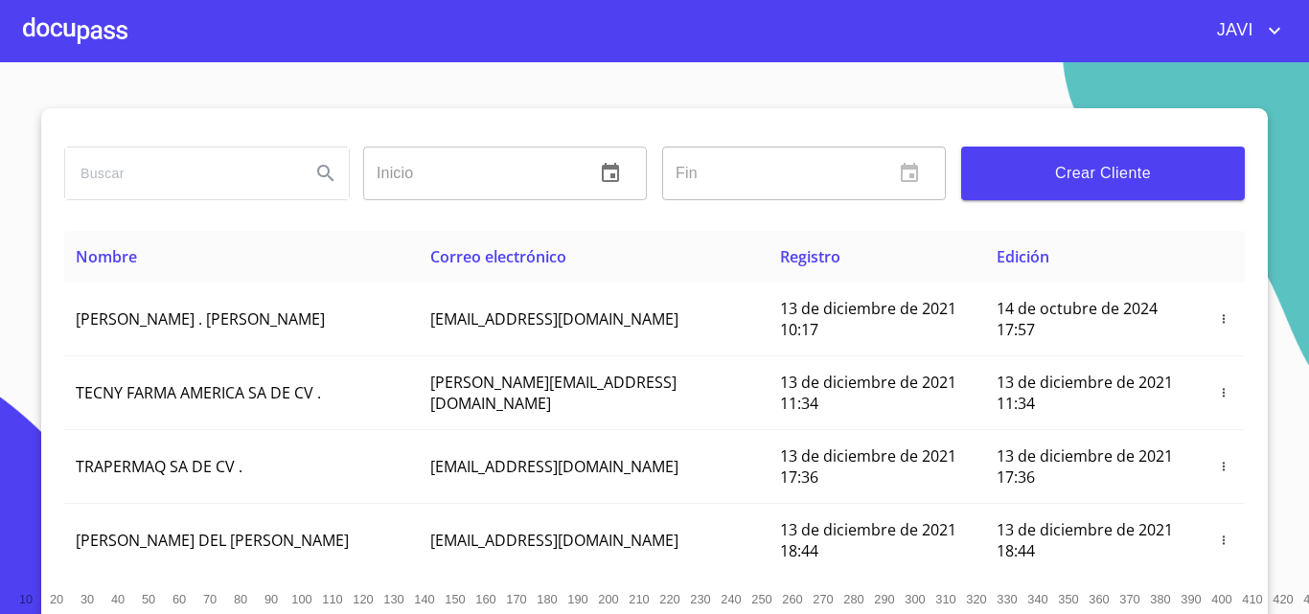
click at [1080, 178] on span "Crear Cliente" at bounding box center [1102, 173] width 253 height 27
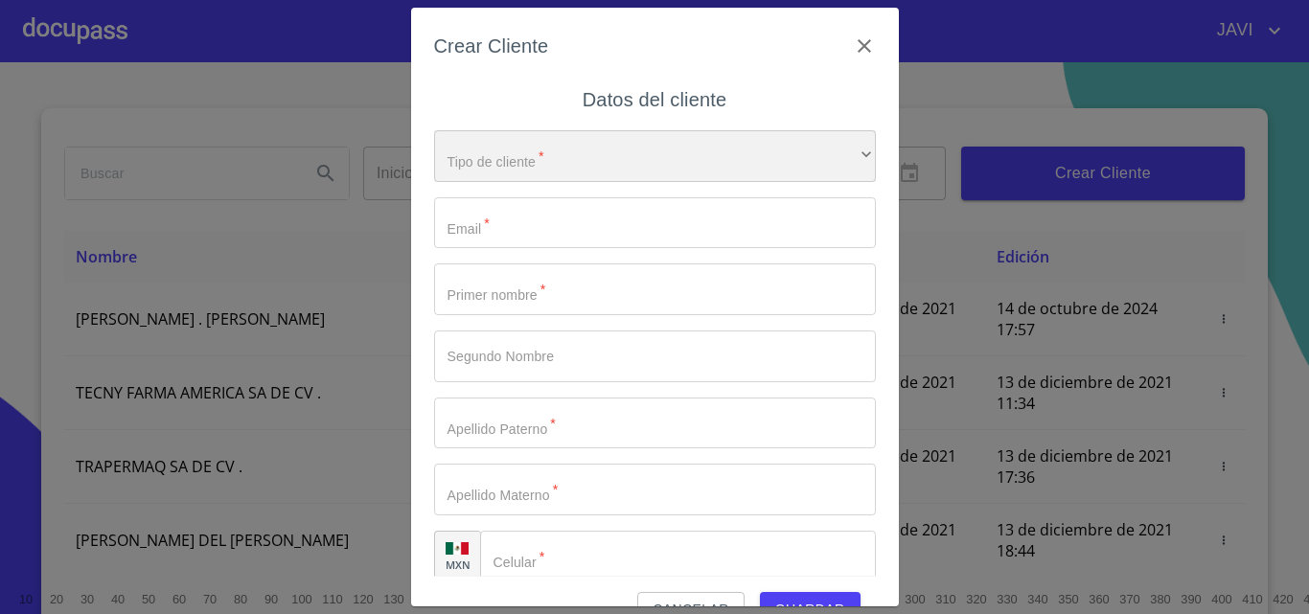
click at [566, 158] on div "​" at bounding box center [655, 156] width 442 height 52
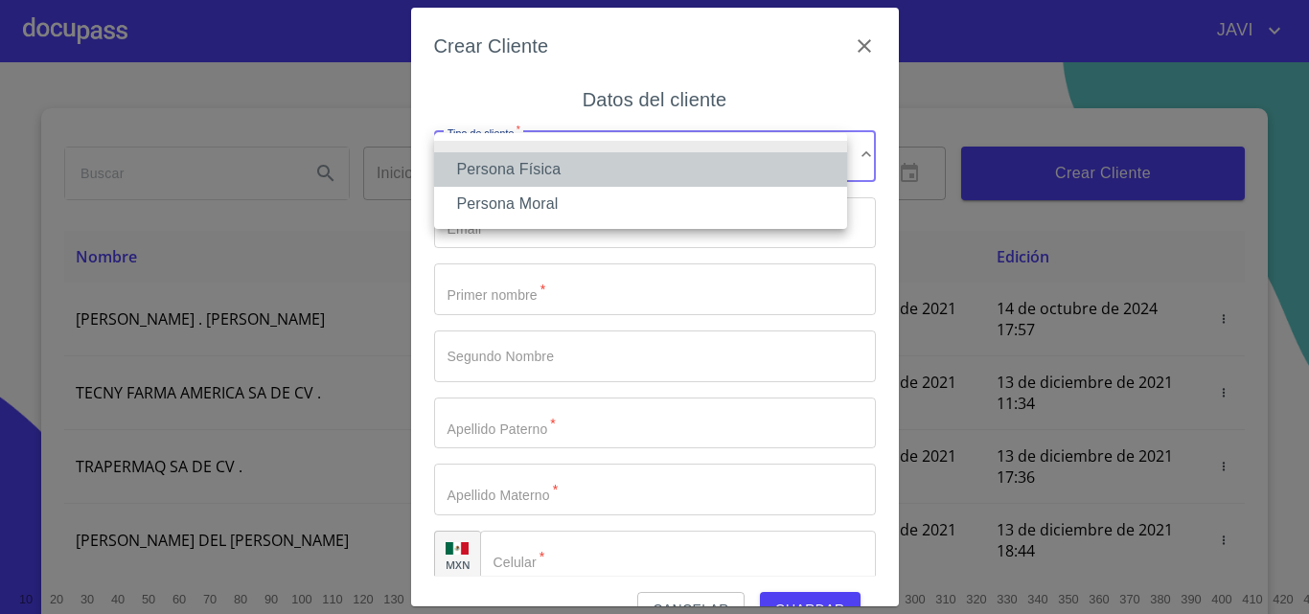
click at [535, 172] on li "Persona Física" at bounding box center [640, 169] width 413 height 34
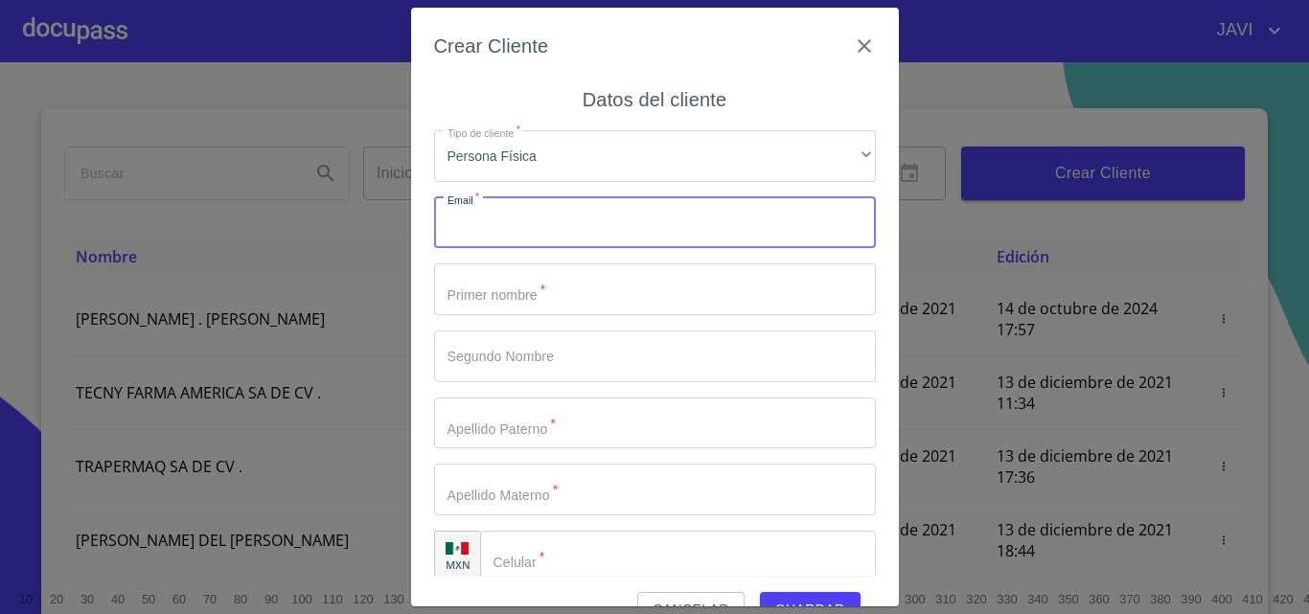
click at [518, 226] on input "Tipo de cliente   *" at bounding box center [655, 223] width 442 height 52
type input "1"
type input "[EMAIL_ADDRESS][DOMAIN_NAME]"
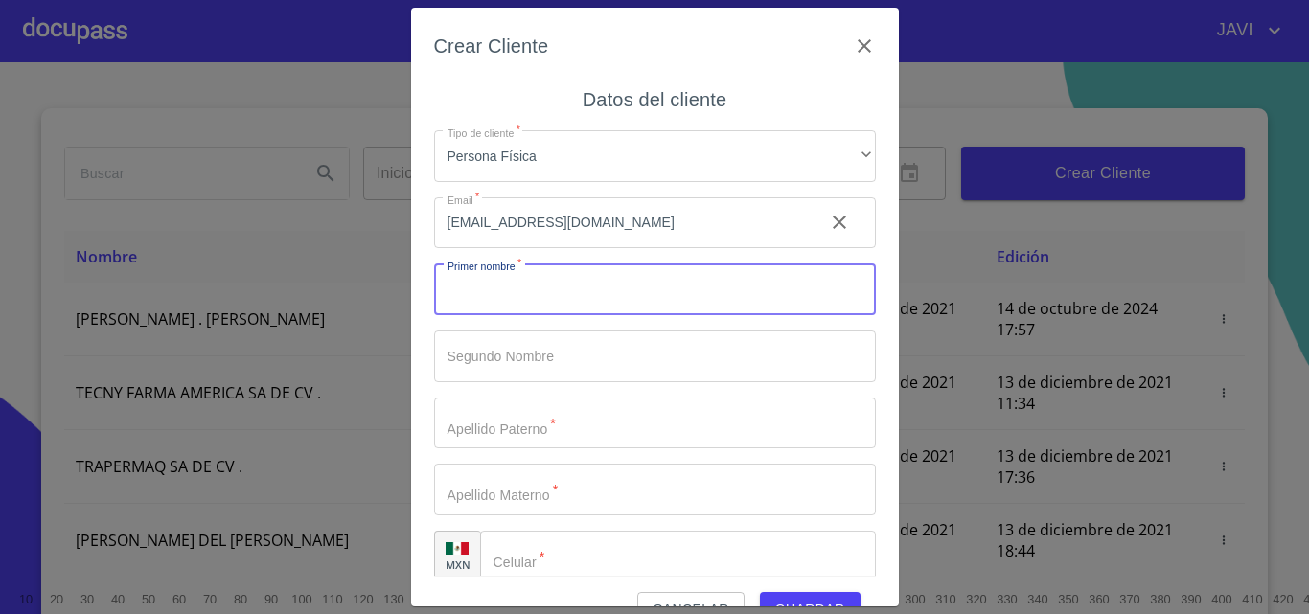
click at [507, 297] on input "Tipo de cliente   *" at bounding box center [655, 290] width 442 height 52
type input "[PERSON_NAME]"
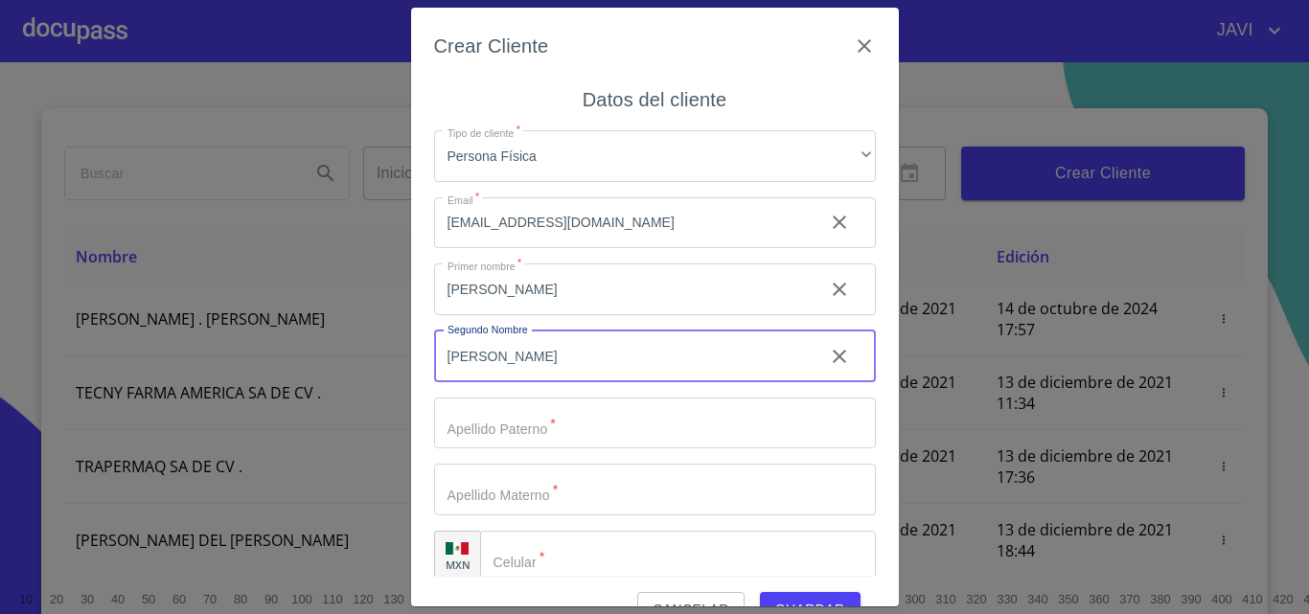
type input "[PERSON_NAME]"
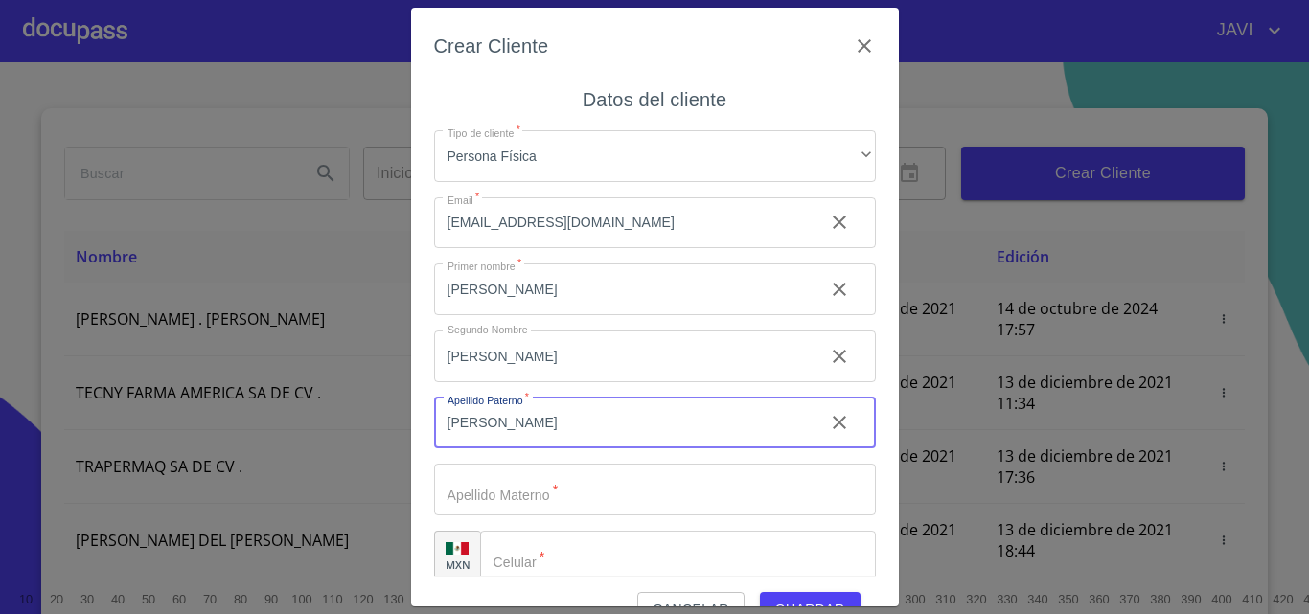
type input "[PERSON_NAME]"
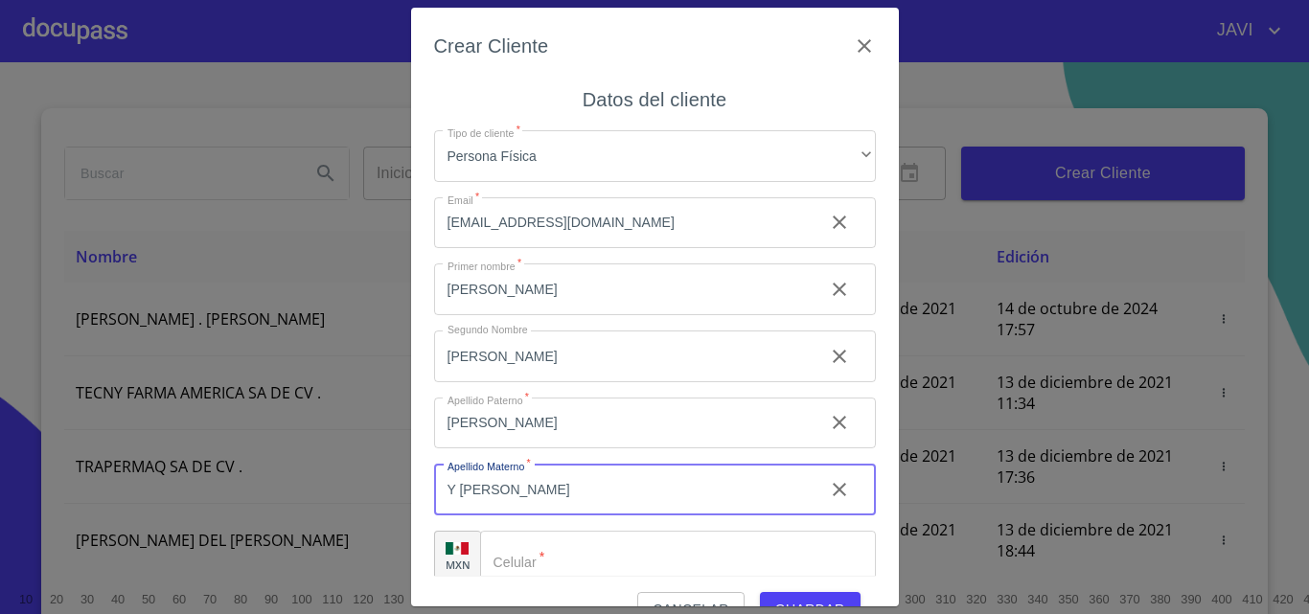
type input "Y [PERSON_NAME]"
click at [576, 558] on input "Tipo de cliente   *" at bounding box center [678, 557] width 396 height 52
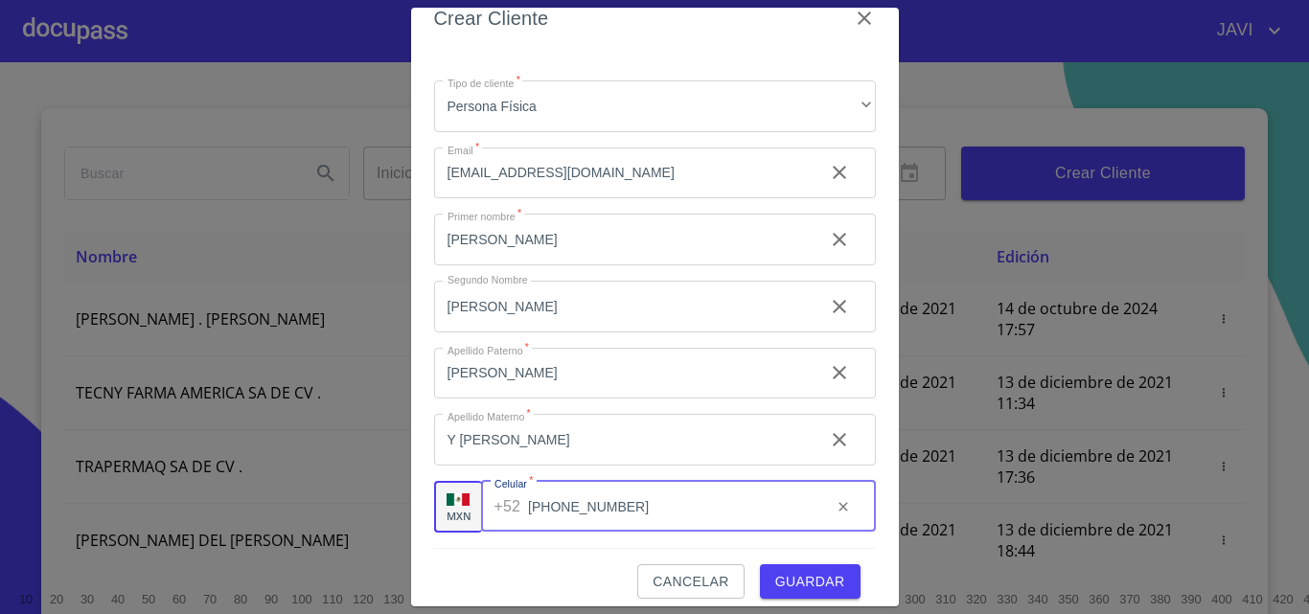
scroll to position [43, 0]
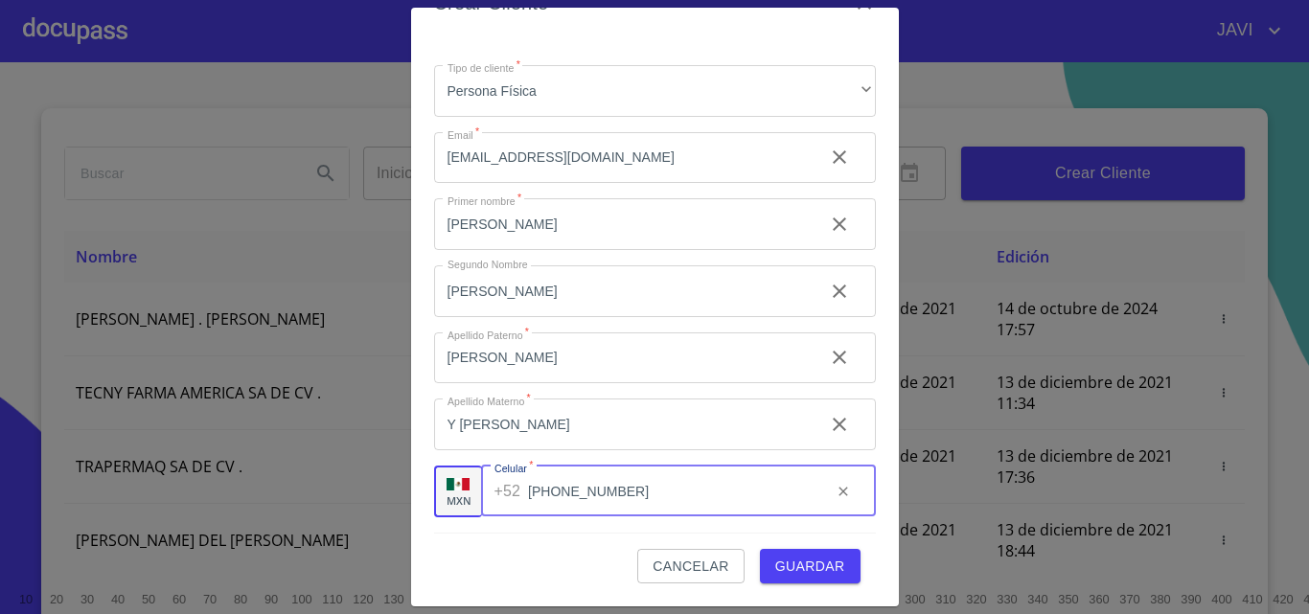
type input "[PHONE_NUMBER]"
click at [808, 565] on span "Guardar" at bounding box center [810, 567] width 70 height 24
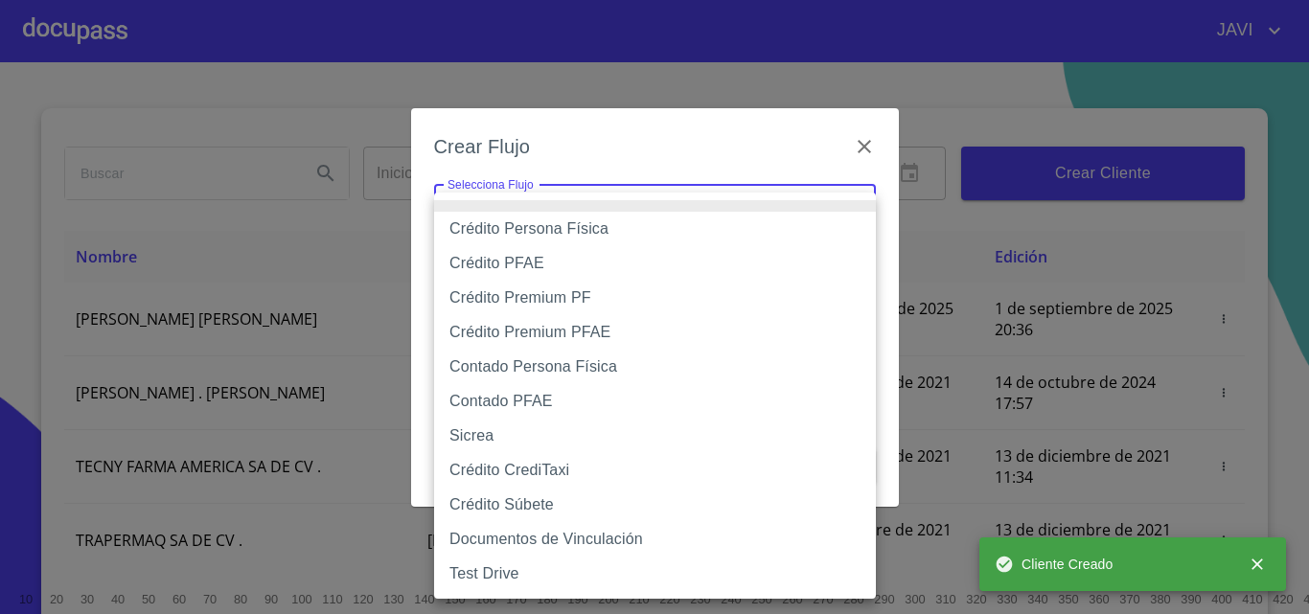
click at [541, 215] on body "JAVI Inicio ​ Fin ​ Crear Cliente Nombre Correo electrónico Registro Edición [P…" at bounding box center [654, 307] width 1309 height 614
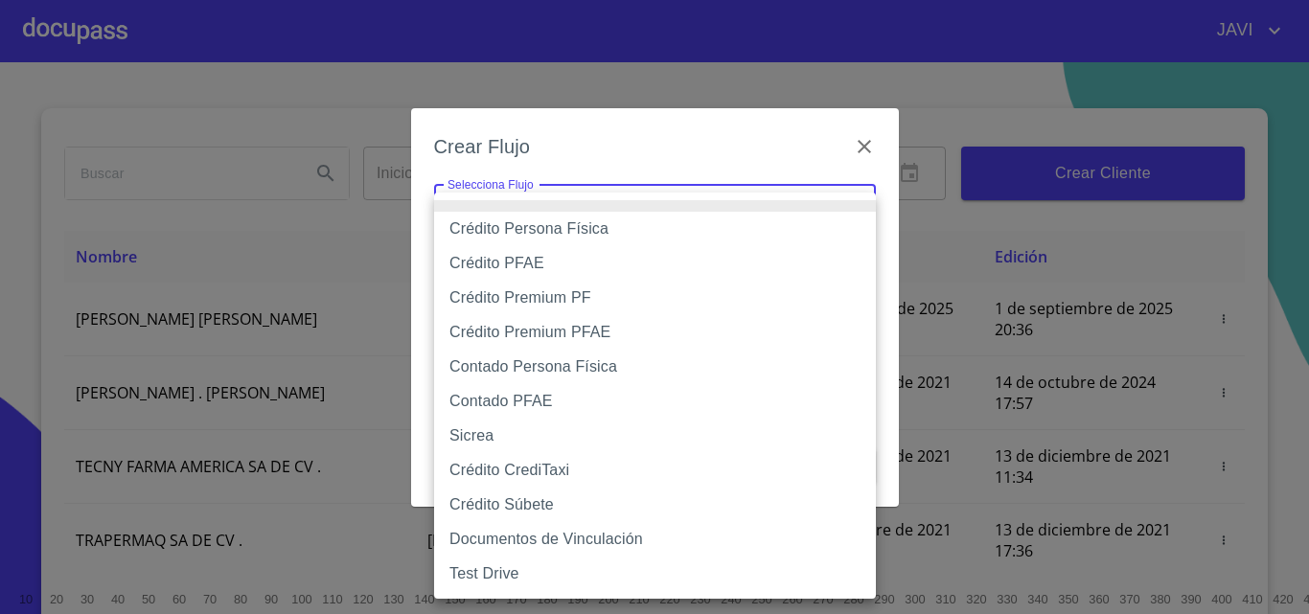
click at [528, 369] on li "Contado Persona Física" at bounding box center [655, 367] width 442 height 34
type input "61b10eea9b8c202ad57ac5da"
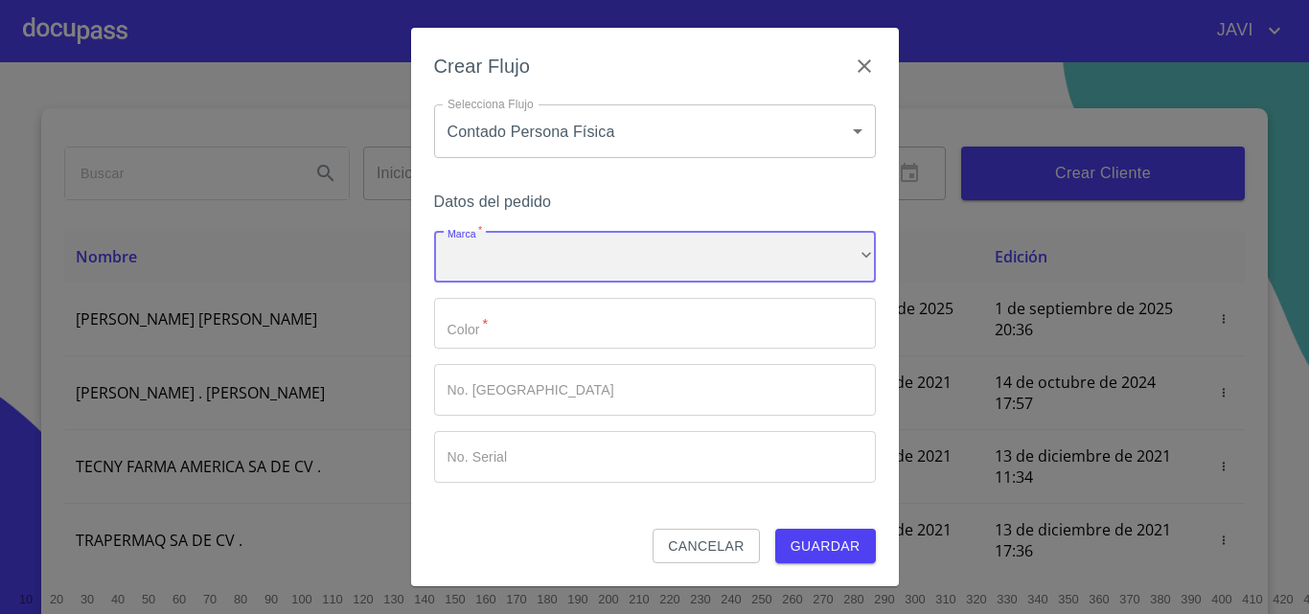
click at [499, 266] on div "​" at bounding box center [655, 257] width 442 height 52
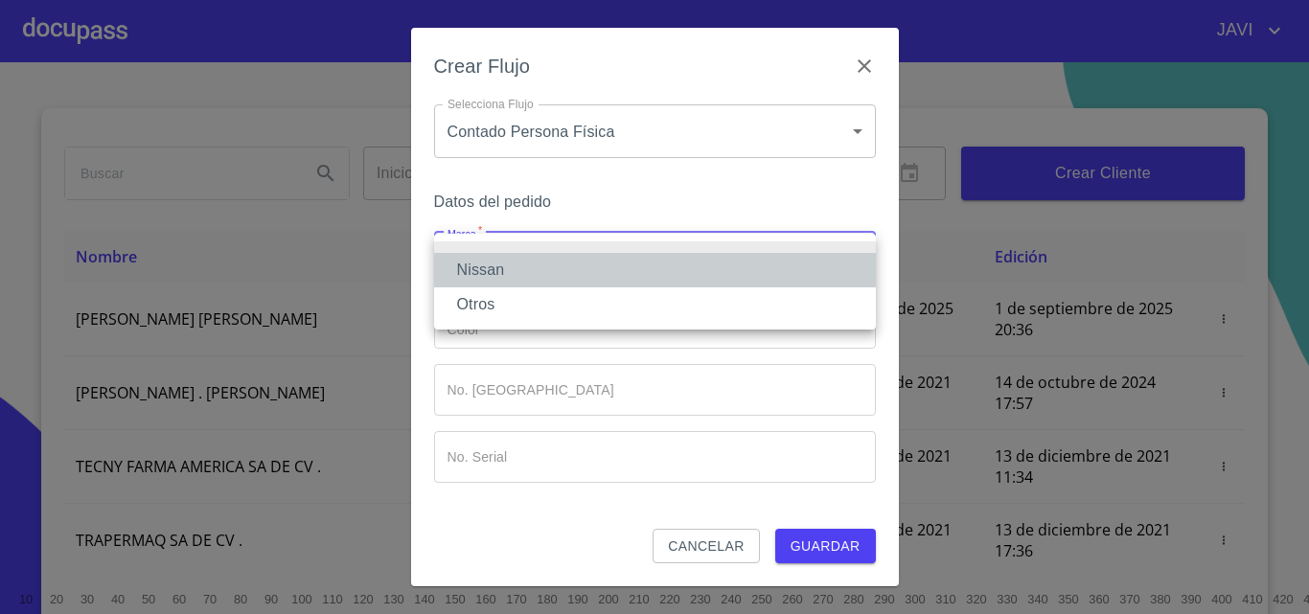
click at [482, 273] on li "Nissan" at bounding box center [655, 270] width 442 height 34
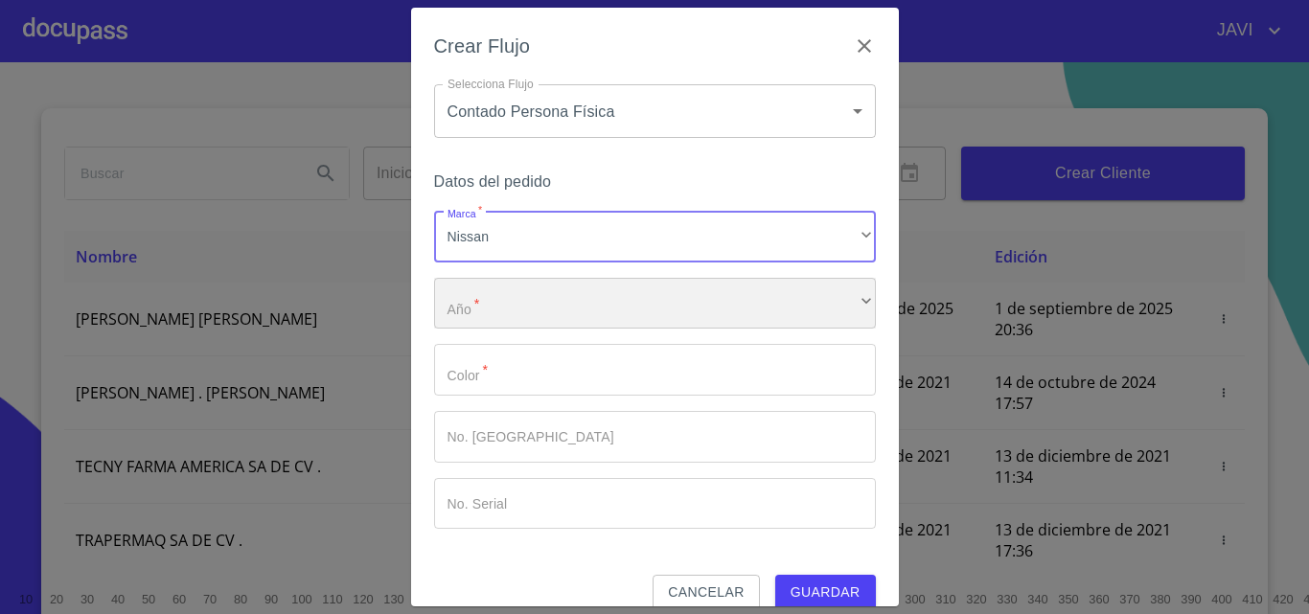
click at [483, 312] on div "​" at bounding box center [655, 304] width 442 height 52
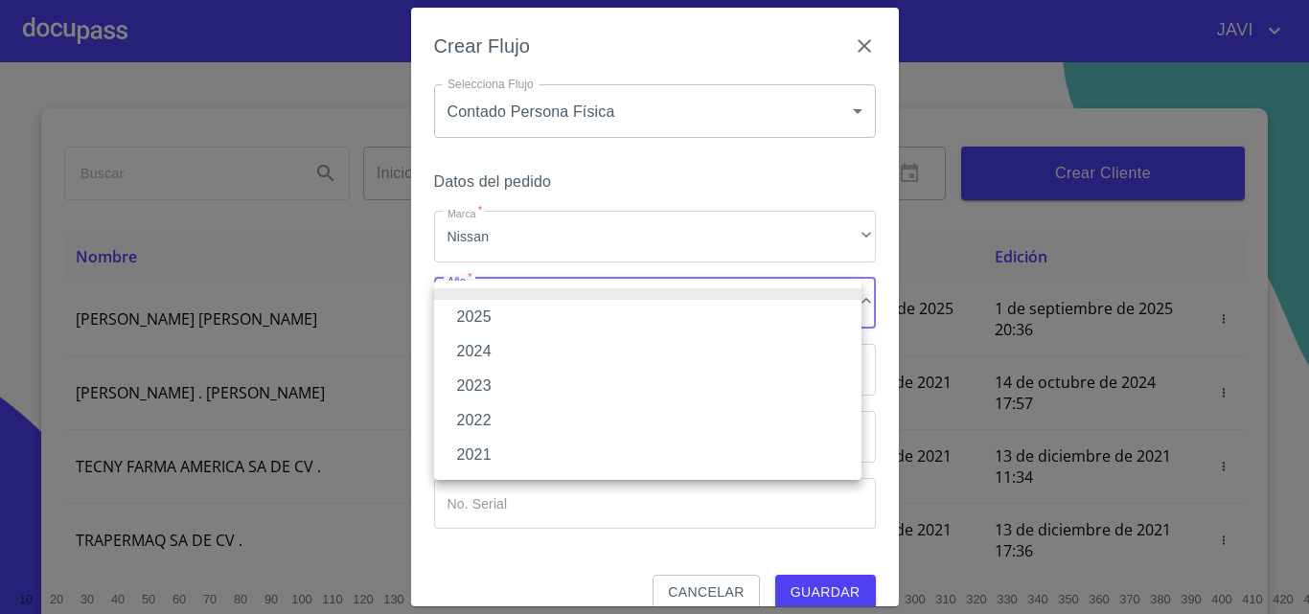
click at [475, 313] on li "2025" at bounding box center [647, 317] width 427 height 34
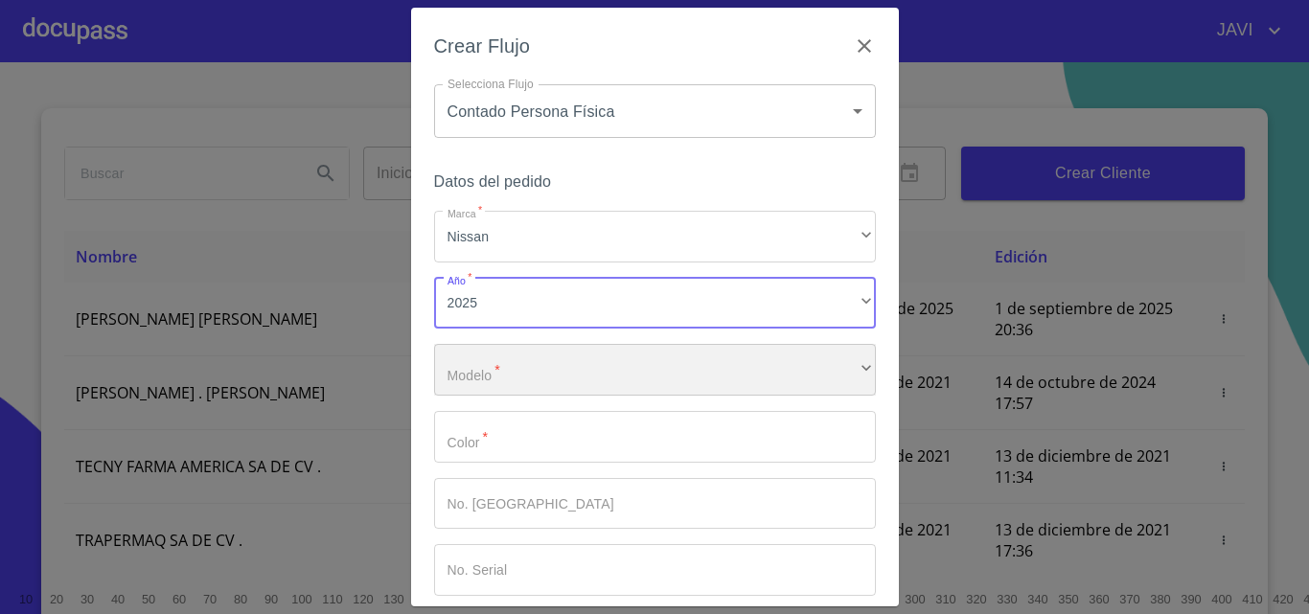
click at [488, 368] on div "​" at bounding box center [655, 370] width 442 height 52
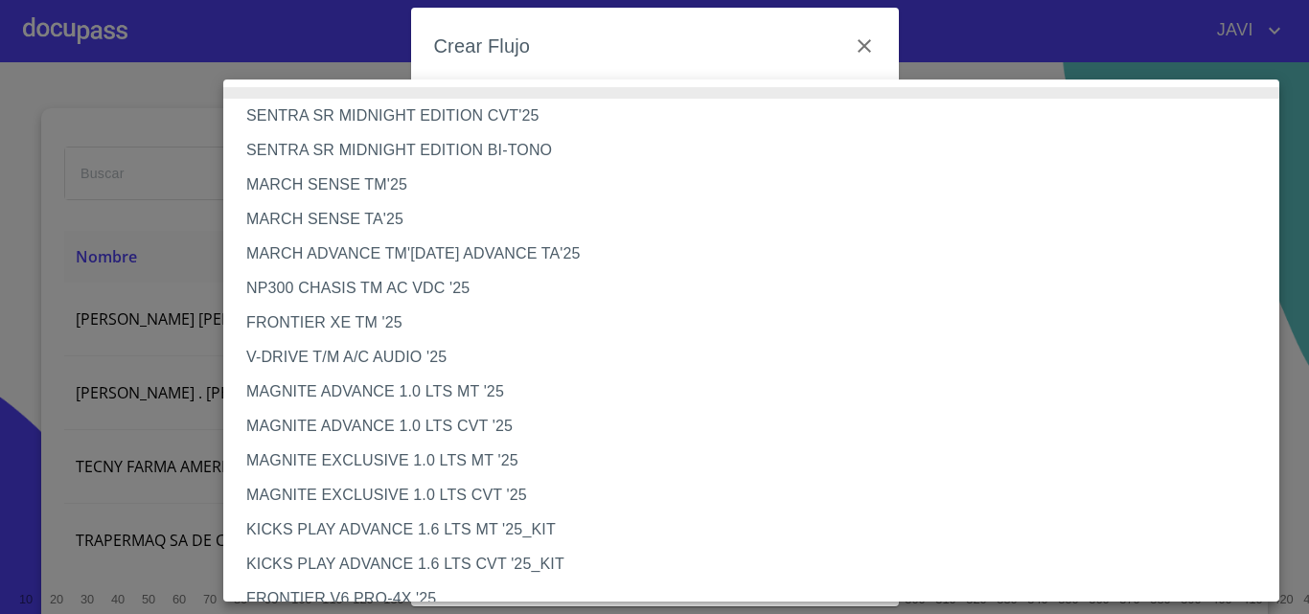
scroll to position [96, 0]
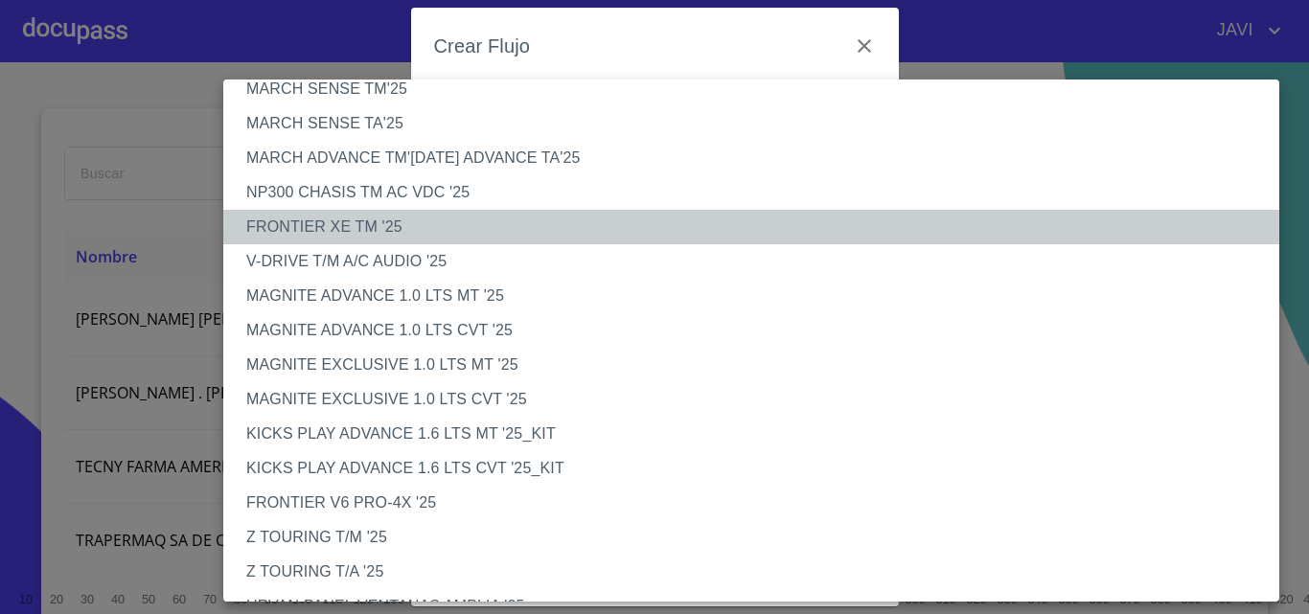
click at [356, 224] on li "FRONTIER XE TM '25" at bounding box center [758, 227] width 1070 height 34
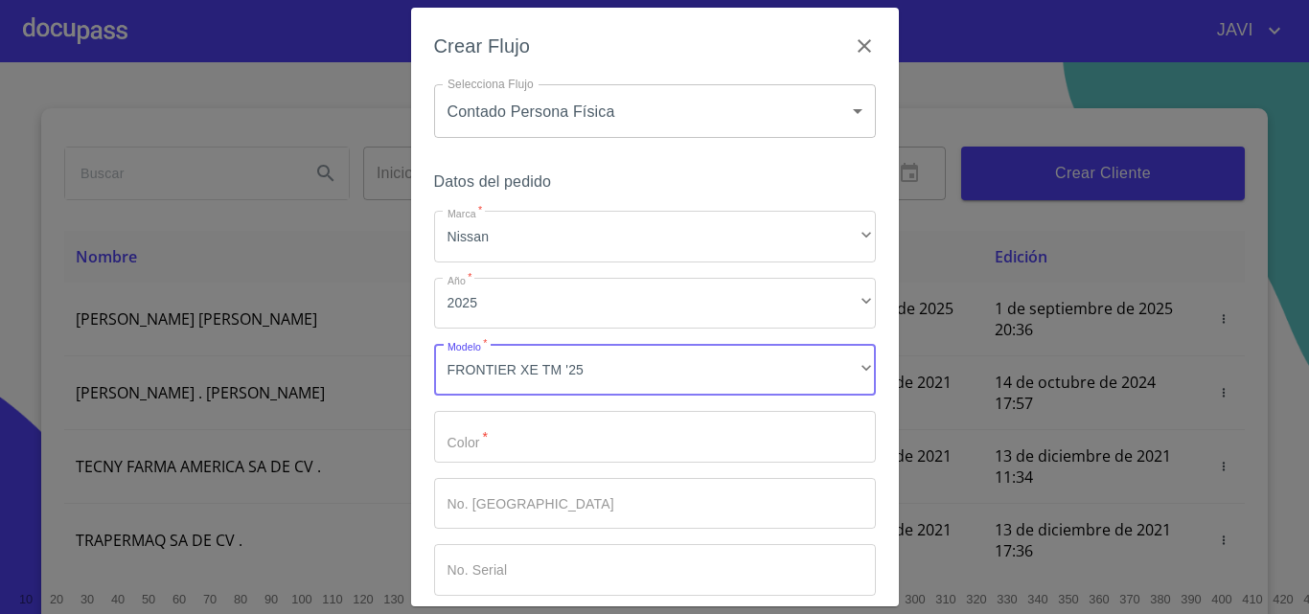
click at [530, 450] on input "Marca   *" at bounding box center [655, 437] width 442 height 52
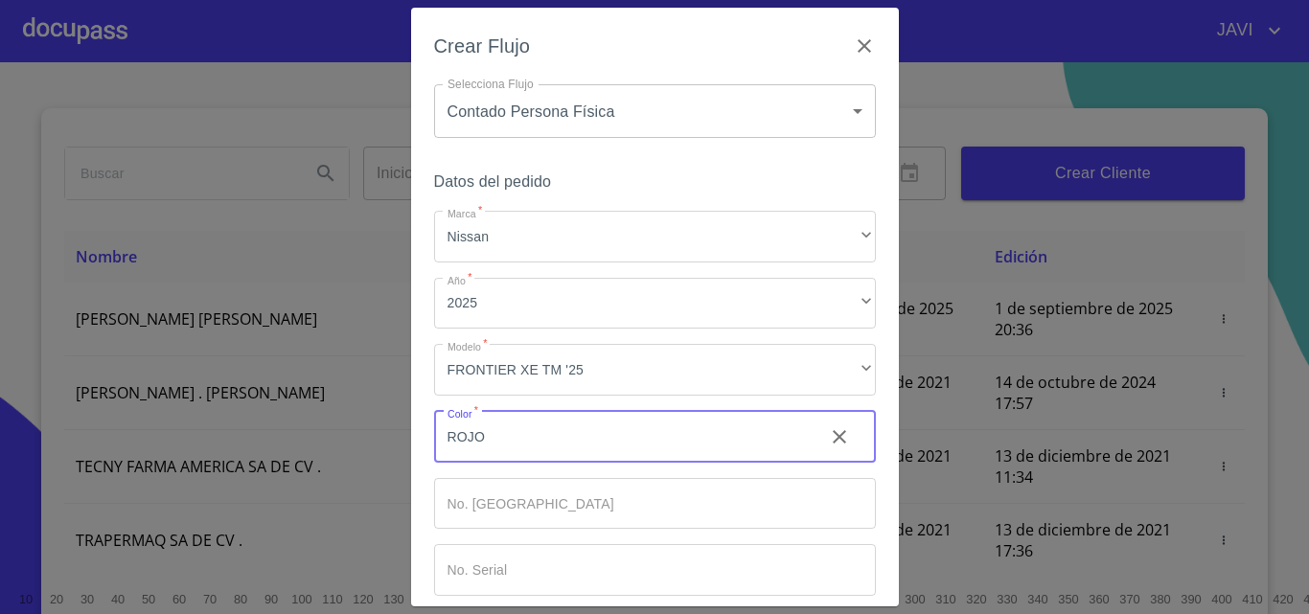
scroll to position [93, 0]
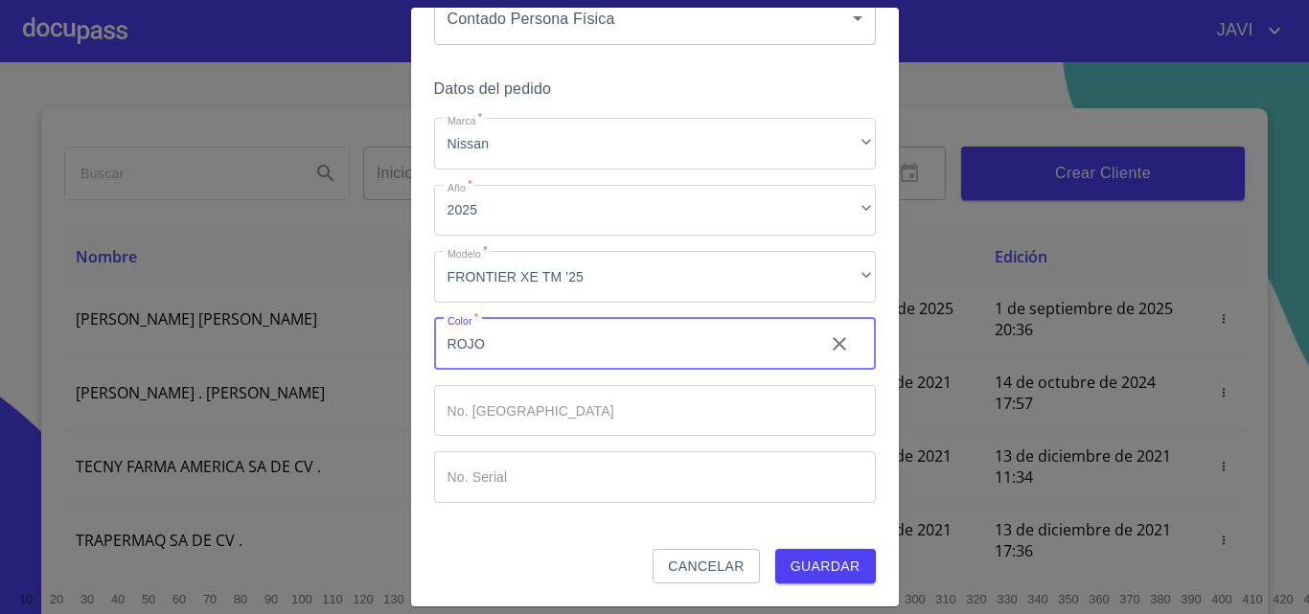
type input "ROJO"
click at [525, 370] on input "Marca   *" at bounding box center [621, 344] width 375 height 52
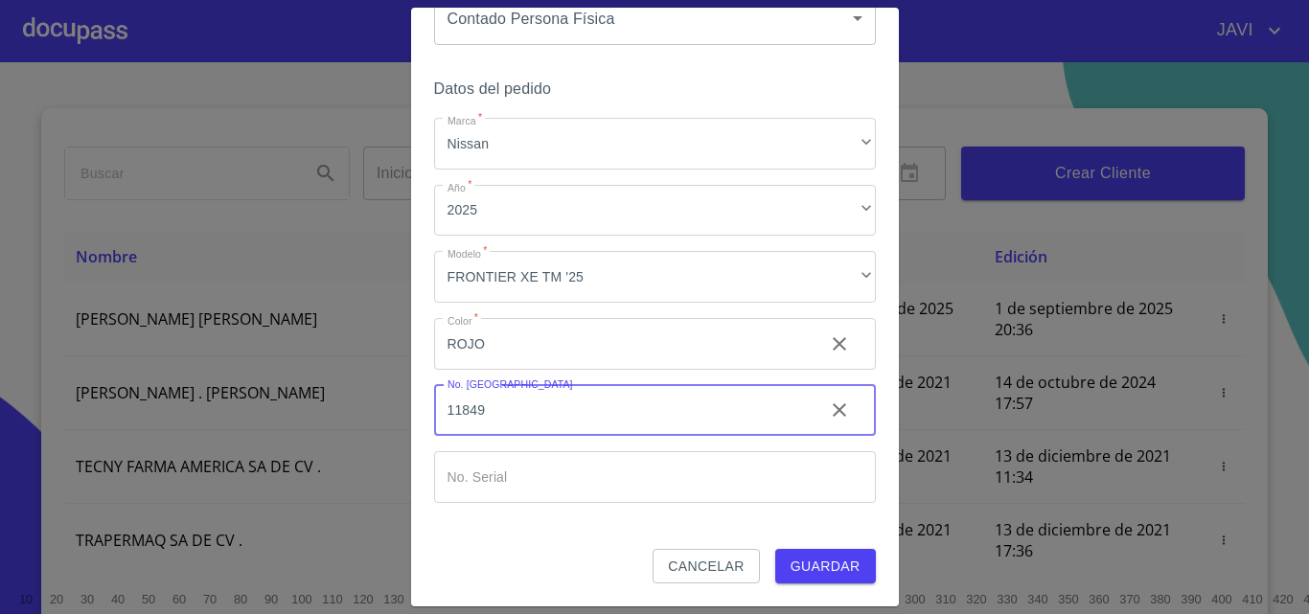
type input "11849"
click at [813, 558] on span "Guardar" at bounding box center [826, 567] width 70 height 24
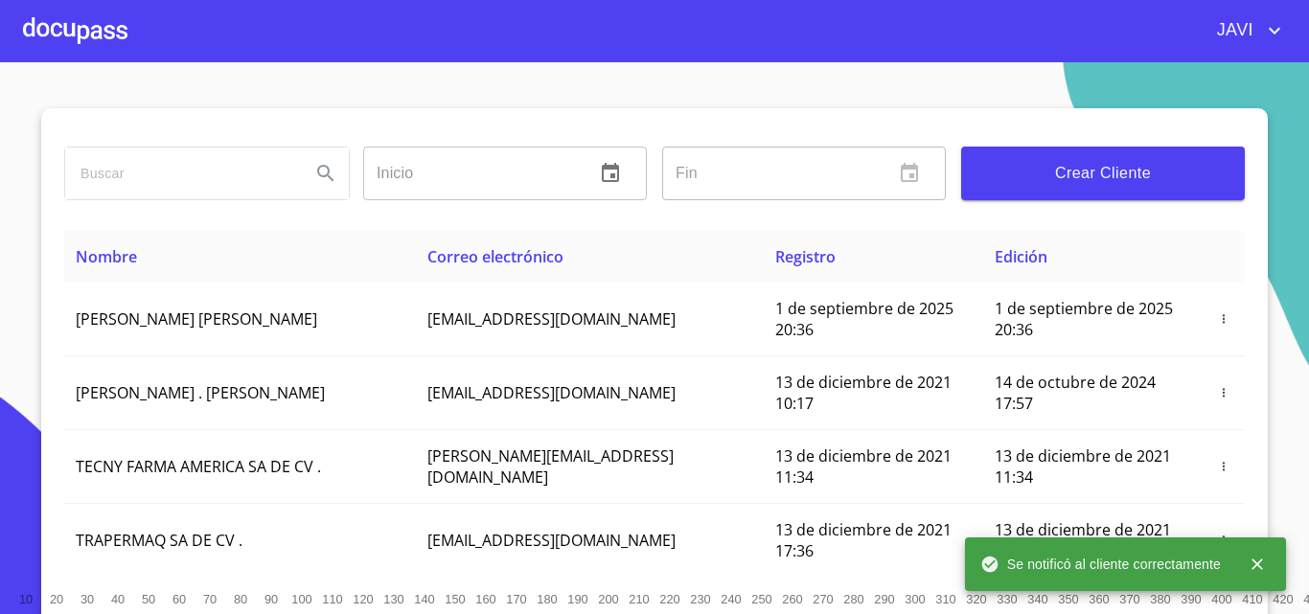
click at [77, 47] on div at bounding box center [75, 30] width 104 height 61
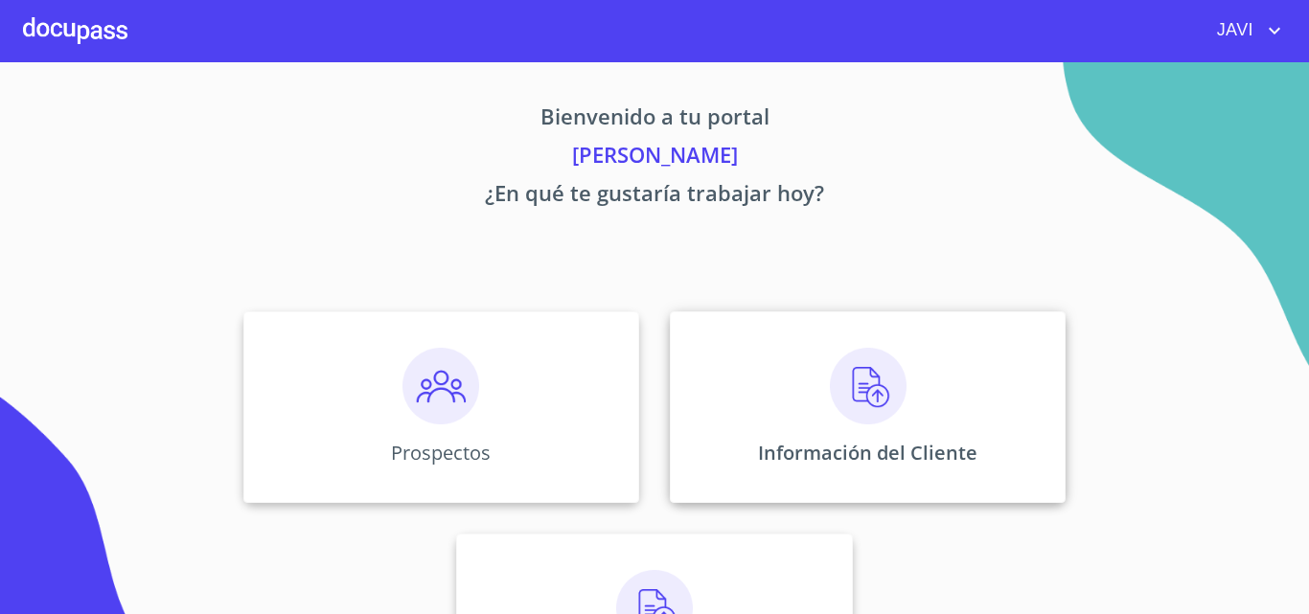
click at [855, 373] on img at bounding box center [868, 386] width 77 height 77
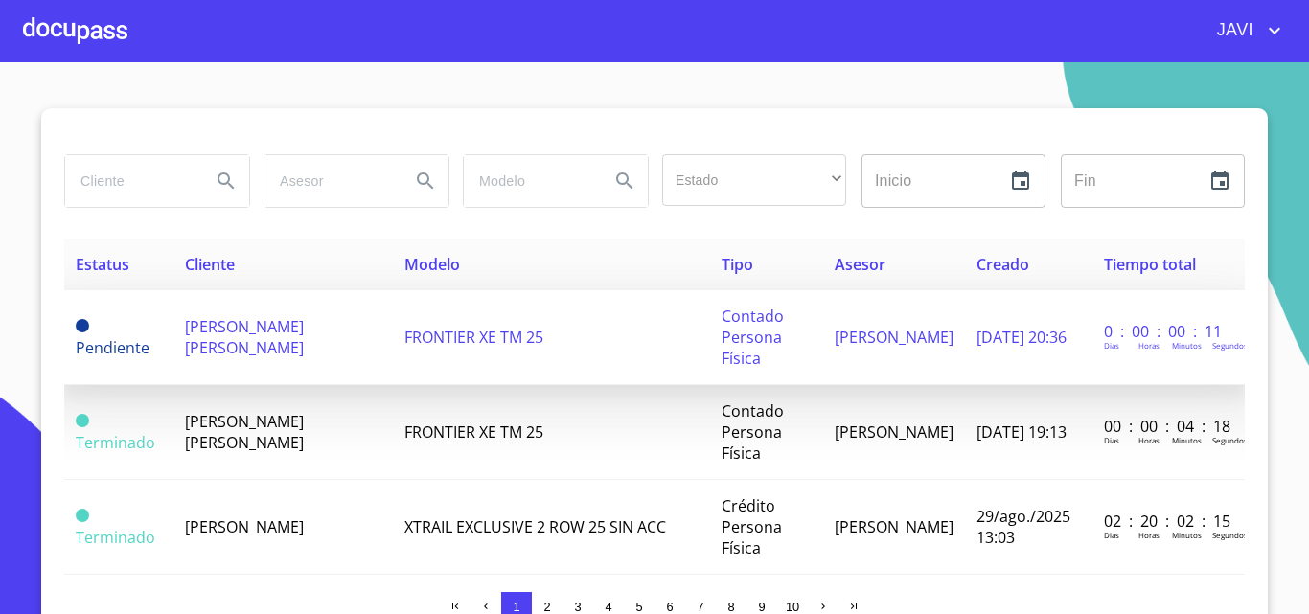
click at [267, 330] on span "[PERSON_NAME] [PERSON_NAME]" at bounding box center [244, 337] width 119 height 42
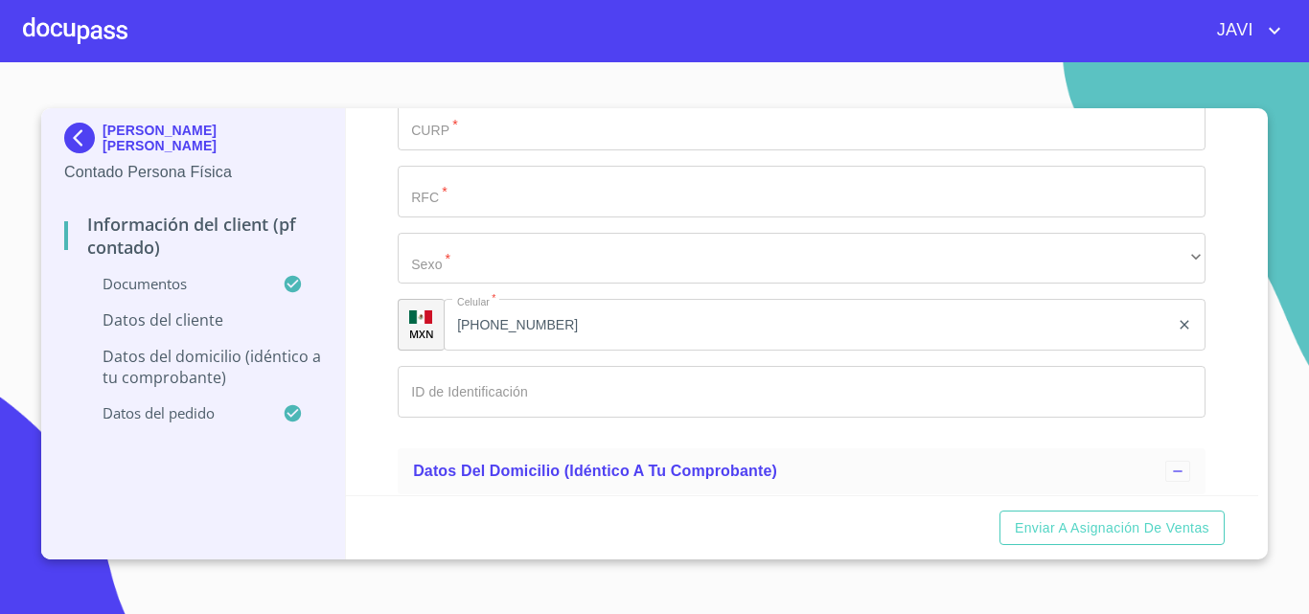
scroll to position [3641, 0]
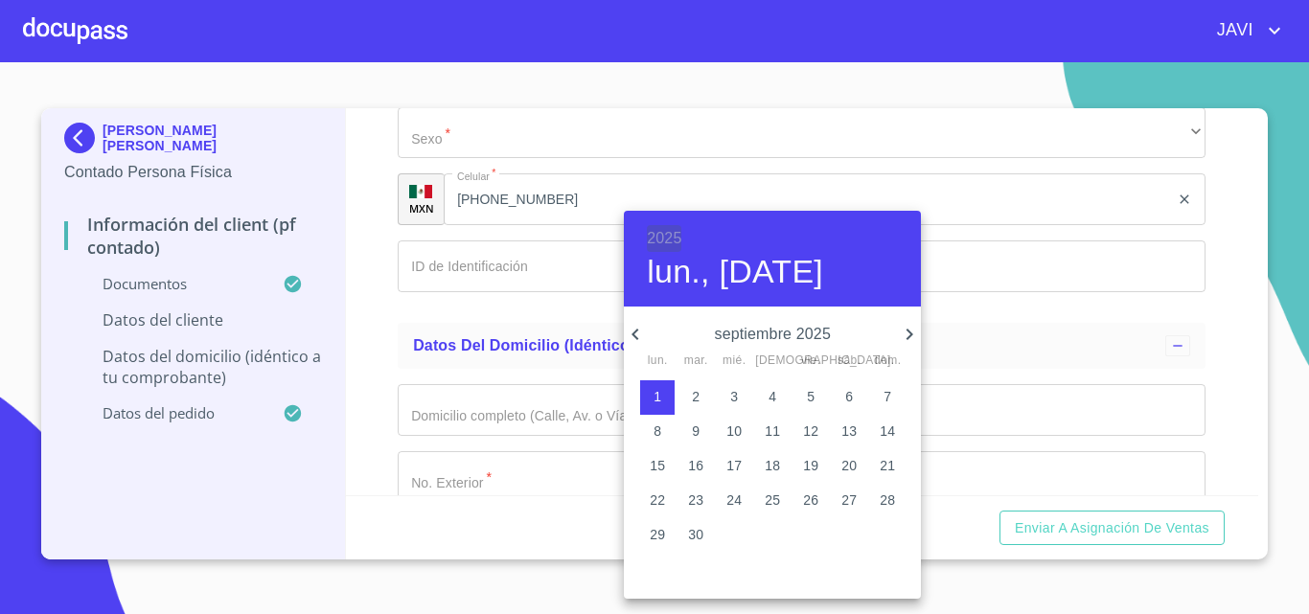
click at [670, 240] on h6 "2025" at bounding box center [664, 238] width 34 height 27
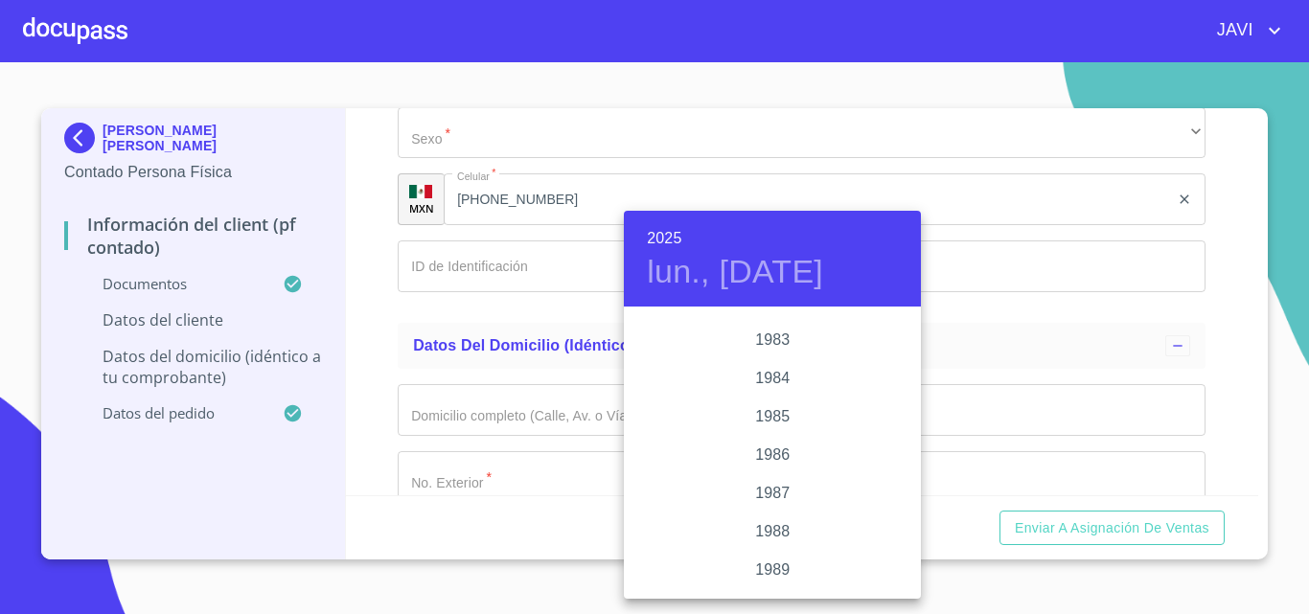
scroll to position [1961, 0]
click at [776, 361] on div "1977" at bounding box center [772, 361] width 297 height 38
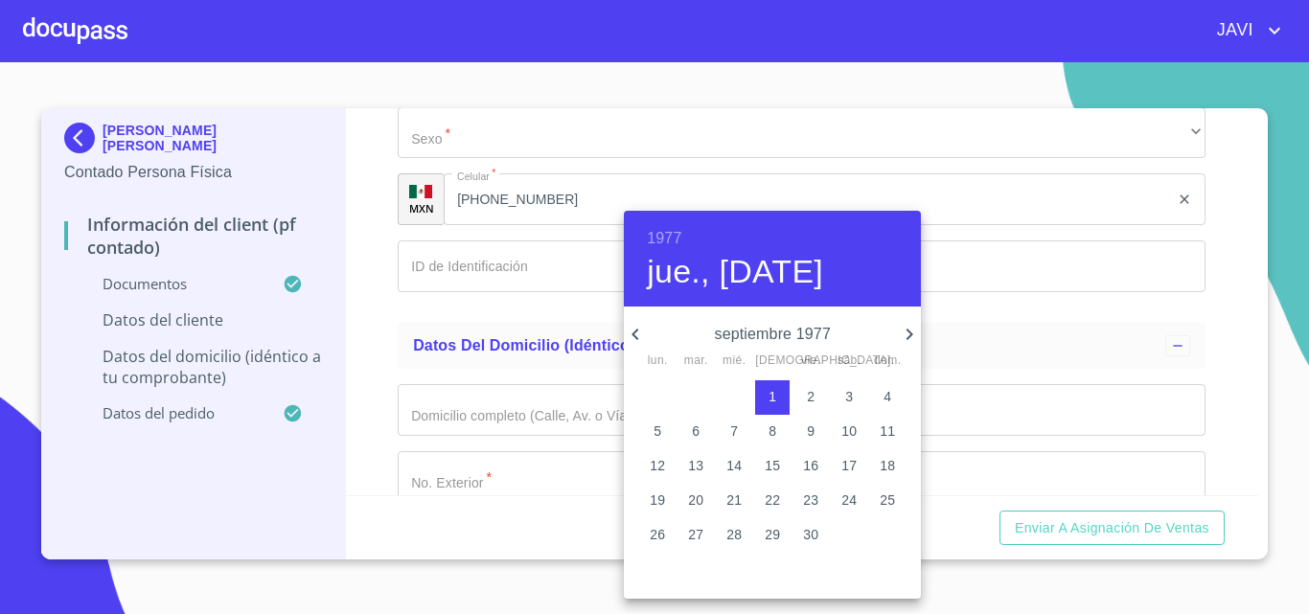
click at [906, 330] on icon "button" at bounding box center [909, 334] width 7 height 11
click at [851, 467] on p "15" at bounding box center [848, 465] width 15 height 19
type input "15 de oct. de 1977"
click at [373, 315] on div at bounding box center [654, 307] width 1309 height 614
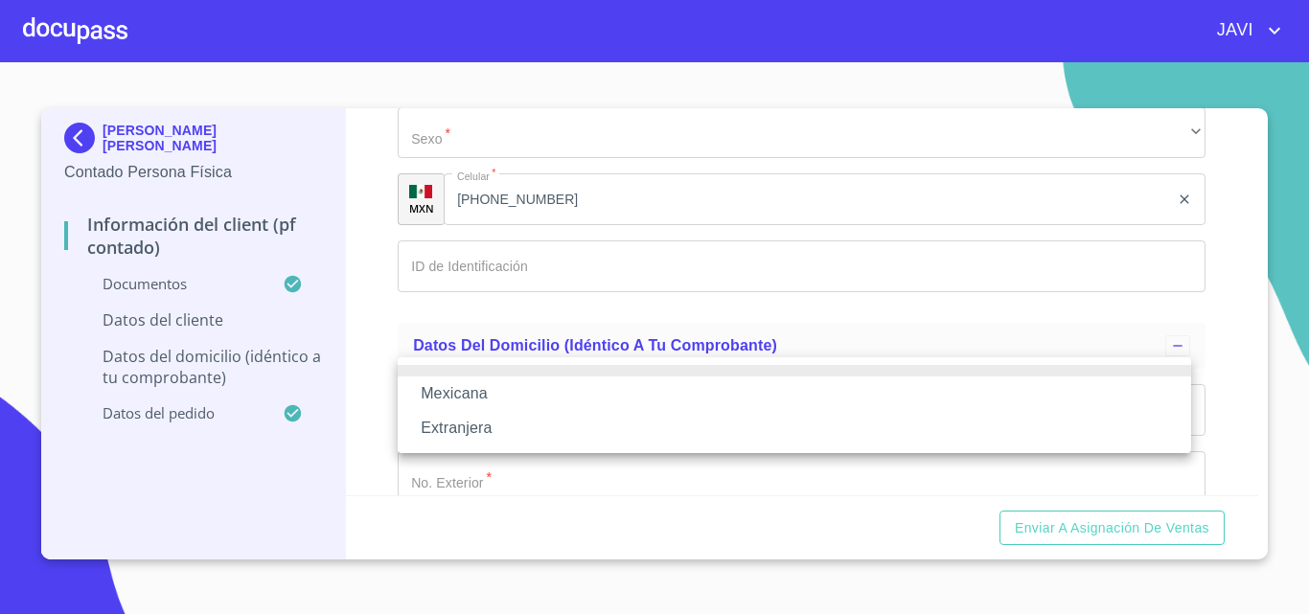
click at [485, 394] on li "Mexicana" at bounding box center [794, 394] width 793 height 34
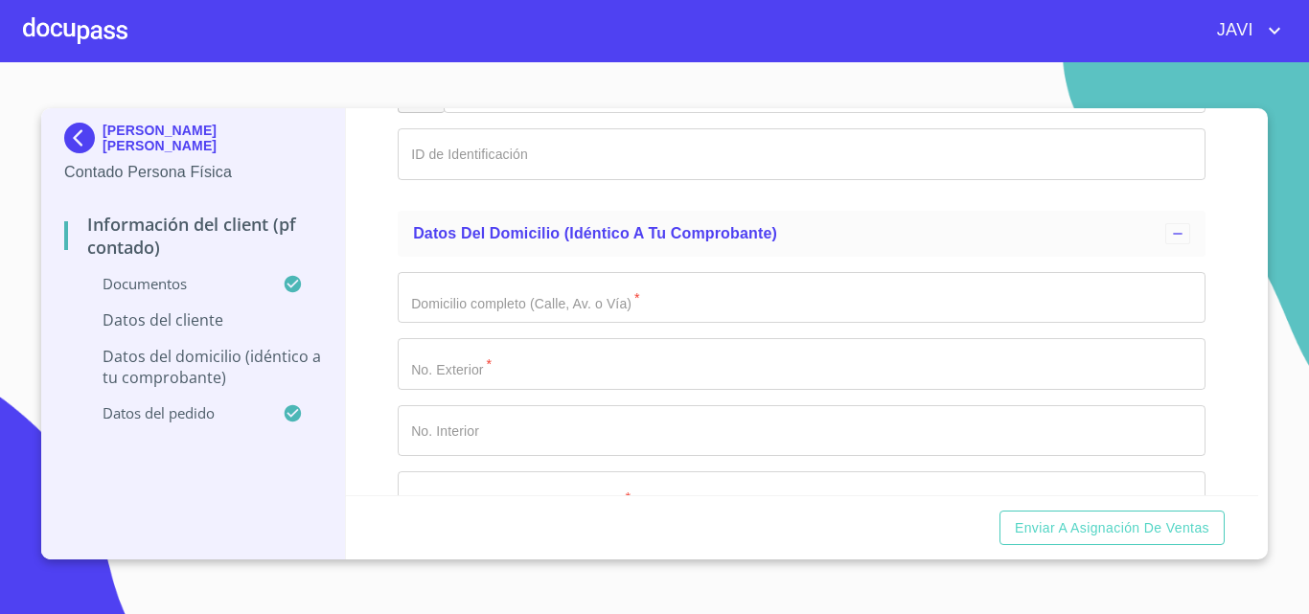
scroll to position [3833, 0]
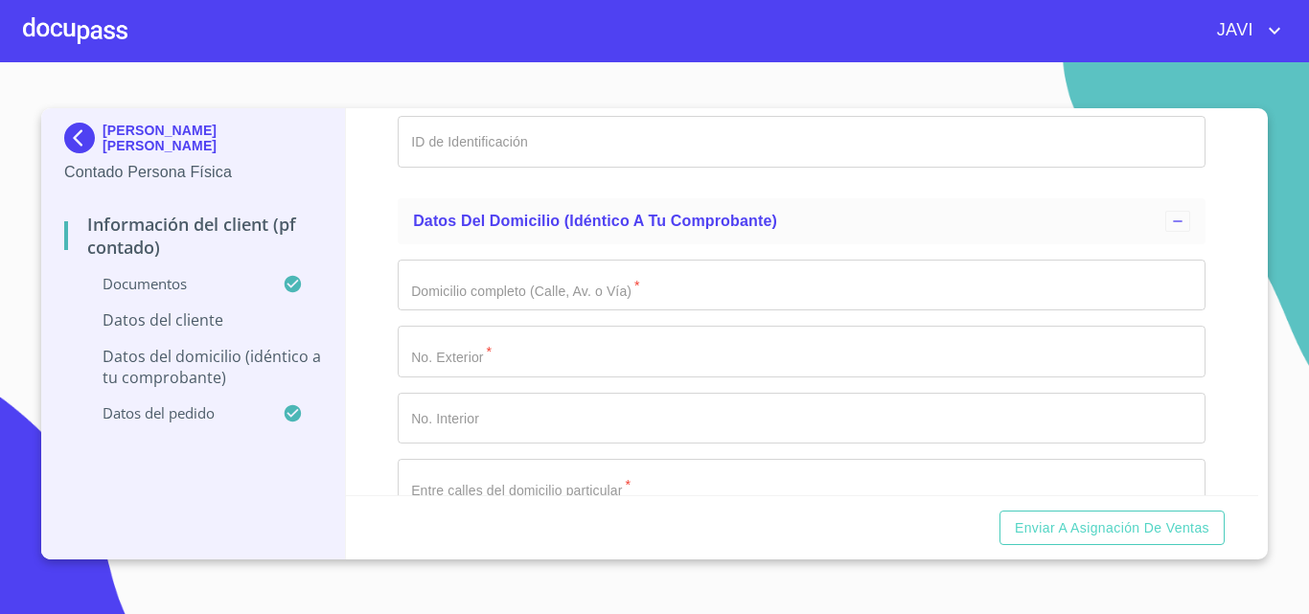
type input "[GEOGRAPHIC_DATA]"
drag, startPoint x: 356, startPoint y: 315, endPoint x: 432, endPoint y: 321, distance: 76.9
click at [356, 315] on div "Información del Client (PF contado) Documentos Documento de identificación   * …" at bounding box center [802, 301] width 913 height 387
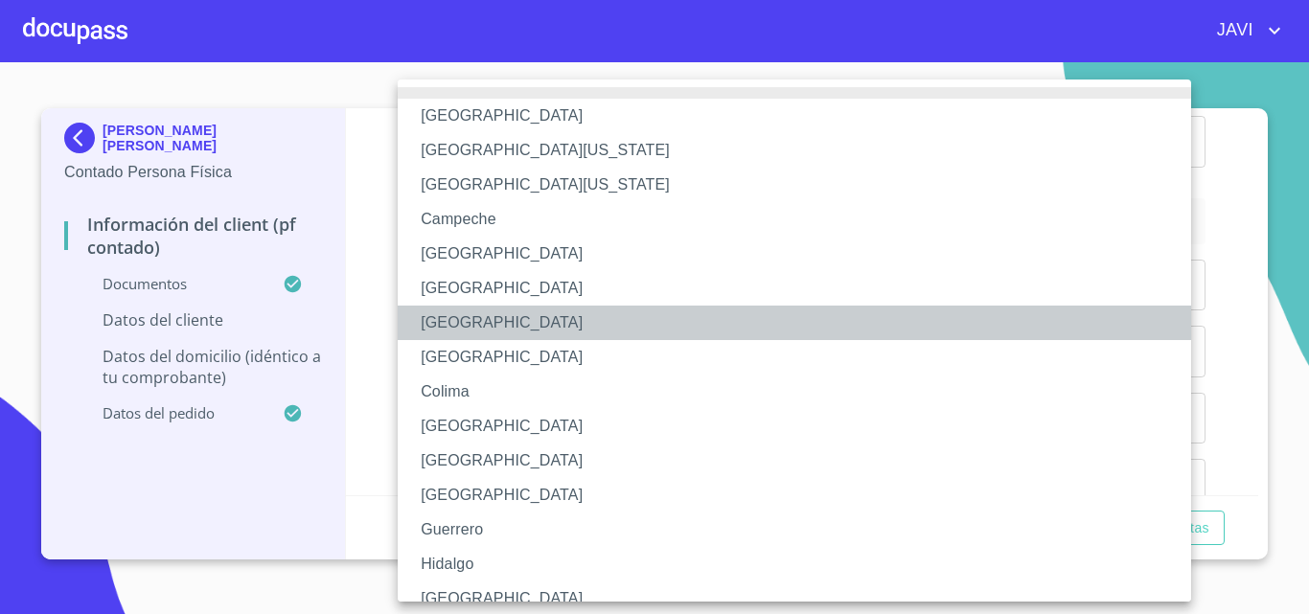
click at [488, 318] on li "[GEOGRAPHIC_DATA]" at bounding box center [802, 323] width 808 height 34
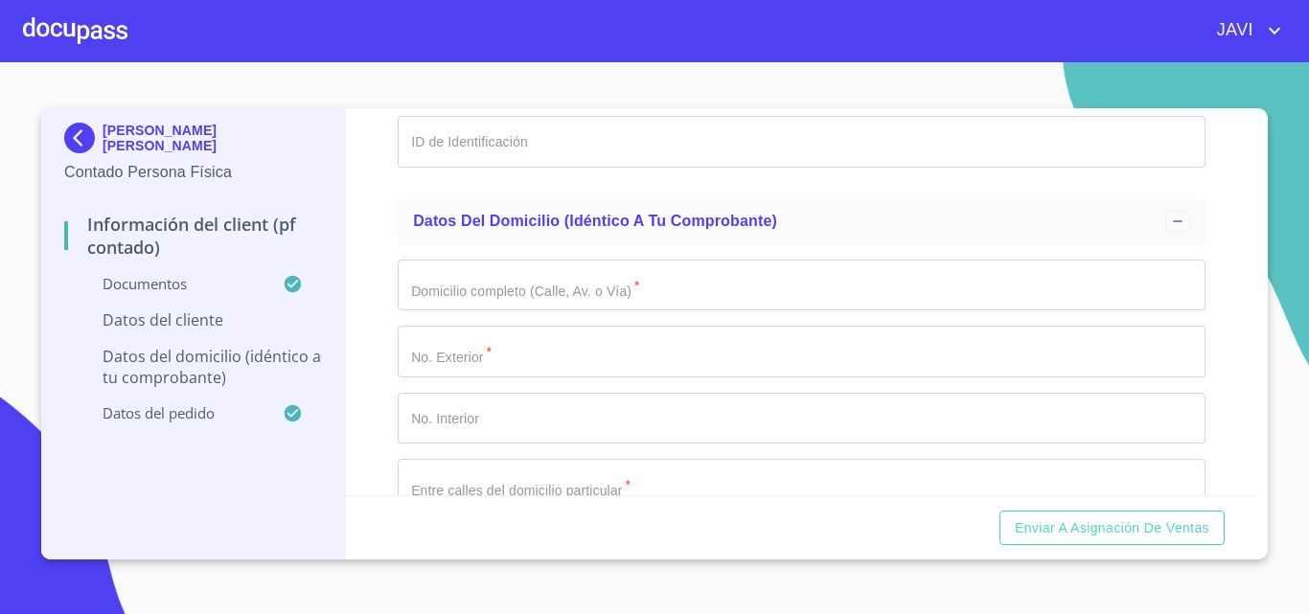
paste input "AOSV771015MDFLSL04"
type input "AOSV771015MDFLSL04"
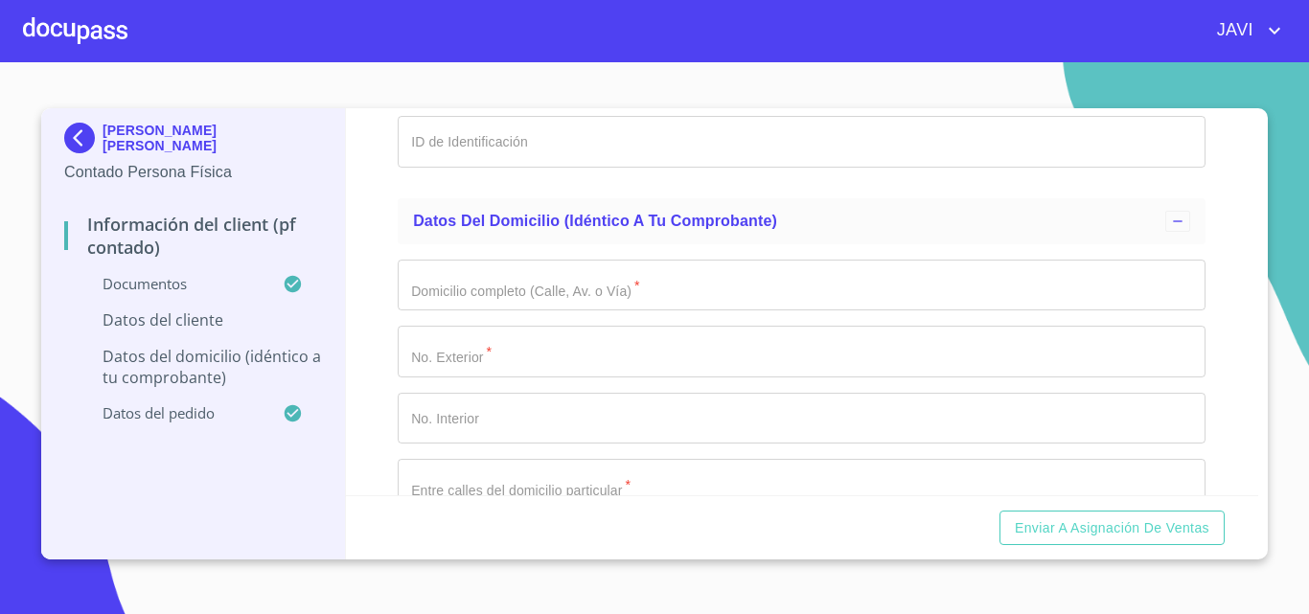
paste input "AOSV771015V98"
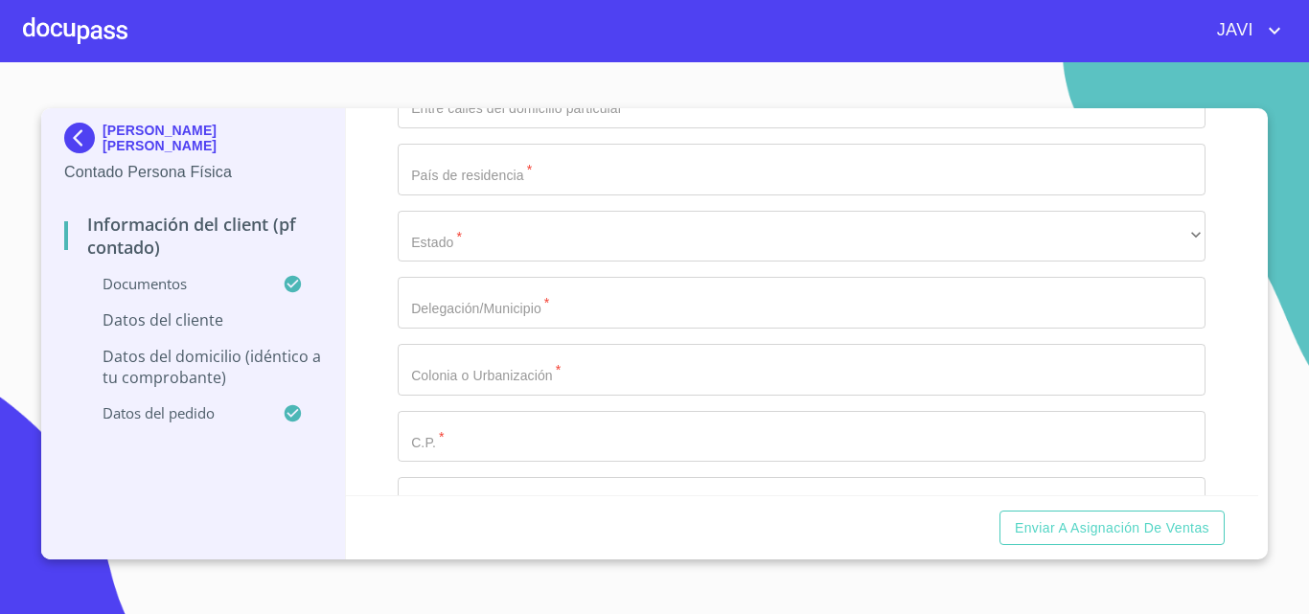
scroll to position [4216, 0]
type input "AOSV771015V98"
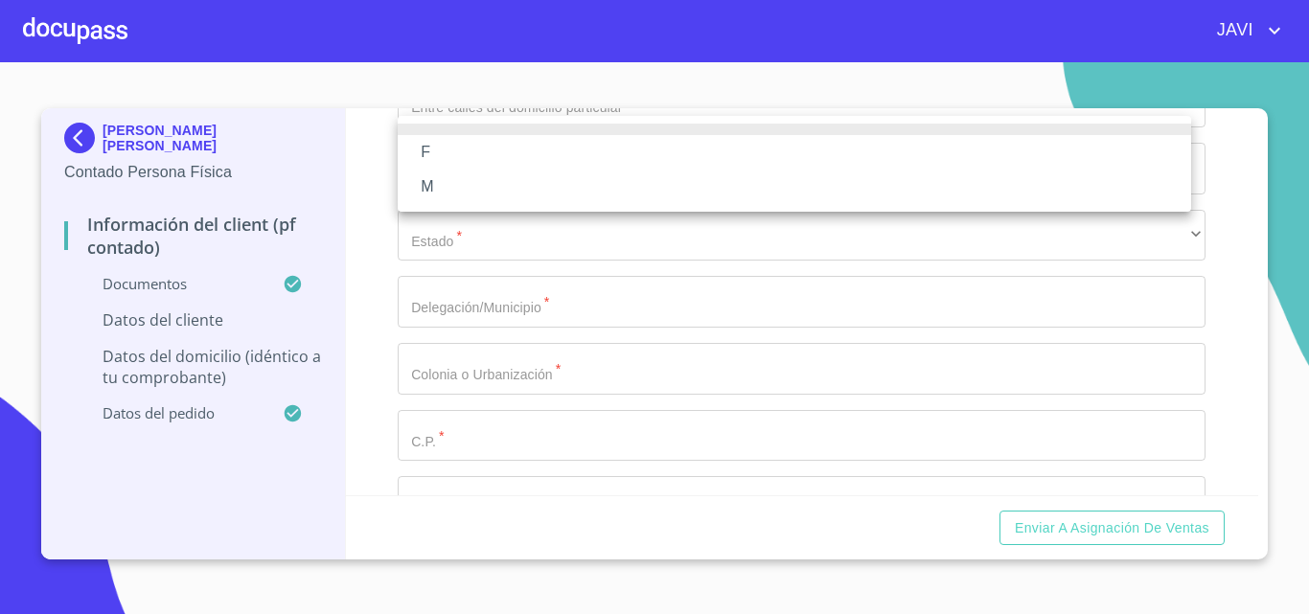
click at [440, 140] on li "F" at bounding box center [794, 152] width 793 height 34
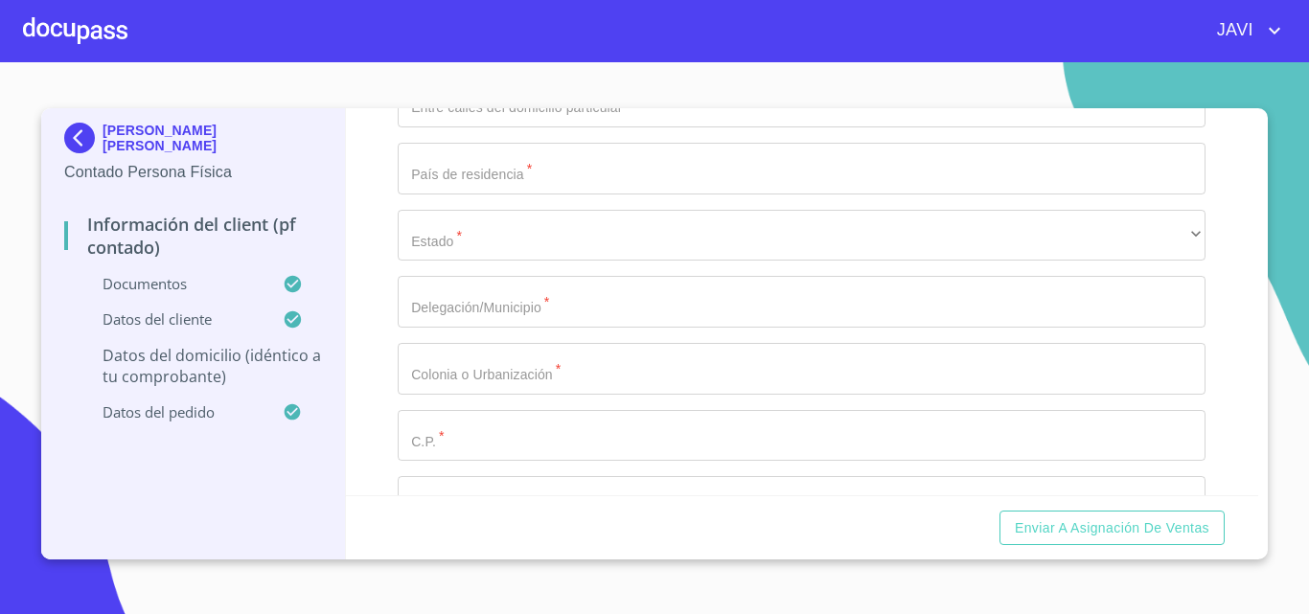
paste input "2591713525"
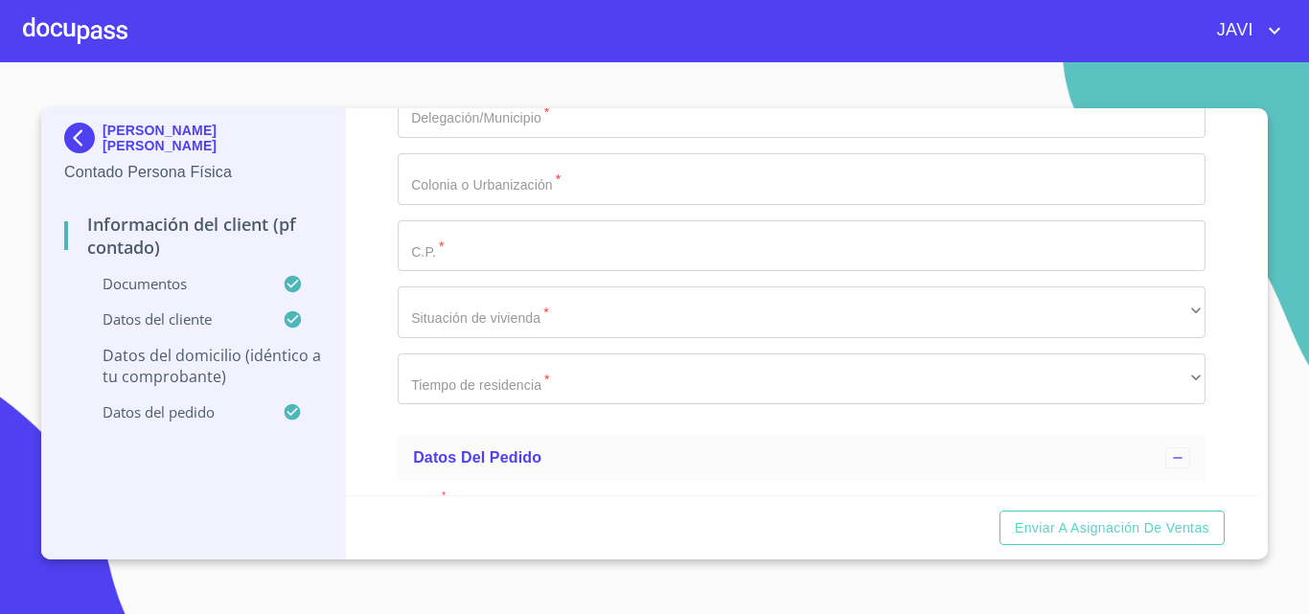
scroll to position [4408, 0]
type input "2591713525"
paste input "BOSQUES DE LOS CEDROS"
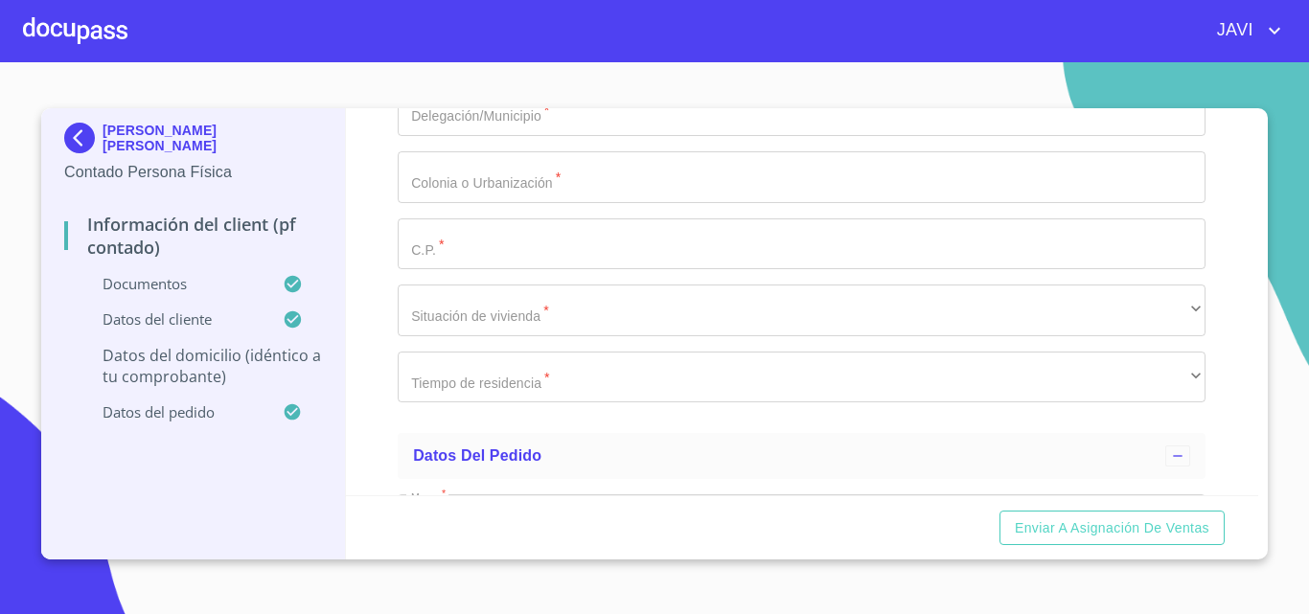
type input "BOSQUES DE LOS CEDROS"
type input "244"
type input "178"
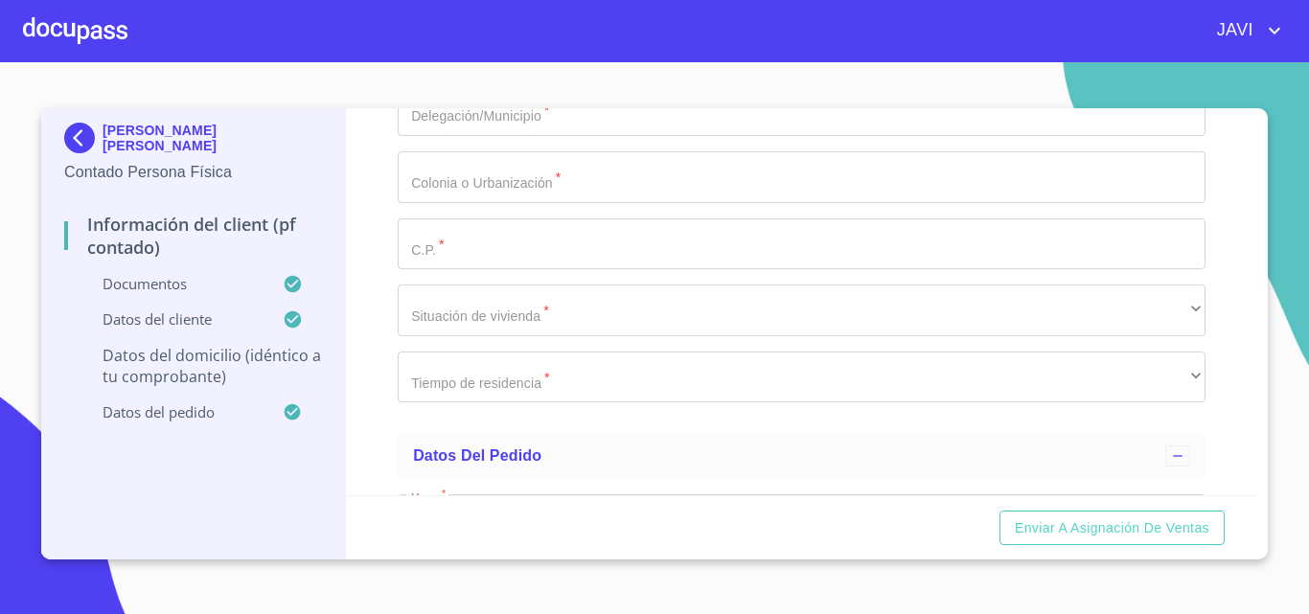
paste input "BOSQUES DE LOS CEDROS Y GRANADOS"
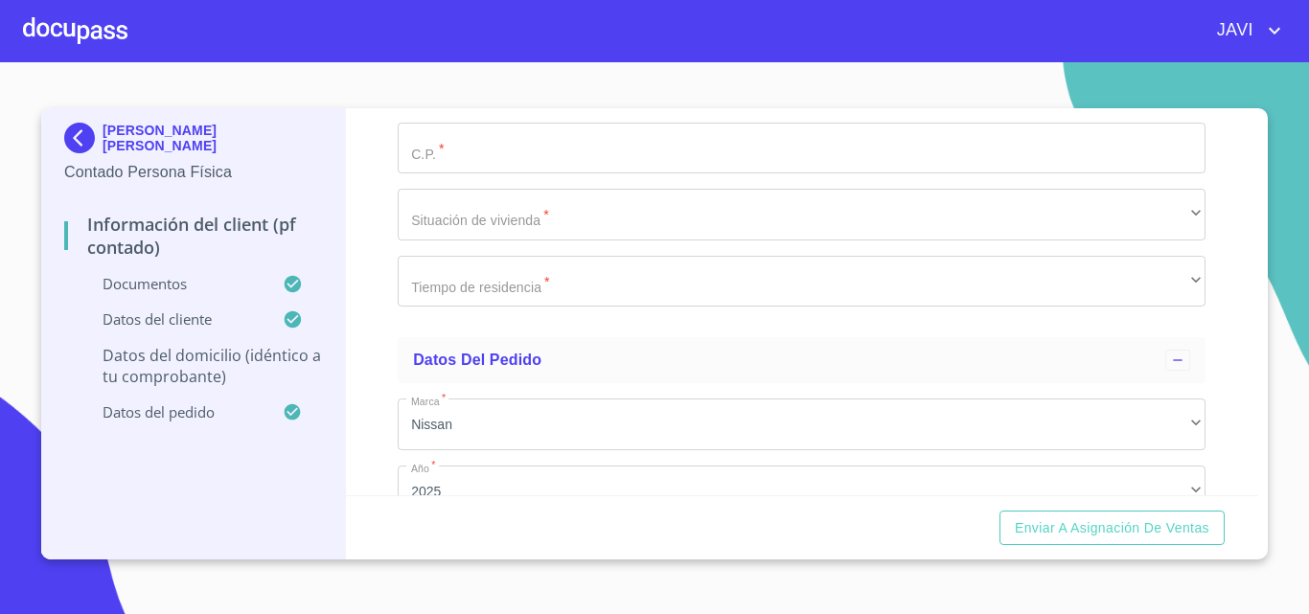
scroll to position [4599, 0]
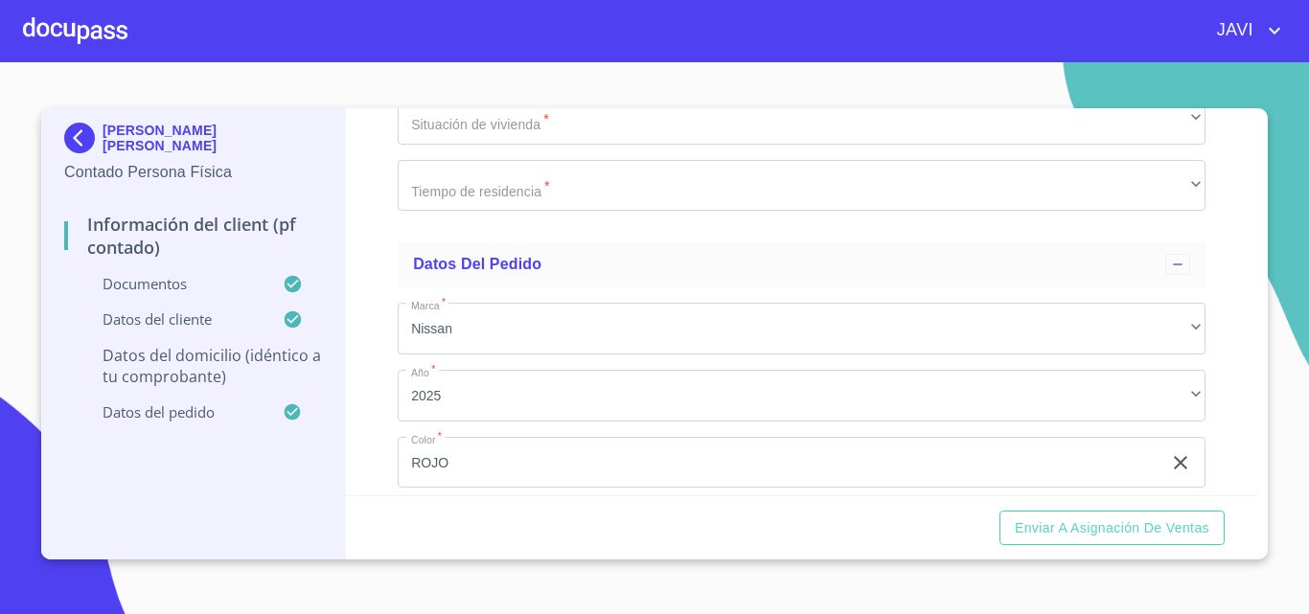
type input "BOSQUES DE LOS CEDROS Y GRANADOS"
type input "[GEOGRAPHIC_DATA]"
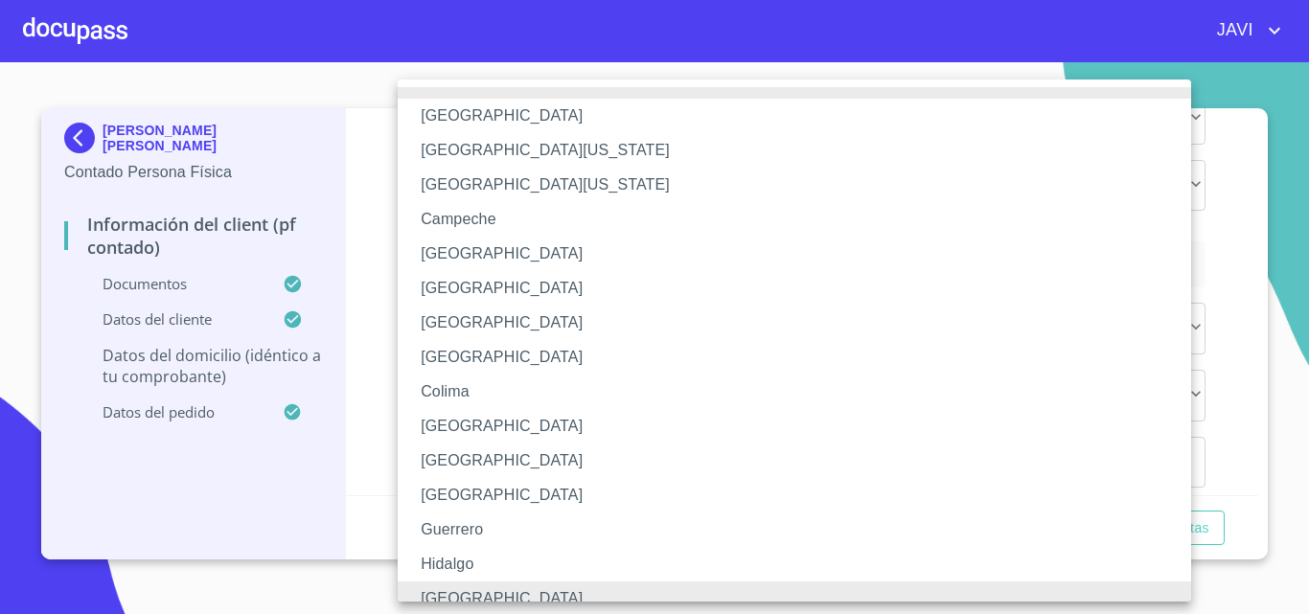
scroll to position [14, 0]
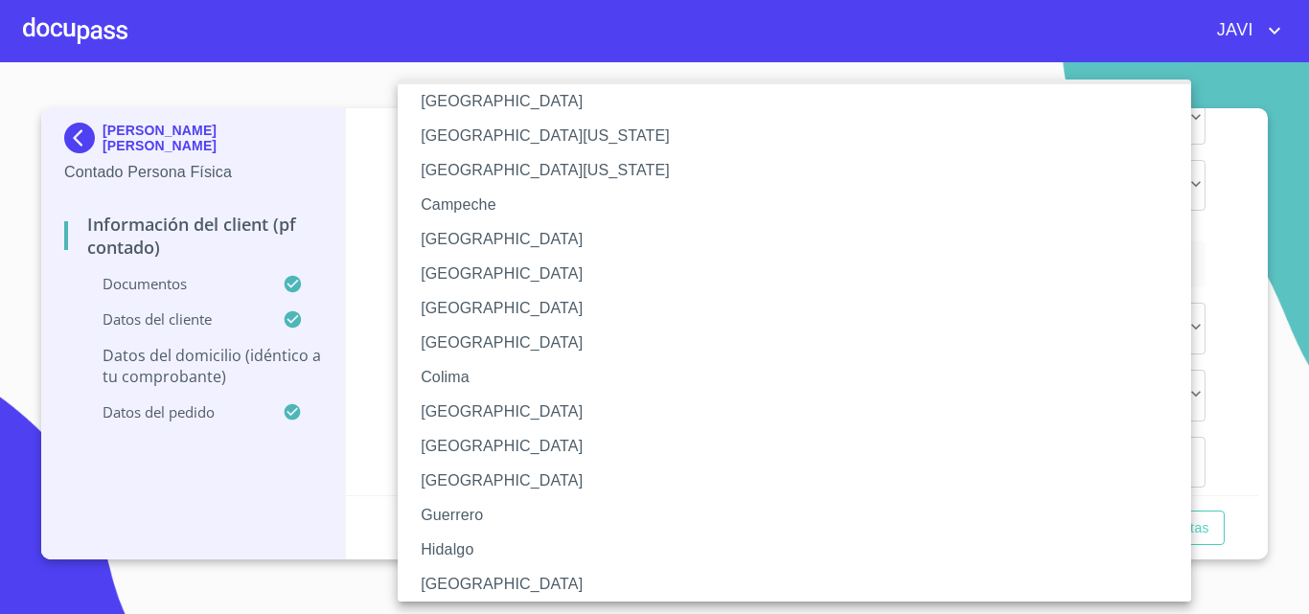
click at [470, 581] on li "[GEOGRAPHIC_DATA]" at bounding box center [802, 584] width 808 height 34
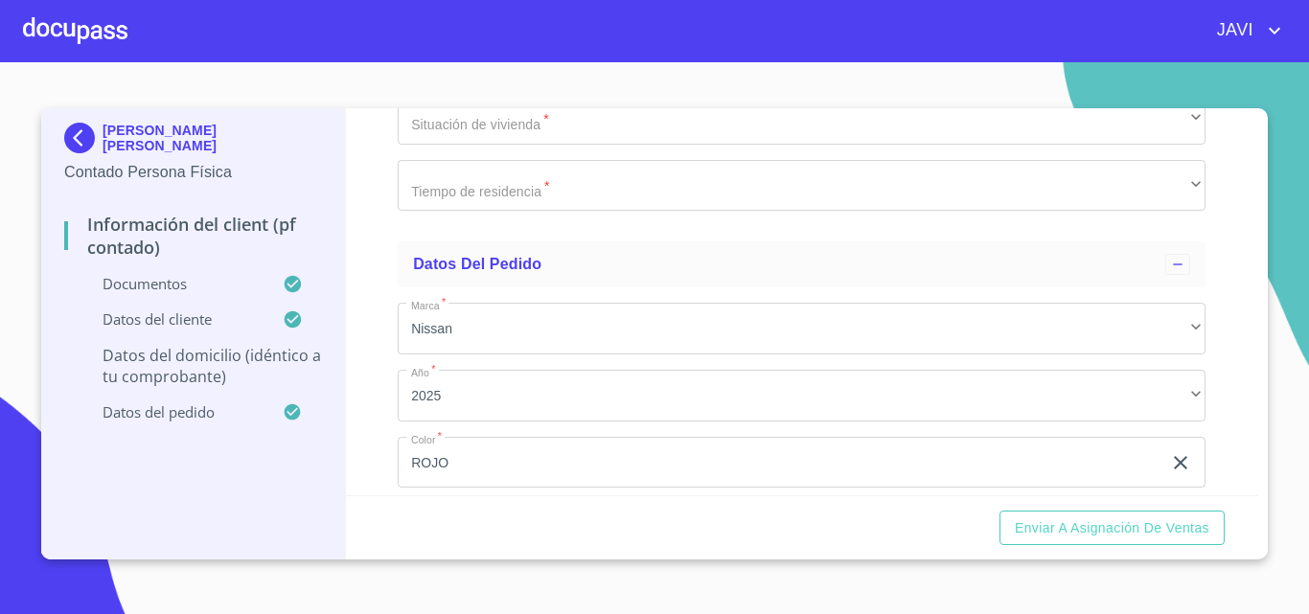
paste input "TLAJOMULCO DE ZUÑIGA"
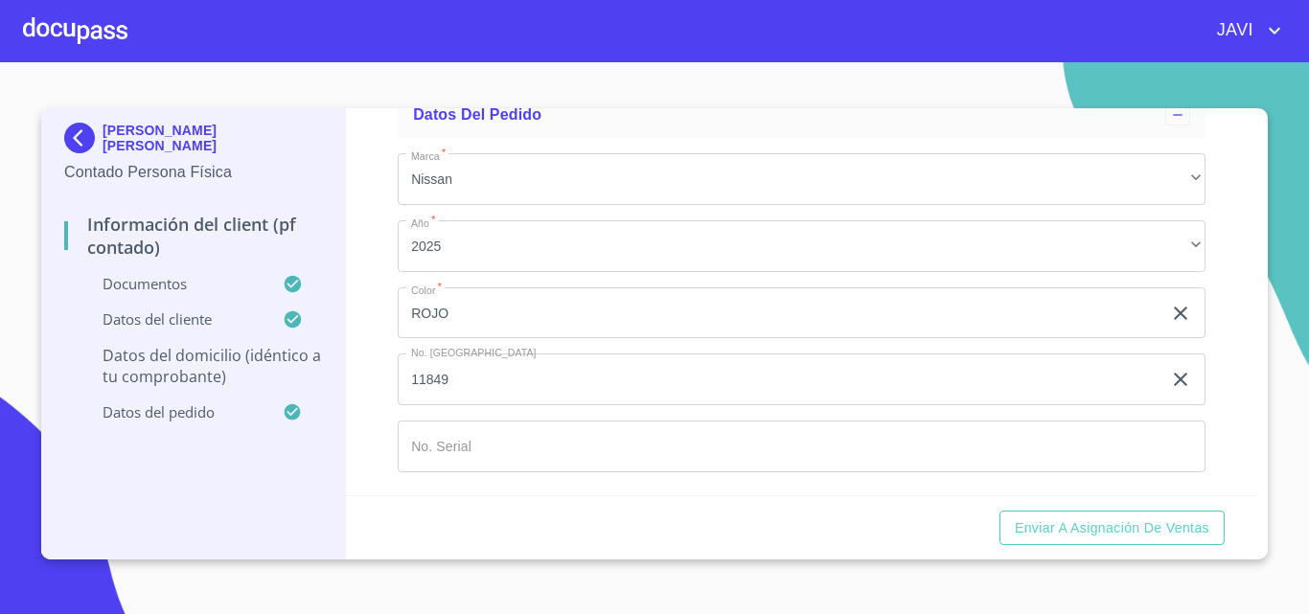
scroll to position [4791, 0]
type input "TLAJOMULCO DE ZUÑIGA"
paste input "BOSQUES DE SANTA ANITA"
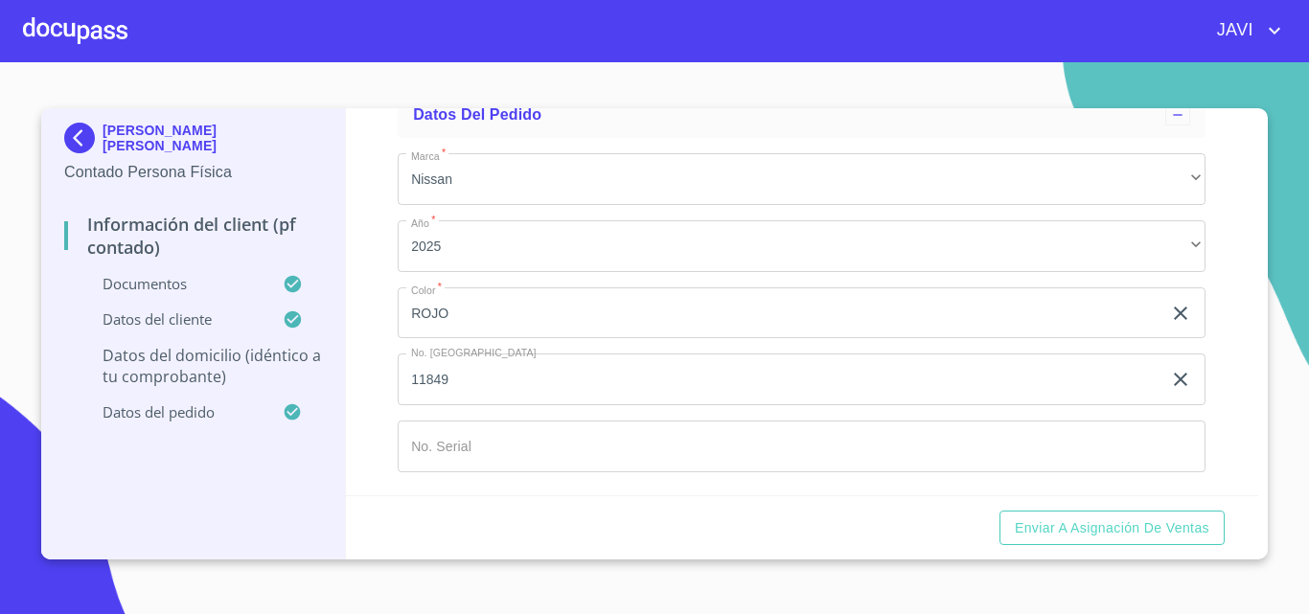
type input "BOSQUES DE SANTA ANITA"
type input "45645"
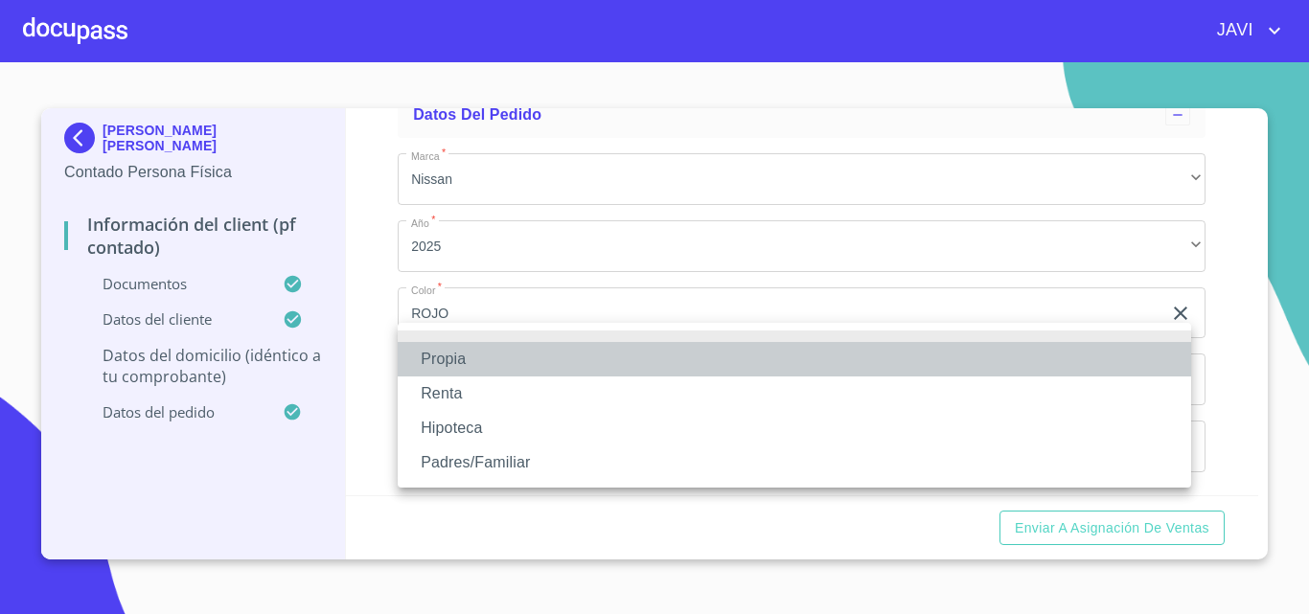
click at [462, 360] on li "Propia" at bounding box center [794, 359] width 793 height 34
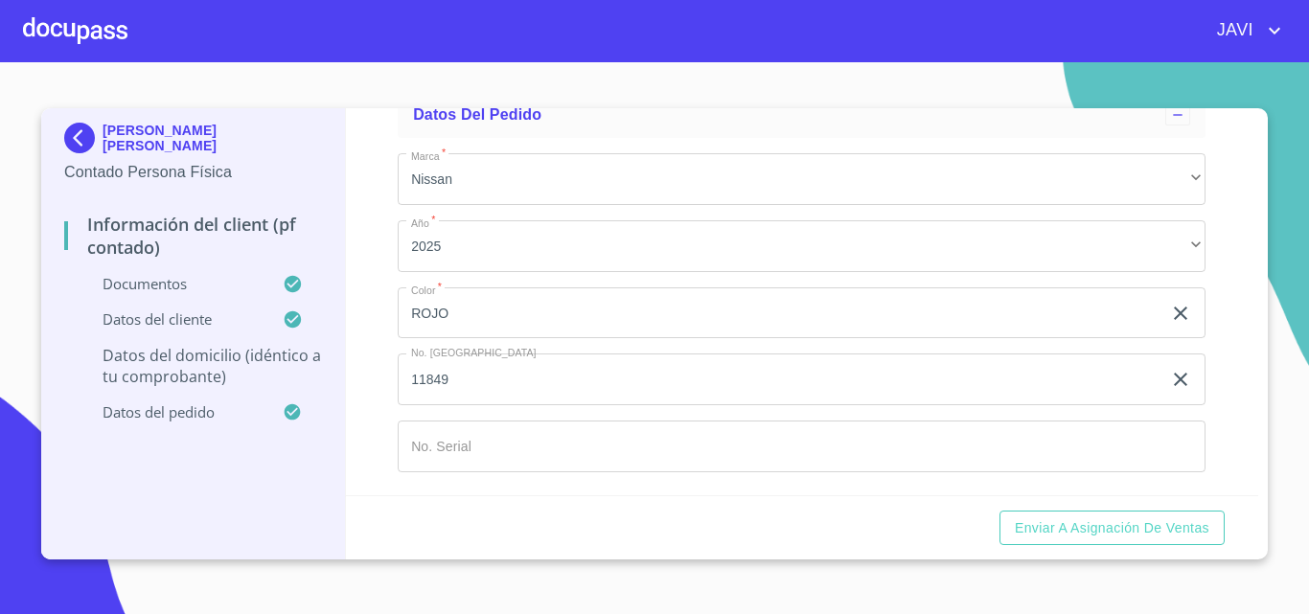
scroll to position [4983, 0]
type input "$4,000,000"
click at [513, 62] on div "​" at bounding box center [802, 37] width 808 height 52
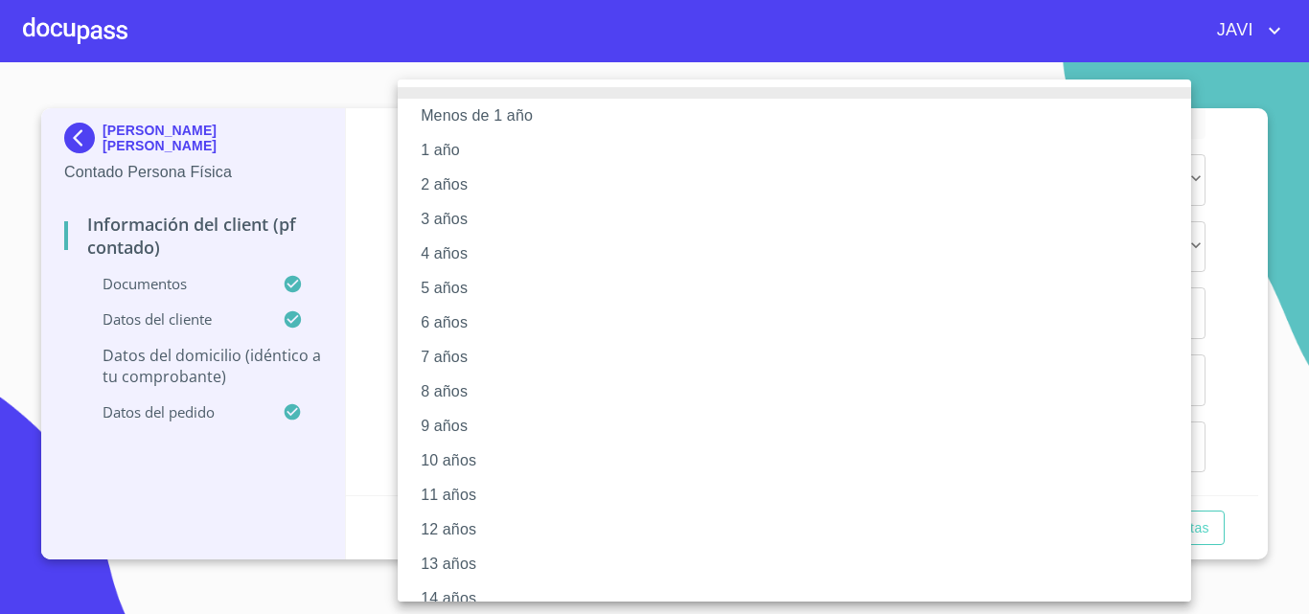
click at [456, 188] on li "2 años" at bounding box center [802, 185] width 808 height 34
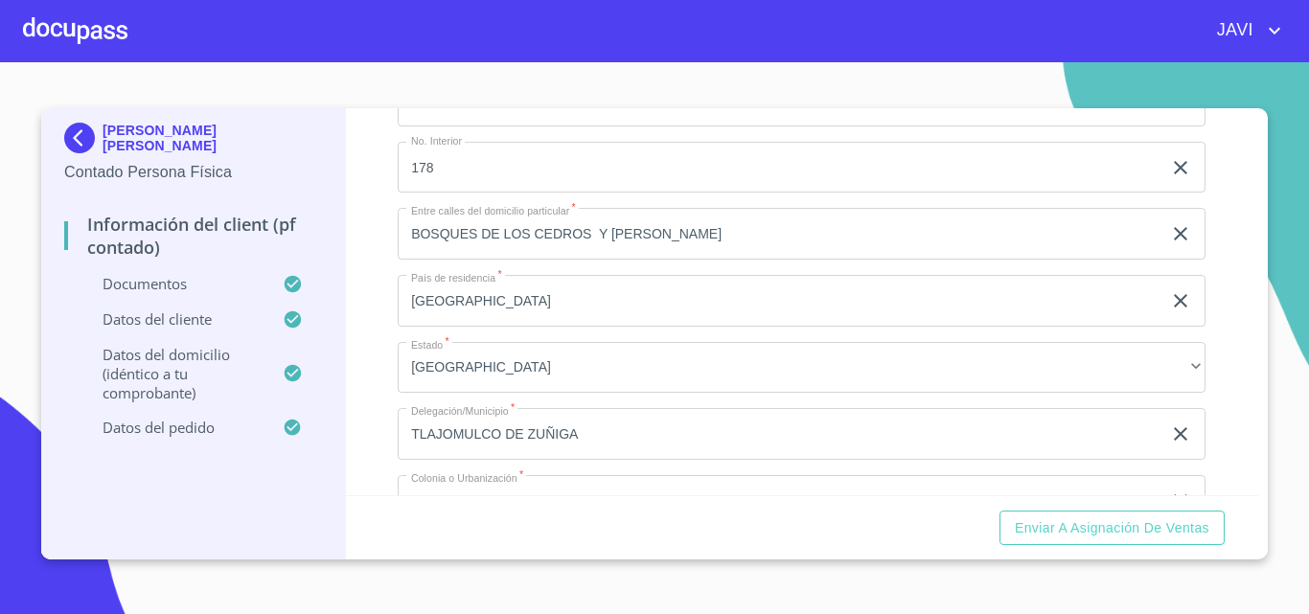
scroll to position [3892, 0]
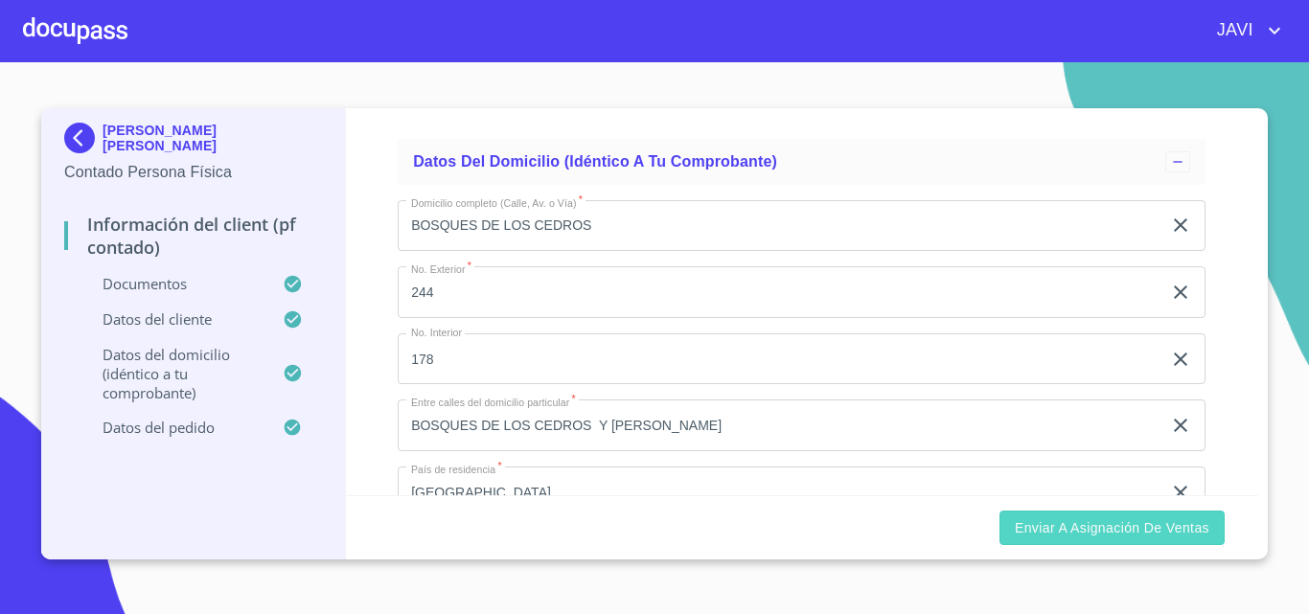
click at [1127, 527] on span "Enviar a Asignación de Ventas" at bounding box center [1112, 528] width 195 height 24
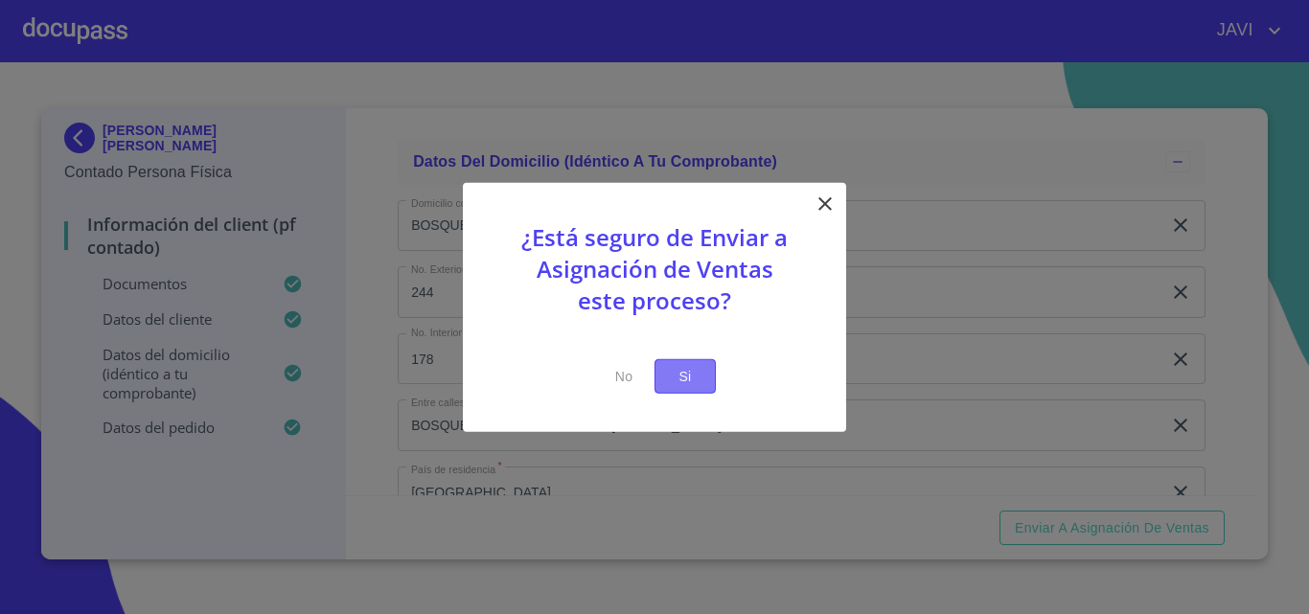
click at [692, 374] on span "Si" at bounding box center [685, 376] width 31 height 24
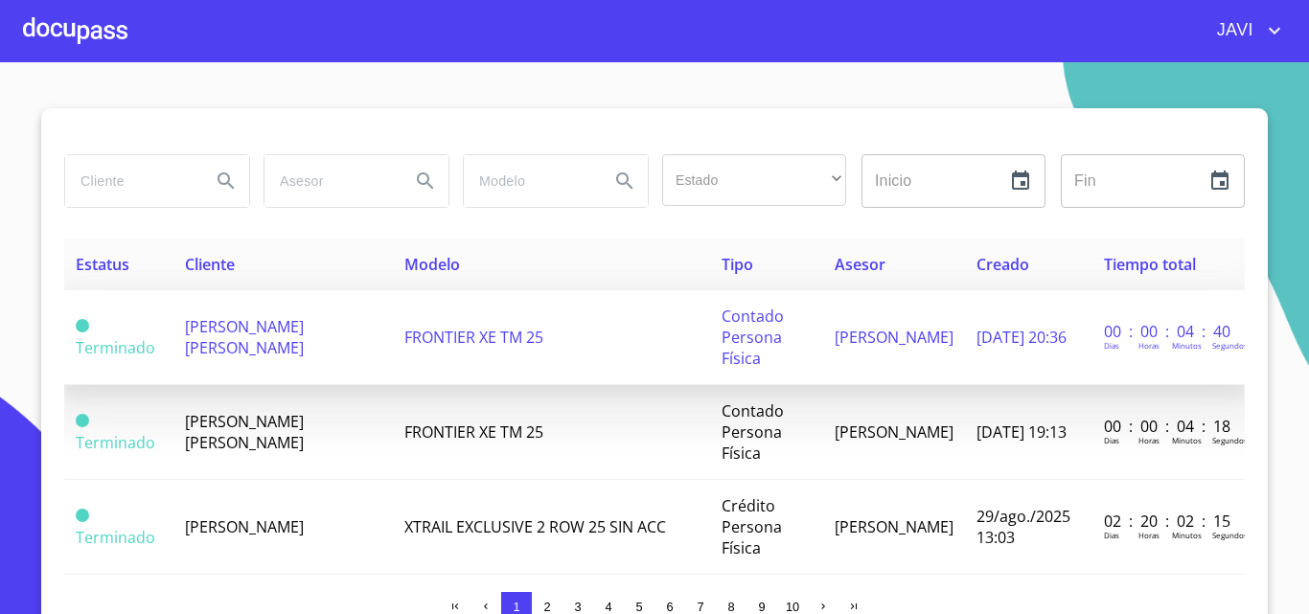
click at [243, 331] on span "[PERSON_NAME] [PERSON_NAME]" at bounding box center [244, 337] width 119 height 42
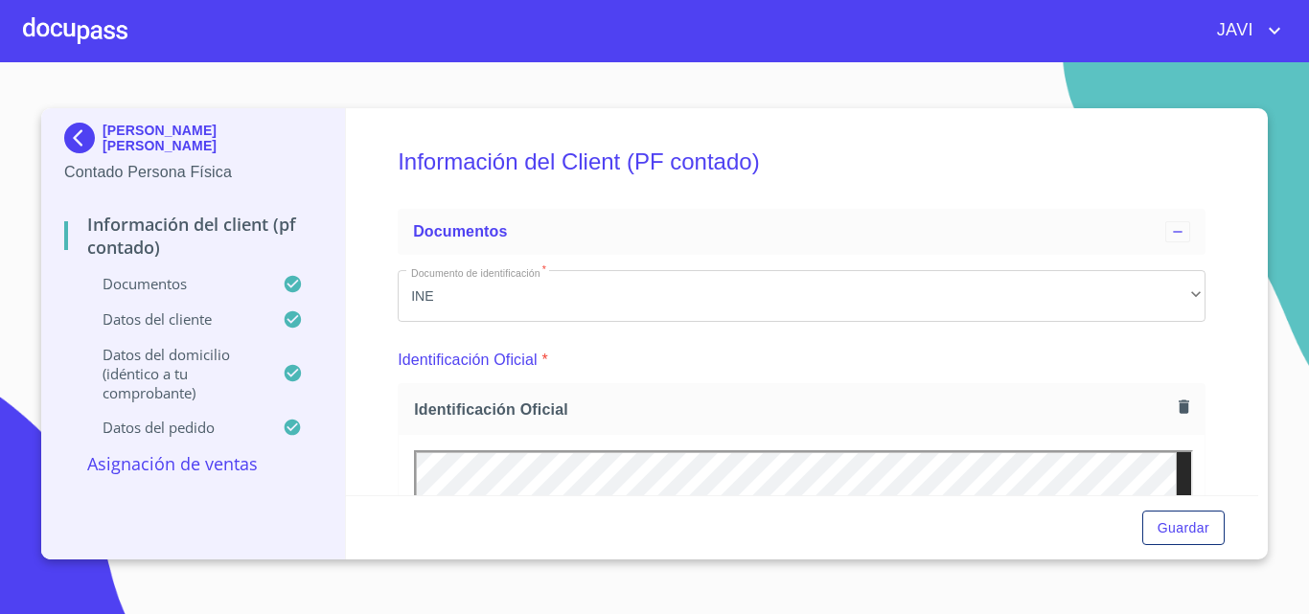
click at [75, 30] on div at bounding box center [75, 30] width 104 height 61
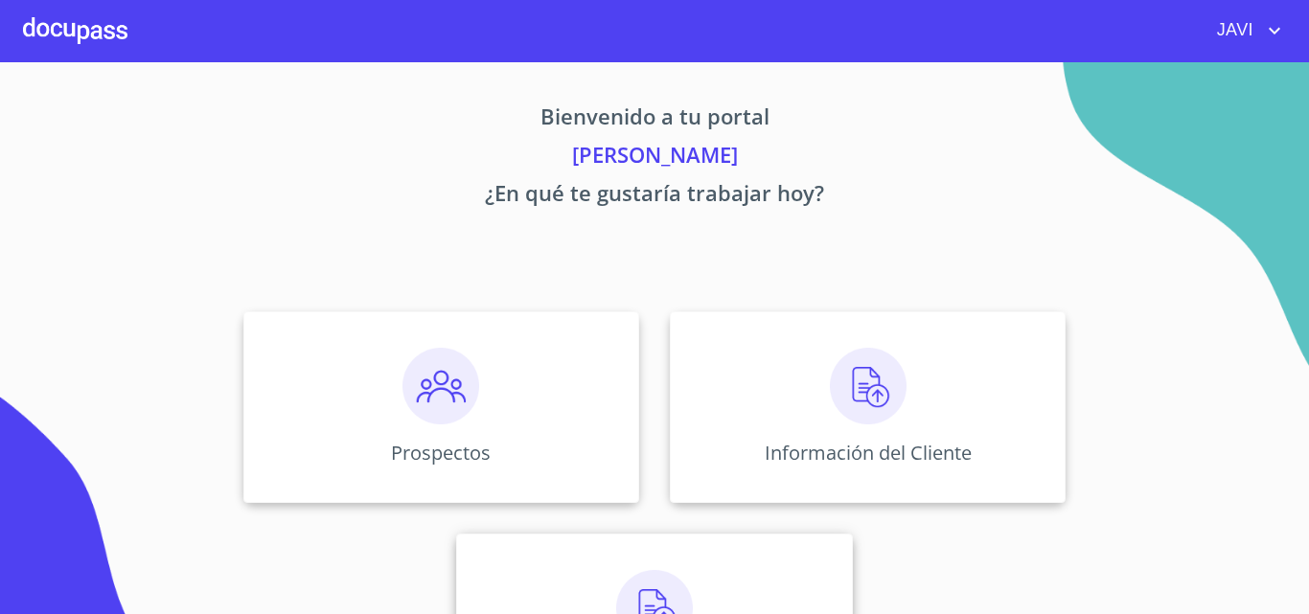
click at [640, 592] on img at bounding box center [654, 608] width 77 height 77
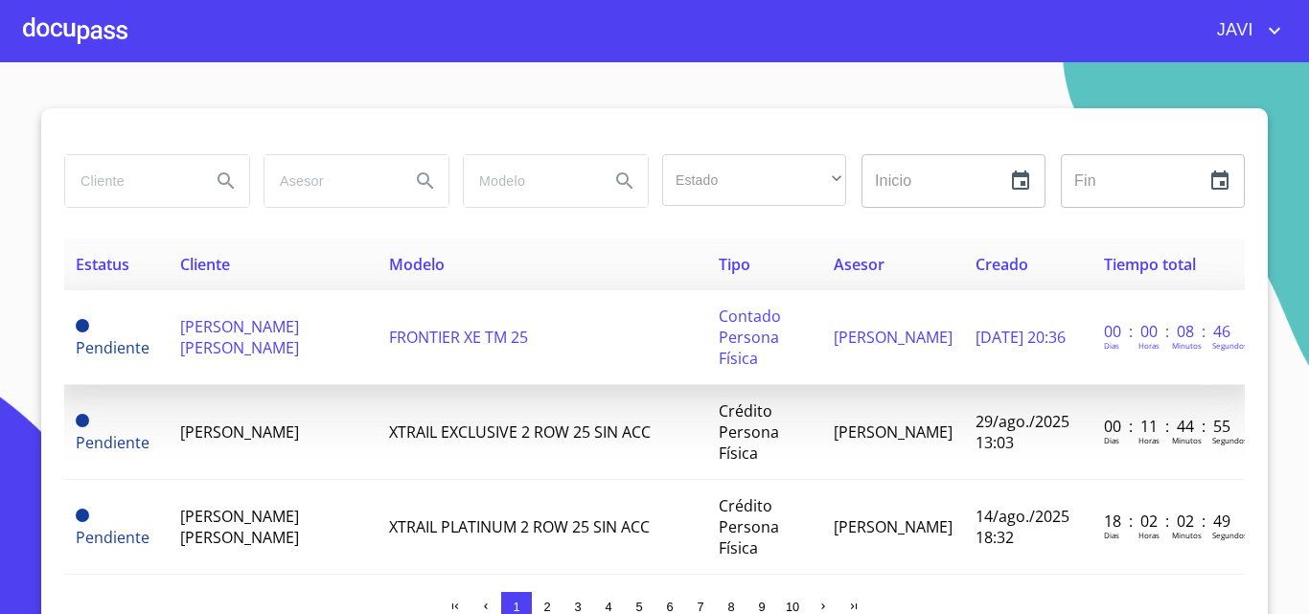
click at [284, 340] on span "[PERSON_NAME] [PERSON_NAME]" at bounding box center [239, 337] width 119 height 42
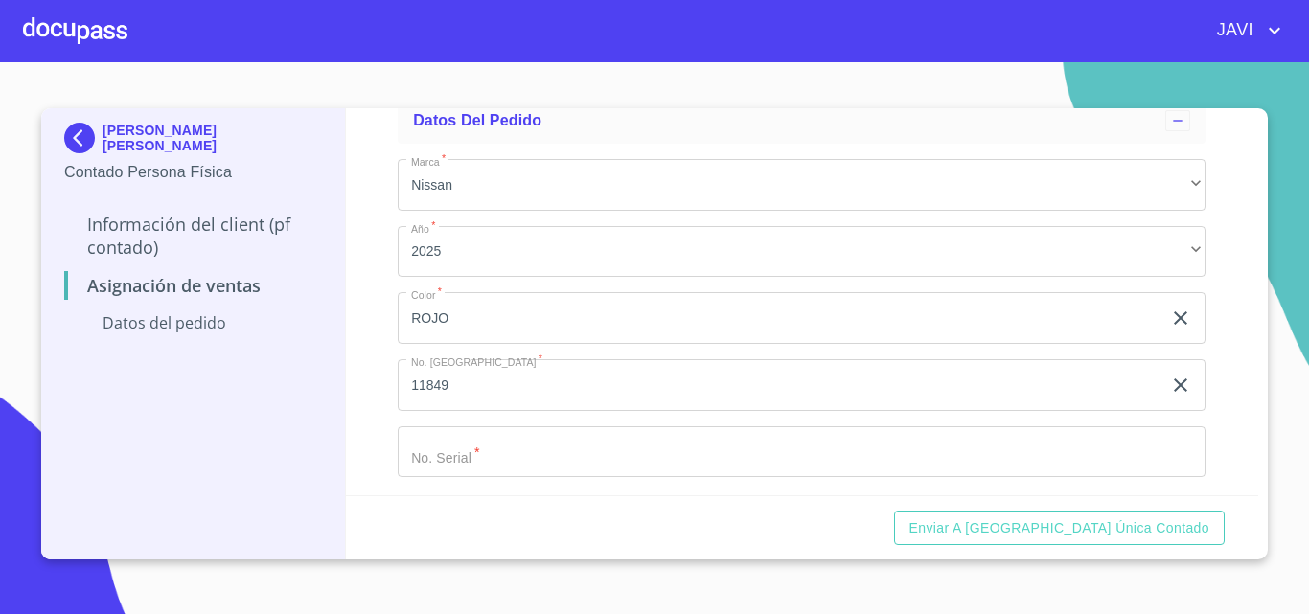
scroll to position [130, 0]
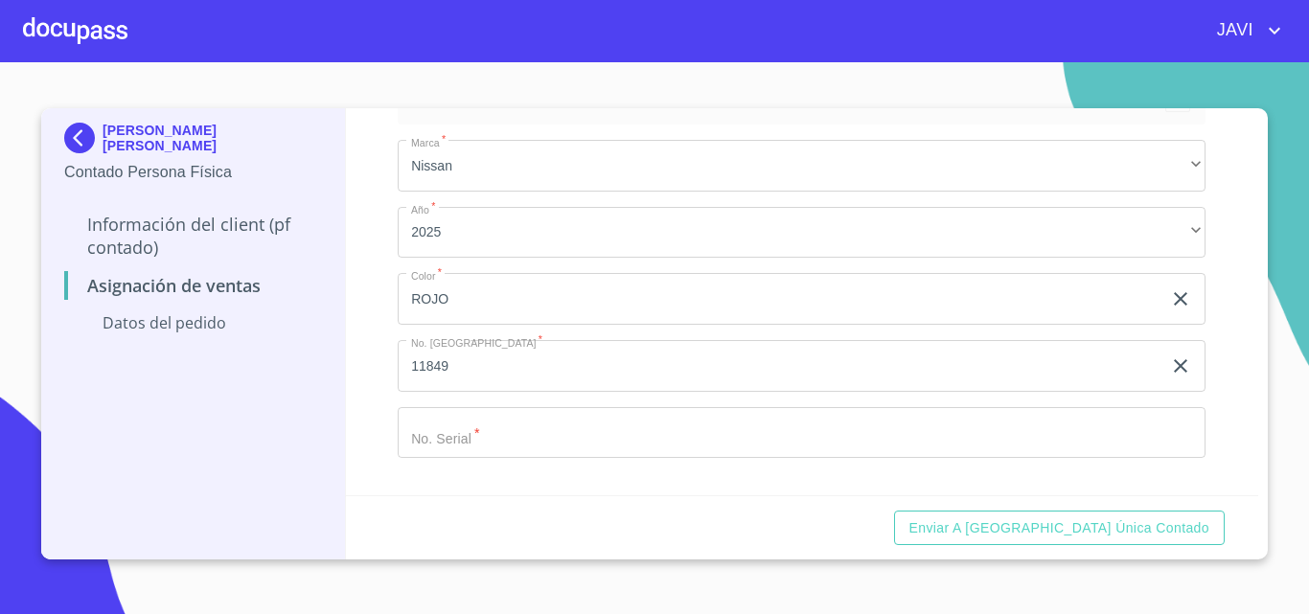
click at [560, 325] on input "Marca   *" at bounding box center [780, 299] width 764 height 52
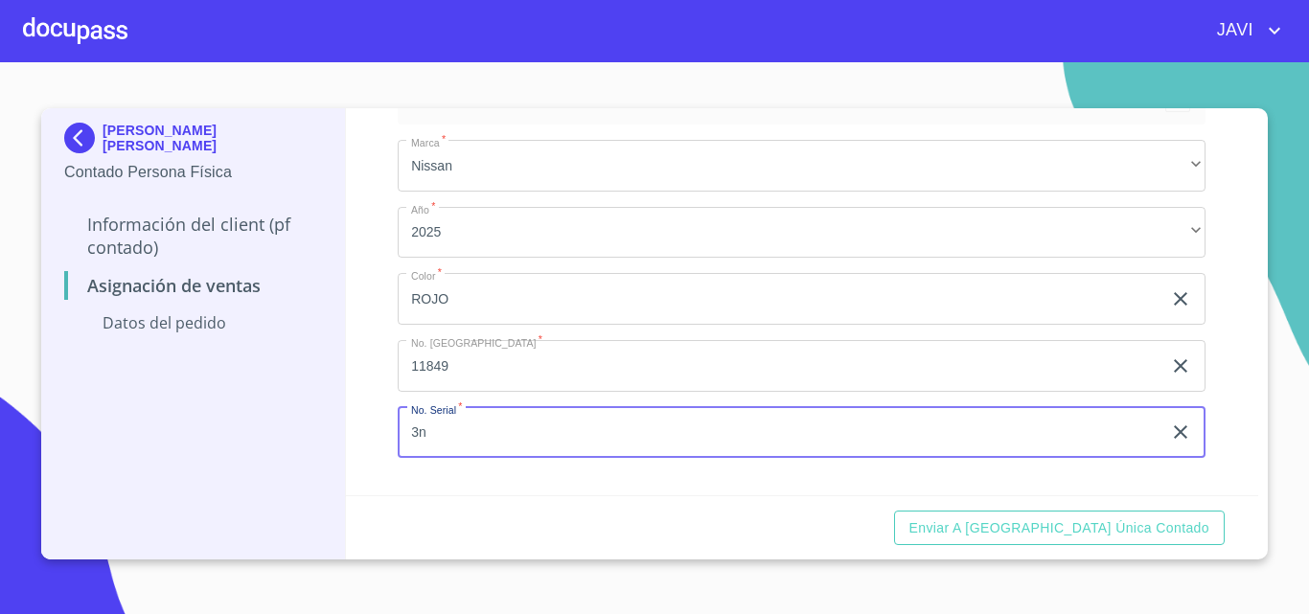
type input "3"
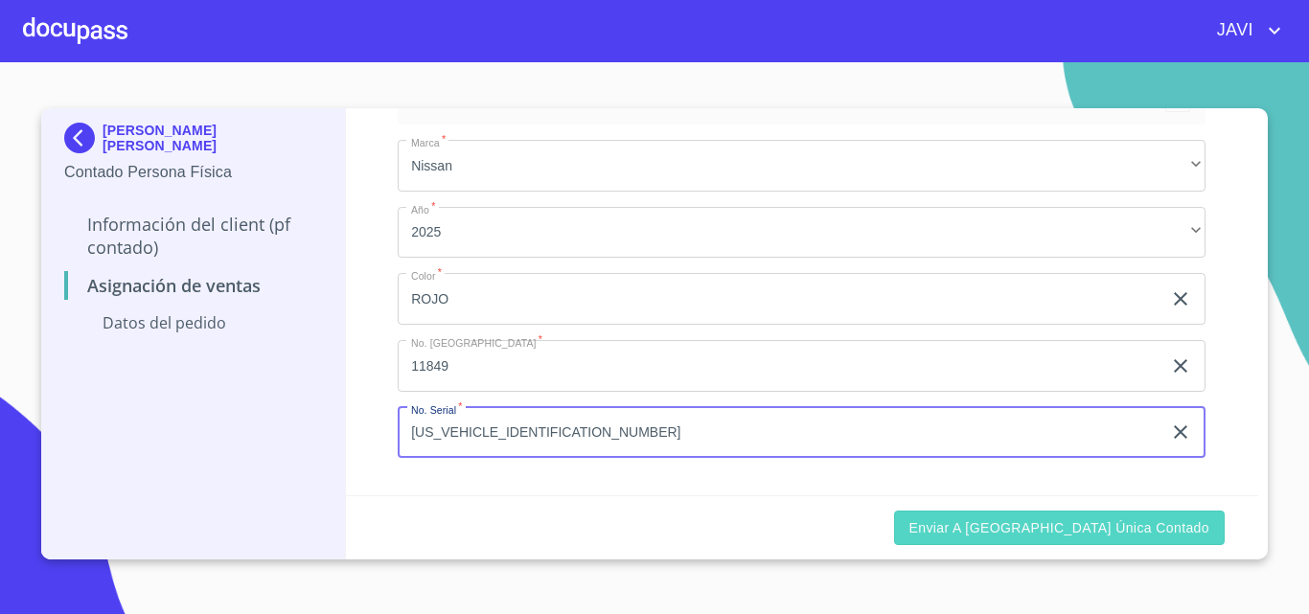
type input "3N6AD33A8SK837571"
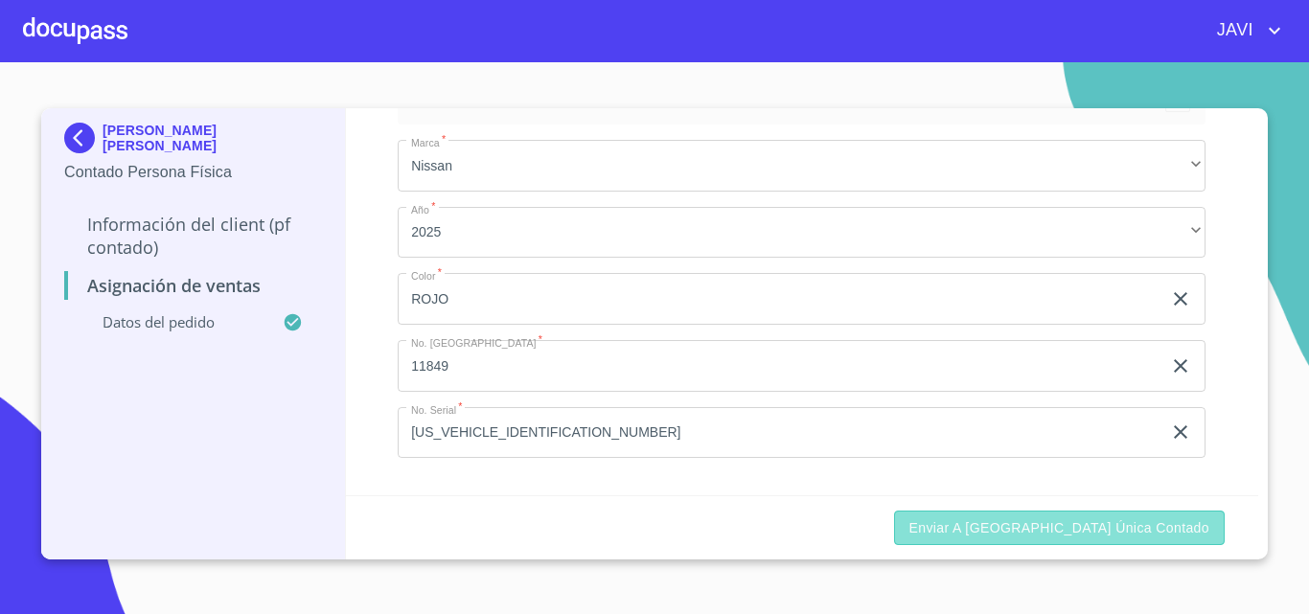
click at [1152, 525] on span "Enviar a Ventanilla única contado" at bounding box center [1059, 528] width 301 height 24
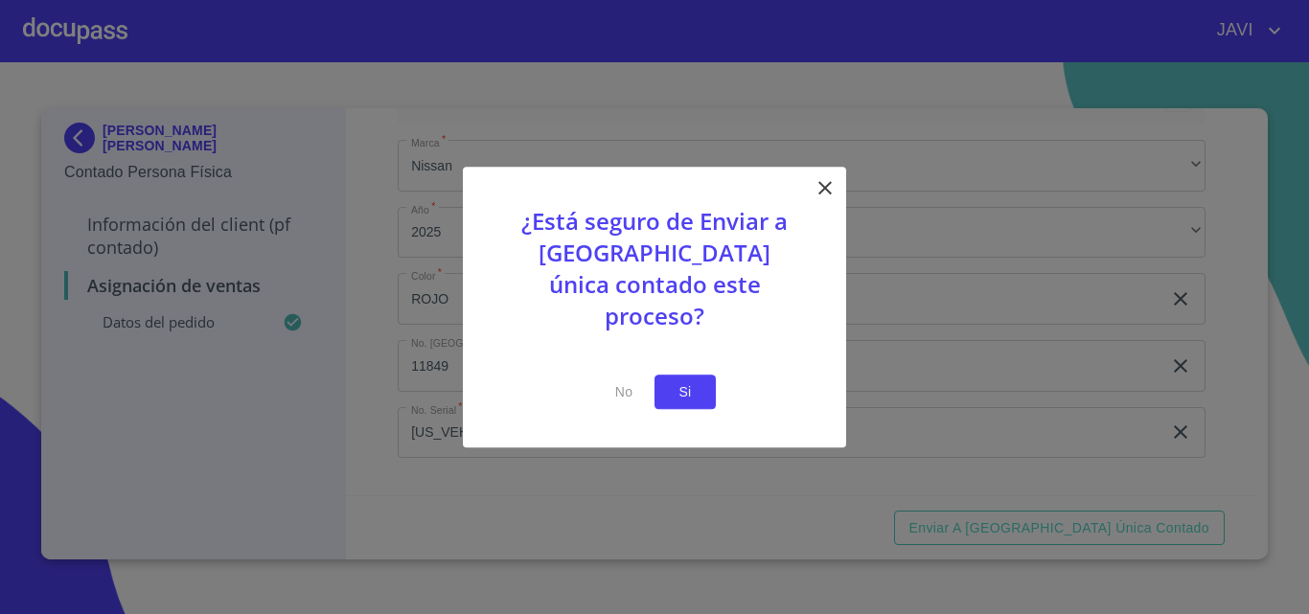
click at [700, 386] on button "Si" at bounding box center [684, 392] width 61 height 35
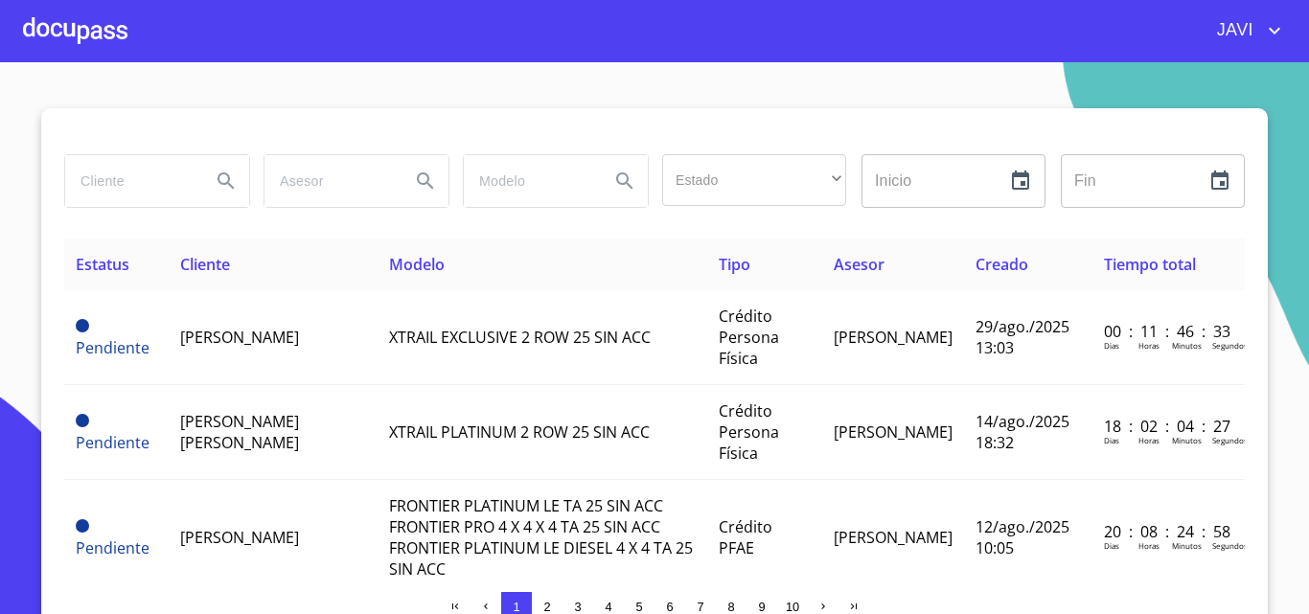
click at [63, 26] on div at bounding box center [75, 30] width 104 height 61
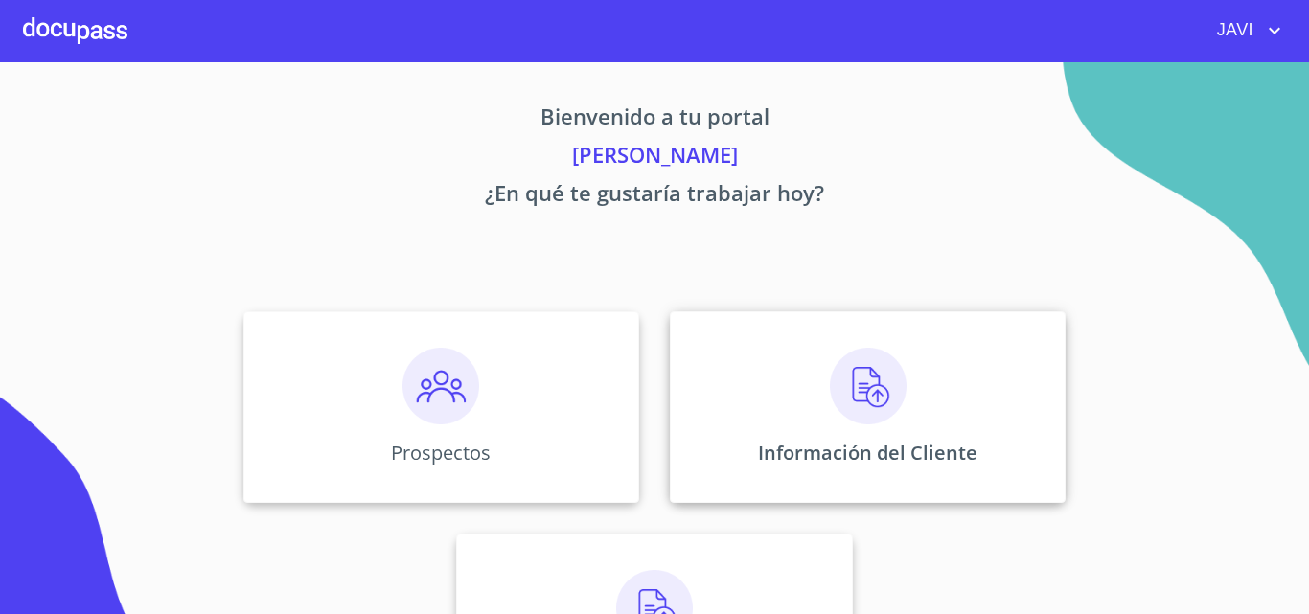
click at [861, 379] on img at bounding box center [868, 386] width 77 height 77
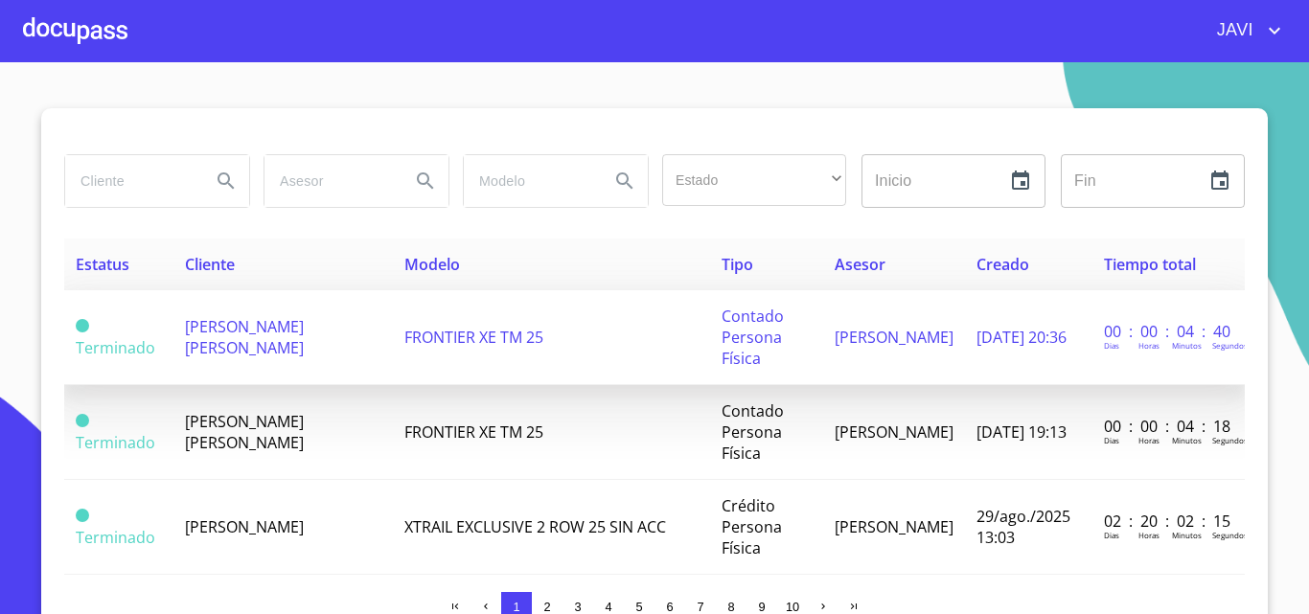
click at [262, 331] on span "[PERSON_NAME] [PERSON_NAME]" at bounding box center [244, 337] width 119 height 42
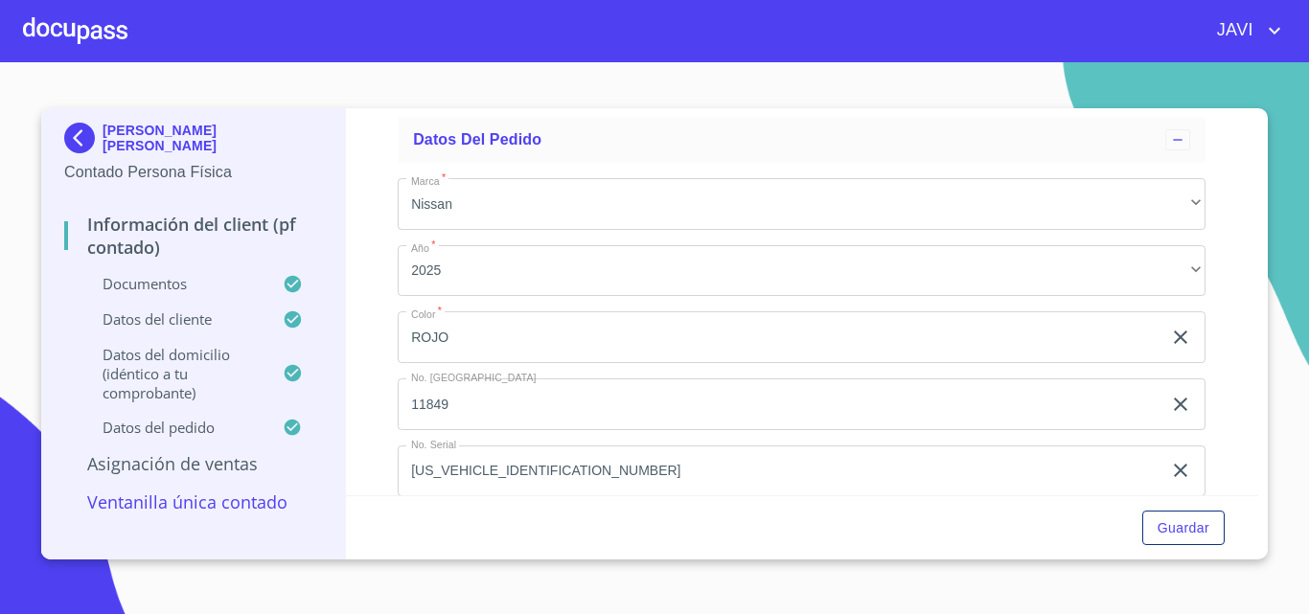
scroll to position [5079, 0]
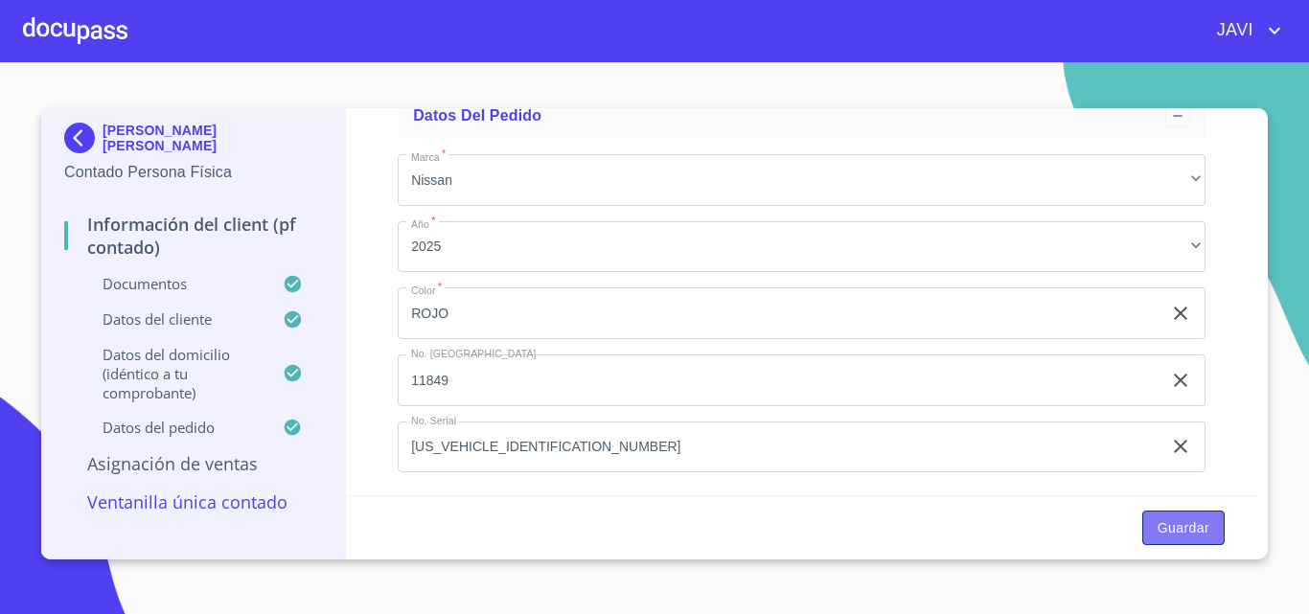
click at [1174, 532] on span "Guardar" at bounding box center [1184, 528] width 52 height 24
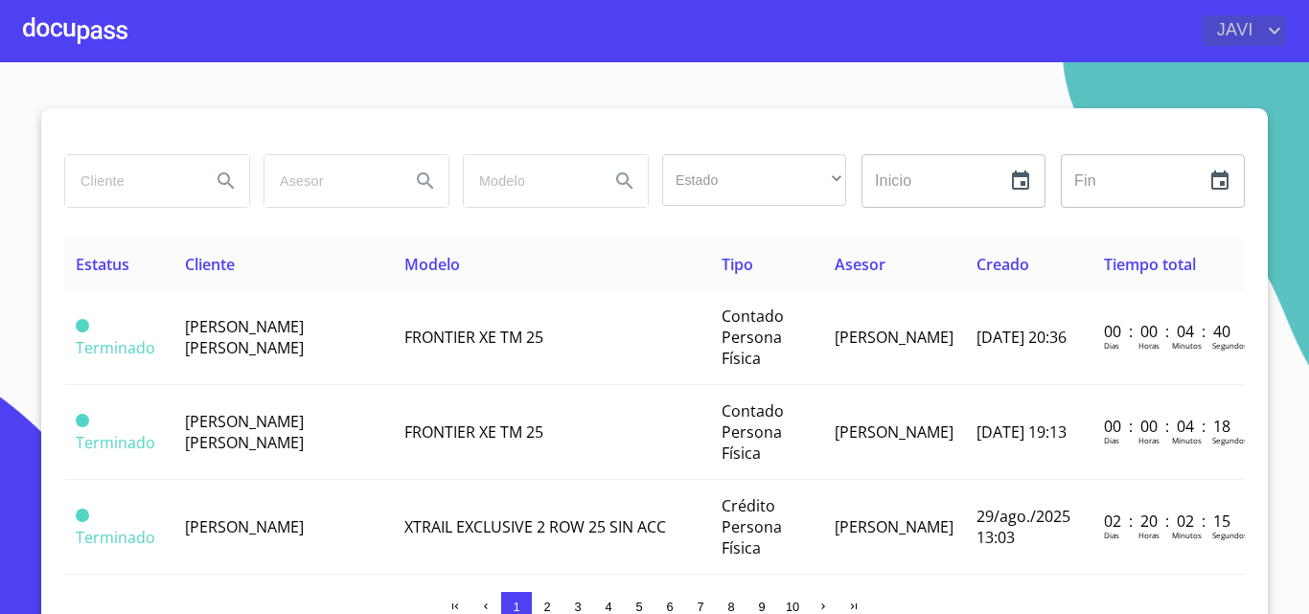
click at [1271, 28] on icon "account of current user" at bounding box center [1274, 30] width 23 height 23
click at [1260, 47] on li "Salir" at bounding box center [1255, 40] width 62 height 34
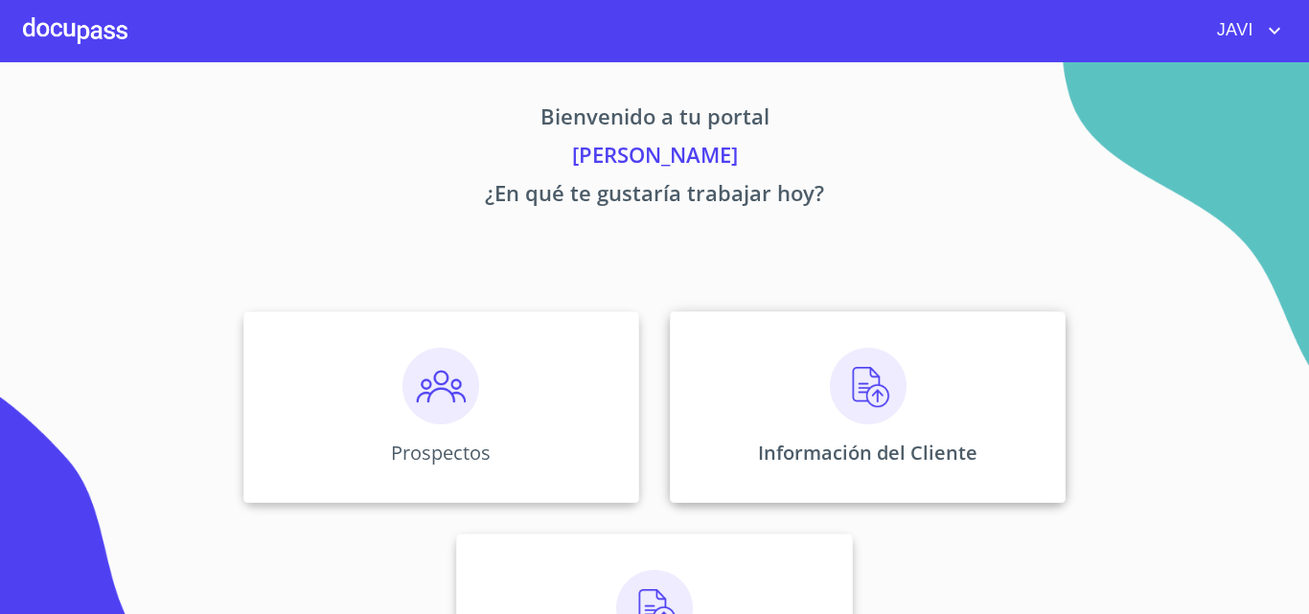
click at [852, 379] on img at bounding box center [868, 386] width 77 height 77
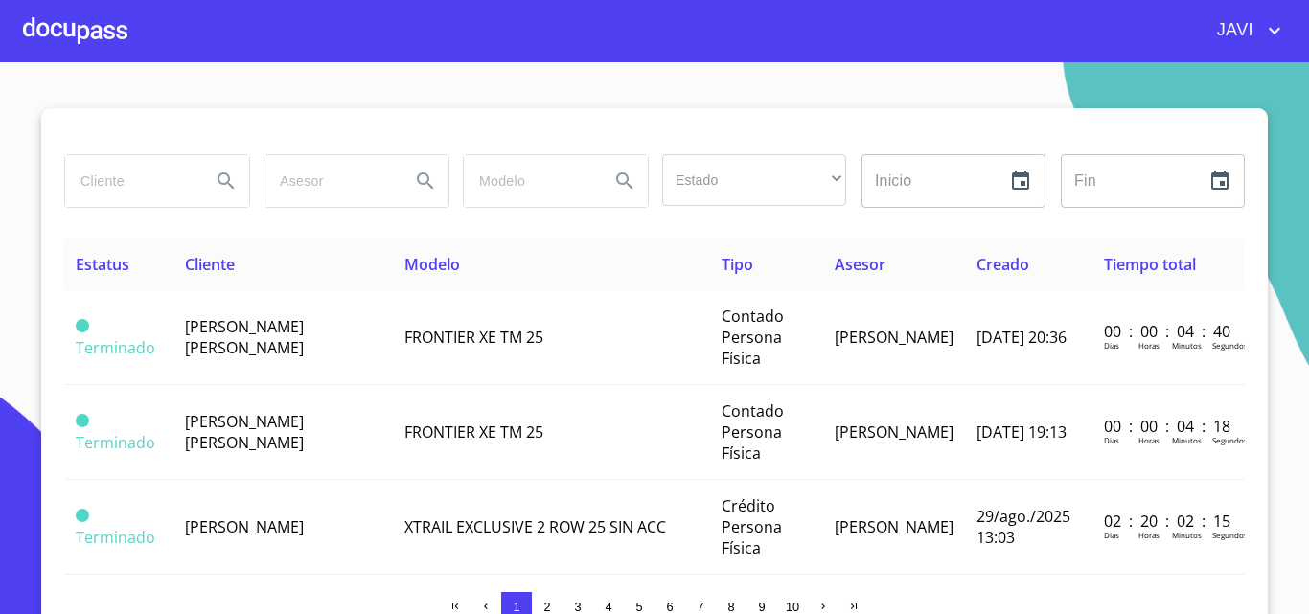
click at [186, 193] on input "search" at bounding box center [130, 181] width 130 height 52
type input "[PERSON_NAME] [PERSON_NAME]"
click at [218, 175] on icon "Search" at bounding box center [226, 181] width 23 height 23
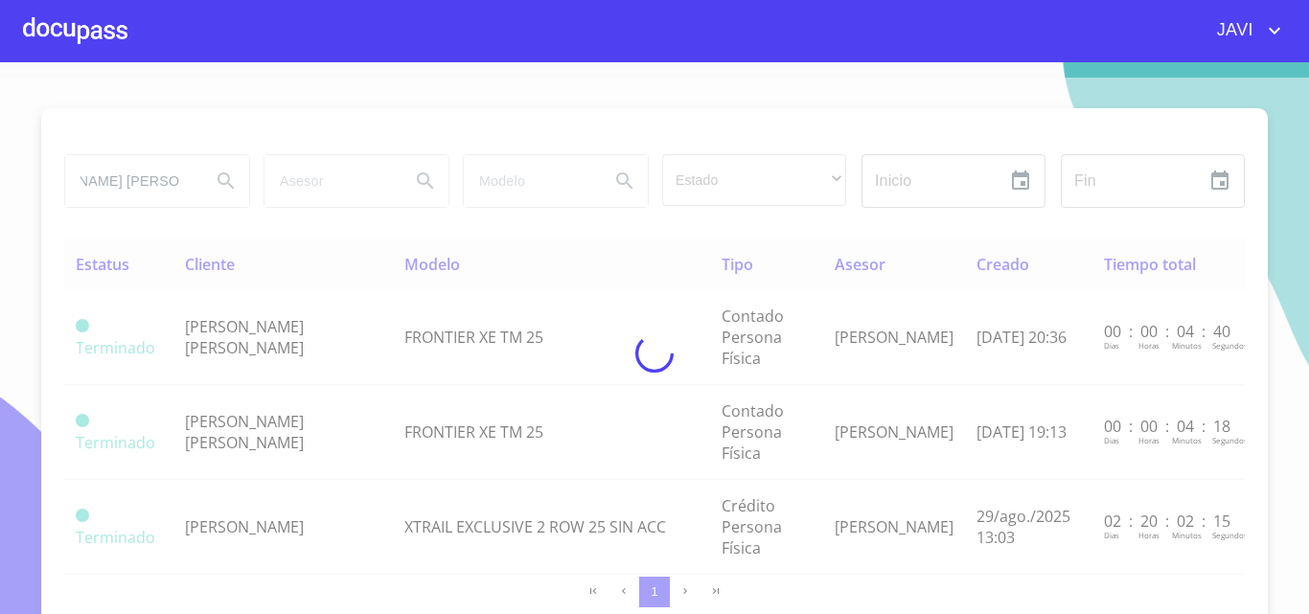
scroll to position [0, 0]
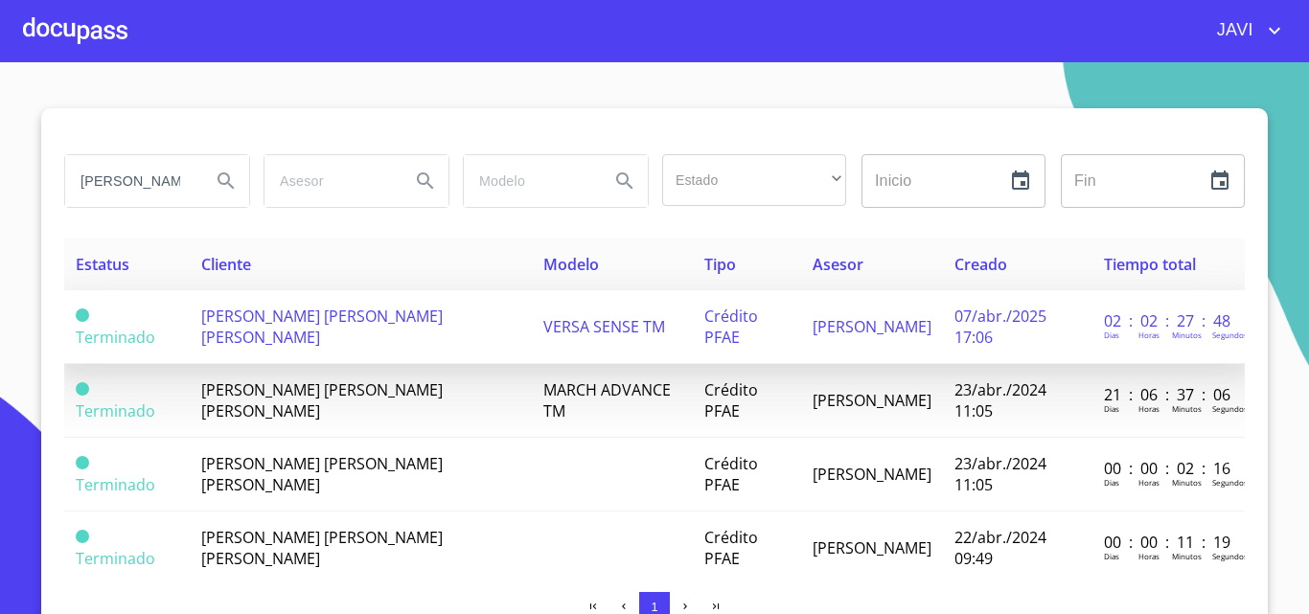
click at [390, 318] on span "[PERSON_NAME] [PERSON_NAME] [PERSON_NAME]" at bounding box center [321, 327] width 241 height 42
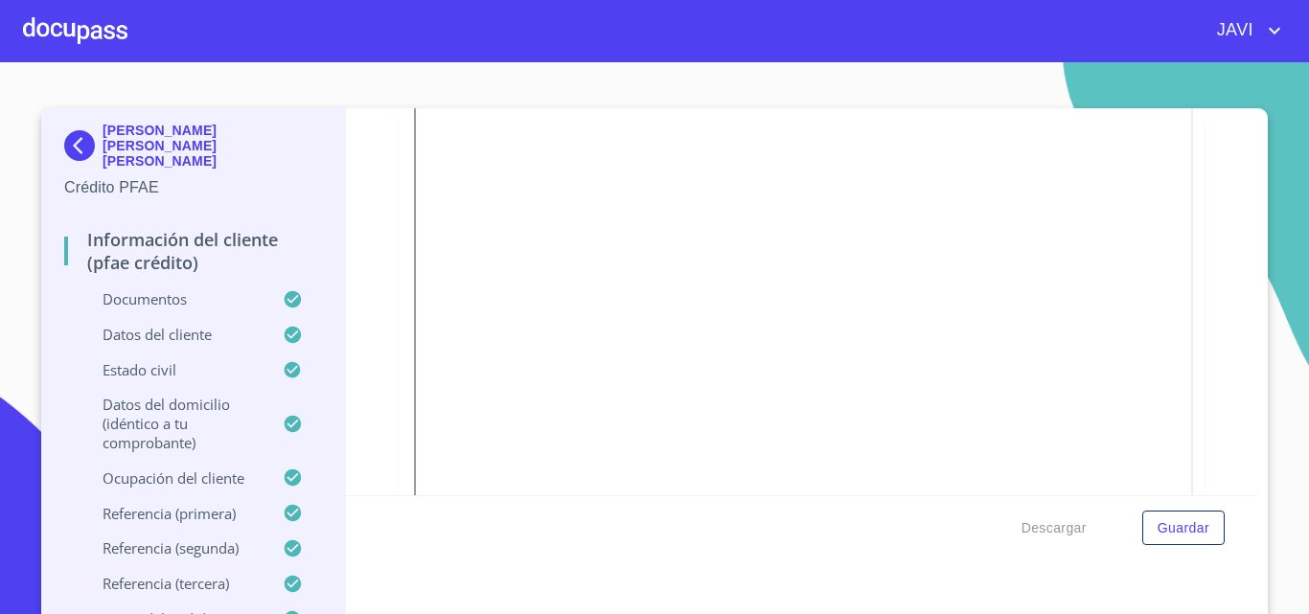
scroll to position [2108, 0]
click at [61, 20] on div at bounding box center [75, 30] width 104 height 61
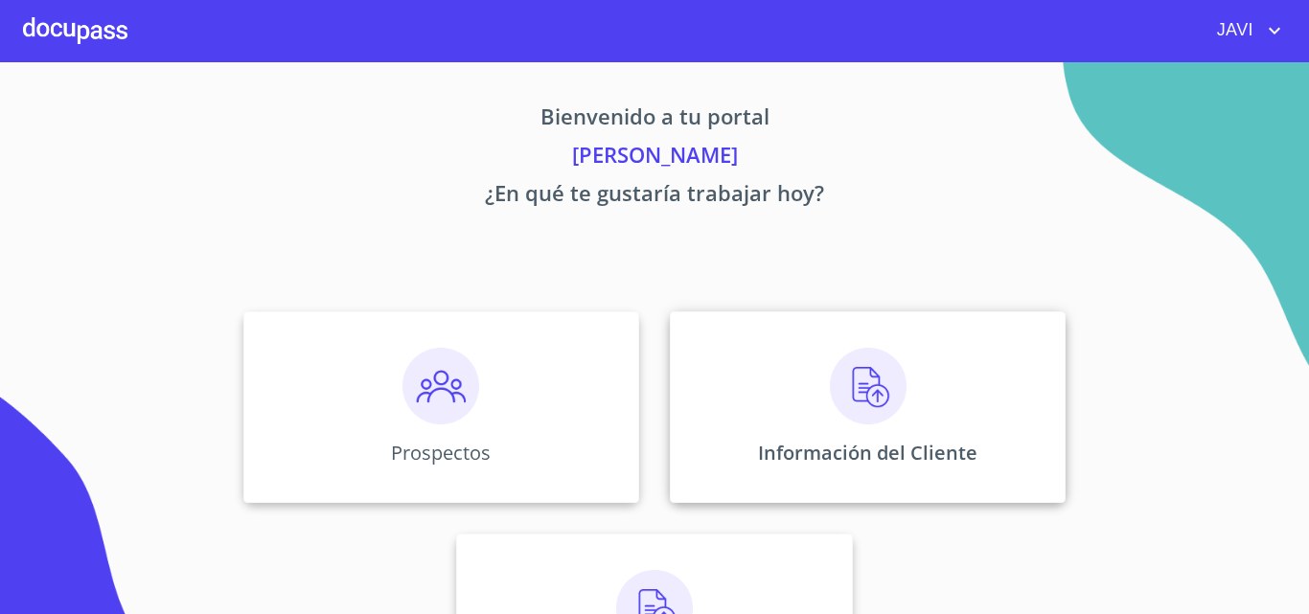
click at [866, 383] on img at bounding box center [868, 386] width 77 height 77
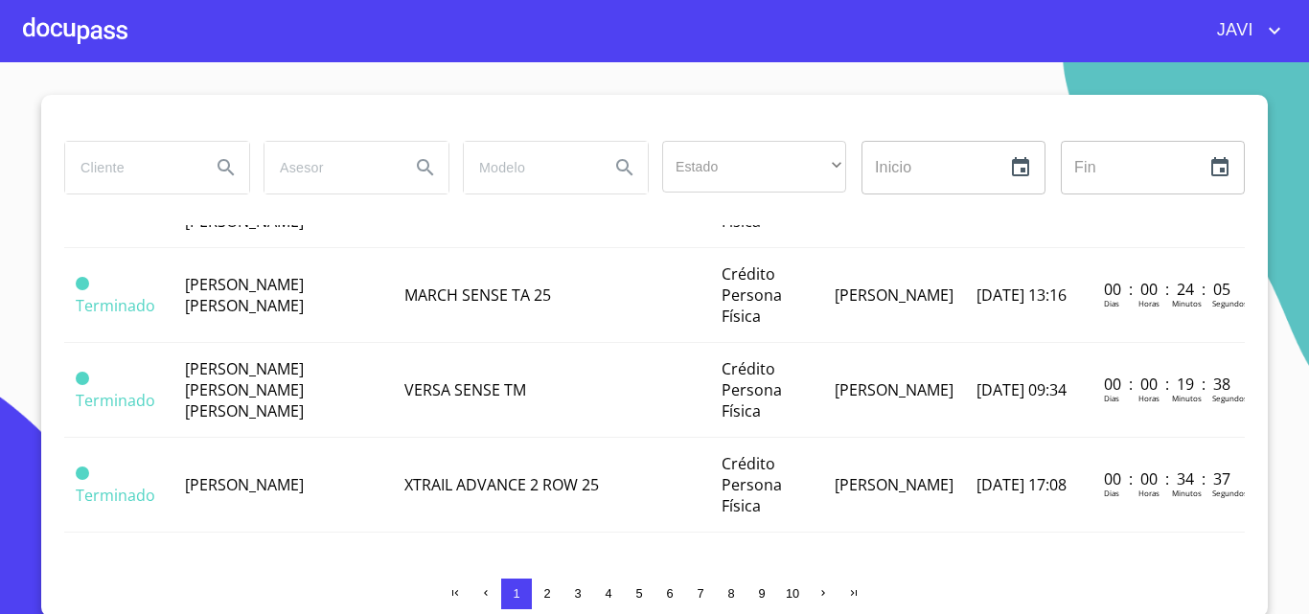
scroll to position [16, 0]
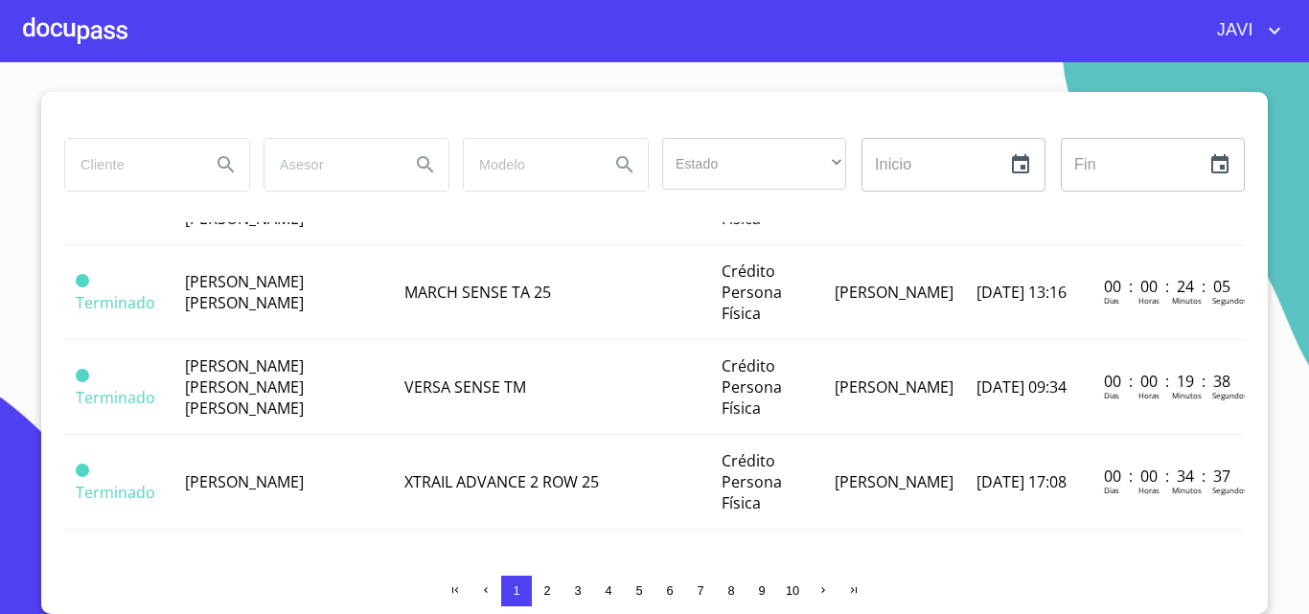
click at [543, 594] on span "2" at bounding box center [546, 591] width 7 height 14
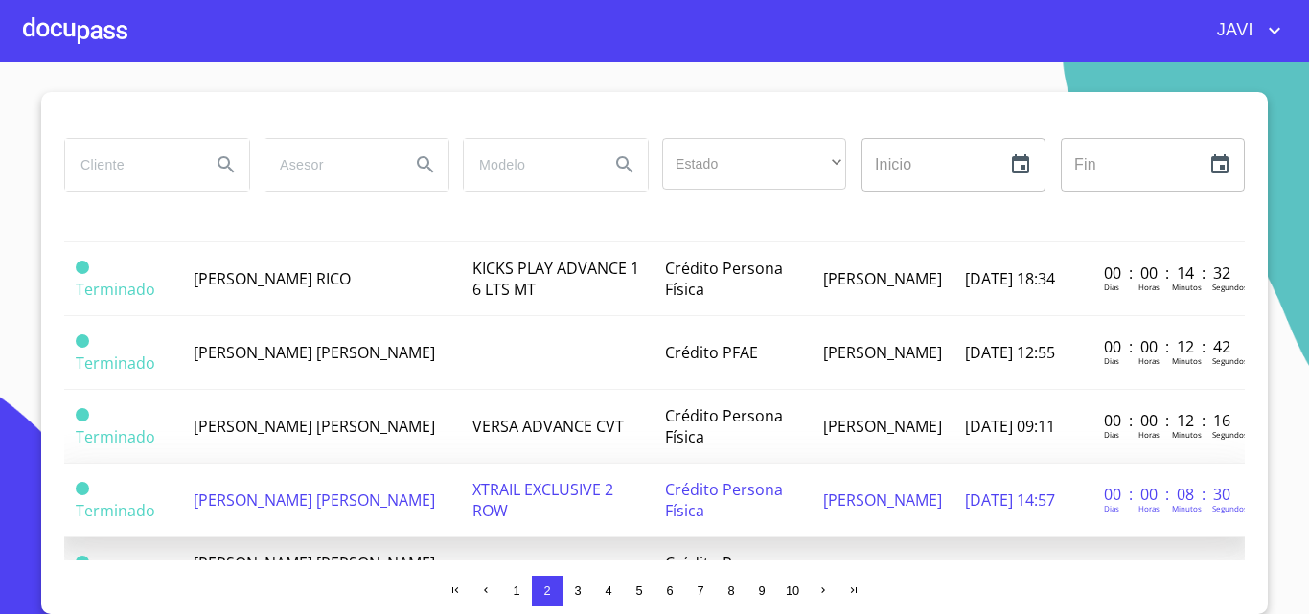
scroll to position [1603, 0]
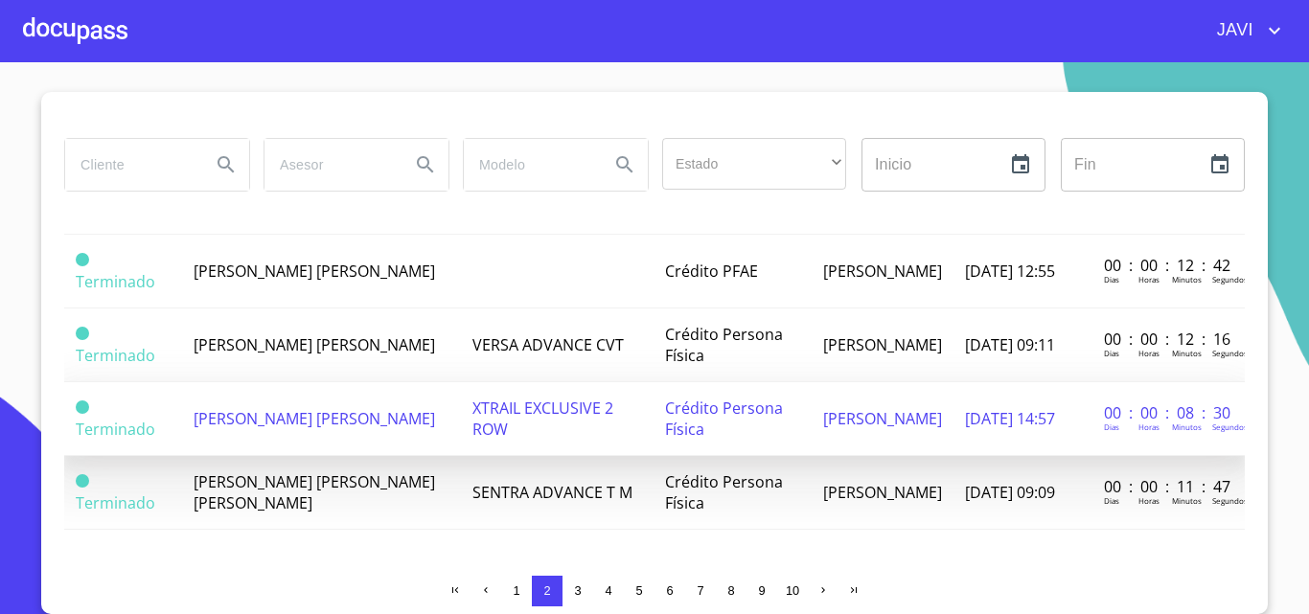
click at [513, 401] on span "XTRAIL EXCLUSIVE 2 ROW" at bounding box center [542, 419] width 141 height 42
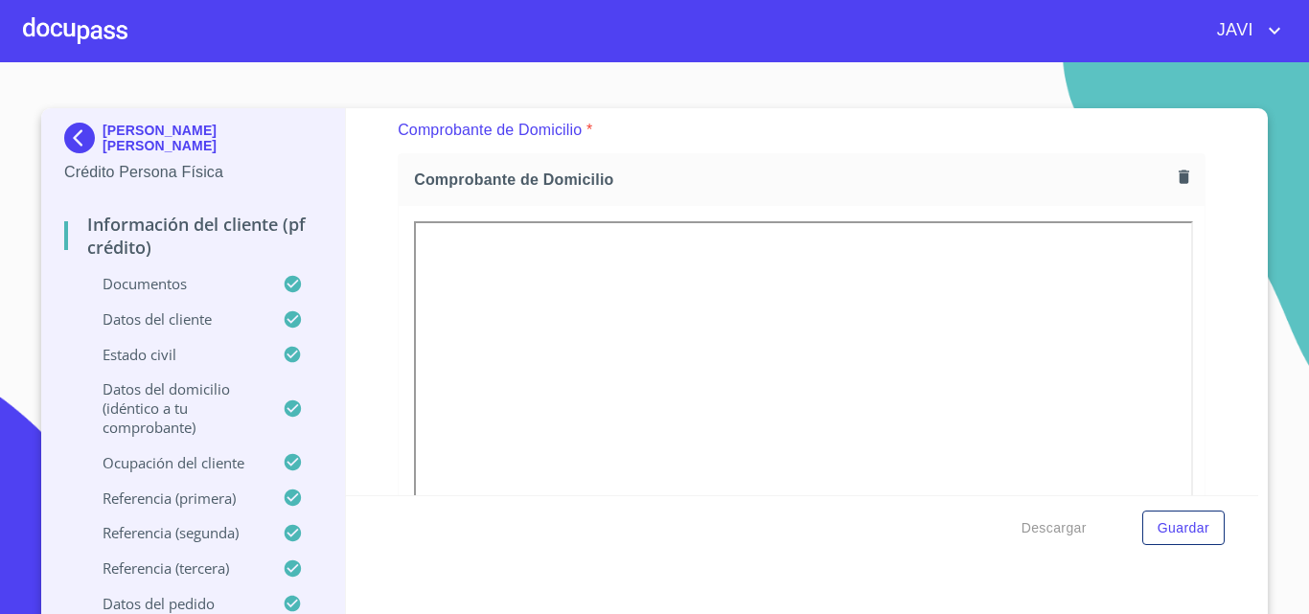
scroll to position [1054, 0]
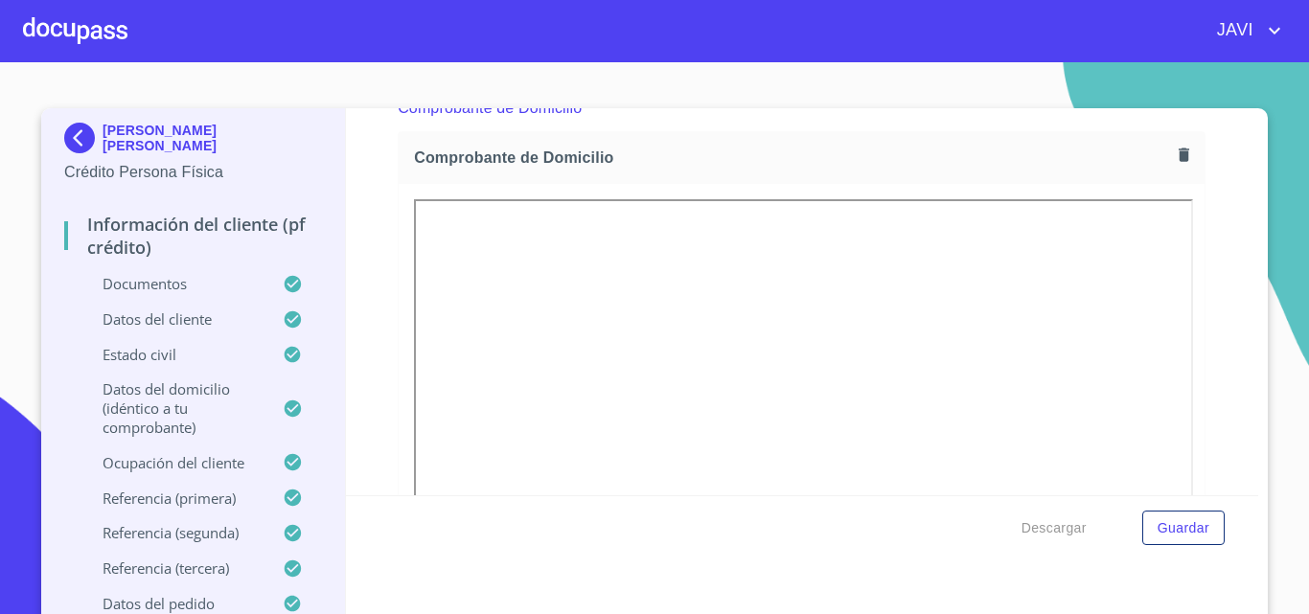
click at [61, 33] on div at bounding box center [75, 30] width 104 height 61
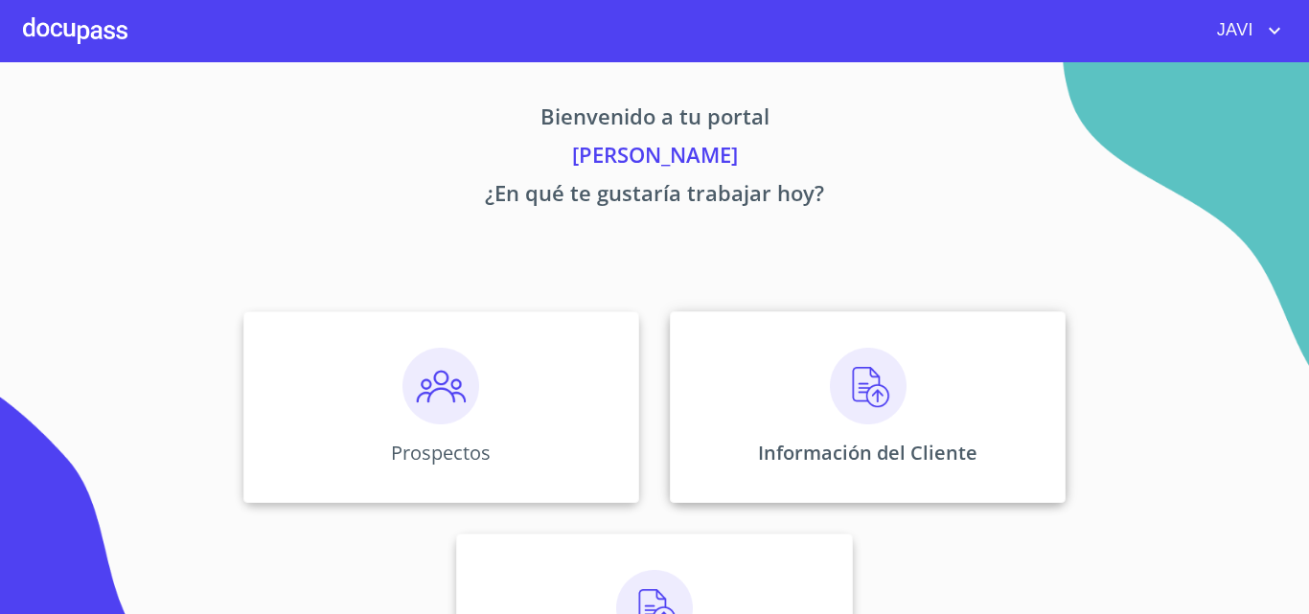
click at [845, 397] on img at bounding box center [868, 386] width 77 height 77
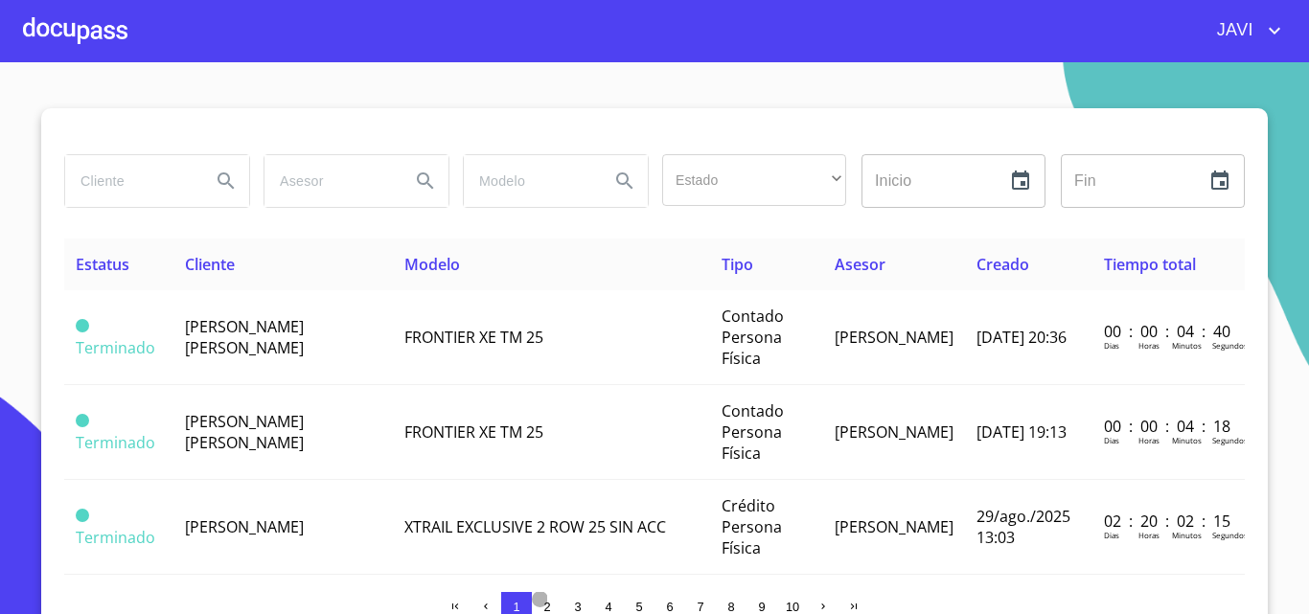
click at [543, 610] on span "2" at bounding box center [546, 607] width 7 height 14
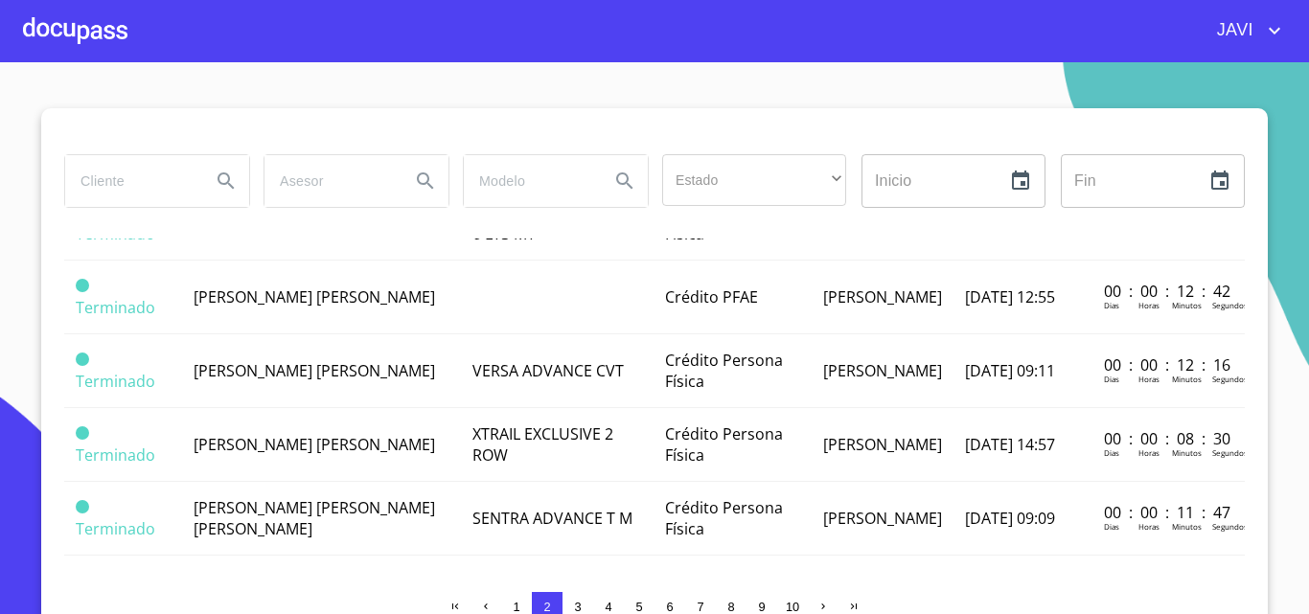
scroll to position [1603, 0]
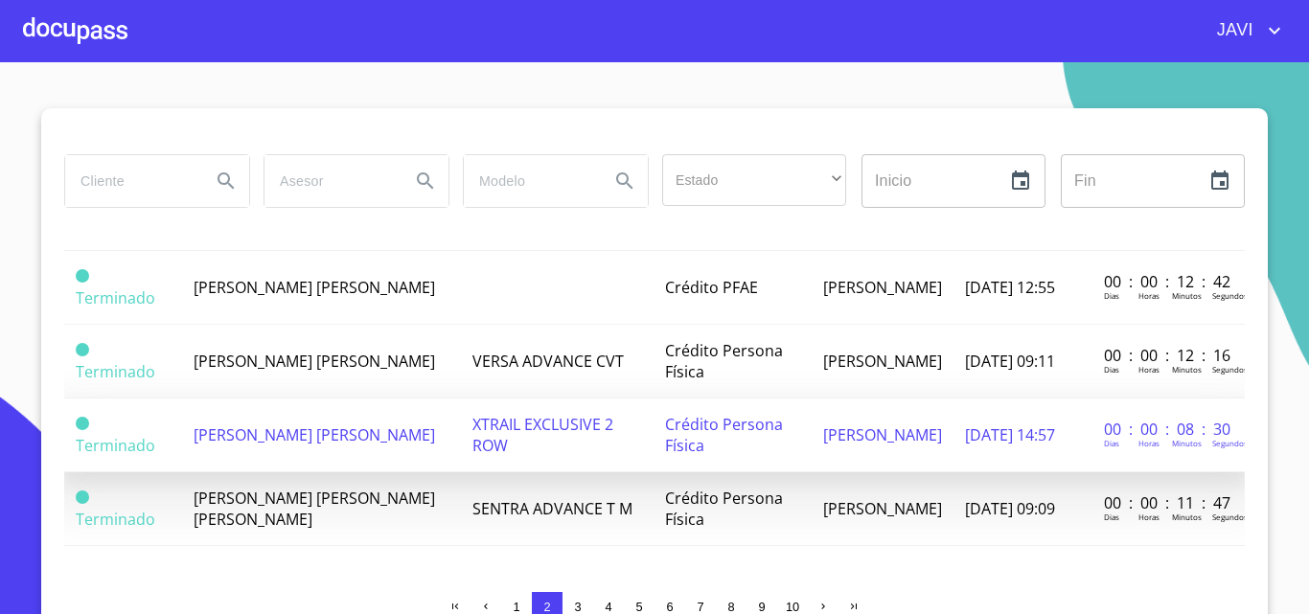
click at [340, 424] on span "[PERSON_NAME] [PERSON_NAME]" at bounding box center [314, 434] width 241 height 21
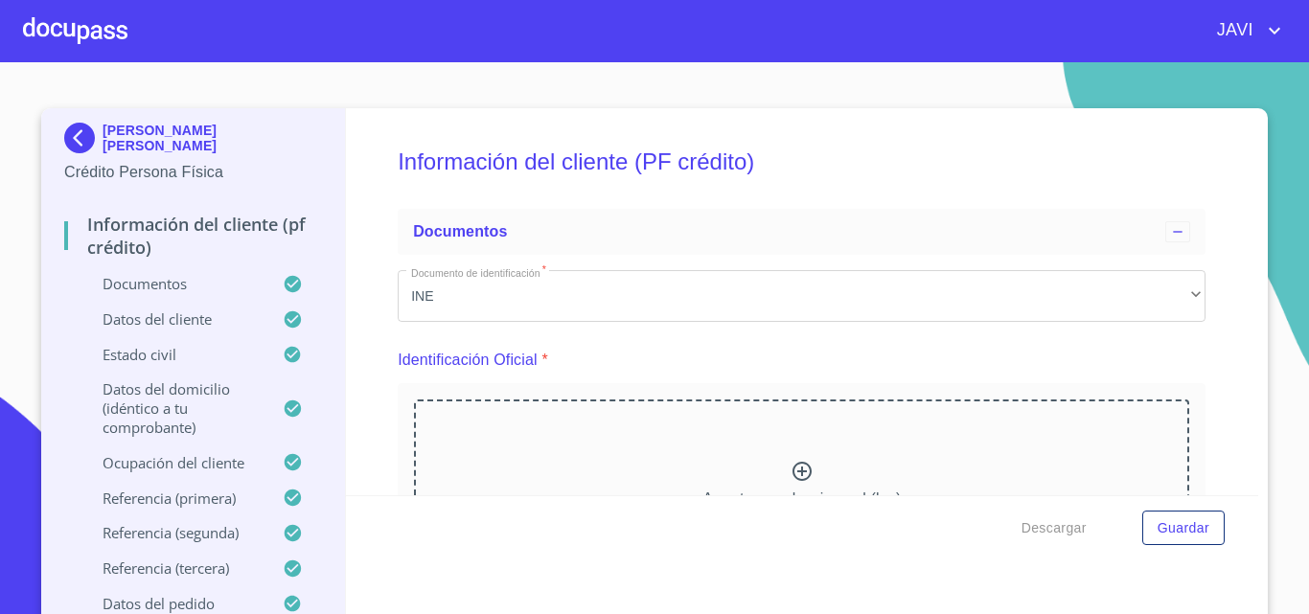
click at [63, 29] on div at bounding box center [75, 30] width 104 height 61
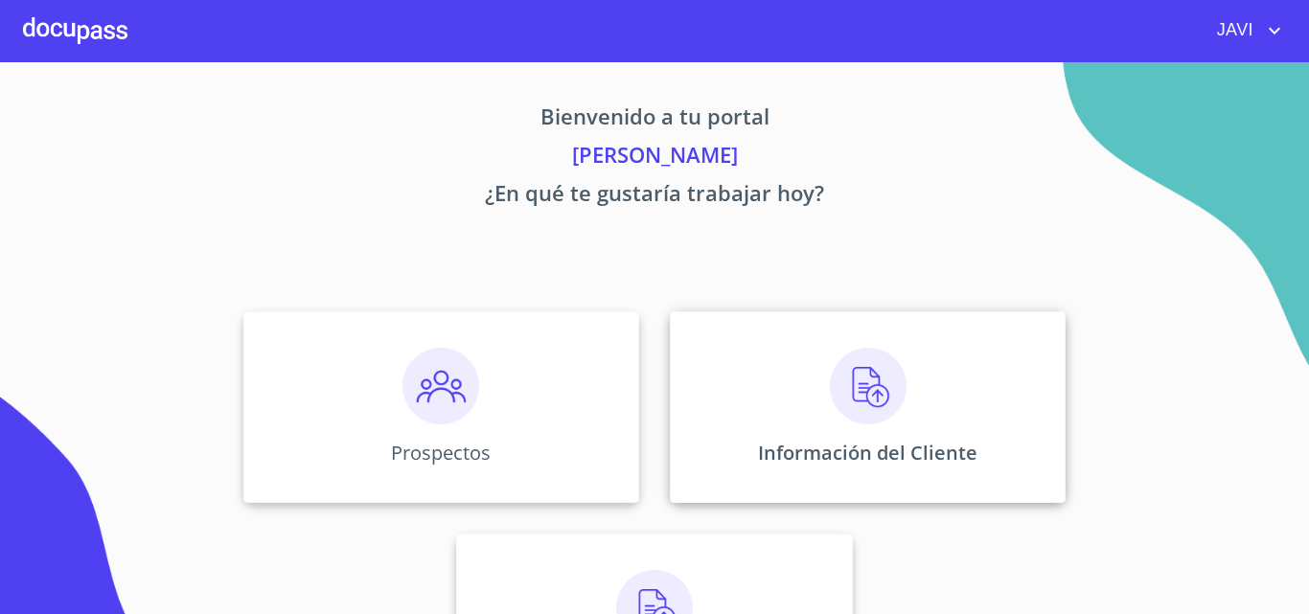
click at [854, 388] on img at bounding box center [868, 386] width 77 height 77
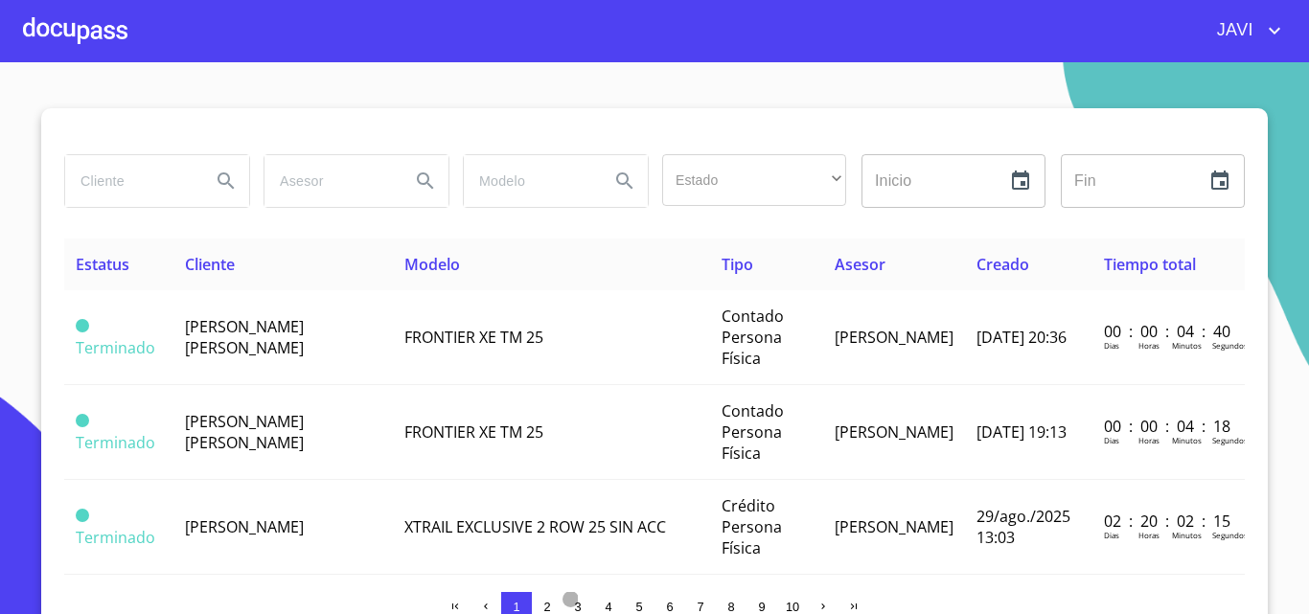
click at [574, 604] on span "3" at bounding box center [577, 607] width 7 height 14
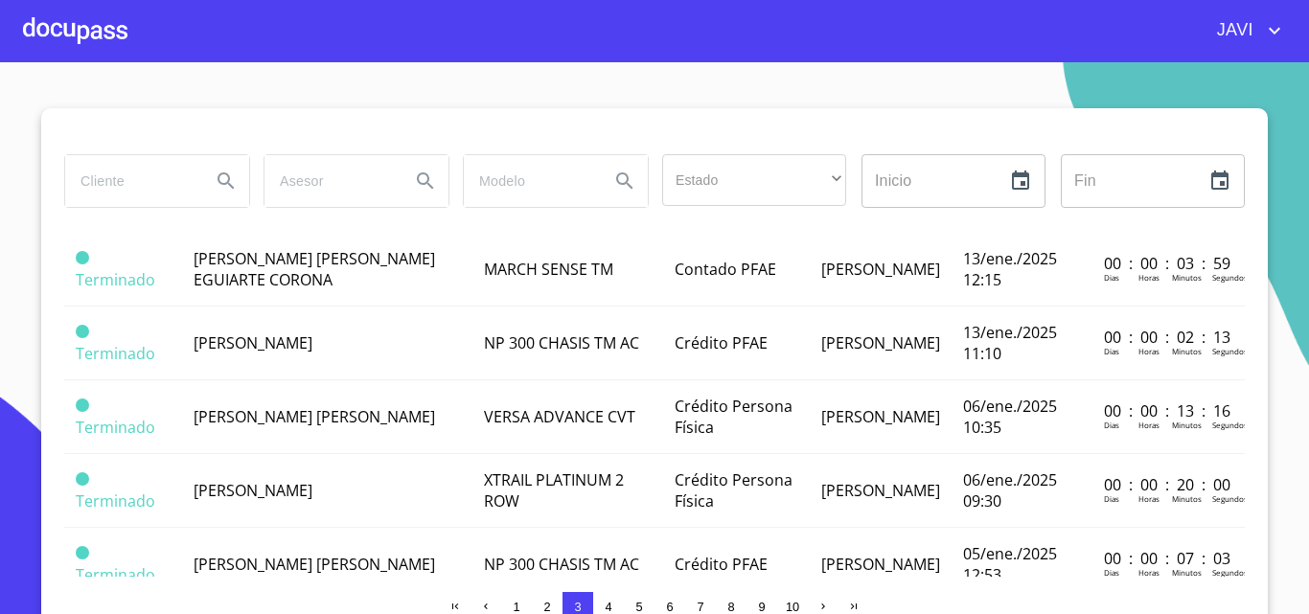
scroll to position [1603, 0]
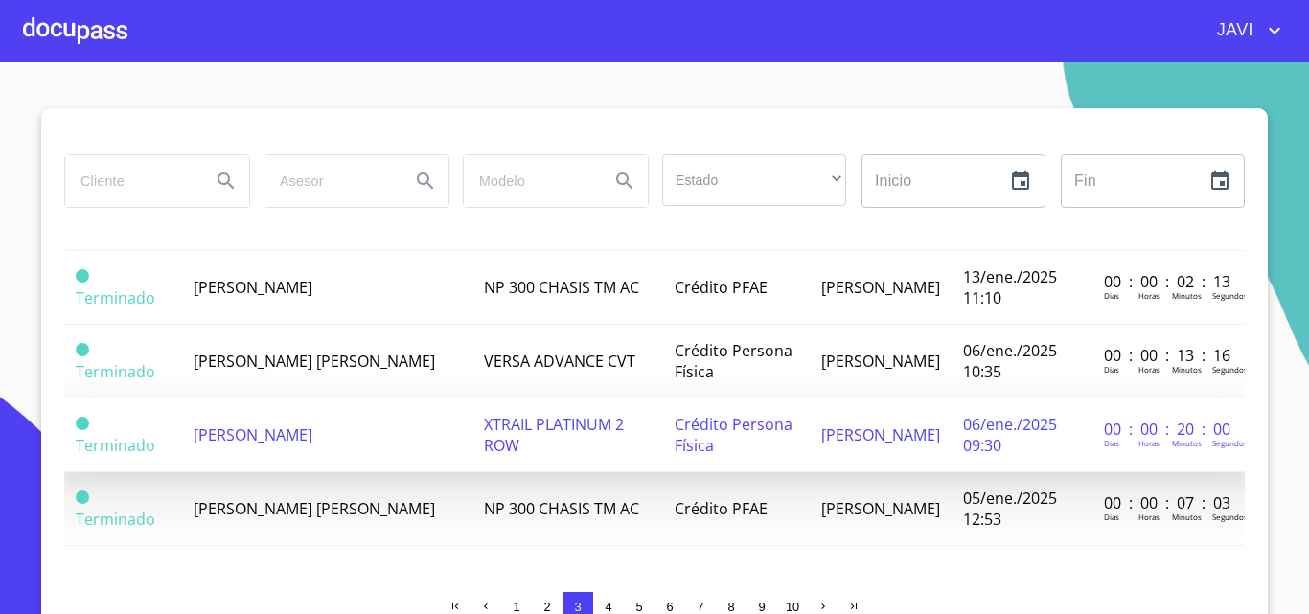
click at [581, 424] on span "XTRAIL PLATINUM 2 ROW" at bounding box center [554, 435] width 140 height 42
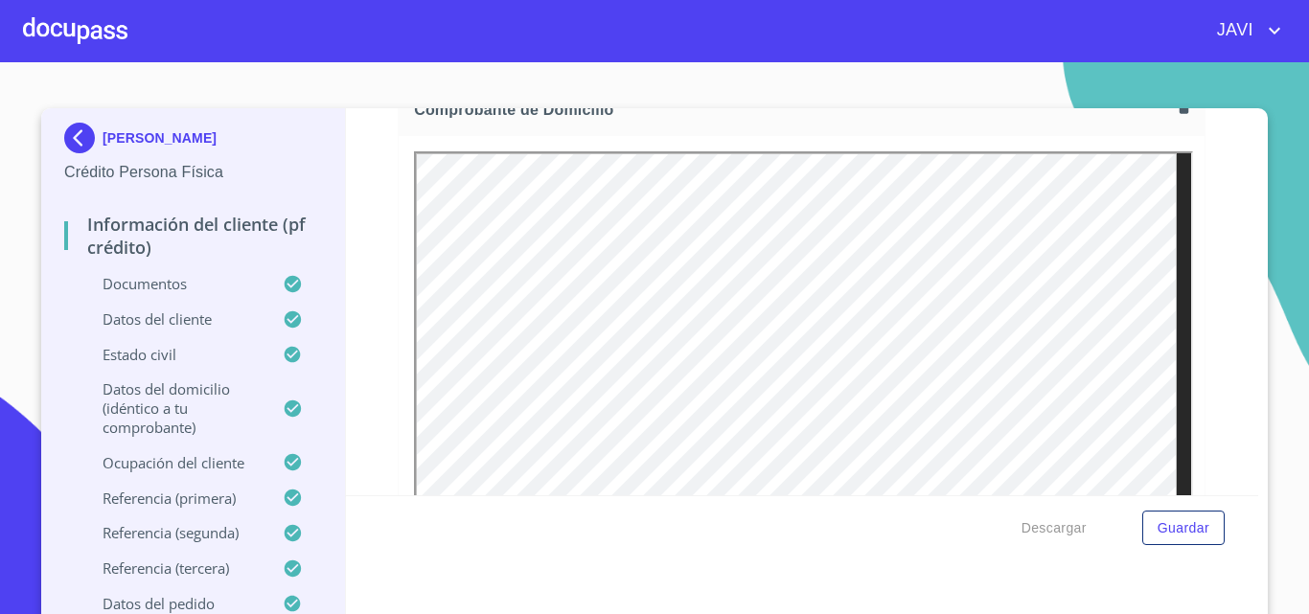
scroll to position [1150, 0]
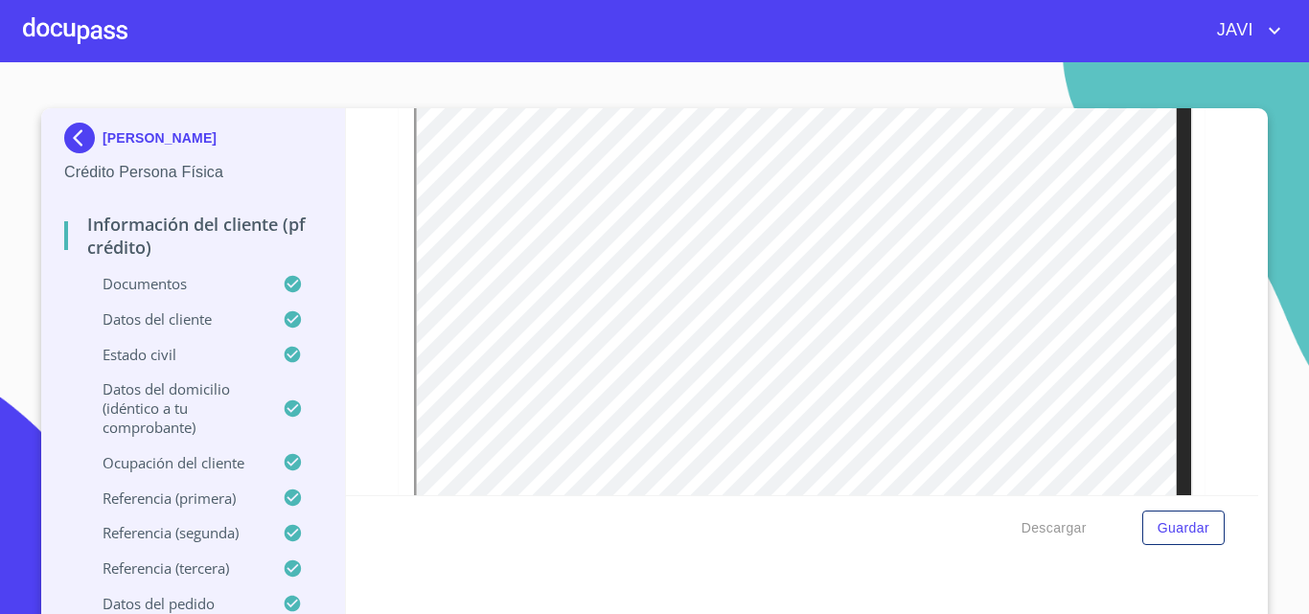
click at [74, 34] on div at bounding box center [75, 30] width 104 height 61
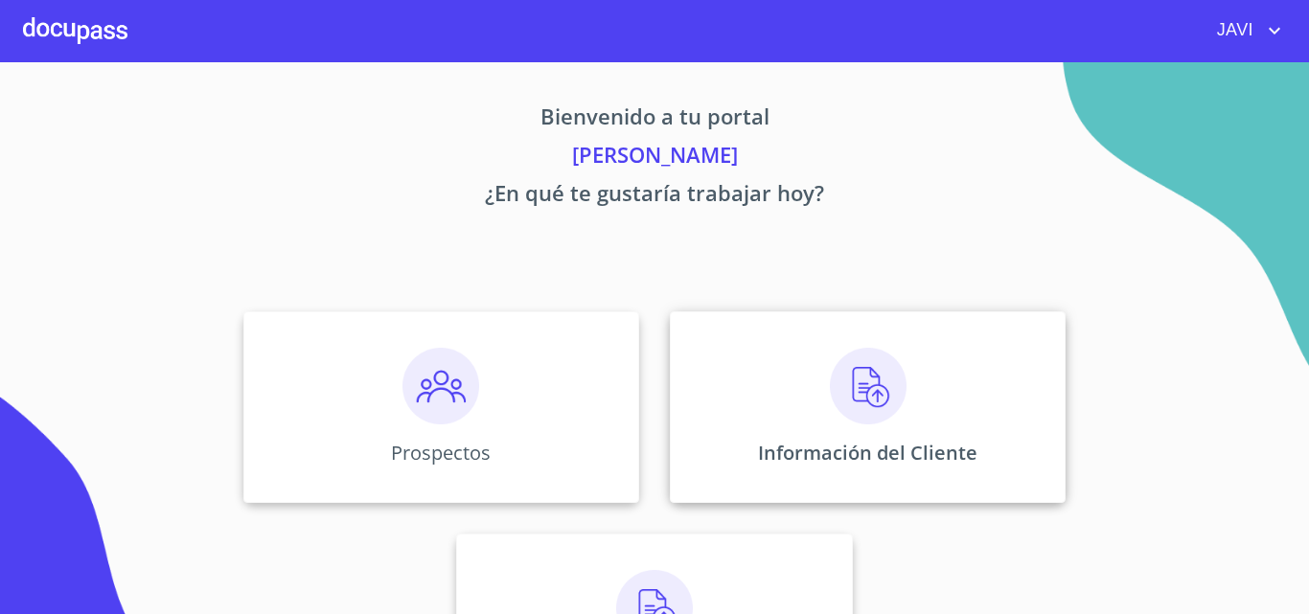
click at [863, 376] on img at bounding box center [868, 386] width 77 height 77
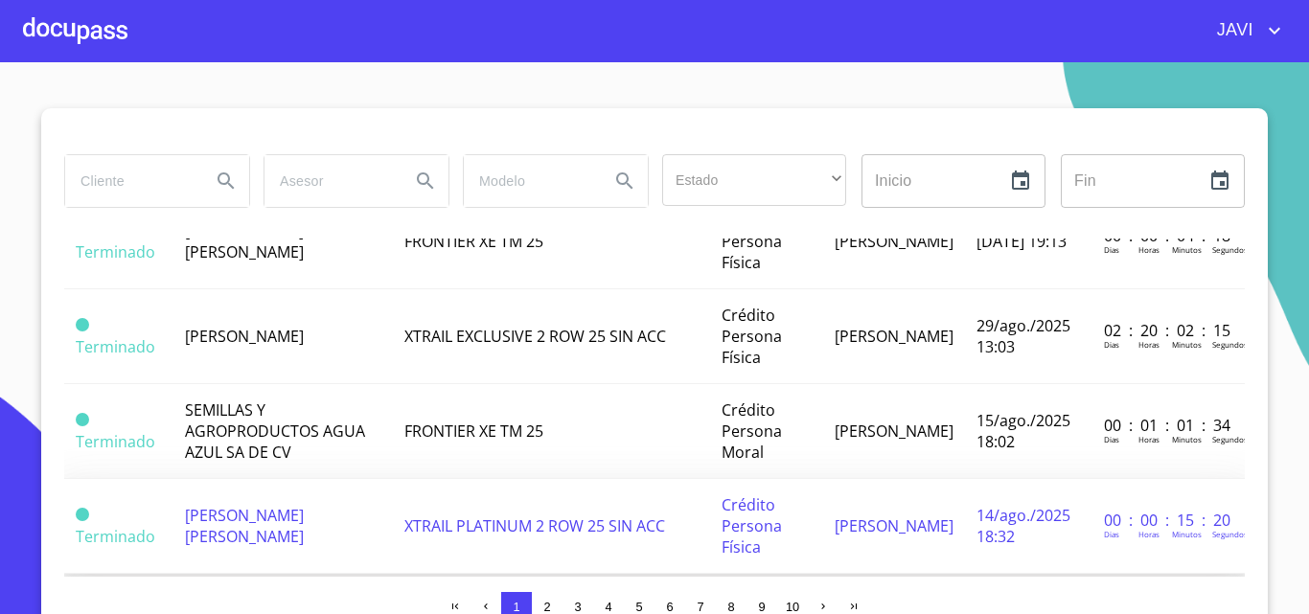
scroll to position [192, 0]
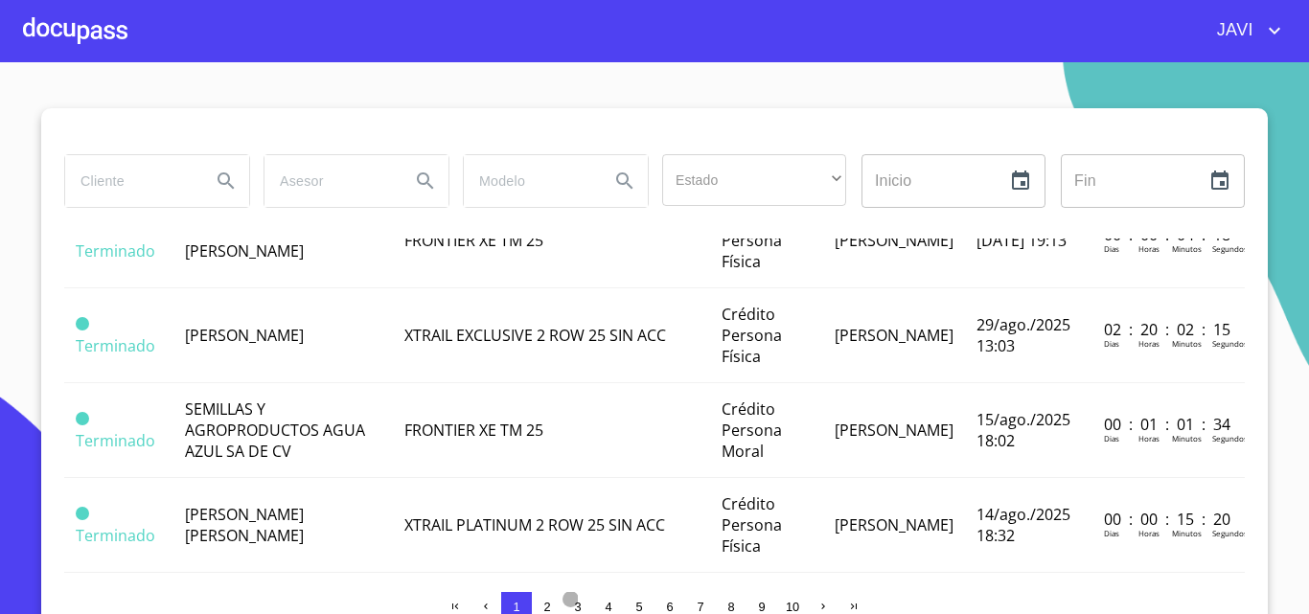
click at [574, 601] on span "3" at bounding box center [577, 607] width 7 height 14
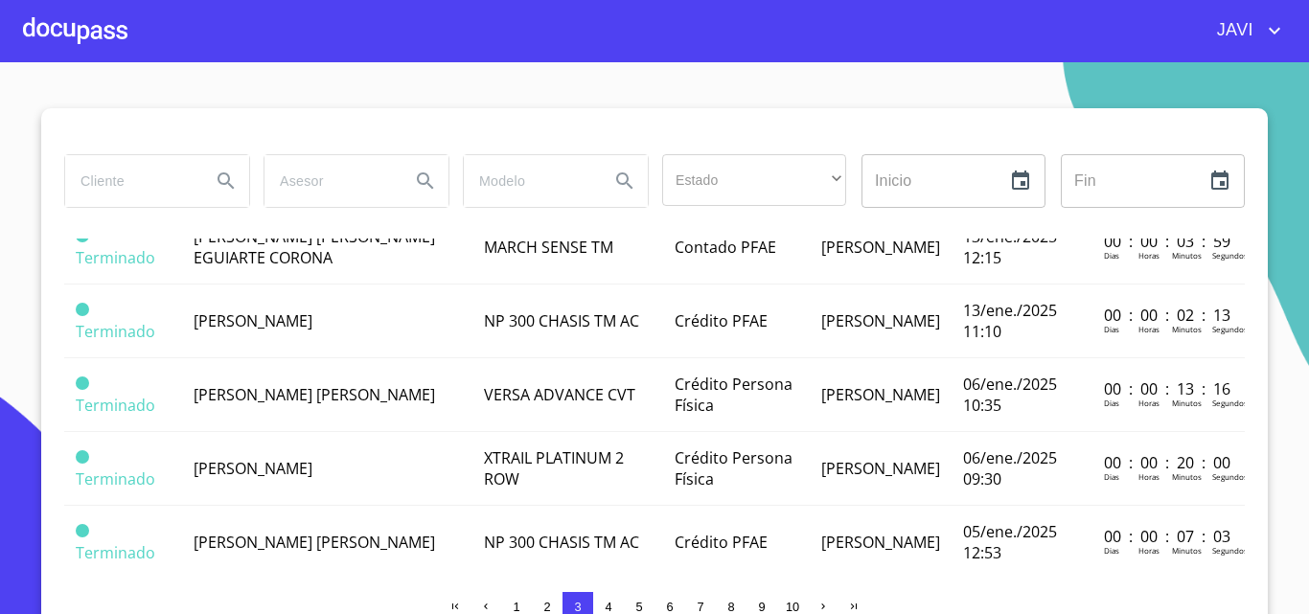
scroll to position [1603, 0]
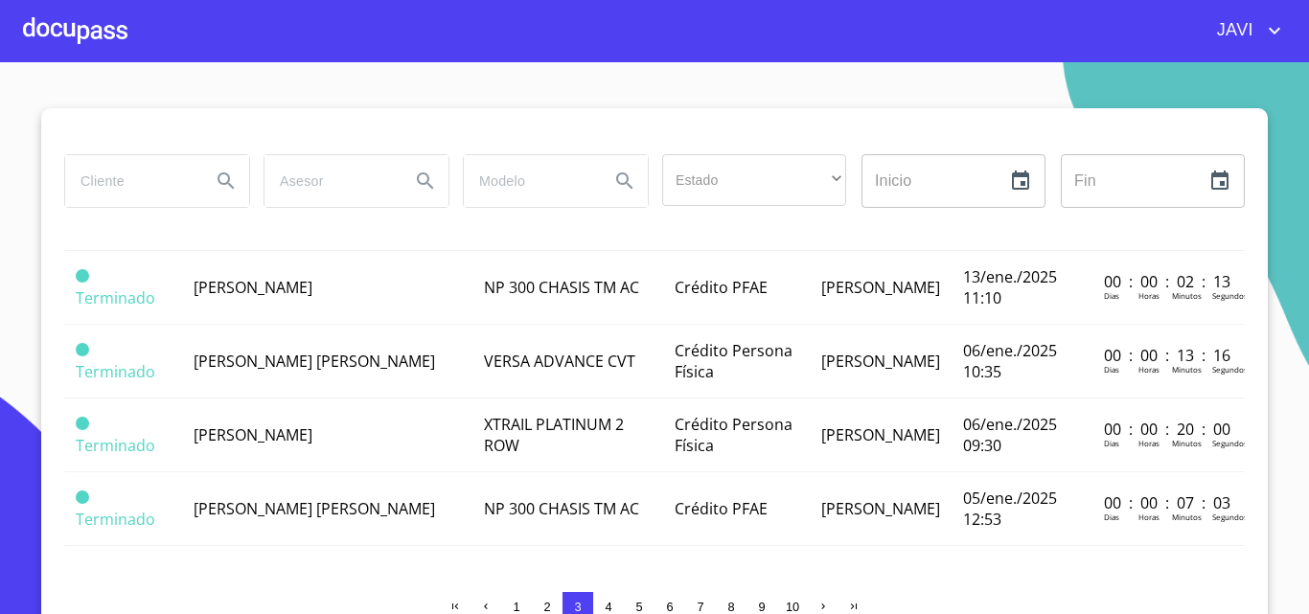
click at [605, 606] on span "4" at bounding box center [608, 607] width 7 height 14
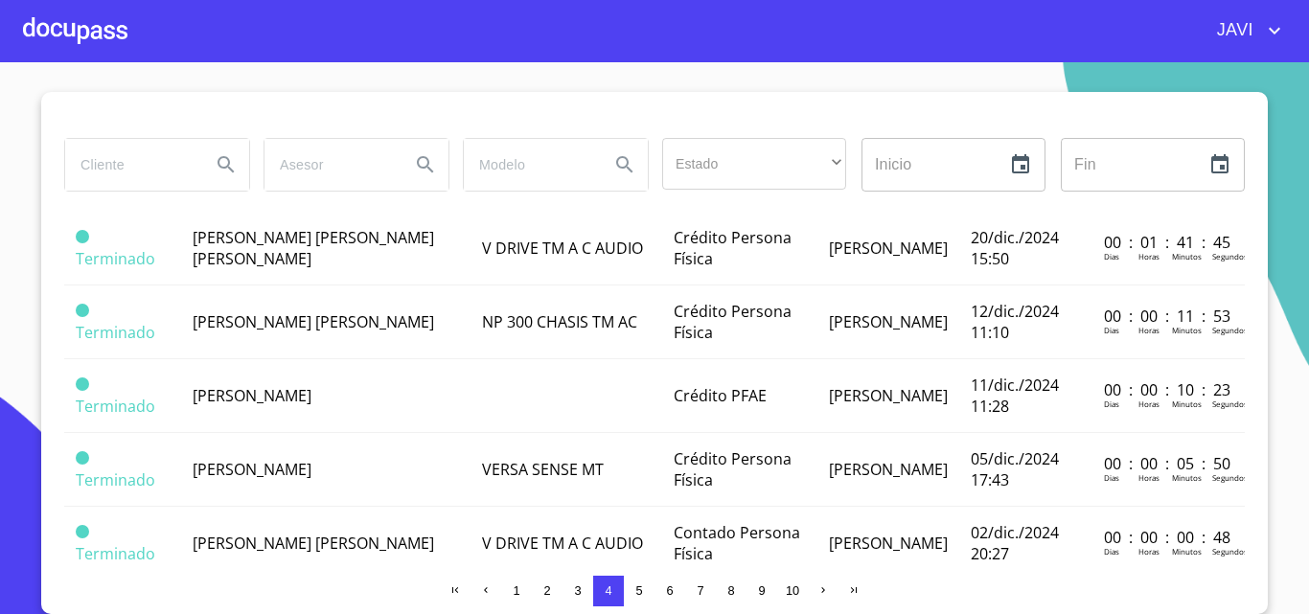
scroll to position [453, 0]
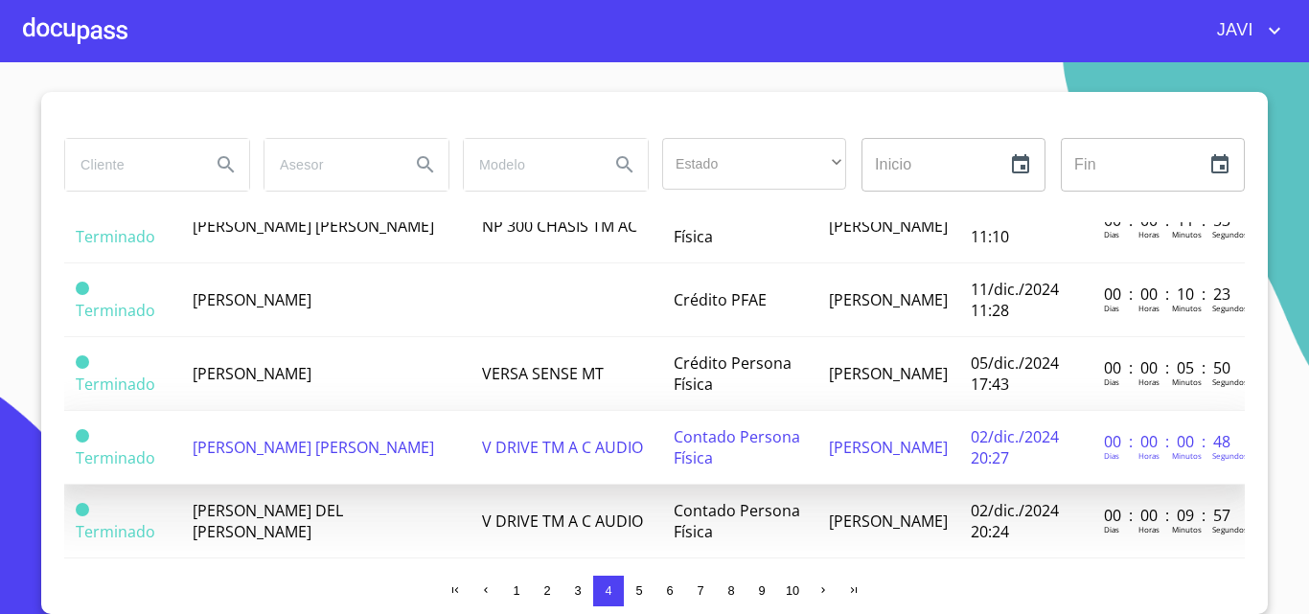
click at [615, 449] on span "V DRIVE TM A C AUDIO" at bounding box center [562, 447] width 161 height 21
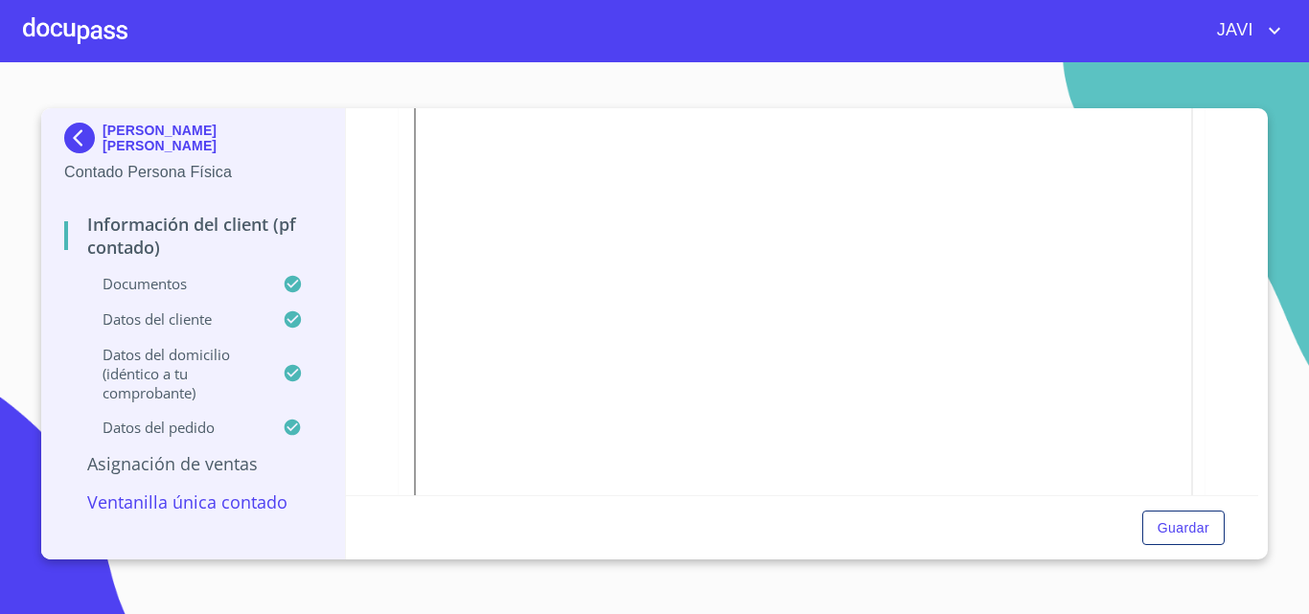
scroll to position [958, 0]
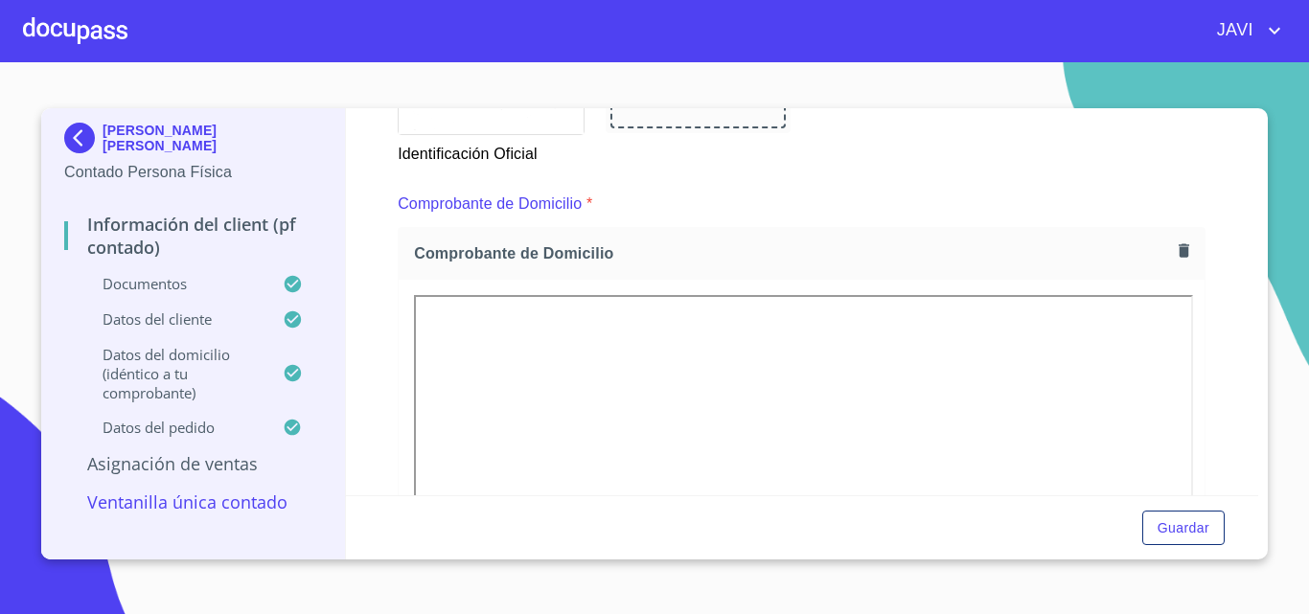
click at [74, 24] on div at bounding box center [75, 30] width 104 height 61
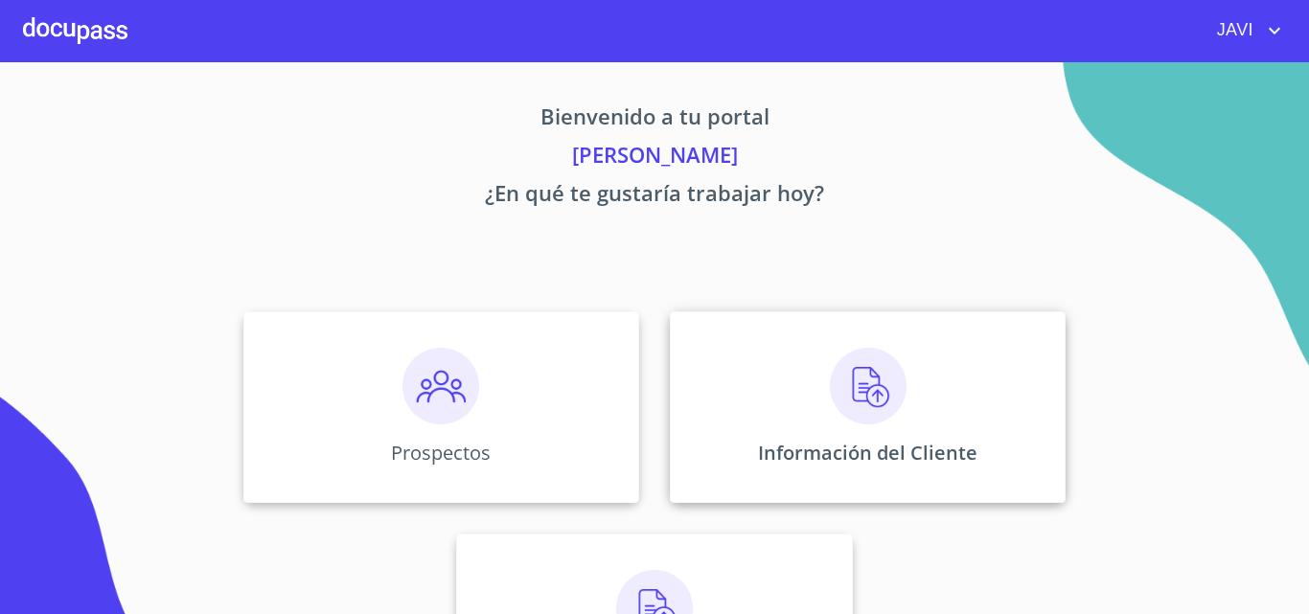
click at [872, 379] on img at bounding box center [868, 386] width 77 height 77
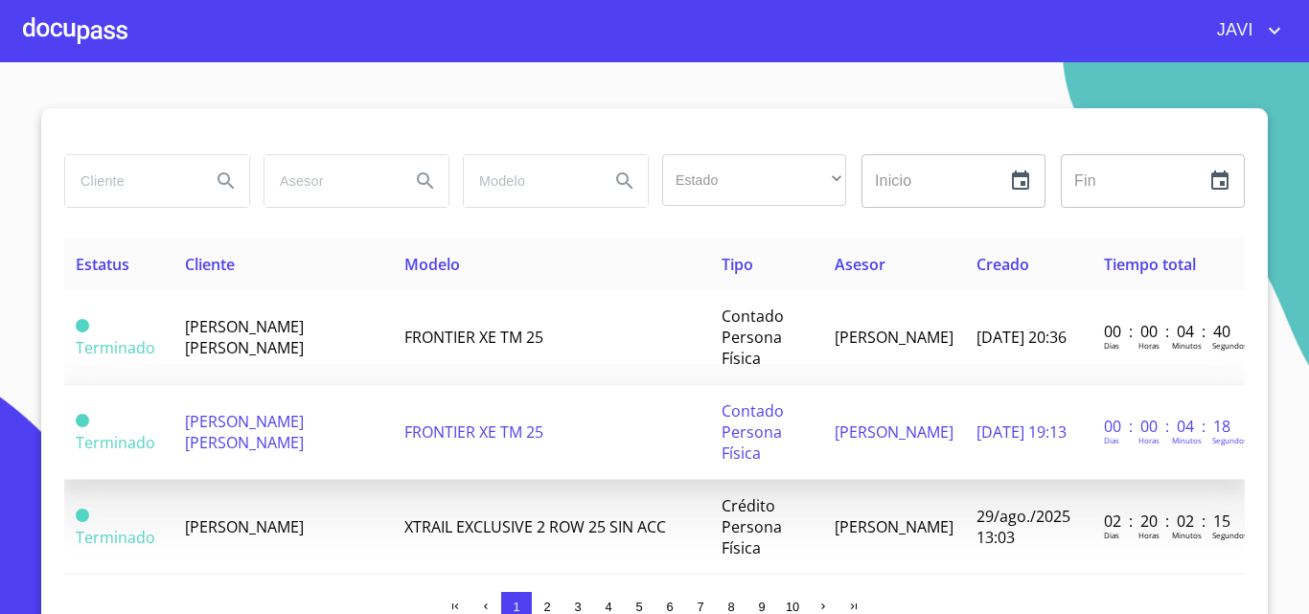
click at [304, 433] on span "[PERSON_NAME] [PERSON_NAME]" at bounding box center [244, 432] width 119 height 42
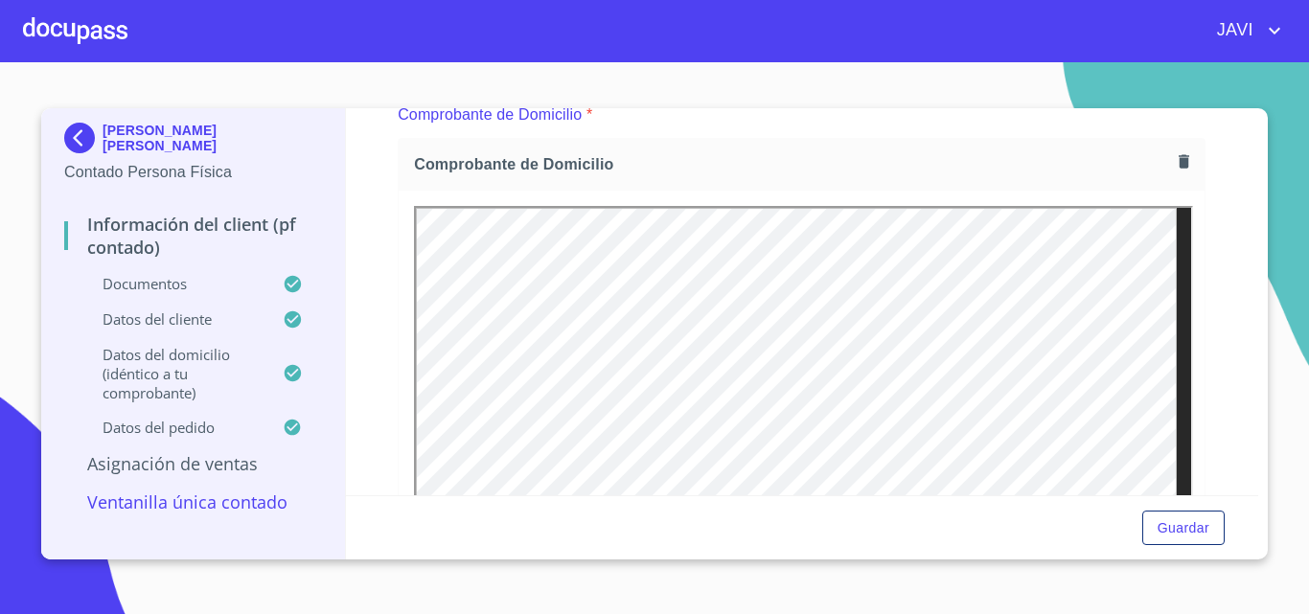
scroll to position [1054, 0]
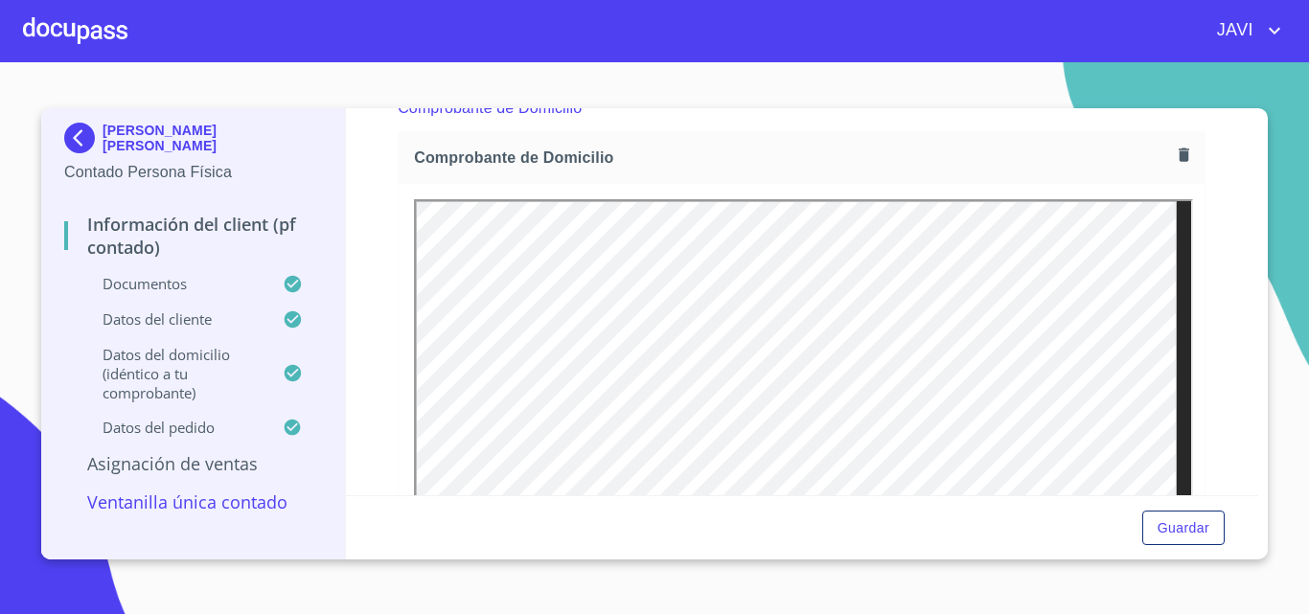
click at [55, 32] on div at bounding box center [75, 30] width 104 height 61
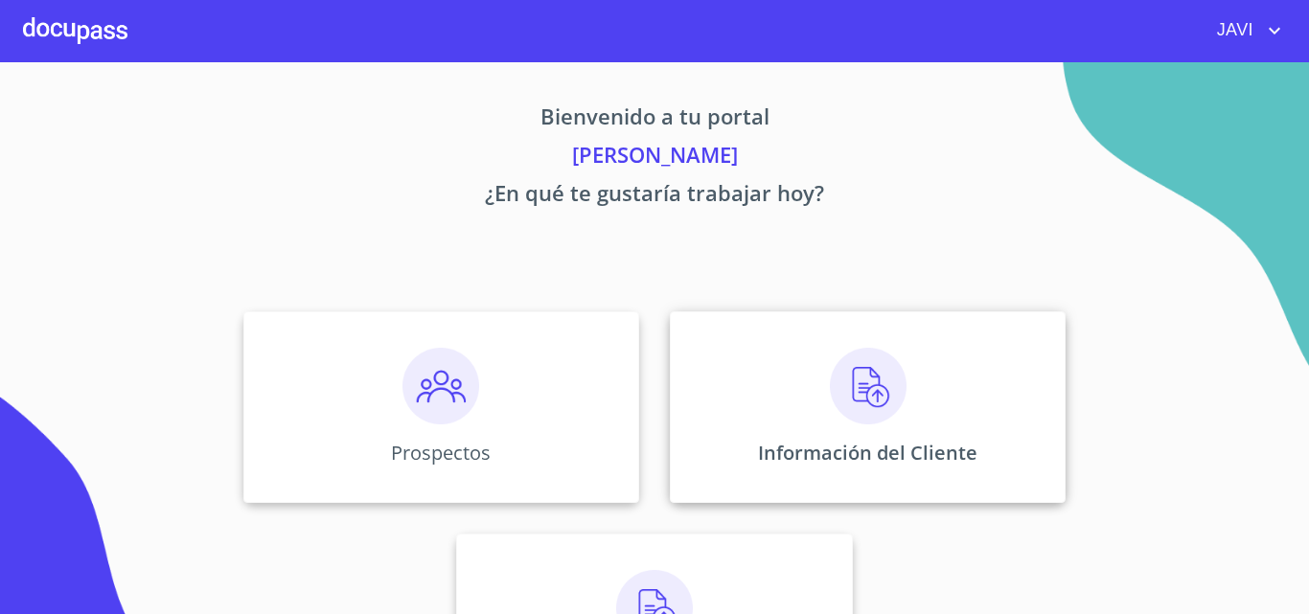
click at [860, 393] on img at bounding box center [868, 386] width 77 height 77
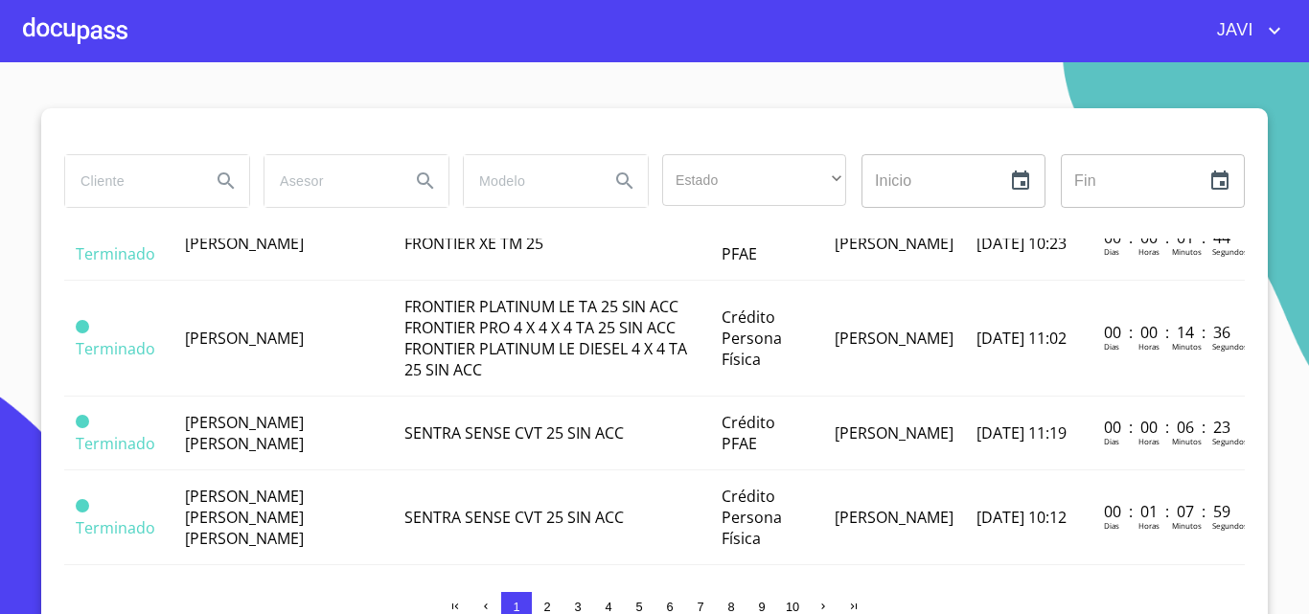
scroll to position [1054, 0]
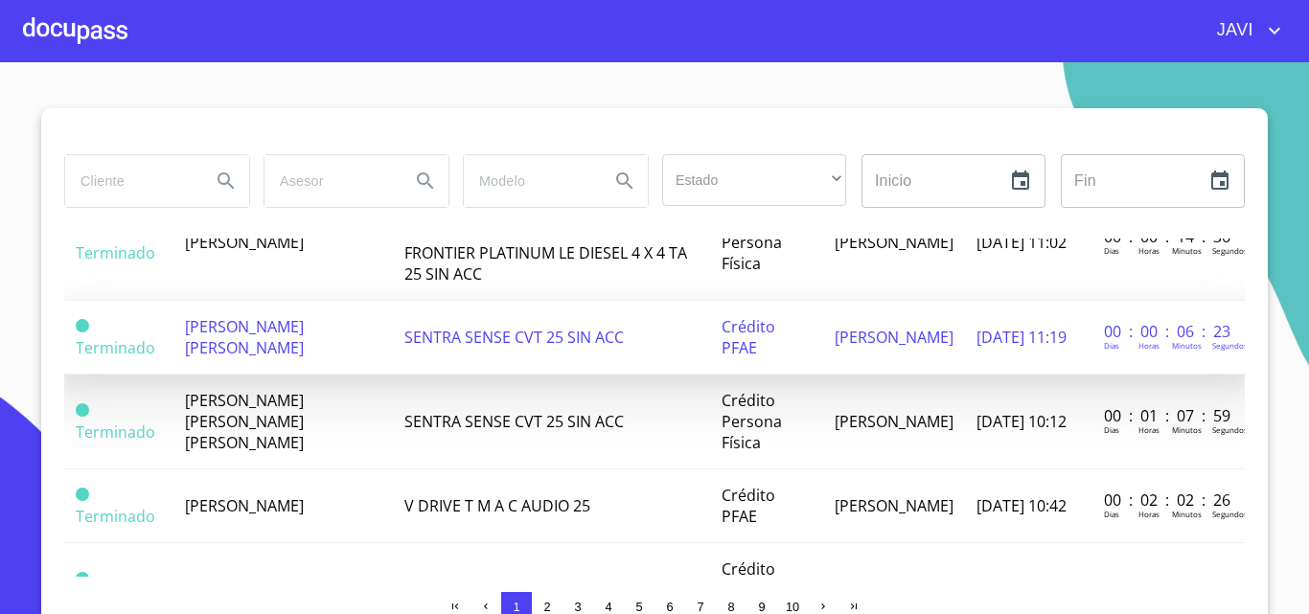
click at [549, 339] on span "SENTRA SENSE CVT 25 SIN ACC" at bounding box center [513, 337] width 219 height 21
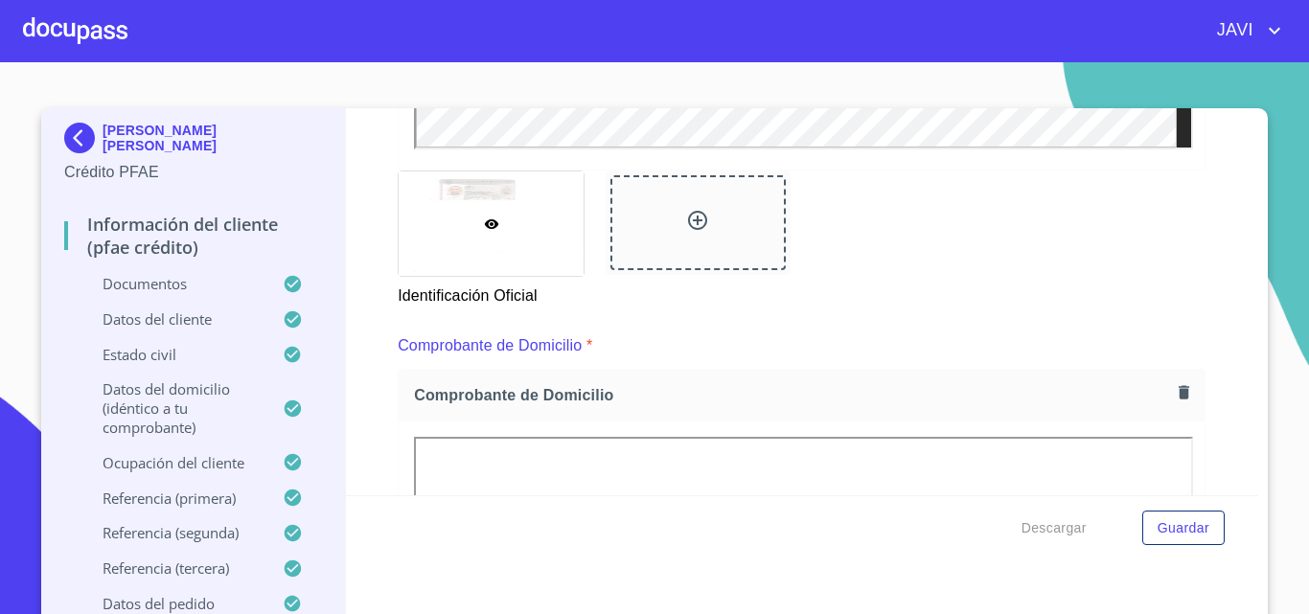
scroll to position [958, 0]
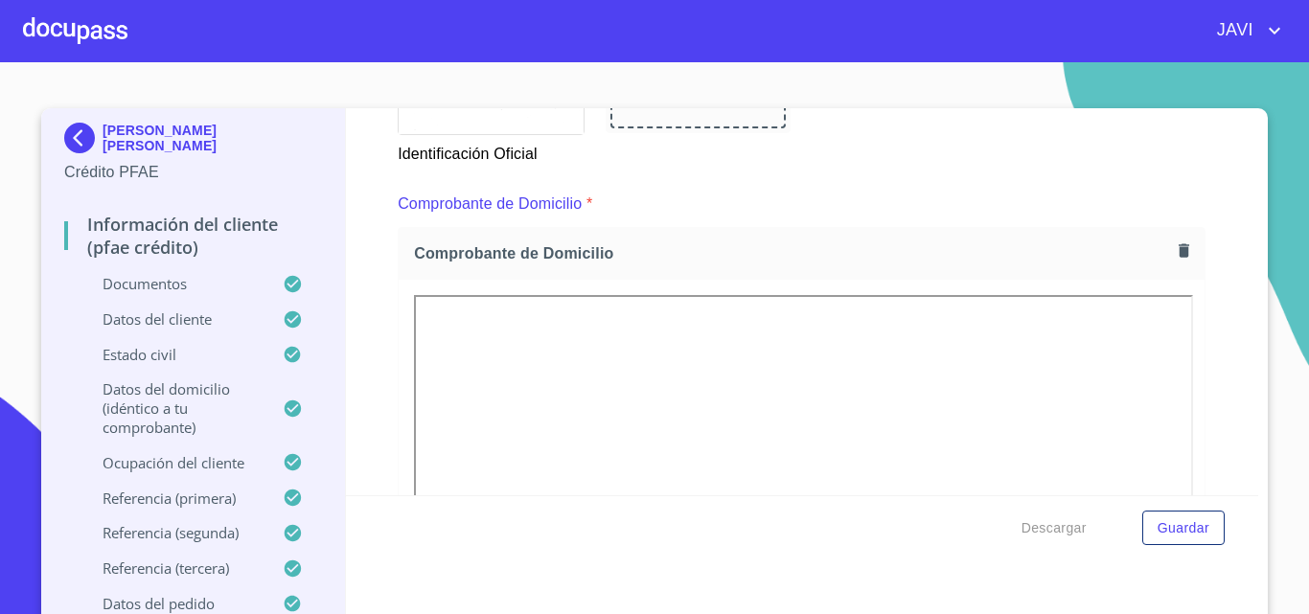
click at [77, 29] on div at bounding box center [75, 30] width 104 height 61
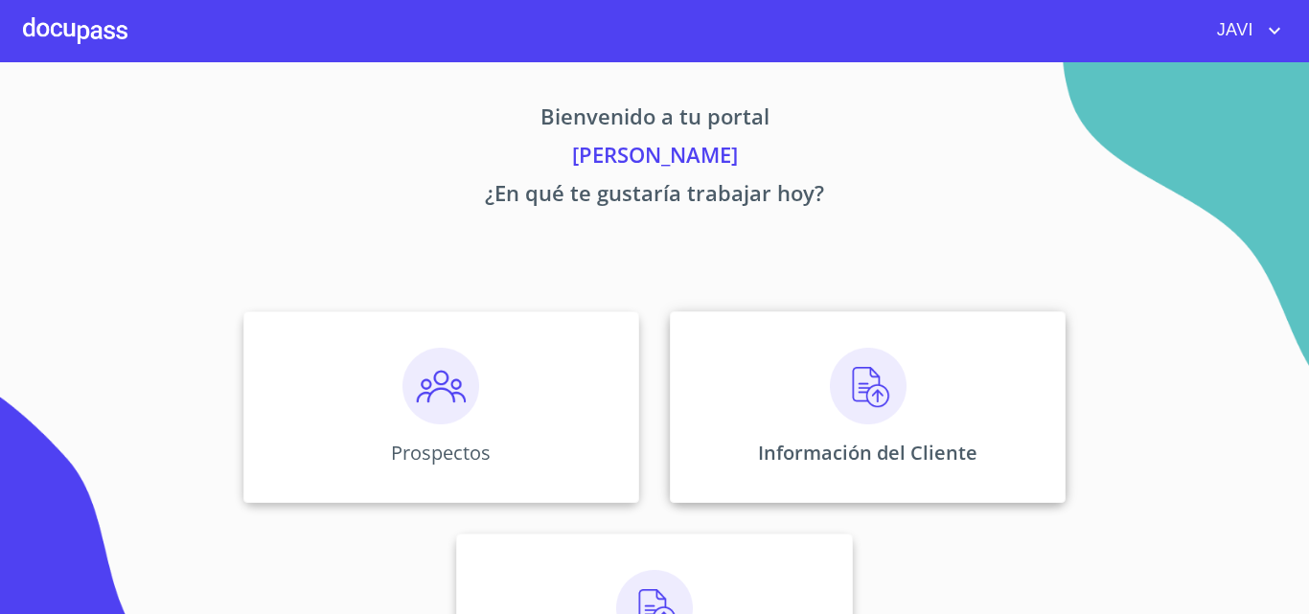
click at [873, 389] on img at bounding box center [868, 386] width 77 height 77
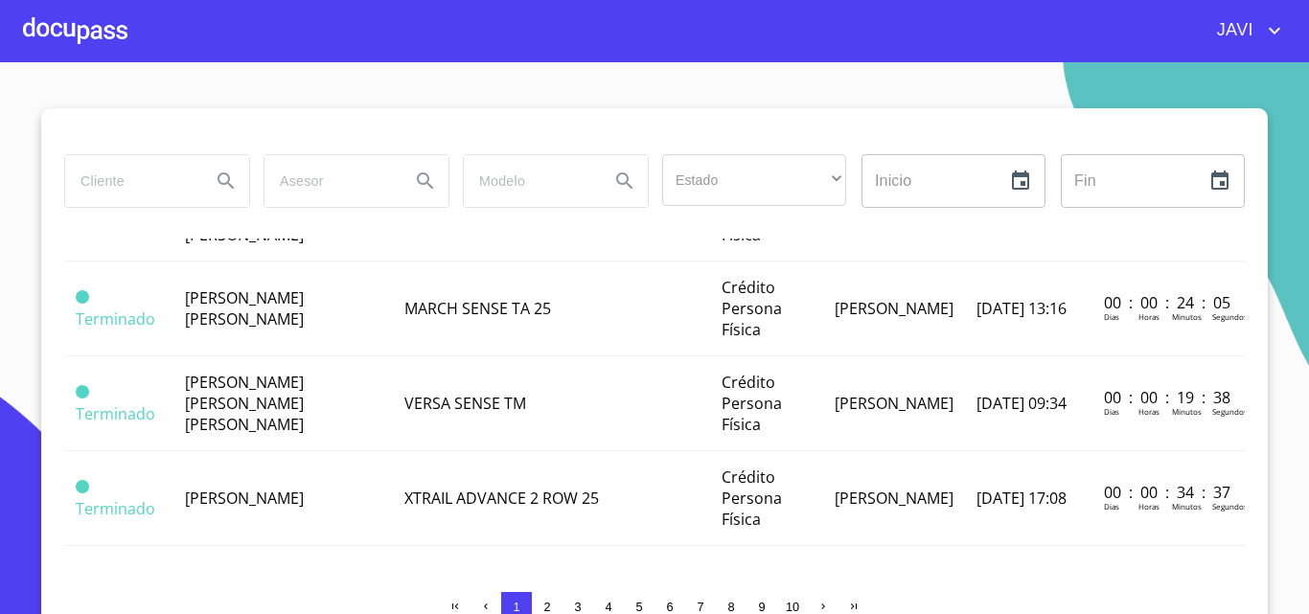
scroll to position [2025, 0]
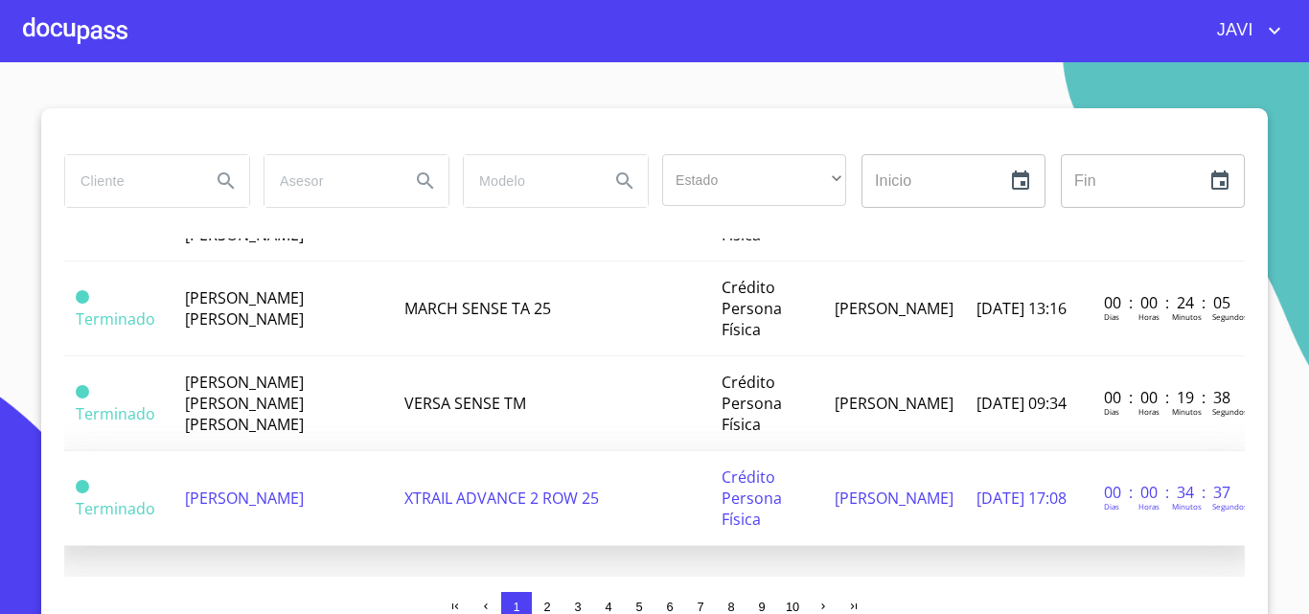
click at [496, 488] on span "XTRAIL ADVANCE 2 ROW 25" at bounding box center [501, 498] width 195 height 21
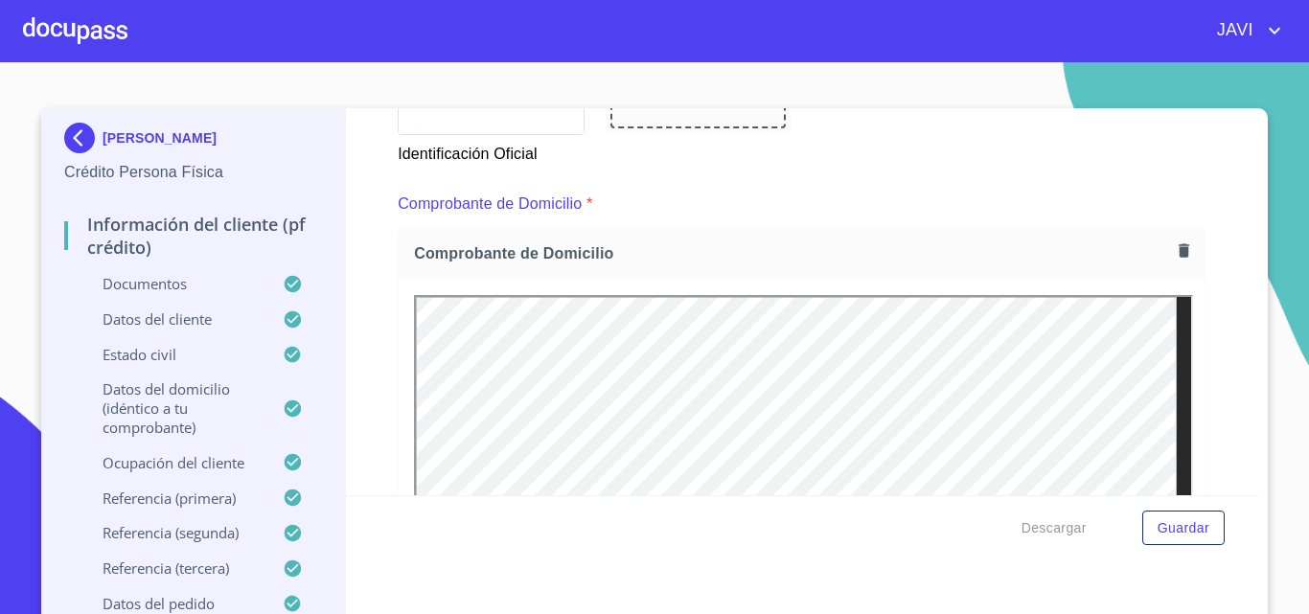
scroll to position [1054, 0]
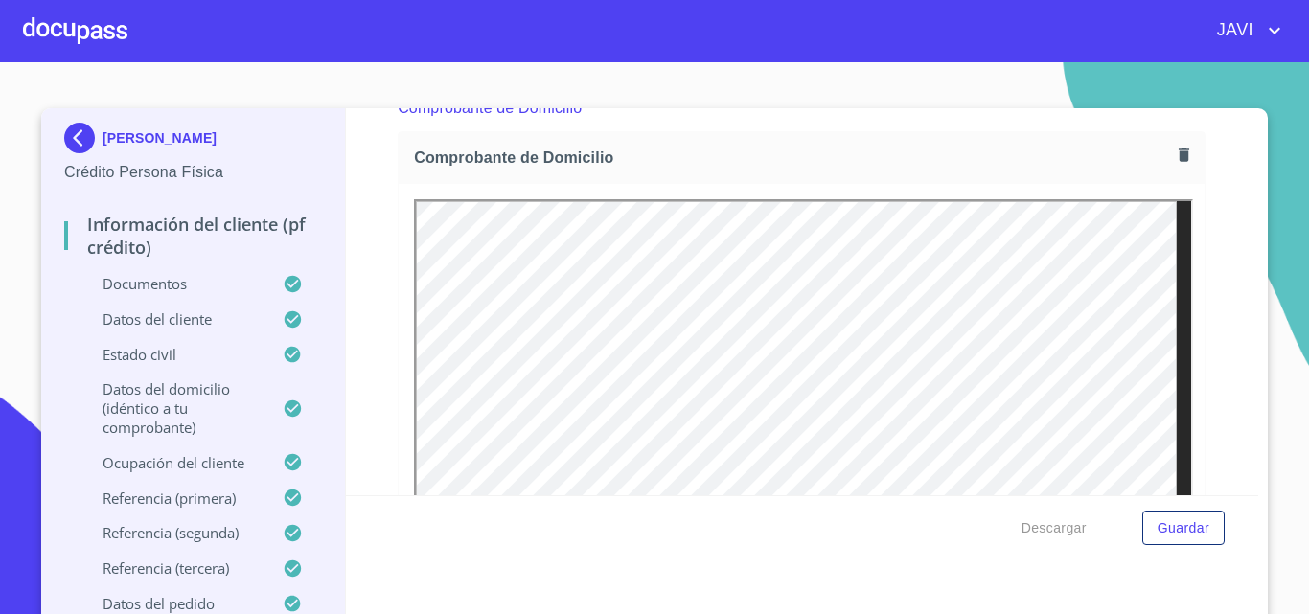
click at [76, 31] on div at bounding box center [75, 30] width 104 height 61
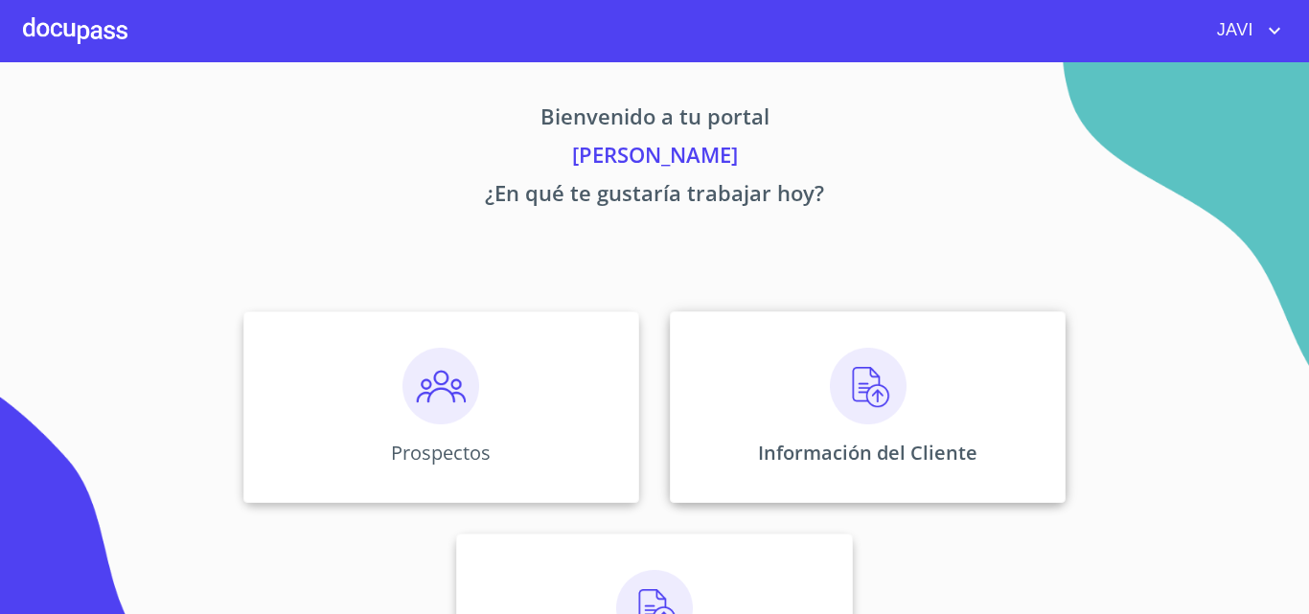
click at [867, 384] on img at bounding box center [868, 386] width 77 height 77
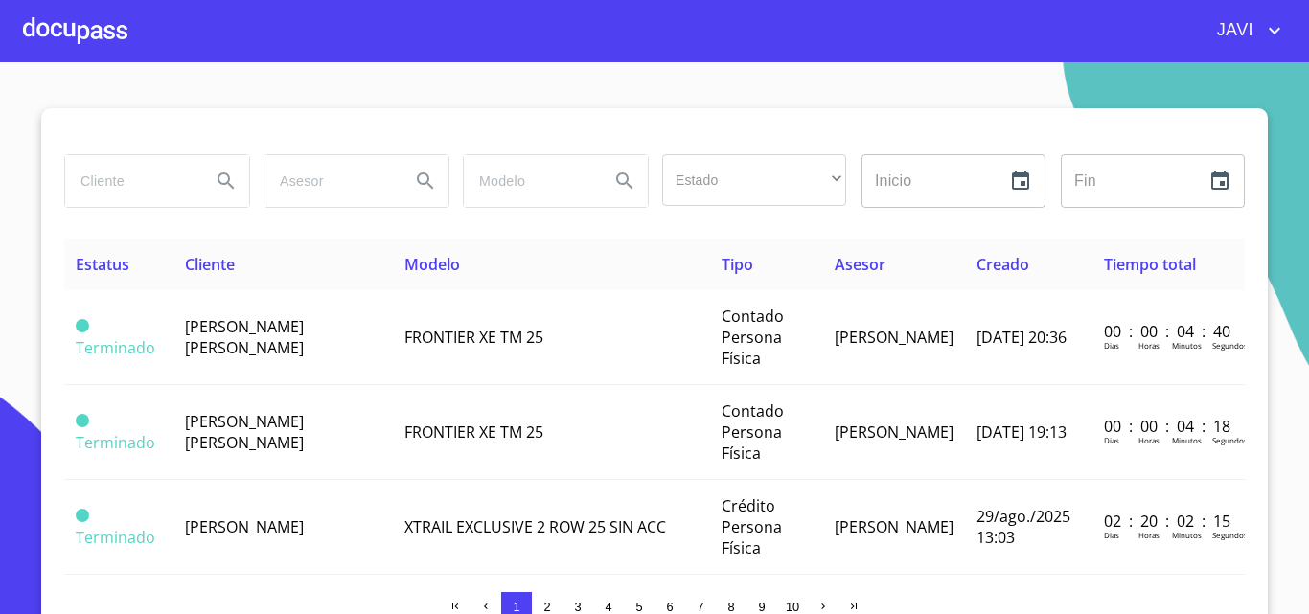
click at [543, 604] on span "2" at bounding box center [546, 607] width 7 height 14
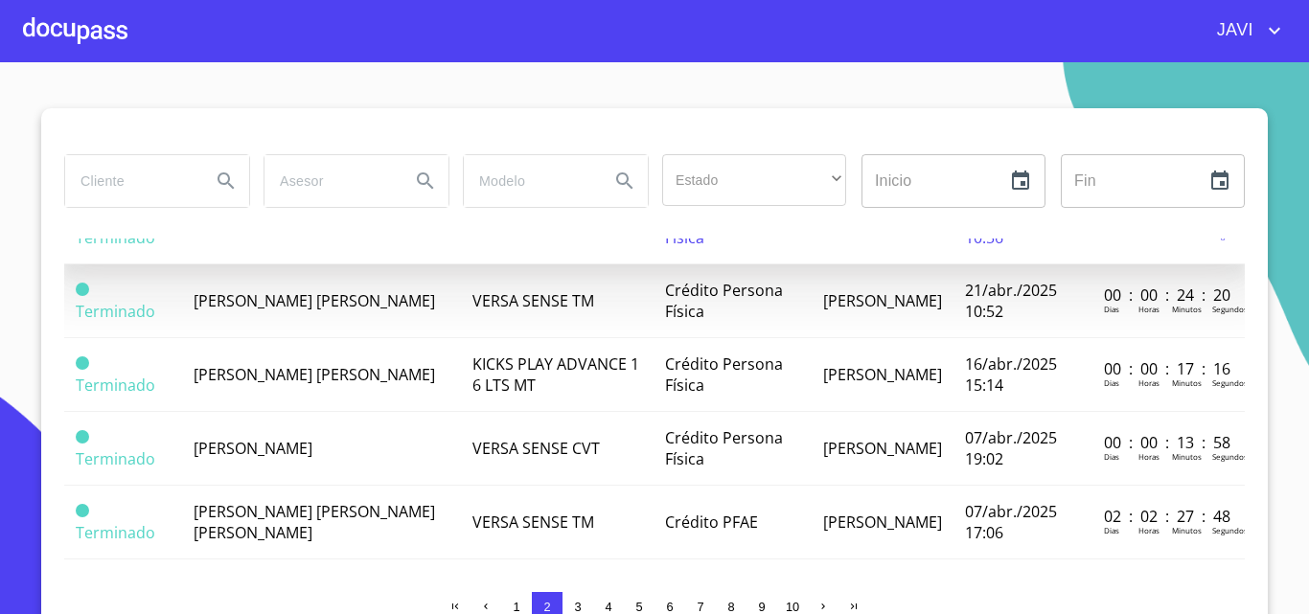
scroll to position [958, 0]
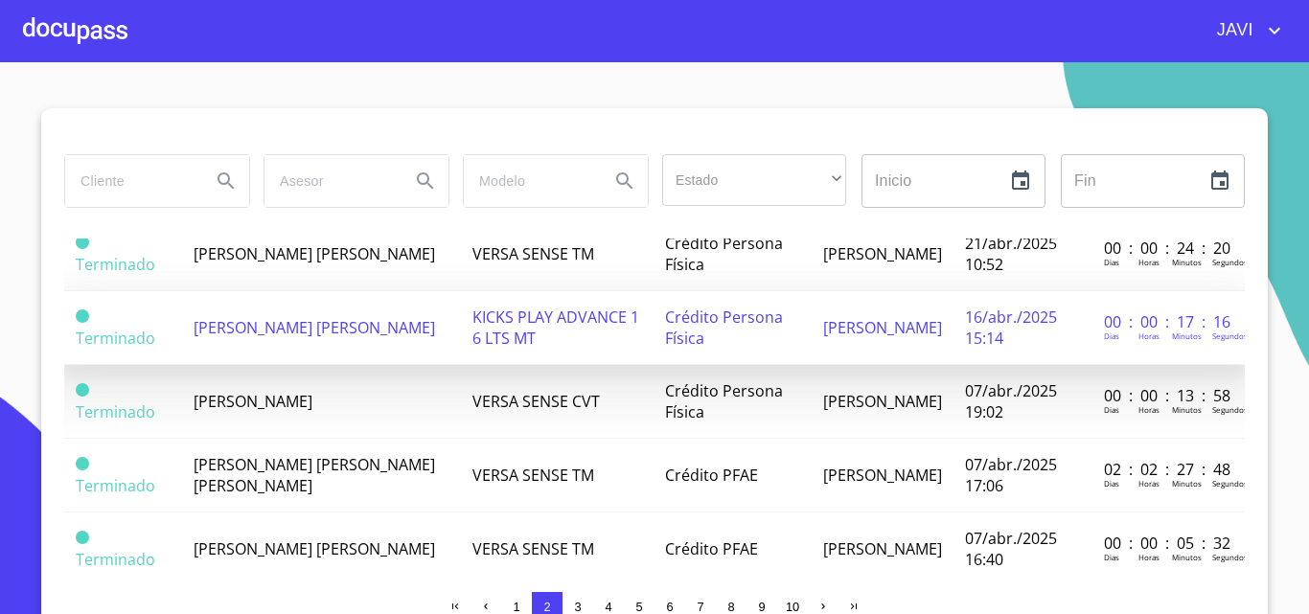
click at [553, 321] on span "KICKS PLAY ADVANCE 1 6 LTS MT" at bounding box center [555, 328] width 167 height 42
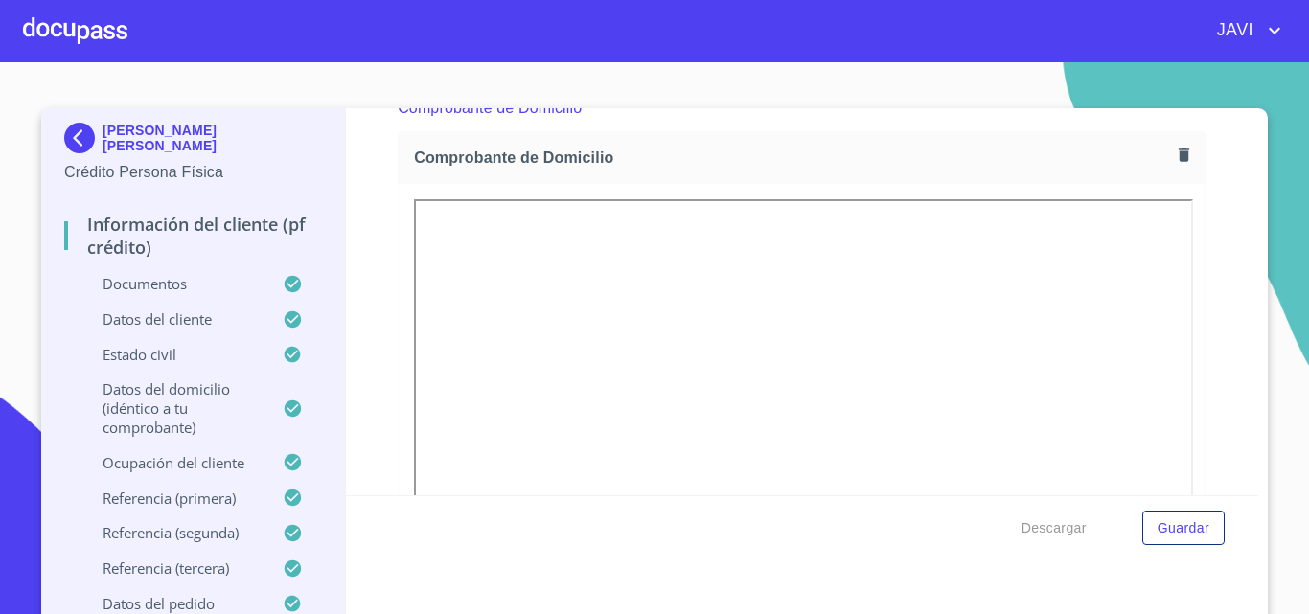
scroll to position [1150, 0]
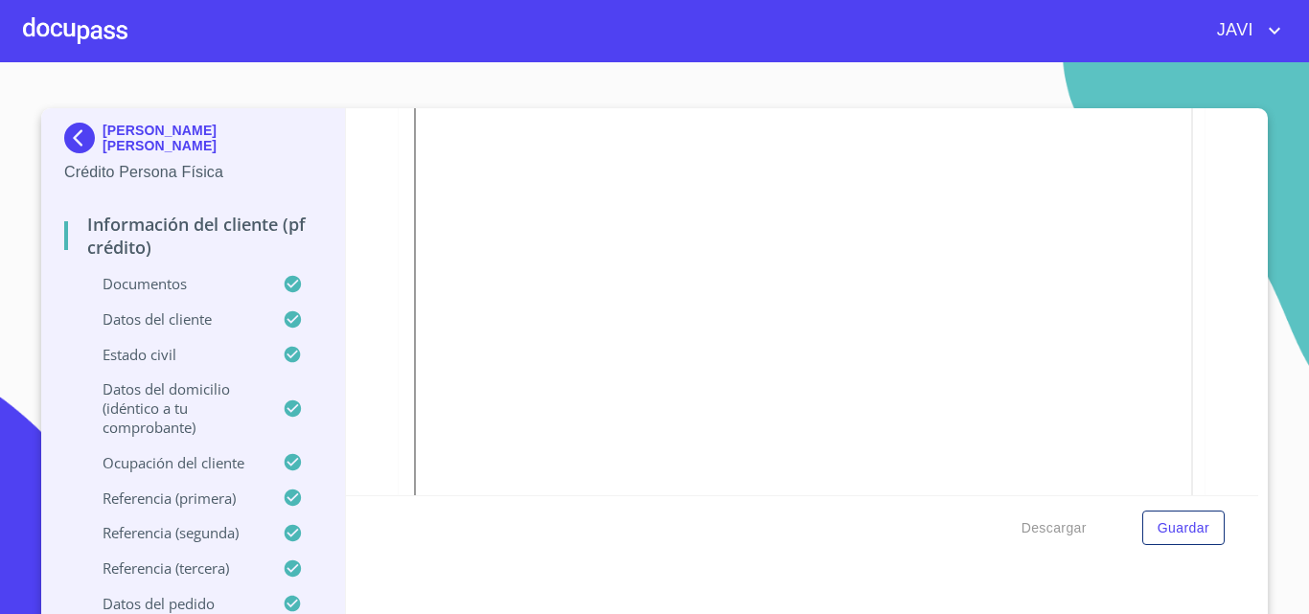
click at [83, 24] on div at bounding box center [75, 30] width 104 height 61
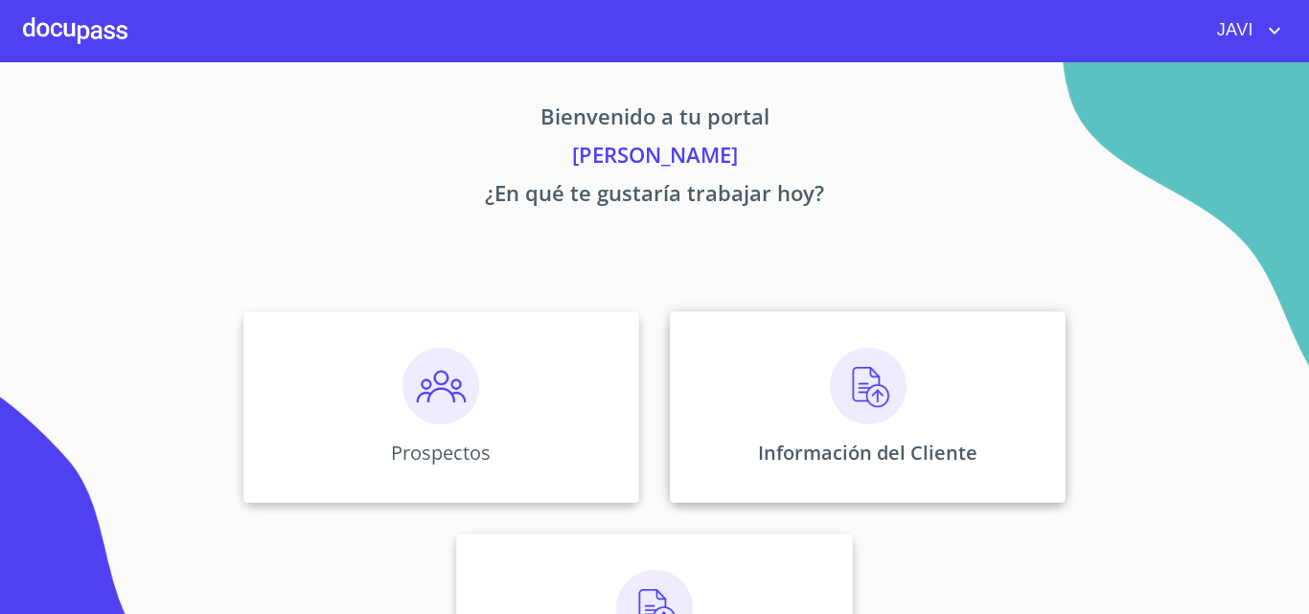
click at [852, 375] on img at bounding box center [868, 386] width 77 height 77
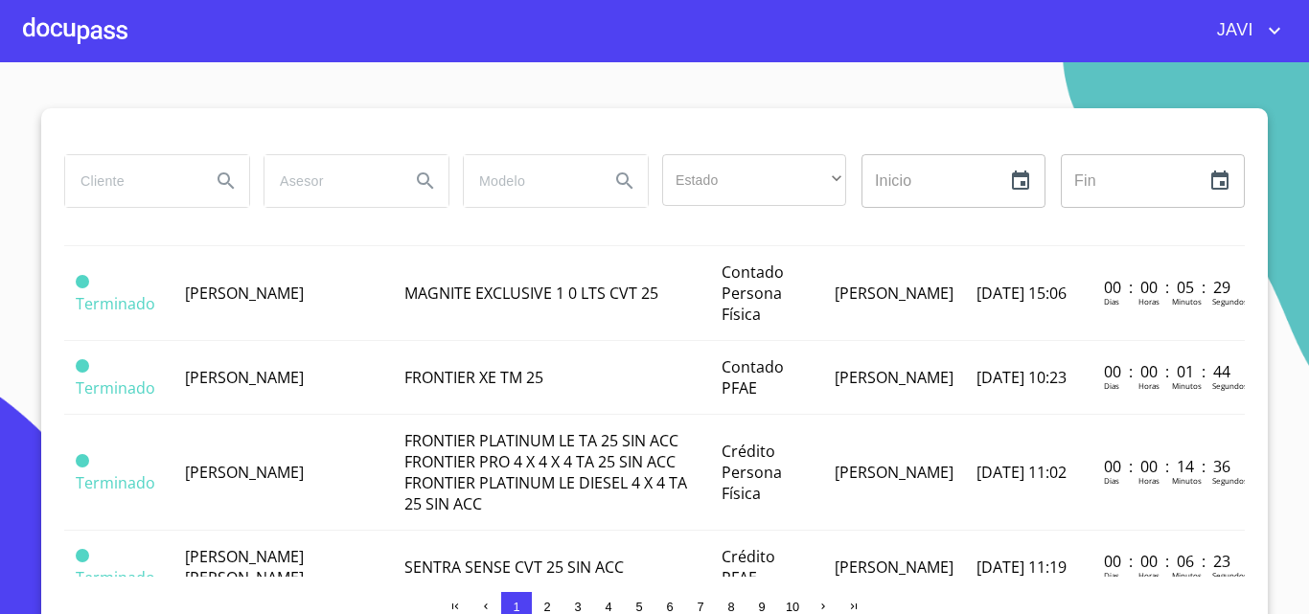
scroll to position [862, 0]
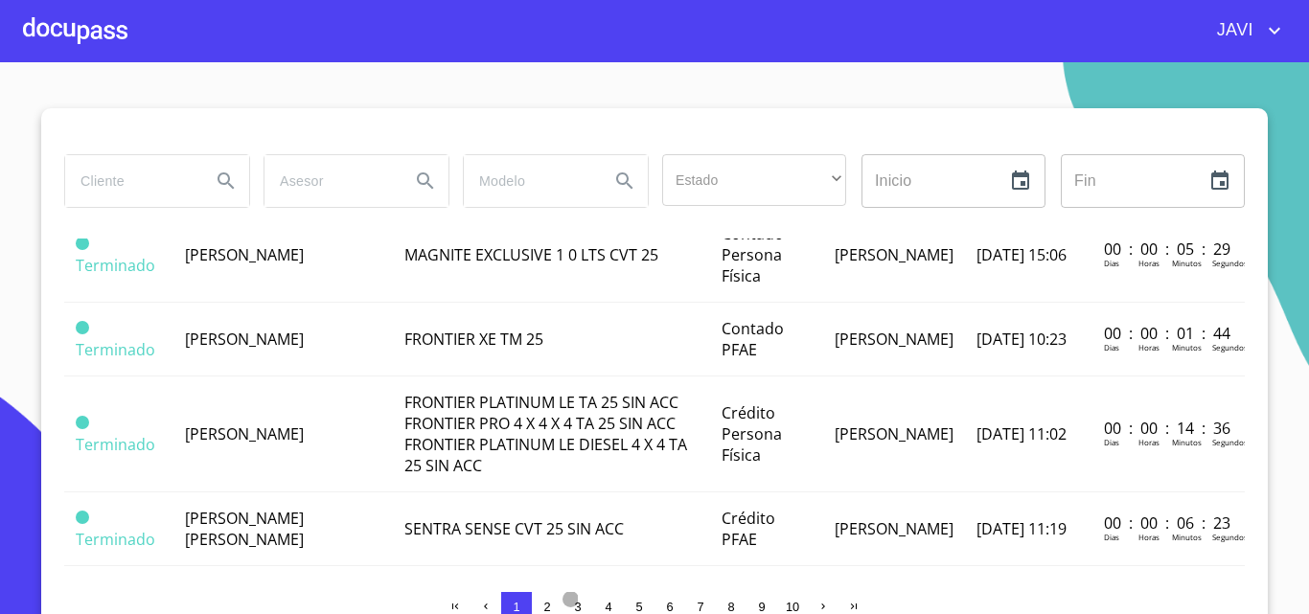
click at [574, 607] on span "3" at bounding box center [577, 607] width 7 height 14
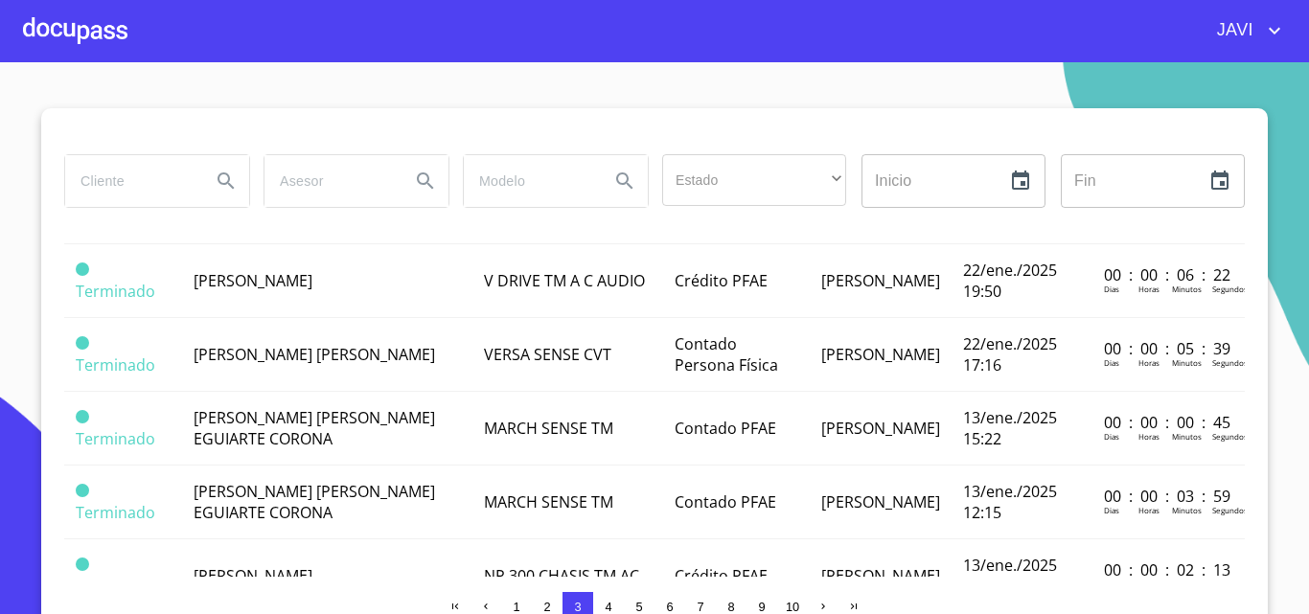
scroll to position [1333, 0]
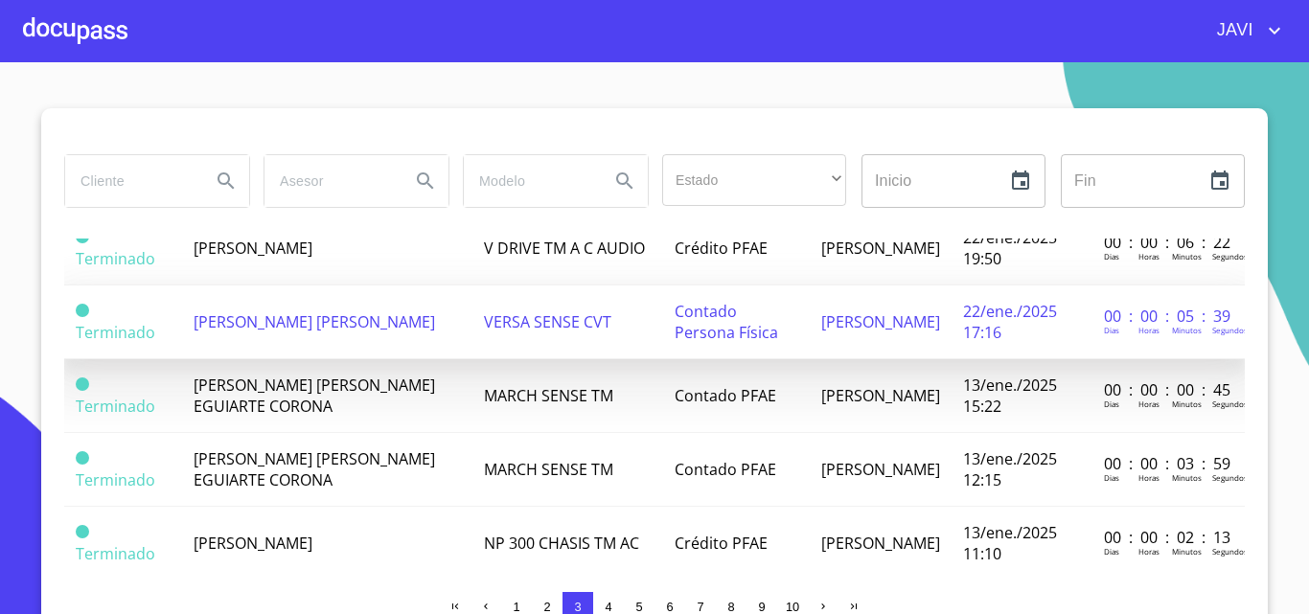
click at [534, 320] on span "VERSA SENSE CVT" at bounding box center [547, 321] width 127 height 21
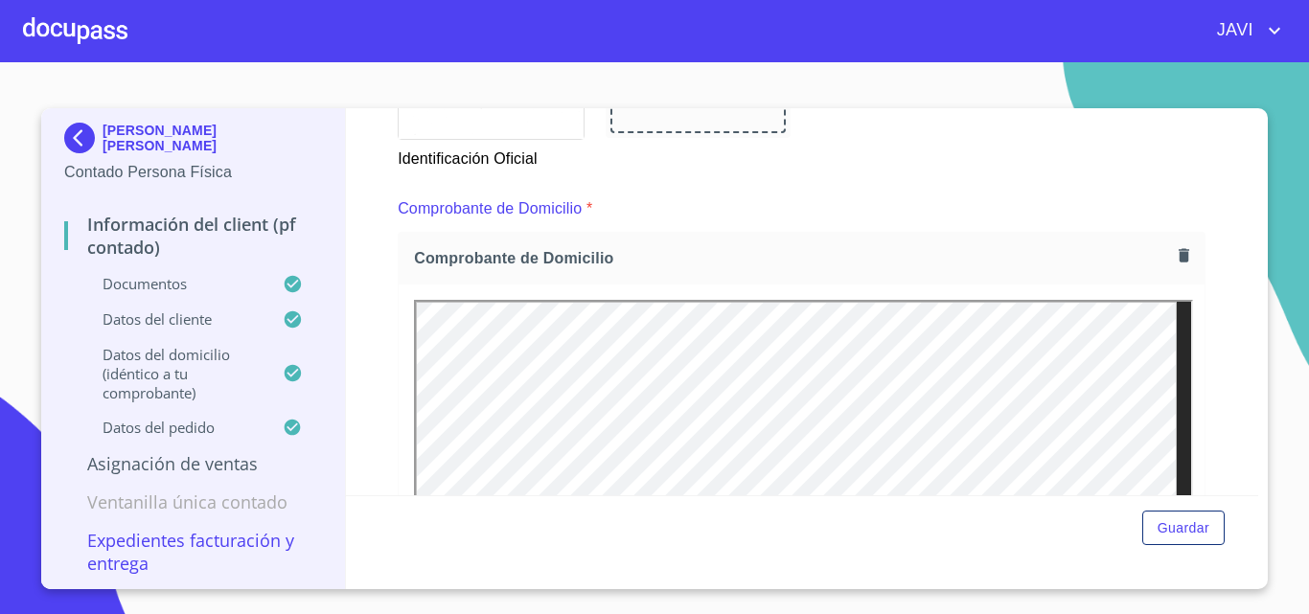
scroll to position [958, 0]
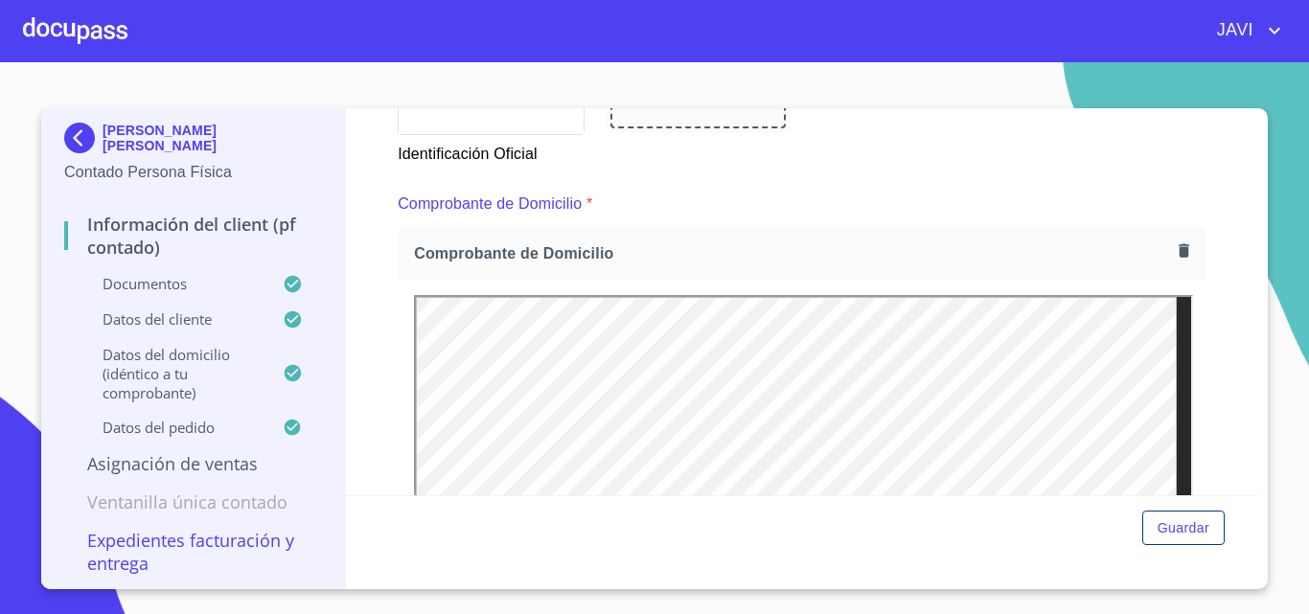
click at [83, 34] on div at bounding box center [75, 30] width 104 height 61
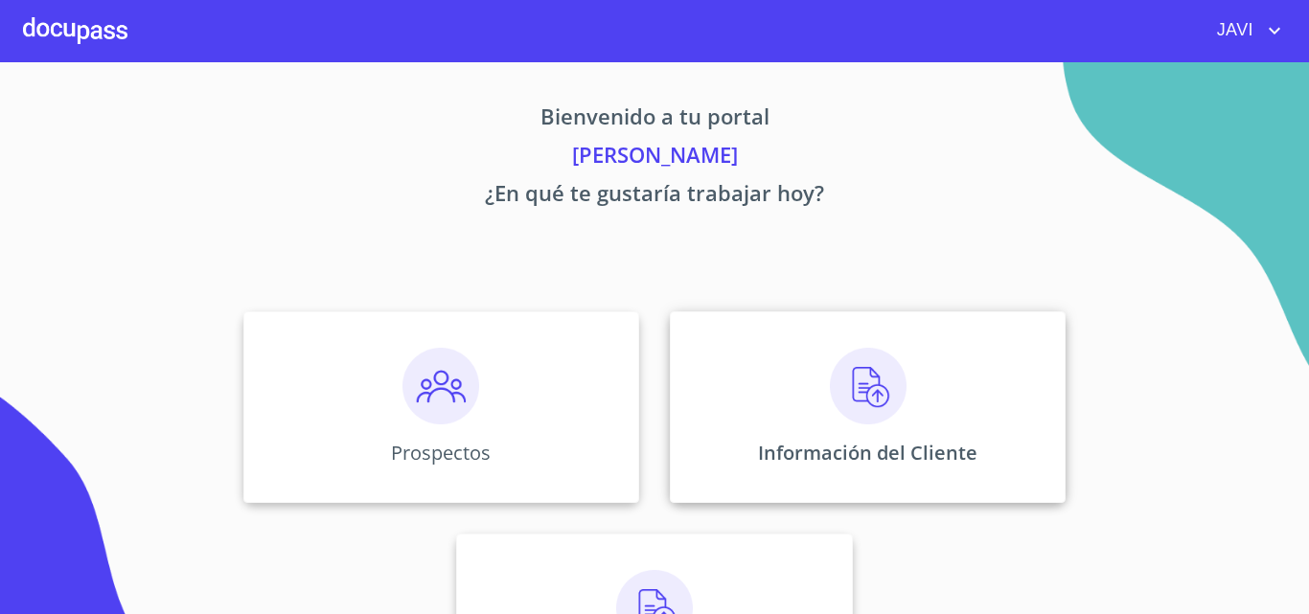
click at [878, 395] on img at bounding box center [868, 386] width 77 height 77
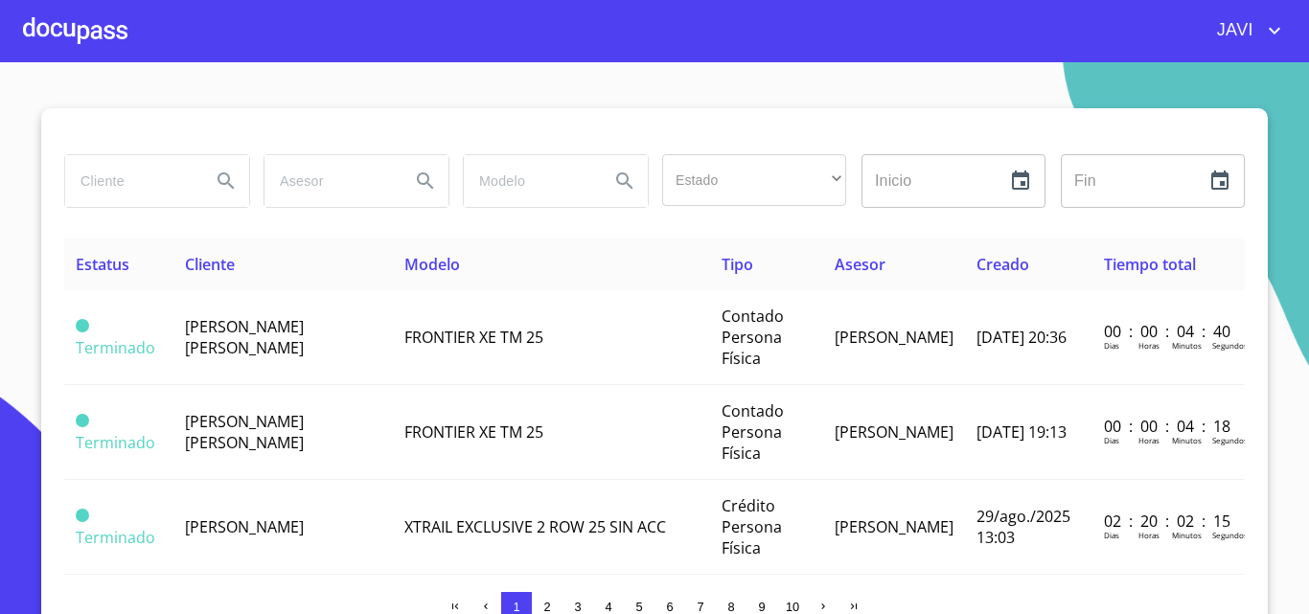
click at [574, 605] on span "3" at bounding box center [577, 607] width 7 height 14
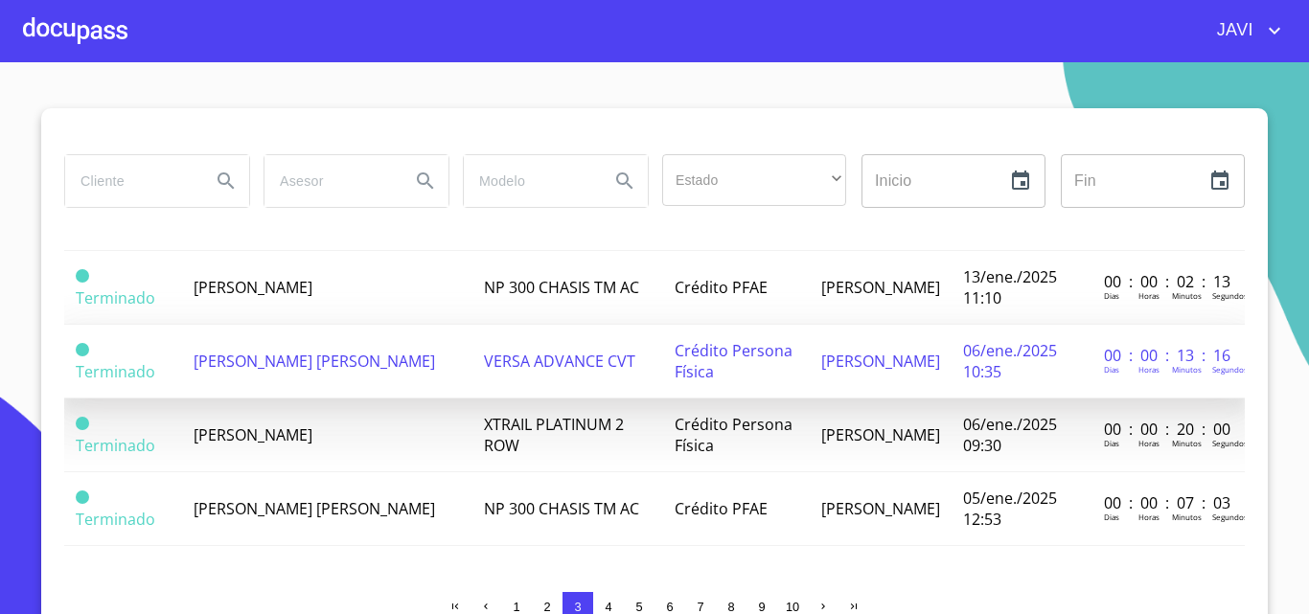
scroll to position [16, 0]
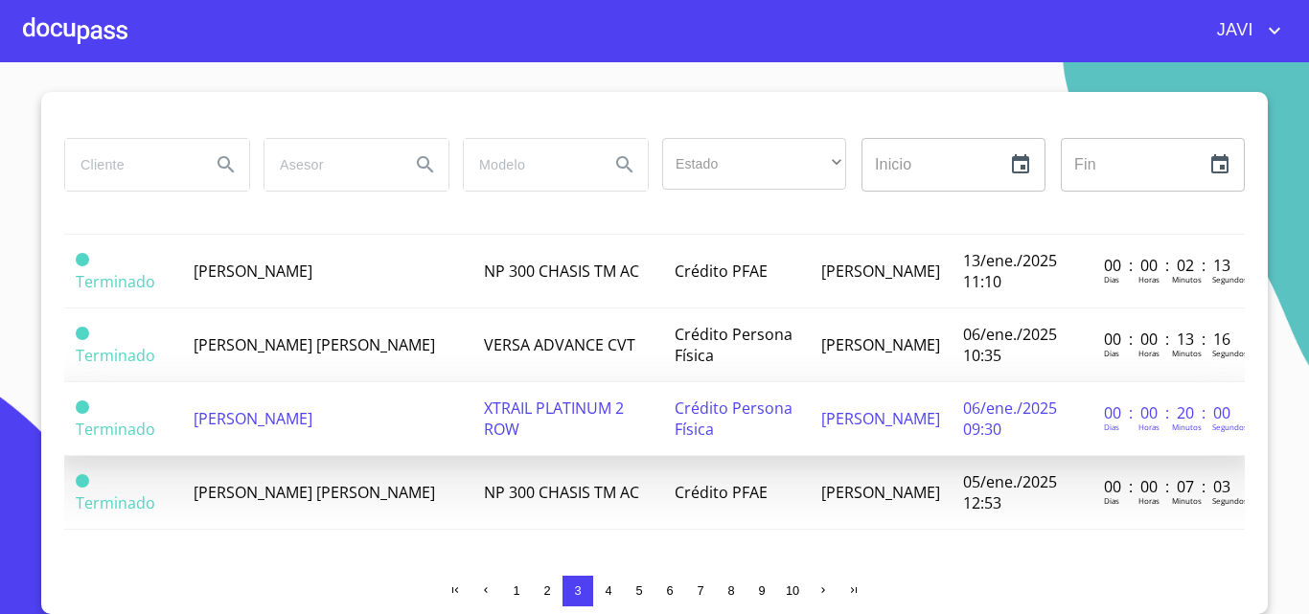
click at [609, 411] on span "XTRAIL PLATINUM 2 ROW" at bounding box center [554, 419] width 140 height 42
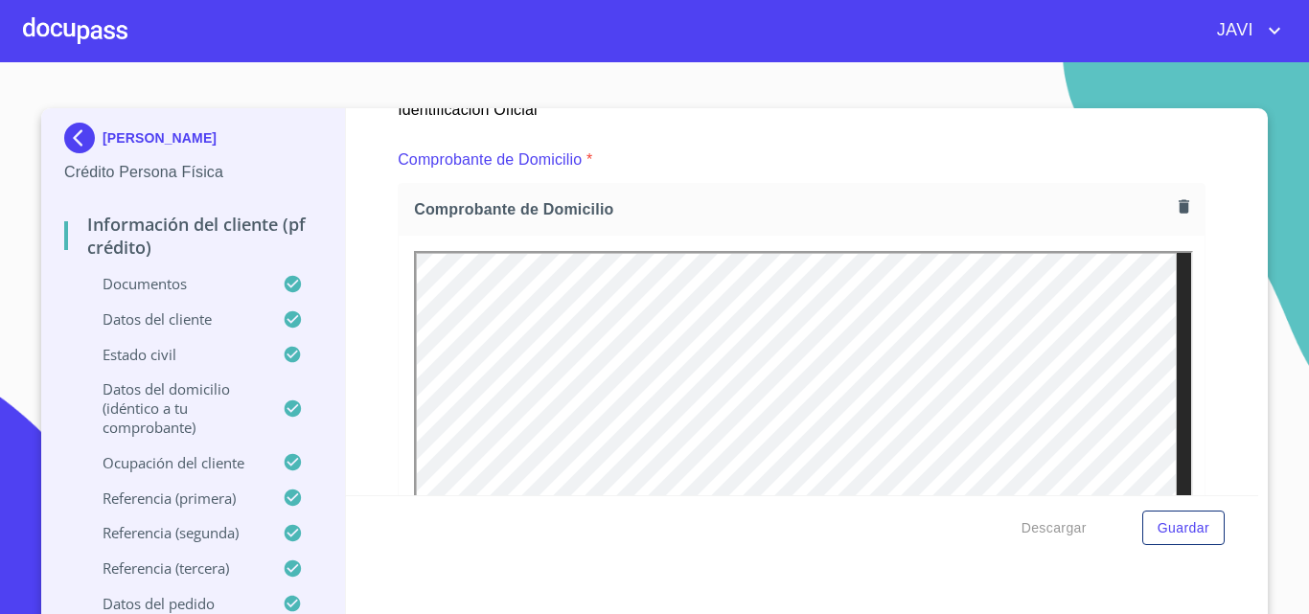
scroll to position [1020, 0]
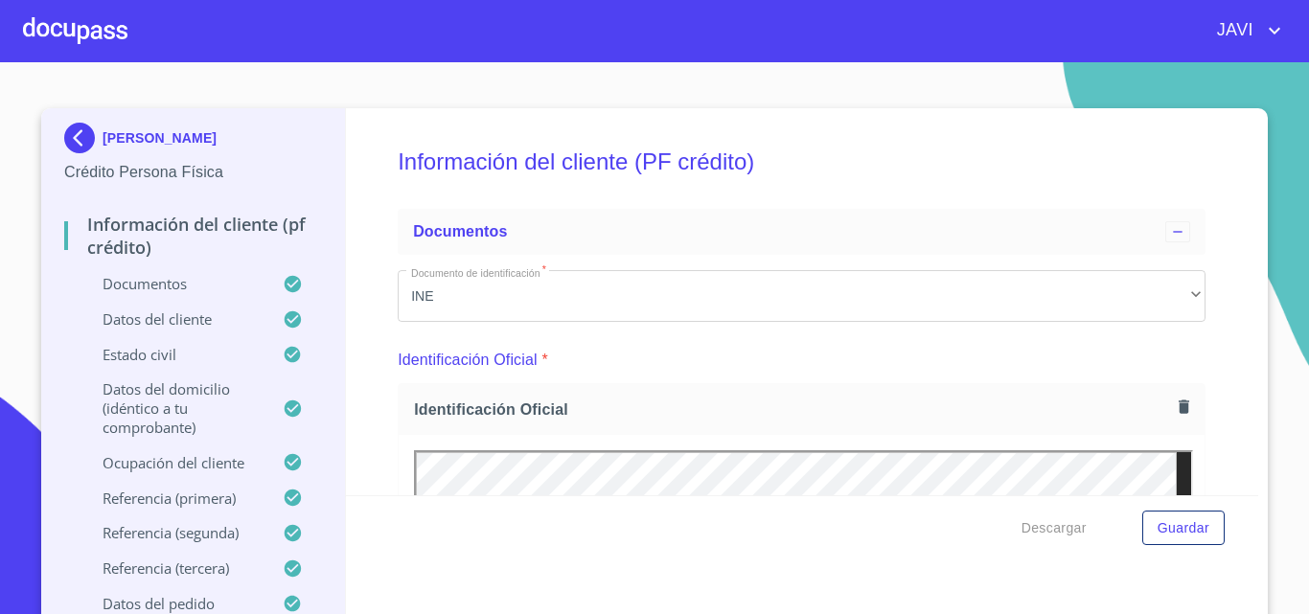
scroll to position [1020, 0]
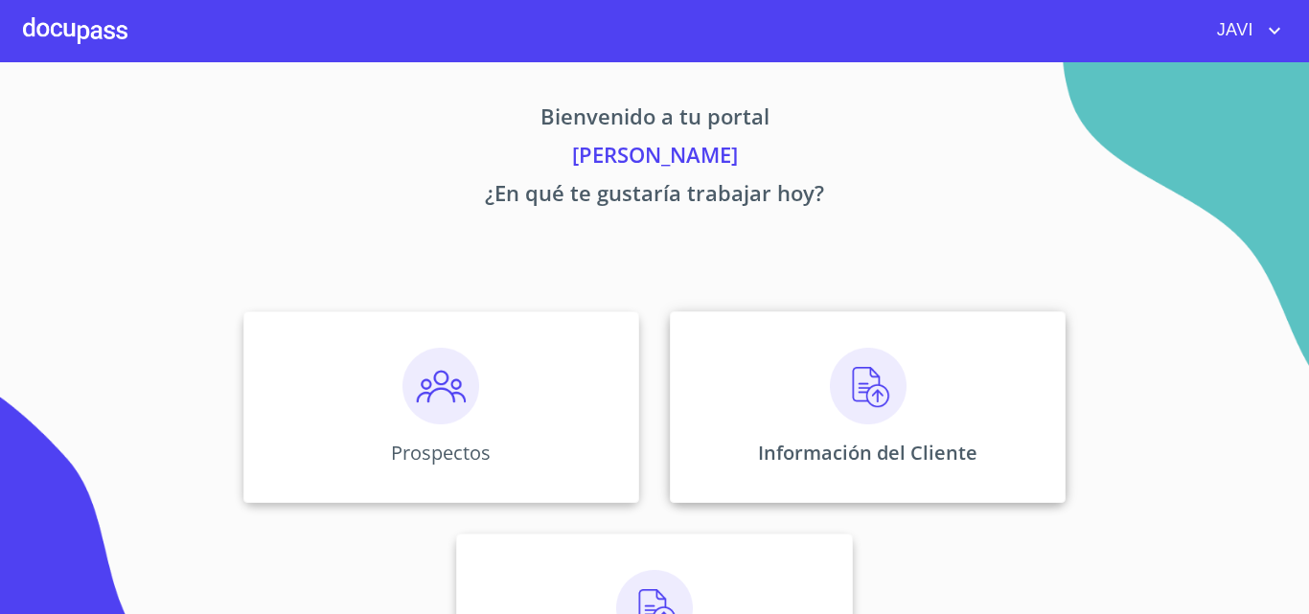
click at [863, 376] on img at bounding box center [868, 386] width 77 height 77
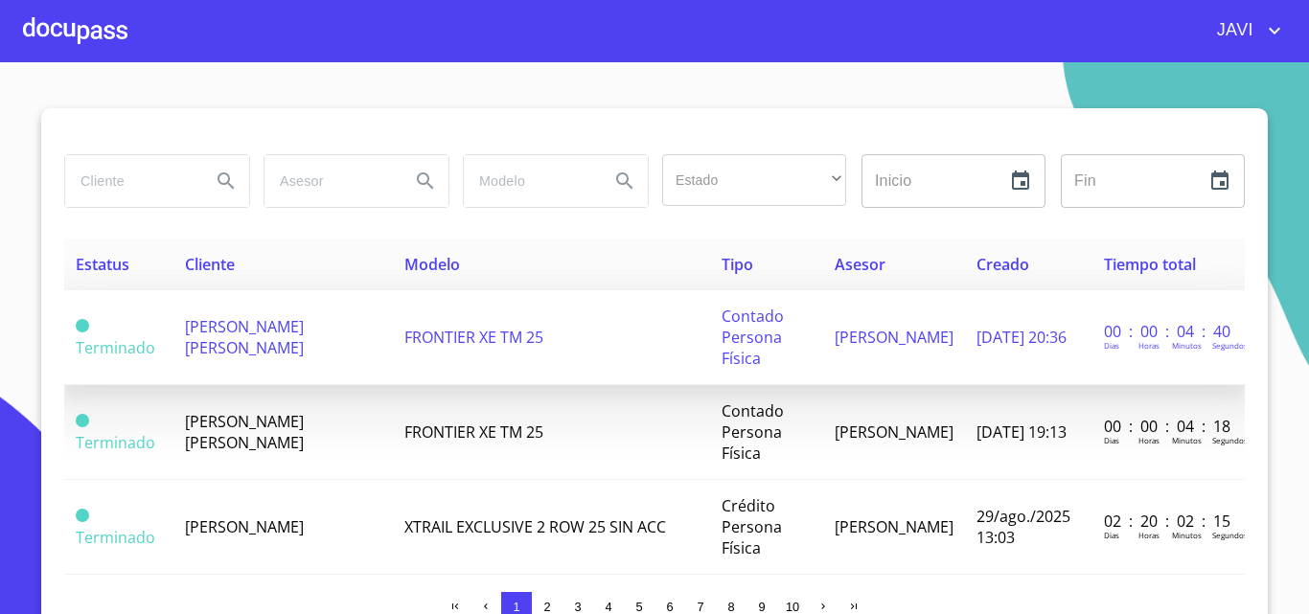
click at [415, 333] on span "FRONTIER XE TM 25" at bounding box center [473, 337] width 139 height 21
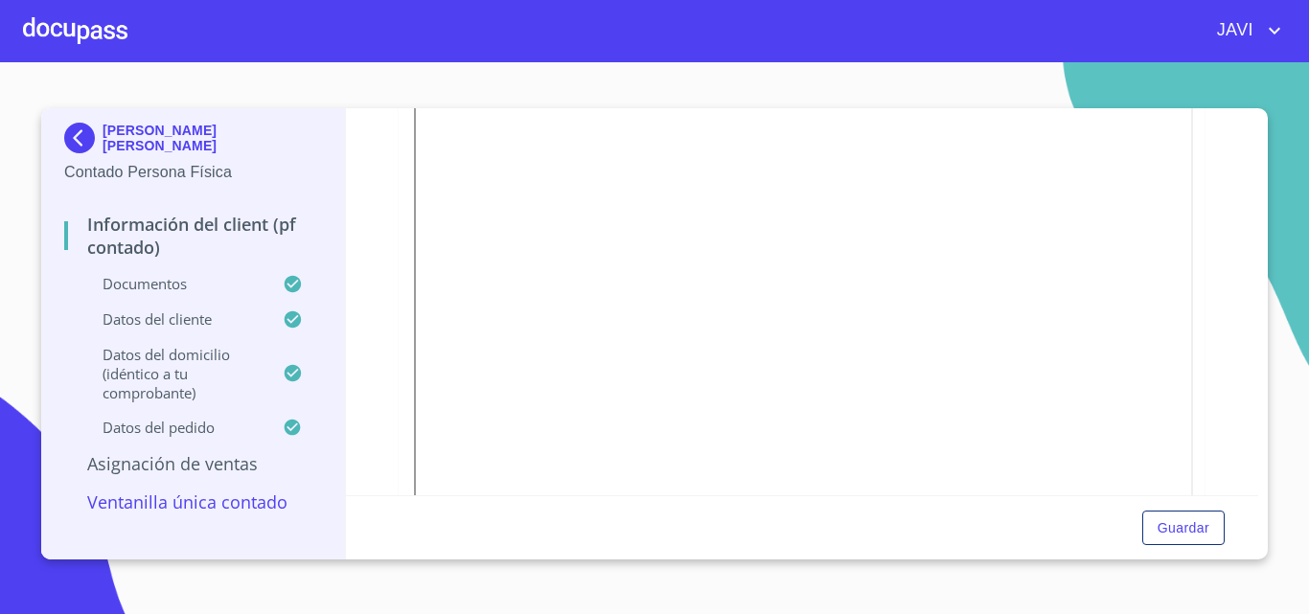
scroll to position [1054, 0]
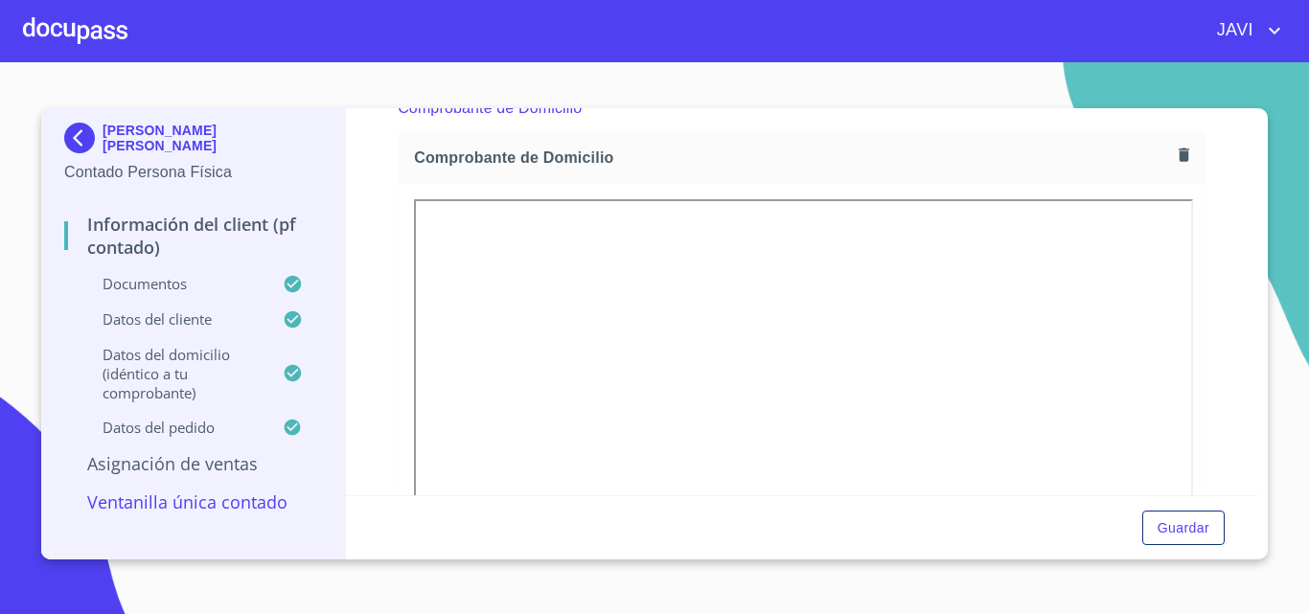
click at [1179, 156] on icon "button" at bounding box center [1184, 155] width 11 height 13
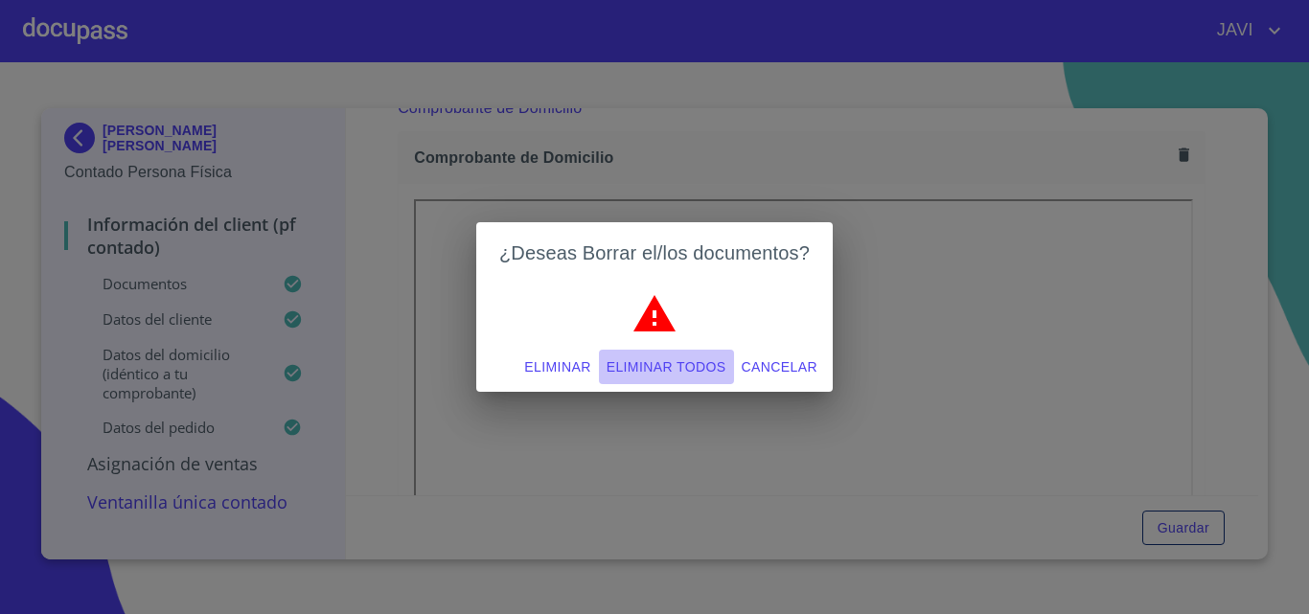
click at [689, 369] on span "Eliminar todos" at bounding box center [667, 368] width 120 height 24
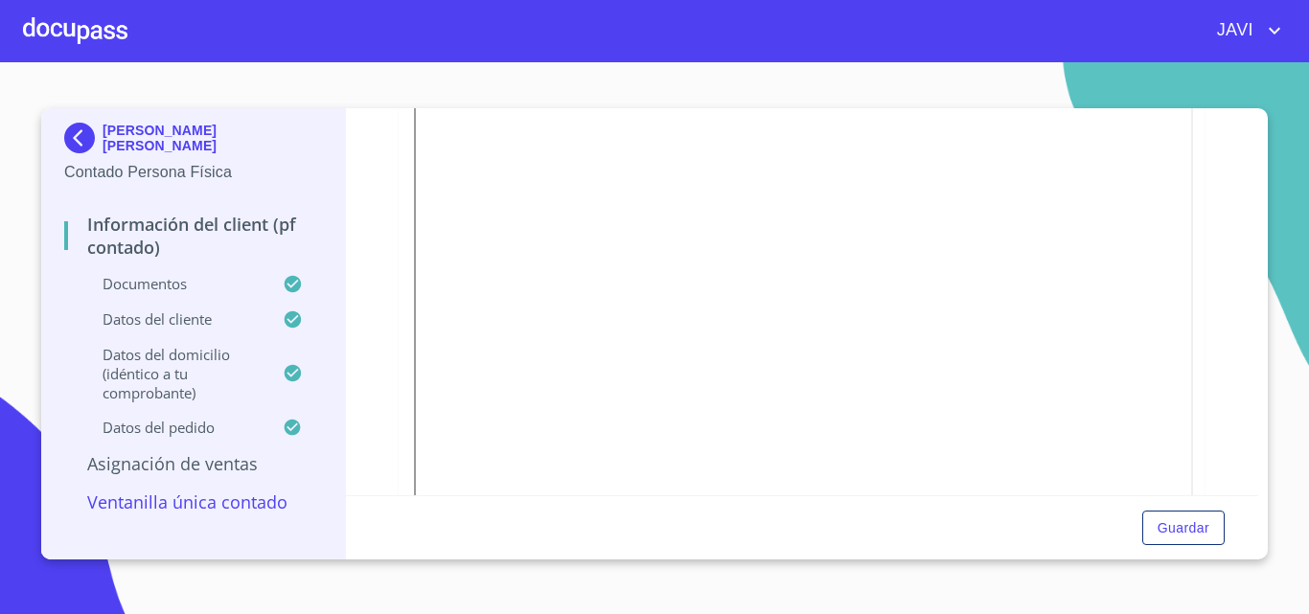
scroll to position [1246, 0]
click at [1189, 516] on span "Guardar" at bounding box center [1184, 528] width 52 height 24
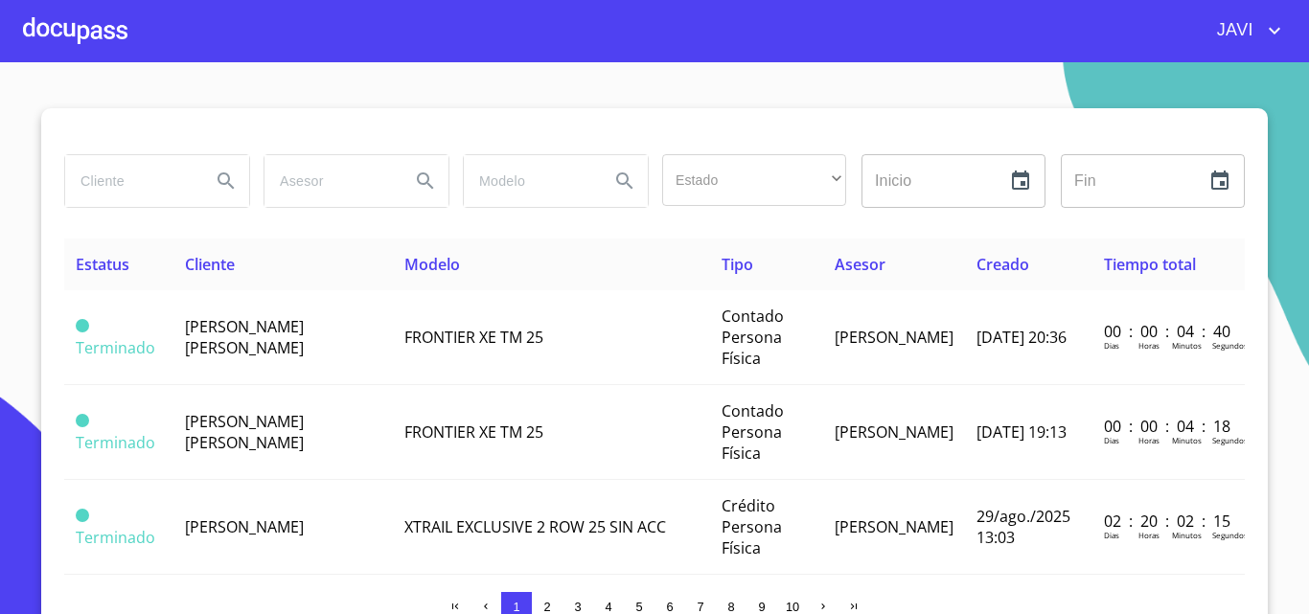
click at [1275, 33] on icon "account of current user" at bounding box center [1274, 31] width 11 height 7
click at [1250, 55] on li "Salir" at bounding box center [1255, 40] width 62 height 34
